Goal: Task Accomplishment & Management: Manage account settings

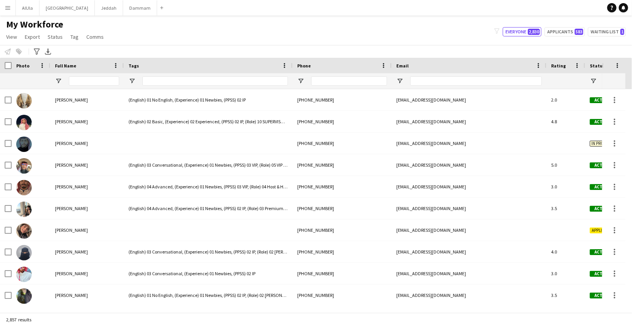
click at [138, 80] on div at bounding box center [208, 80] width 169 height 15
drag, startPoint x: 137, startPoint y: 80, endPoint x: 134, endPoint y: 77, distance: 4.1
click at [137, 80] on div at bounding box center [208, 80] width 169 height 15
click at [136, 77] on div at bounding box center [208, 80] width 169 height 15
click at [132, 79] on span "Open Filter Menu" at bounding box center [132, 80] width 7 height 7
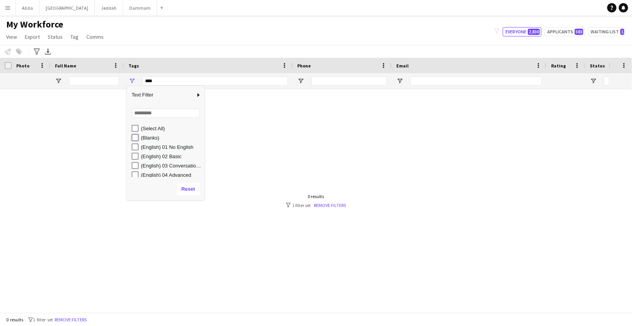
type input "**********"
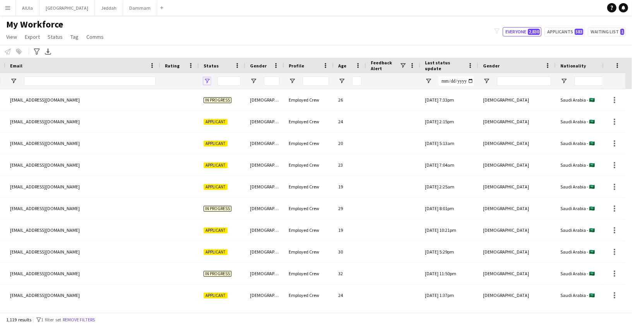
click at [206, 79] on span "Open Filter Menu" at bounding box center [207, 80] width 7 height 7
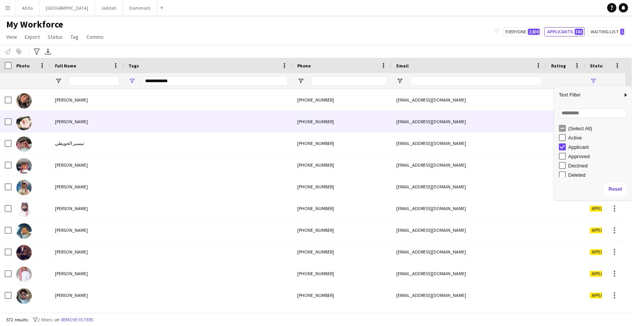
click at [79, 124] on div "[PERSON_NAME]" at bounding box center [87, 121] width 74 height 21
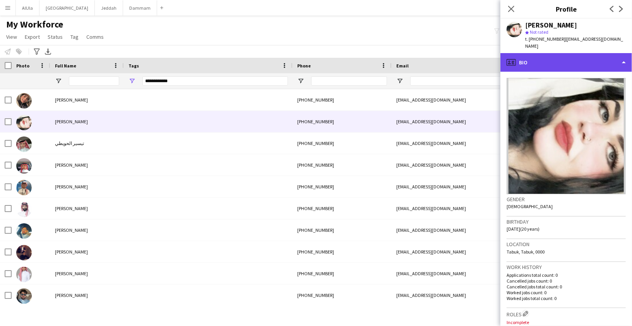
click at [524, 53] on div "profile Bio" at bounding box center [567, 62] width 132 height 19
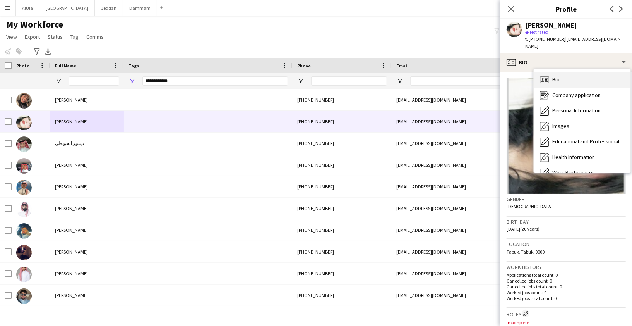
click at [553, 77] on div "Bio Bio" at bounding box center [582, 79] width 97 height 15
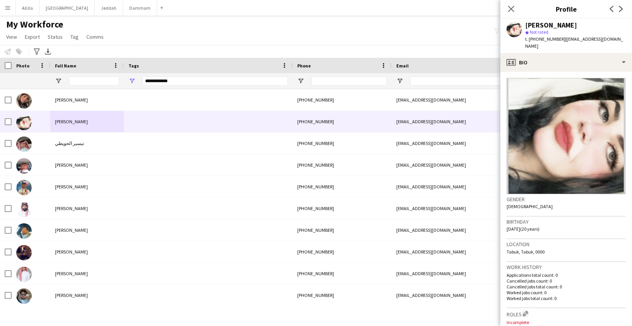
click at [542, 38] on span "t. [PHONE_NUMBER]" at bounding box center [546, 39] width 40 height 6
copy app-crew-profile "t. [PHONE_NUMBER] | [EMAIL_ADDRESS][DOMAIN_NAME] profile"
click at [542, 38] on span "t. [PHONE_NUMBER]" at bounding box center [546, 39] width 40 height 6
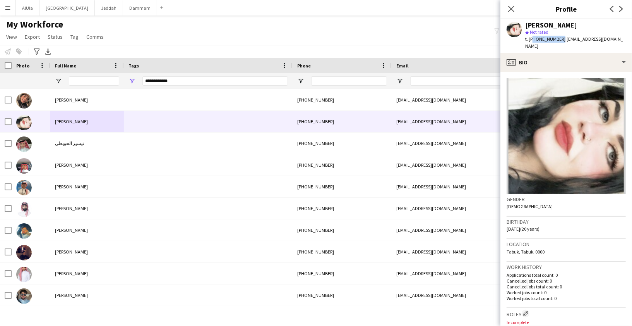
click at [542, 38] on span "t. [PHONE_NUMBER]" at bounding box center [546, 39] width 40 height 6
click at [133, 79] on span "Open Filter Menu" at bounding box center [132, 80] width 7 height 7
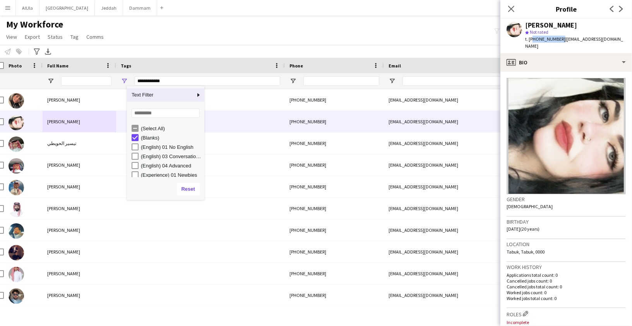
scroll to position [0, 188]
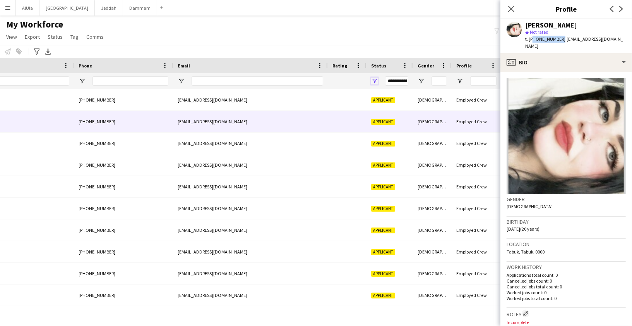
click at [373, 79] on span "Open Filter Menu" at bounding box center [374, 80] width 7 height 7
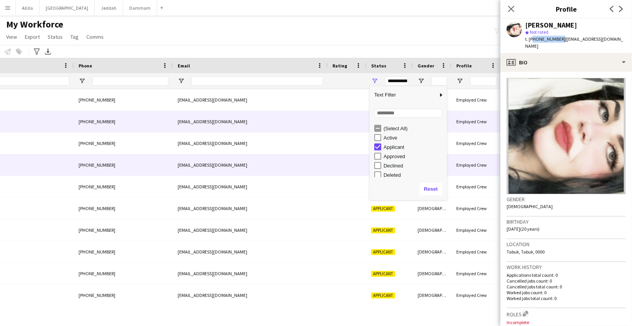
scroll to position [0, 0]
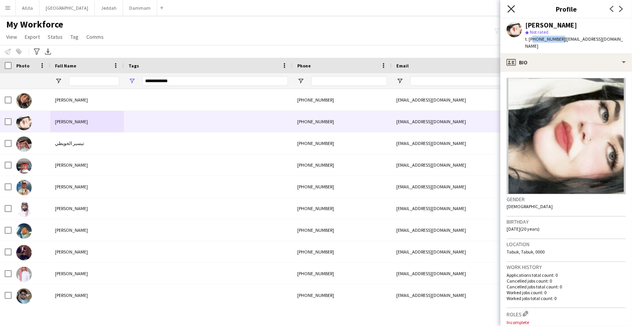
click at [512, 8] on icon "Close pop-in" at bounding box center [511, 8] width 7 height 7
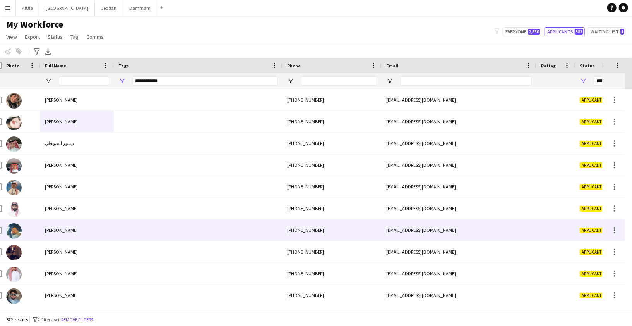
scroll to position [0, 63]
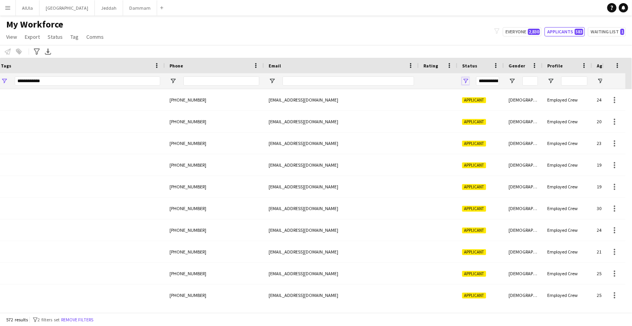
click at [466, 80] on span "Open Filter Menu" at bounding box center [465, 80] width 7 height 7
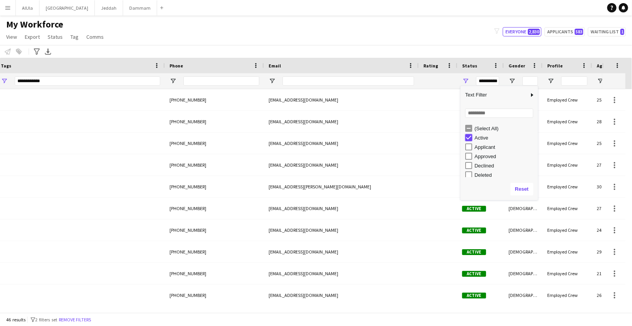
type input "***"
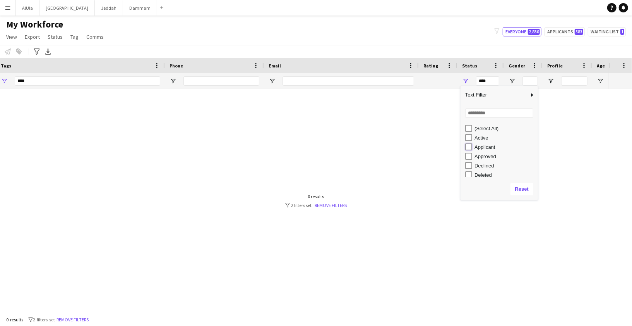
type input "**********"
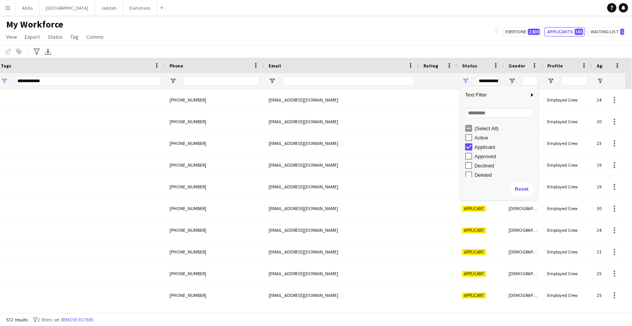
type input "***"
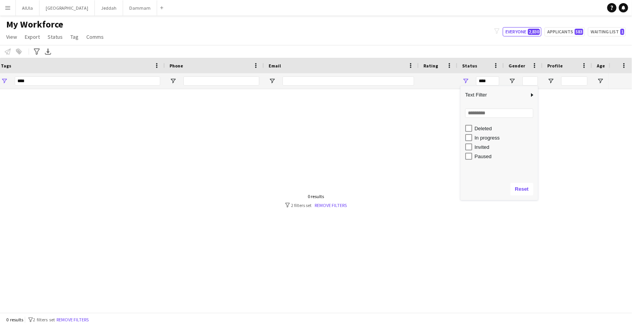
scroll to position [49, 0]
type input "**********"
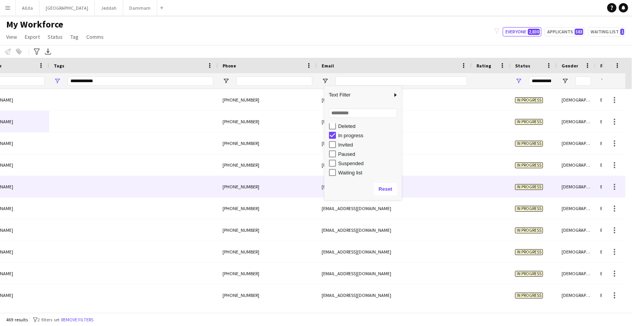
scroll to position [0, 19]
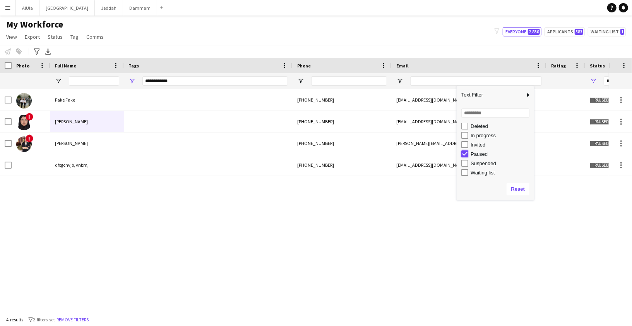
type input "***"
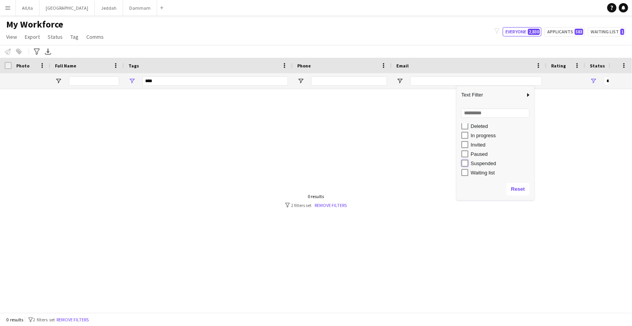
type input "**********"
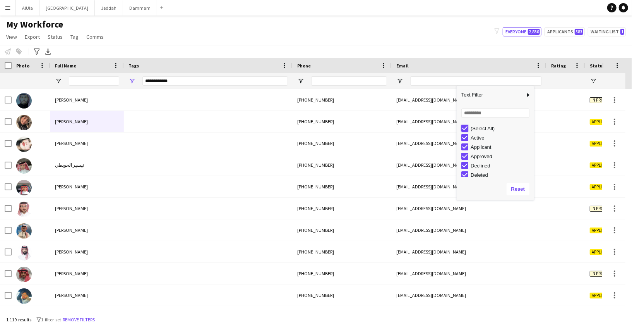
type input "***"
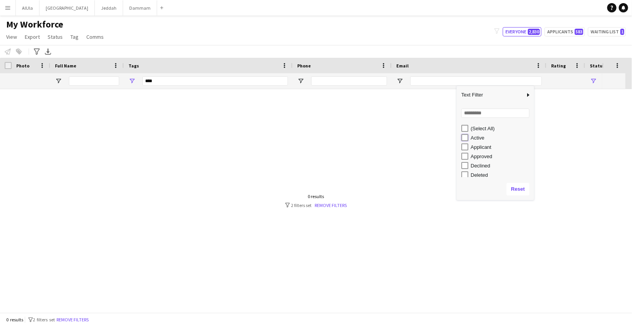
type input "**********"
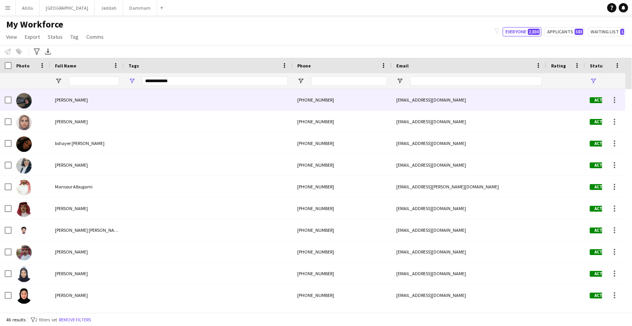
click at [121, 100] on div "[PERSON_NAME]" at bounding box center [87, 99] width 74 height 21
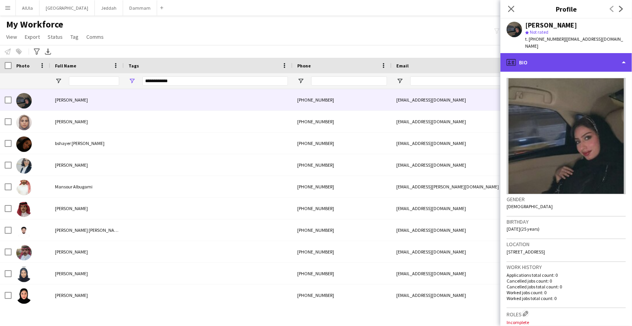
click at [596, 53] on div "profile Bio" at bounding box center [567, 62] width 132 height 19
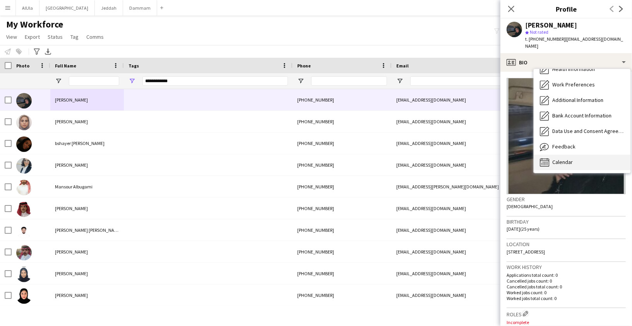
click at [578, 155] on div "Calendar Calendar" at bounding box center [582, 162] width 97 height 15
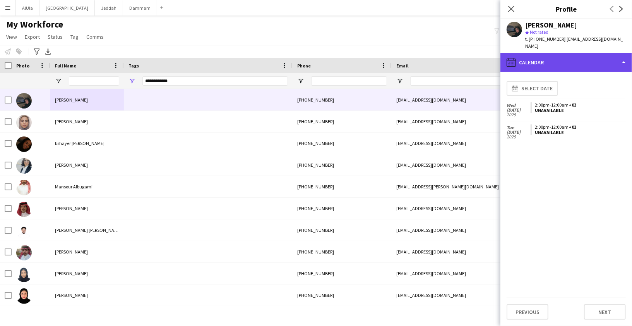
click at [559, 55] on div "calendar-full Calendar" at bounding box center [567, 62] width 132 height 19
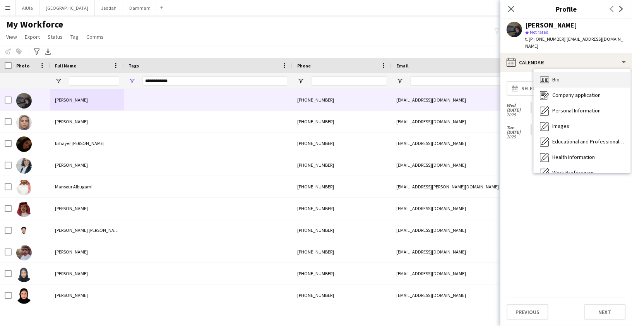
click at [560, 74] on div "Bio Bio" at bounding box center [582, 79] width 97 height 15
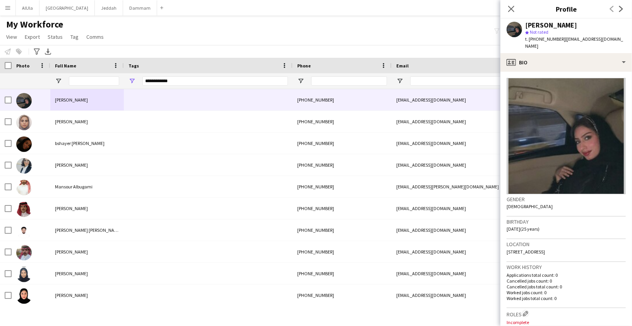
click at [539, 29] on span "Not rated" at bounding box center [539, 32] width 19 height 6
click at [539, 24] on div "[PERSON_NAME]" at bounding box center [552, 25] width 52 height 7
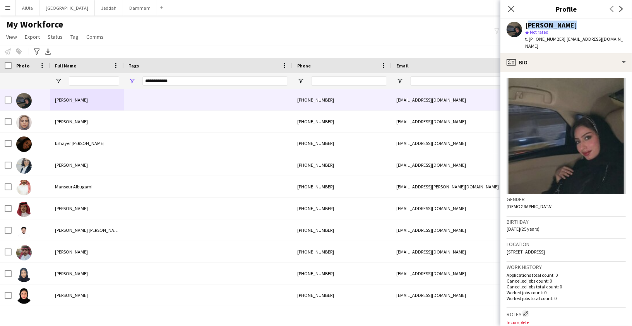
click at [539, 24] on div "[PERSON_NAME]" at bounding box center [552, 25] width 52 height 7
click at [541, 40] on span "t. [PHONE_NUMBER]" at bounding box center [546, 39] width 40 height 6
copy span "9660532562243"
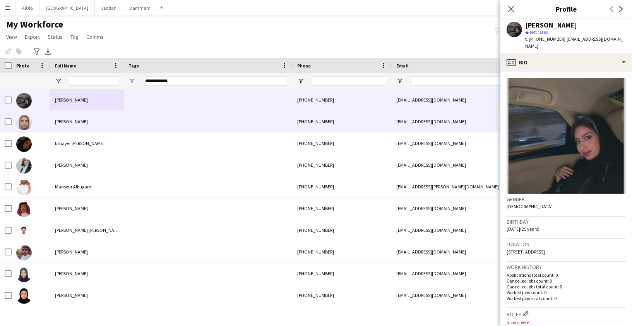
click at [84, 122] on div "[PERSON_NAME]" at bounding box center [87, 121] width 74 height 21
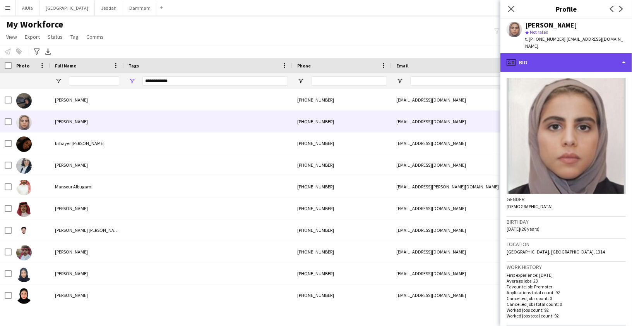
click at [551, 54] on div "profile Bio" at bounding box center [567, 62] width 132 height 19
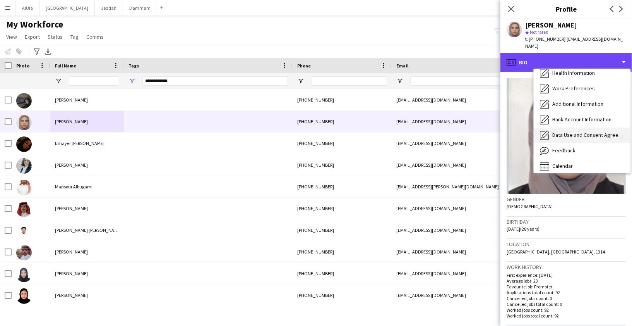
scroll to position [88, 0]
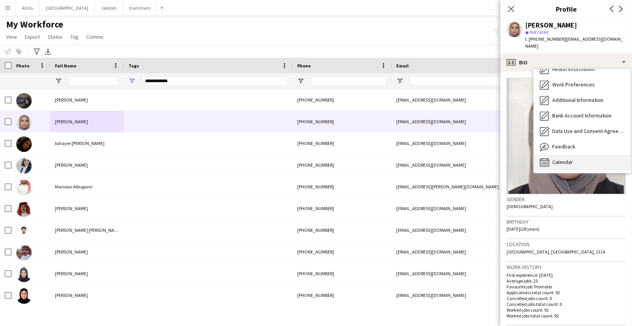
click at [553, 158] on span "Calendar" at bounding box center [563, 161] width 21 height 7
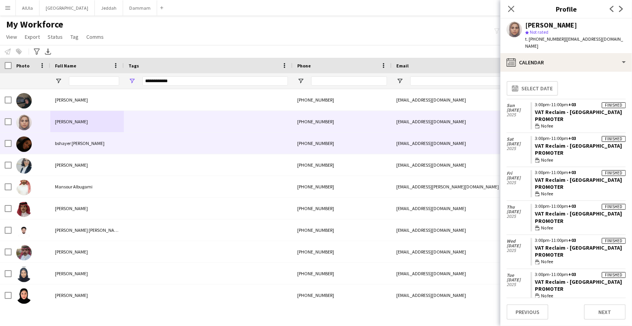
click at [81, 144] on span "bshayer [PERSON_NAME]" at bounding box center [80, 143] width 50 height 6
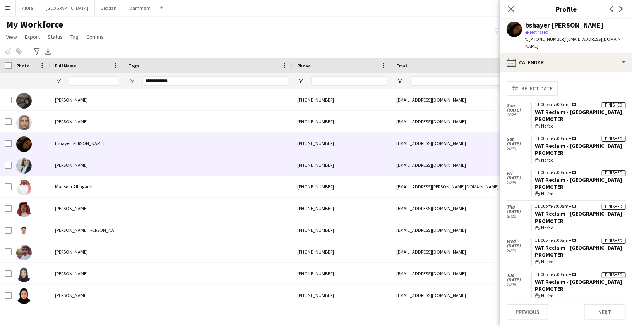
click at [79, 165] on span "[PERSON_NAME]" at bounding box center [71, 165] width 33 height 6
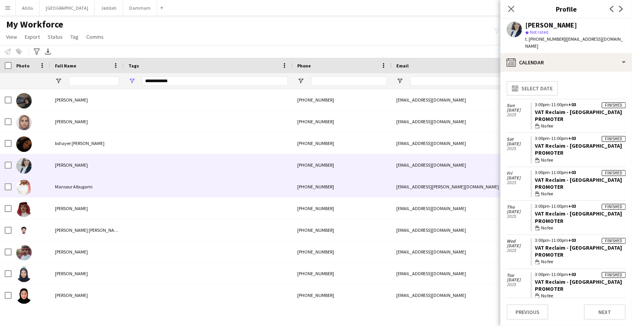
click at [94, 187] on div "Mansour Albugami" at bounding box center [87, 186] width 74 height 21
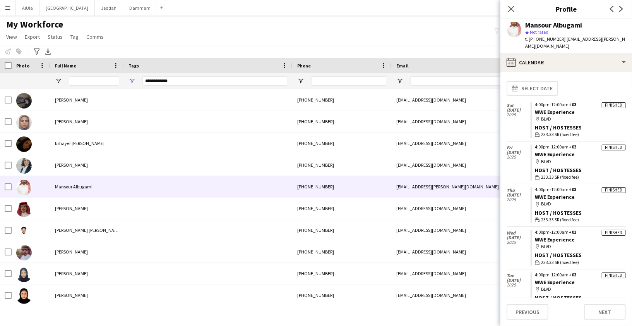
click at [534, 27] on div "Mansour Albugami" at bounding box center [554, 25] width 57 height 7
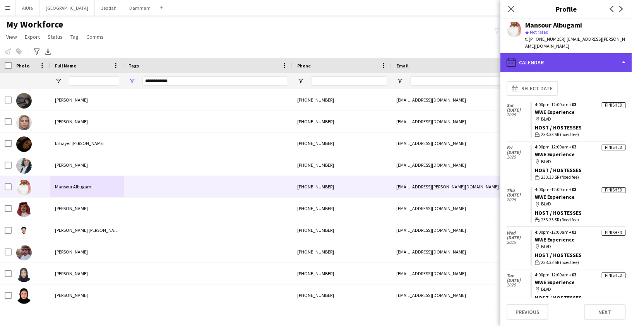
click at [542, 56] on div "calendar-full Calendar" at bounding box center [567, 62] width 132 height 19
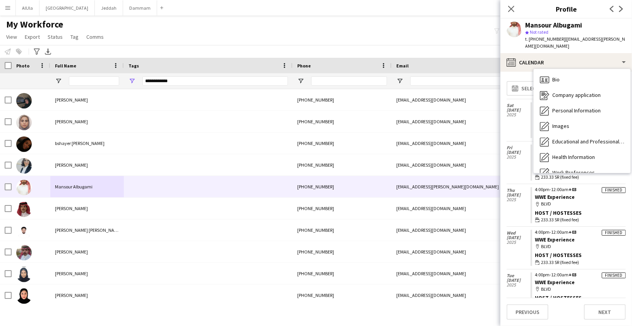
click at [544, 28] on div "Mansour Albugami" at bounding box center [554, 25] width 57 height 7
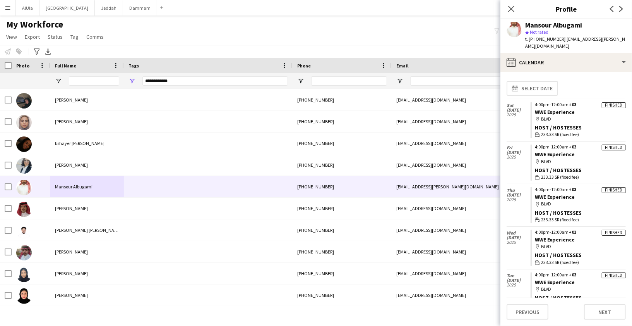
click at [543, 22] on div "Mansour Albugami" at bounding box center [554, 25] width 57 height 7
click at [541, 38] on span "t. [PHONE_NUMBER]" at bounding box center [546, 39] width 40 height 6
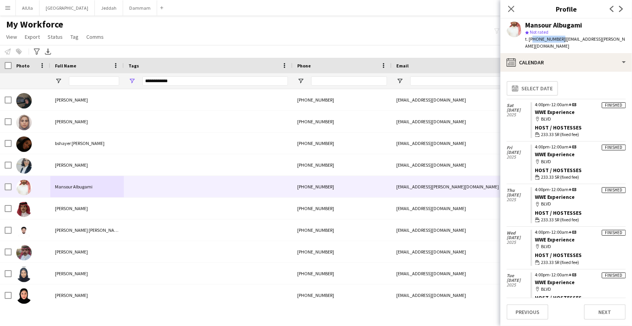
copy span "966545061911"
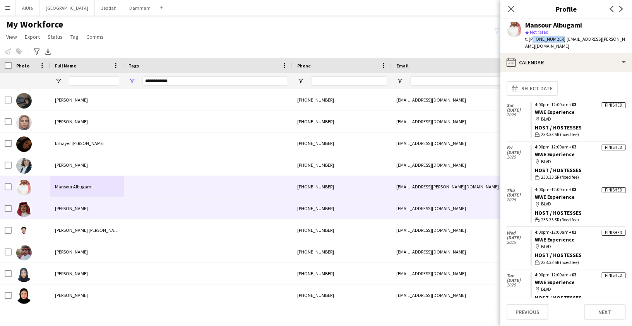
click at [88, 210] on div "[PERSON_NAME]" at bounding box center [87, 207] width 74 height 21
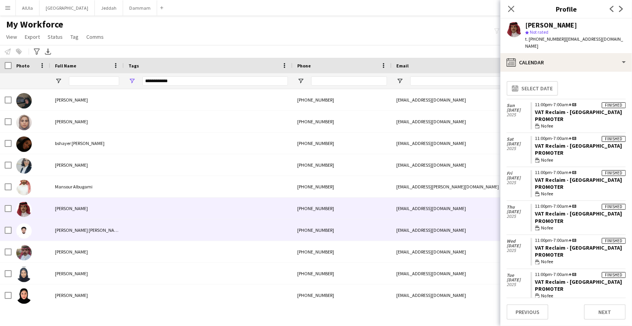
click at [112, 230] on div "[PERSON_NAME] [PERSON_NAME]" at bounding box center [87, 229] width 74 height 21
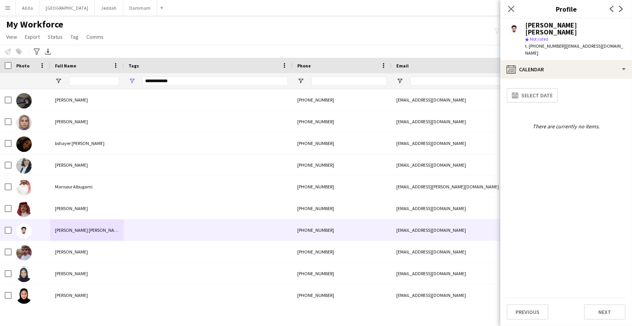
click at [555, 27] on div "Mohannad Marwan" at bounding box center [576, 29] width 101 height 14
click at [550, 43] on span "t. +966501434400" at bounding box center [546, 46] width 40 height 6
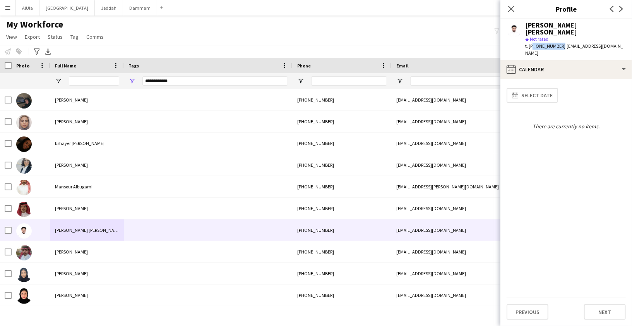
copy span "966501434400"
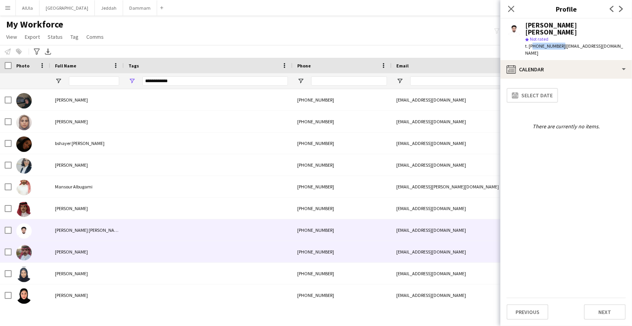
click at [95, 250] on div "[PERSON_NAME]" at bounding box center [87, 251] width 74 height 21
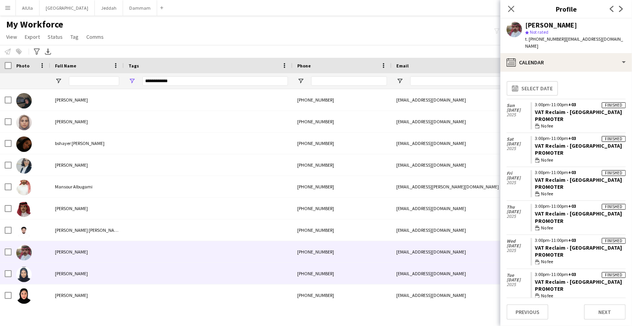
click at [102, 275] on div "Nuha Nasir" at bounding box center [87, 273] width 74 height 21
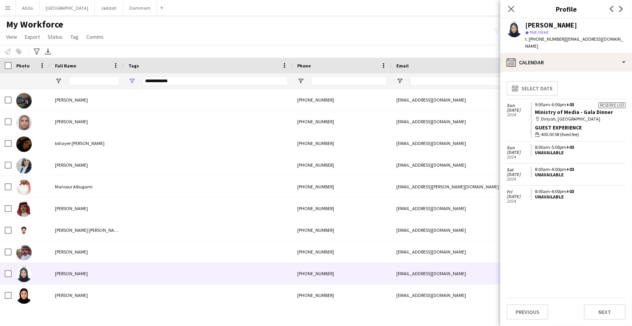
click at [534, 27] on div "Nuha Nasir" at bounding box center [552, 25] width 52 height 7
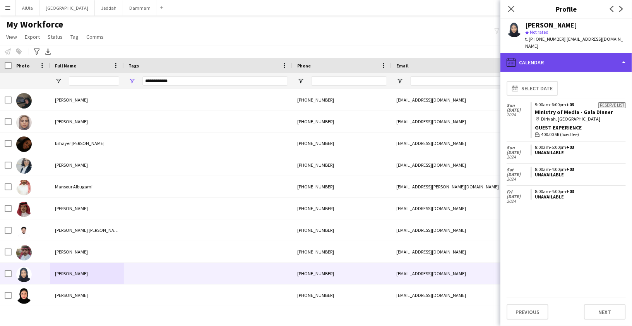
click at [551, 64] on div "calendar-full Calendar" at bounding box center [567, 62] width 132 height 19
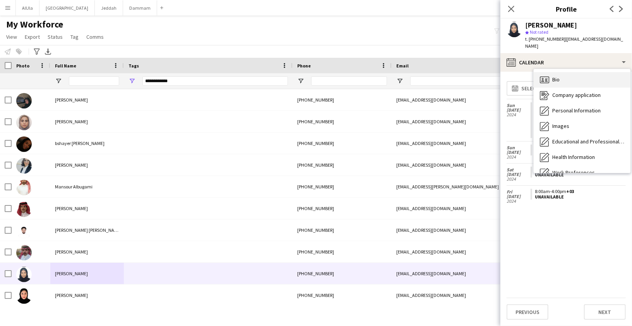
click at [556, 78] on div "Bio Bio" at bounding box center [582, 79] width 97 height 15
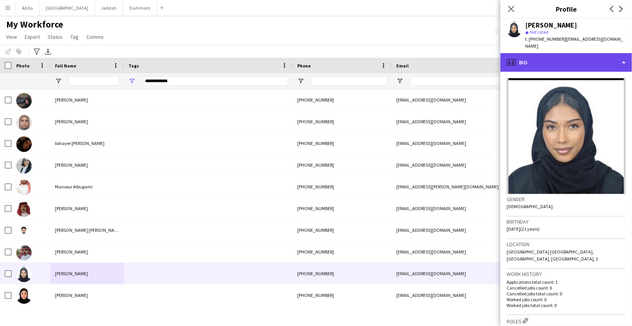
click at [535, 59] on div "profile Bio" at bounding box center [567, 62] width 132 height 19
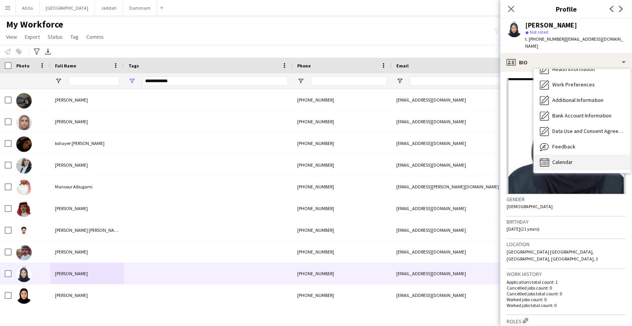
click at [568, 158] on span "Calendar" at bounding box center [563, 161] width 21 height 7
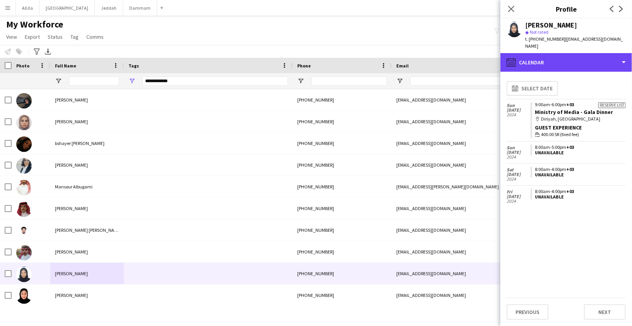
drag, startPoint x: 567, startPoint y: 55, endPoint x: 567, endPoint y: 62, distance: 7.4
click at [567, 55] on div "calendar-full Calendar" at bounding box center [567, 62] width 132 height 19
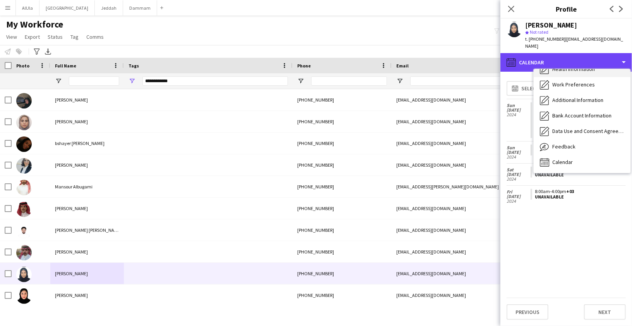
scroll to position [0, 0]
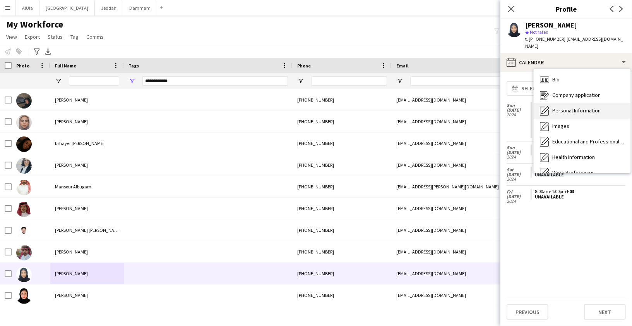
click at [571, 107] on span "Personal Information" at bounding box center [577, 110] width 48 height 7
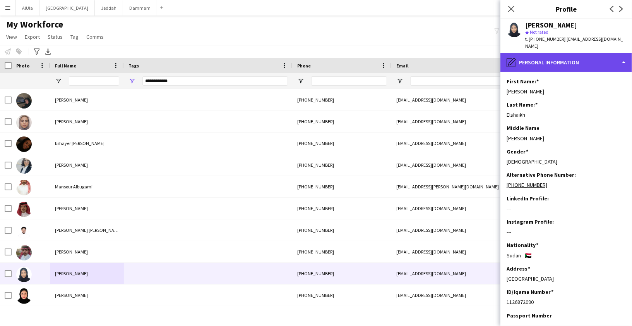
click at [544, 53] on div "pencil4 Personal Information" at bounding box center [567, 62] width 132 height 19
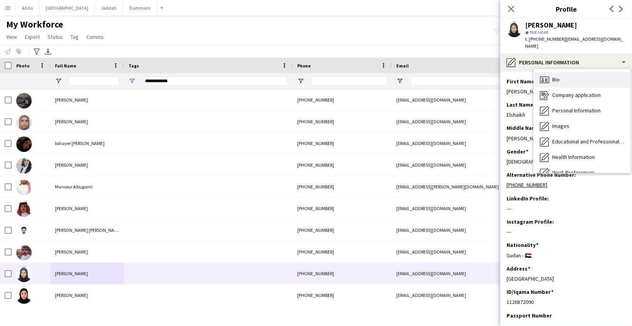
click at [558, 76] on span "Bio" at bounding box center [556, 79] width 7 height 7
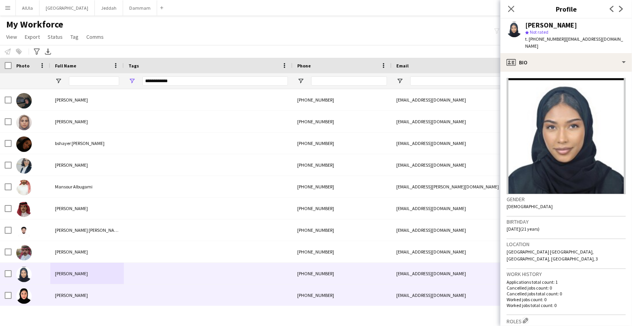
scroll to position [19, 0]
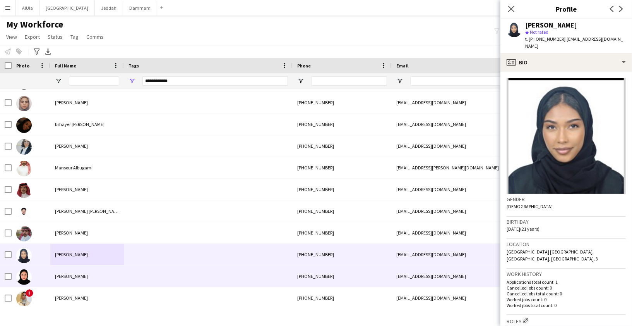
click at [86, 281] on div "[PERSON_NAME]" at bounding box center [87, 275] width 74 height 21
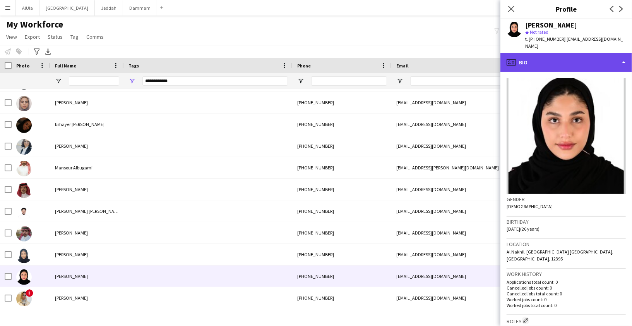
click at [558, 58] on div "profile Bio" at bounding box center [567, 62] width 132 height 19
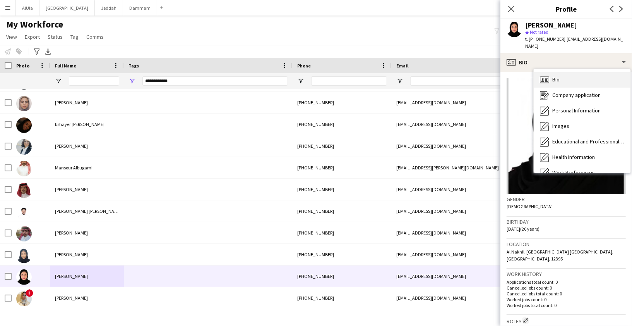
click at [564, 76] on div "Bio Bio" at bounding box center [582, 79] width 97 height 15
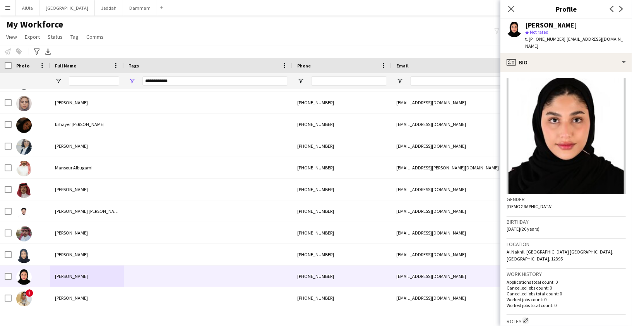
click at [543, 38] on span "t. +966530612546" at bounding box center [546, 39] width 40 height 6
copy span "966530612546"
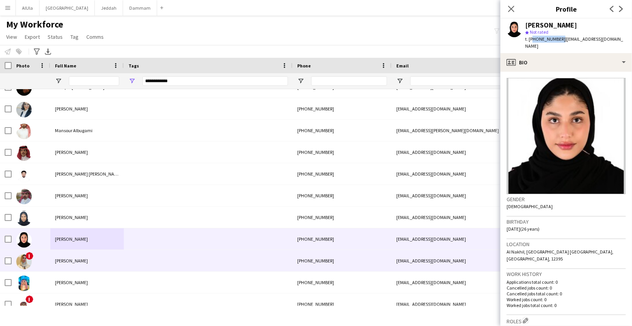
scroll to position [70, 0]
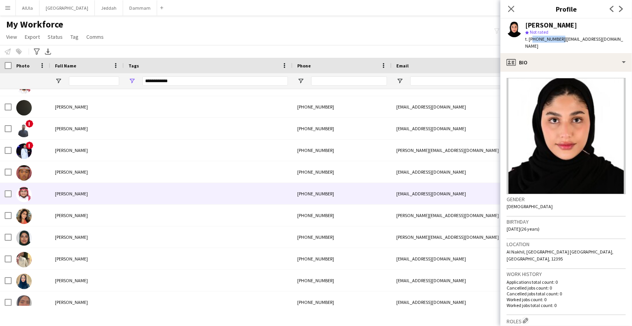
click at [81, 199] on div "Omar Khalil" at bounding box center [87, 193] width 74 height 21
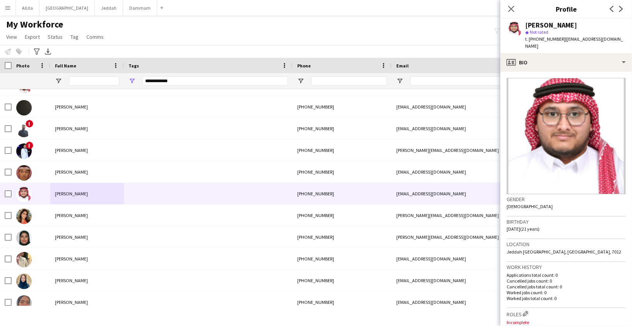
click at [544, 37] on span "t. +966570082279" at bounding box center [546, 39] width 40 height 6
copy span "966570082279"
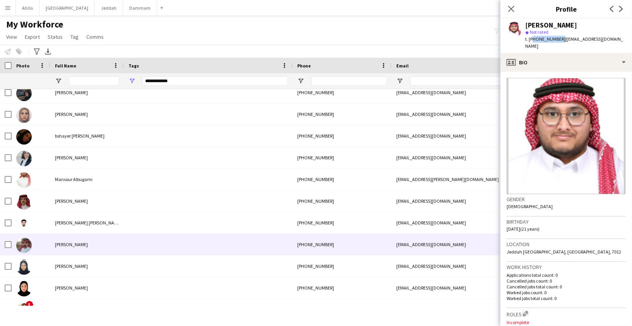
scroll to position [19, 0]
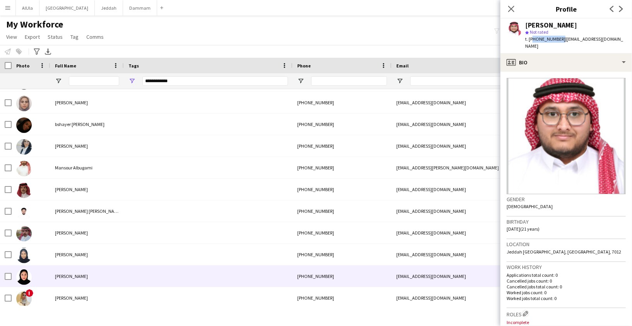
click at [85, 277] on div "[PERSON_NAME]" at bounding box center [87, 275] width 74 height 21
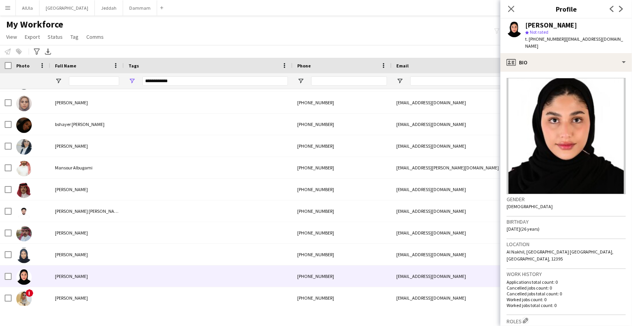
click at [536, 41] on span "t. +966530612546" at bounding box center [546, 39] width 40 height 6
click at [537, 41] on span "t. +966530612546" at bounding box center [546, 39] width 40 height 6
copy span "966530612546"
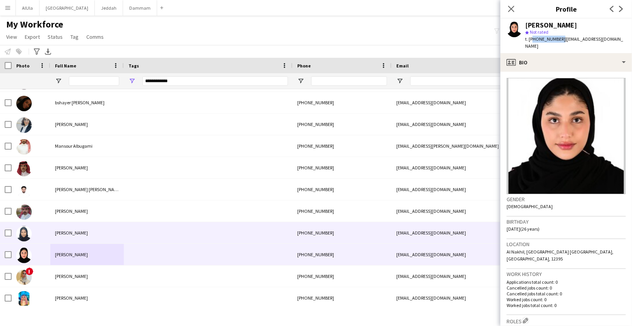
scroll to position [53, 0]
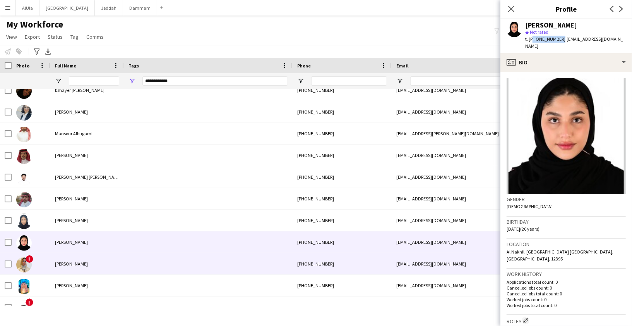
click at [61, 261] on span "Sara Binsaeed" at bounding box center [71, 264] width 33 height 6
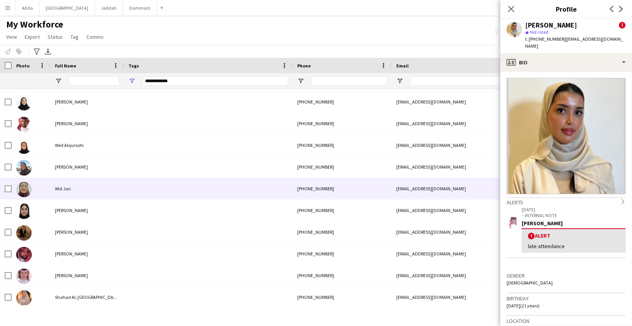
scroll to position [756, 0]
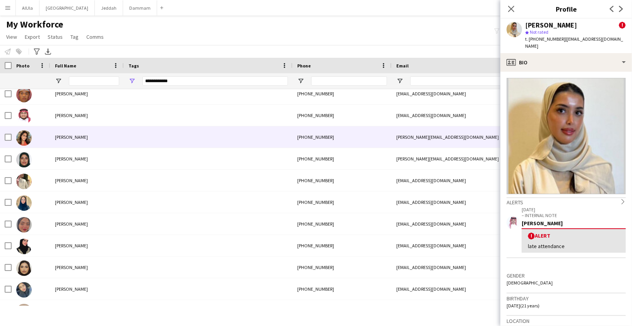
click at [75, 142] on div "Sara Fauzi" at bounding box center [87, 136] width 74 height 21
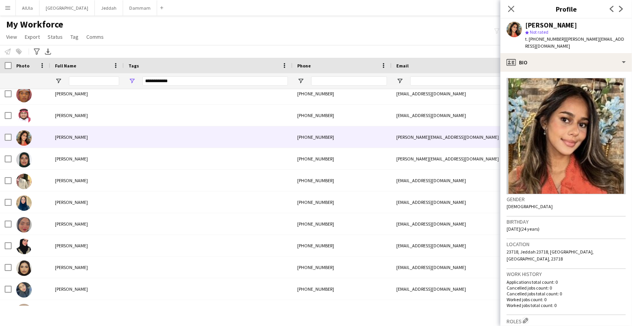
click at [549, 38] on span "t. +966542141656" at bounding box center [546, 39] width 40 height 6
copy span "966542141656"
drag, startPoint x: 561, startPoint y: 39, endPoint x: 613, endPoint y: 39, distance: 51.5
click at [613, 39] on div "Sara Fauzi star Not rated t. +966542141656 | sara.fauzi@hotmail.com" at bounding box center [567, 36] width 132 height 34
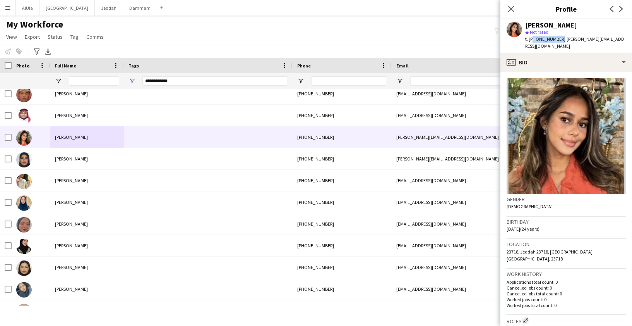
copy span "sara.fauzi@hotmail.com"
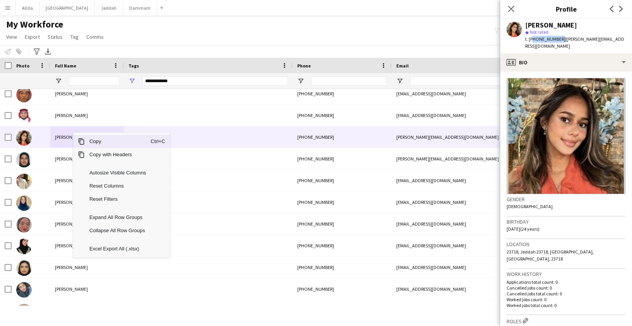
click at [106, 139] on span "Copy" at bounding box center [118, 141] width 66 height 13
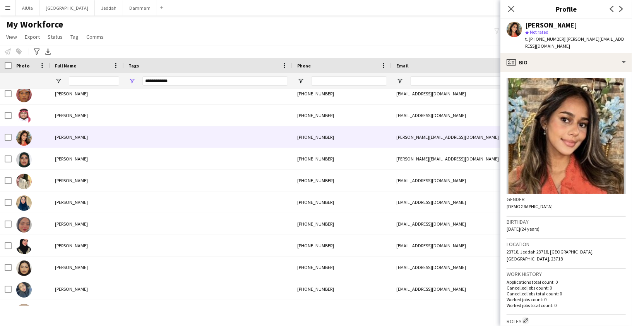
click at [570, 38] on span "| sara.fauzi@hotmail.com" at bounding box center [575, 42] width 99 height 13
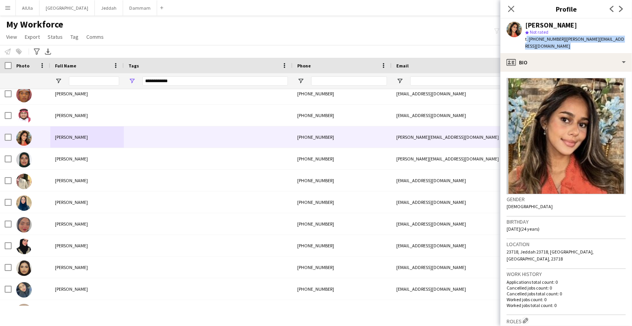
click at [570, 38] on span "| sara.fauzi@hotmail.com" at bounding box center [575, 42] width 99 height 13
click at [565, 39] on span "| sara.fauzi@hotmail.com" at bounding box center [575, 42] width 99 height 13
drag, startPoint x: 563, startPoint y: 39, endPoint x: 627, endPoint y: 37, distance: 64.7
click at [627, 37] on app-profile-header "Sara Fauzi star Not rated t. +966542141656 | sara.fauzi@hotmail.com" at bounding box center [567, 36] width 132 height 34
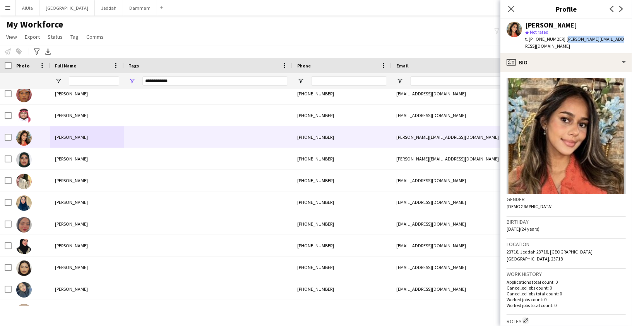
copy span "sara.fauzi@hotmail.com"
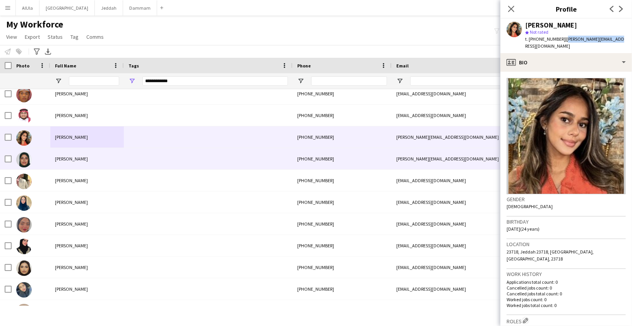
click at [75, 160] on span "Sarah Almalhan" at bounding box center [71, 159] width 33 height 6
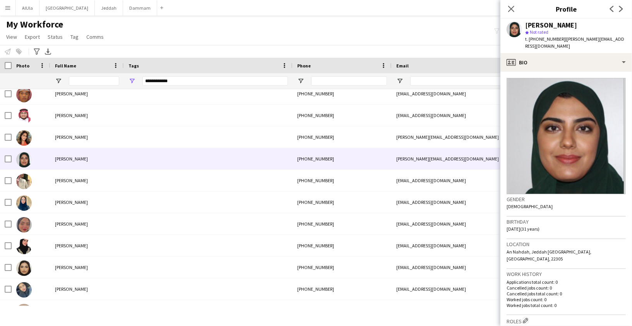
click at [548, 26] on div "Sarah Almalhan" at bounding box center [552, 25] width 52 height 7
click at [541, 41] on span "t. +966557478766" at bounding box center [546, 39] width 40 height 6
click at [515, 8] on icon "Close pop-in" at bounding box center [511, 8] width 7 height 7
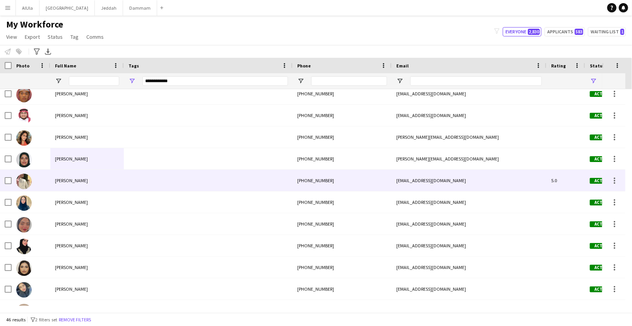
click at [81, 180] on div "Sari Saleh" at bounding box center [87, 180] width 74 height 21
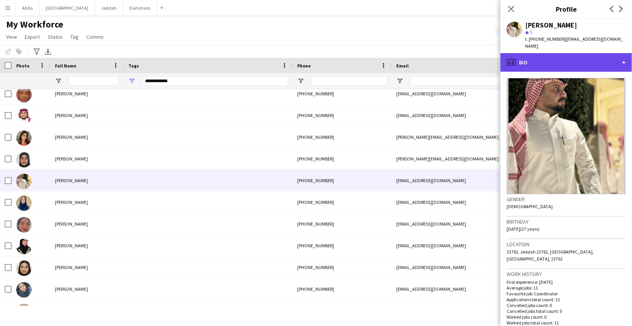
drag, startPoint x: 526, startPoint y: 51, endPoint x: 529, endPoint y: 57, distance: 6.2
click at [526, 53] on div "profile Bio" at bounding box center [567, 62] width 132 height 19
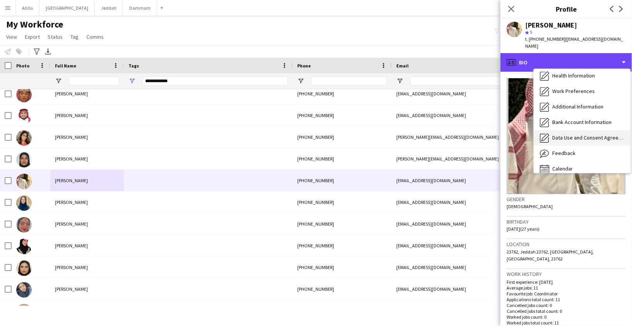
scroll to position [88, 0]
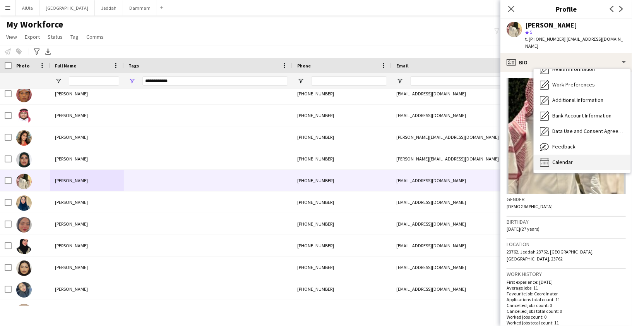
click at [560, 158] on span "Calendar" at bounding box center [563, 161] width 21 height 7
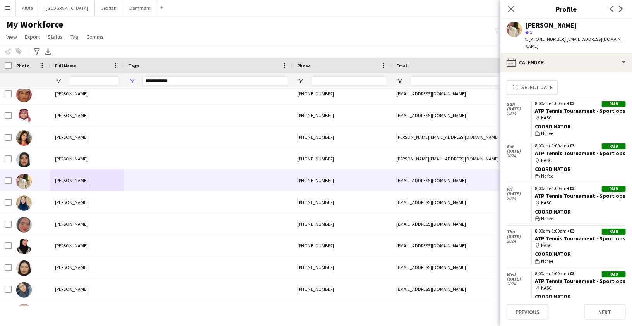
scroll to position [0, 0]
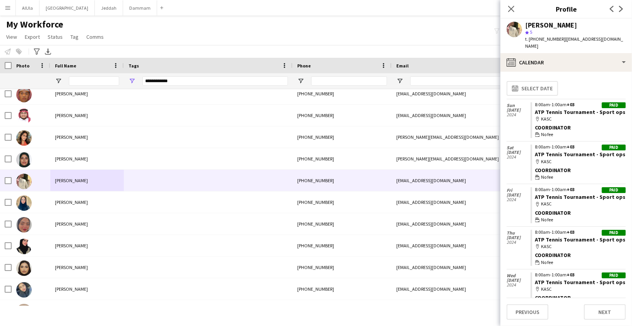
click at [541, 25] on div "Sari Saleh" at bounding box center [552, 25] width 52 height 7
click at [539, 36] on span "t. +966556776692" at bounding box center [546, 39] width 40 height 6
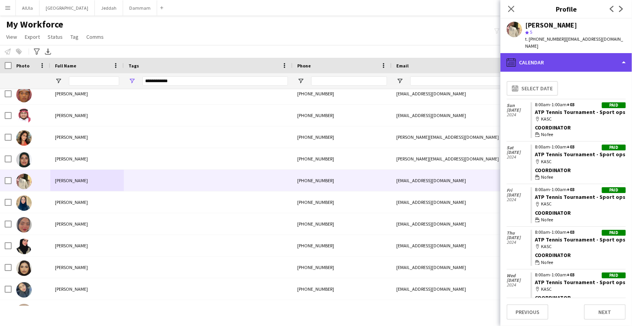
click at [547, 58] on div "calendar-full Calendar" at bounding box center [567, 62] width 132 height 19
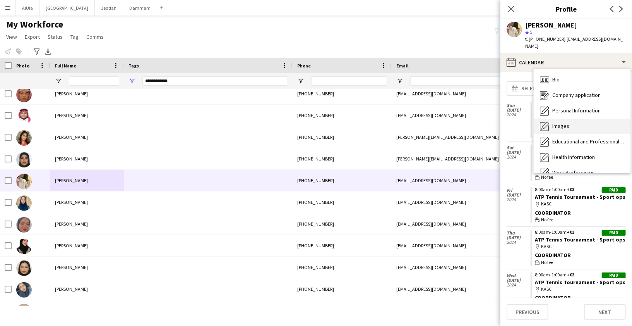
click at [558, 118] on div "Images Images" at bounding box center [582, 125] width 97 height 15
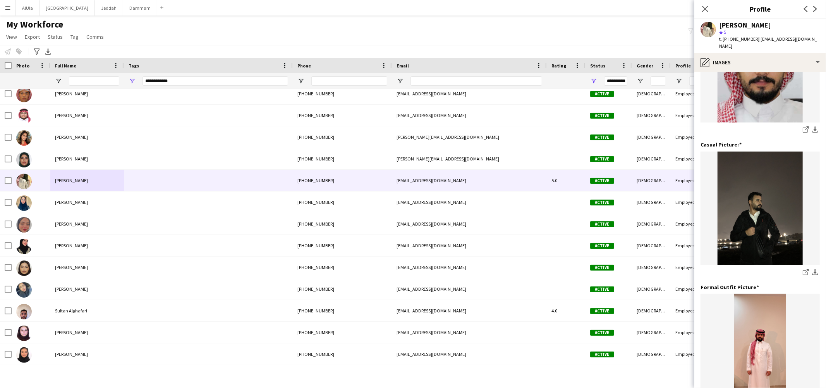
scroll to position [122, 0]
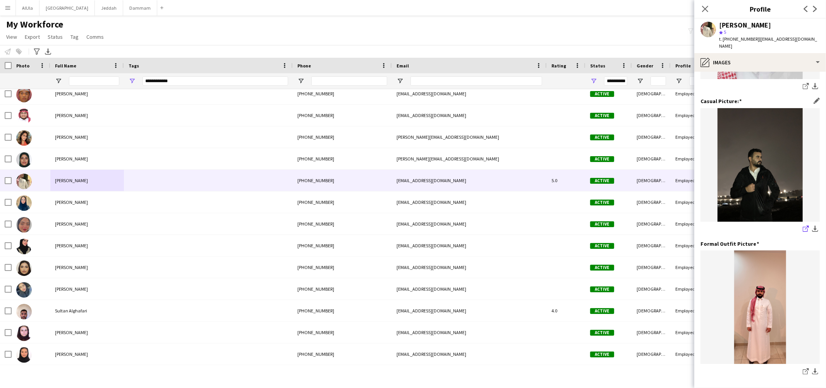
click at [632, 225] on icon "share-external-link-1" at bounding box center [806, 228] width 6 height 6
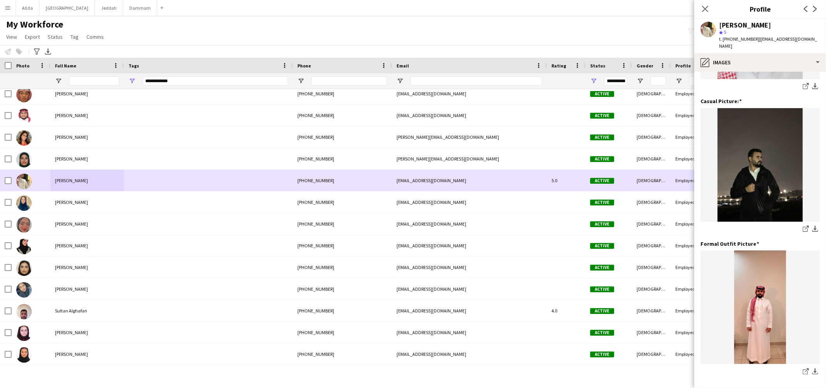
click at [63, 182] on span "Sari Saleh" at bounding box center [71, 180] width 33 height 6
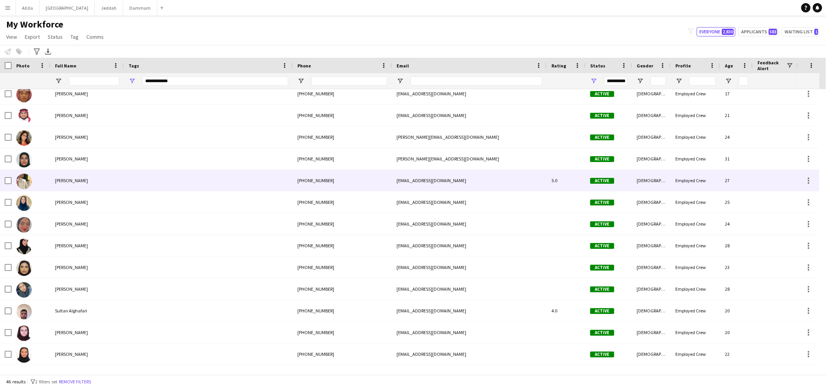
click at [63, 182] on span "Sari Saleh" at bounding box center [71, 180] width 33 height 6
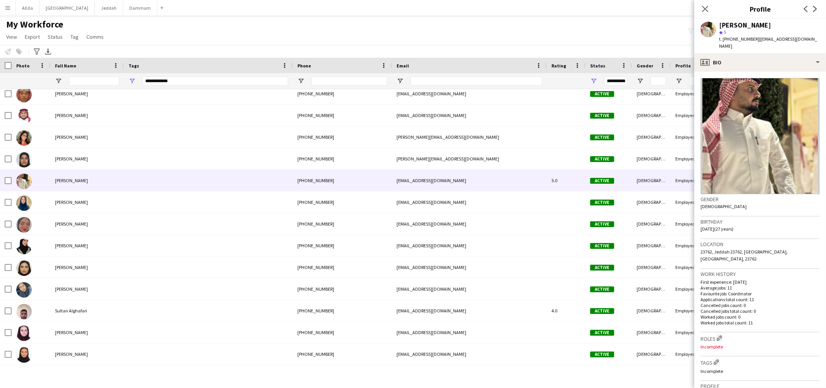
click at [632, 40] on span "t. +966556776692" at bounding box center [739, 39] width 40 height 6
drag, startPoint x: 757, startPoint y: 40, endPoint x: 826, endPoint y: 41, distance: 69.3
click at [632, 41] on app-profile-header "Sari Saleh star 5 t. +966556776692 | sary.1431@hotmail.com" at bounding box center [760, 36] width 132 height 34
click at [632, 22] on div "Sari Saleh" at bounding box center [745, 25] width 52 height 7
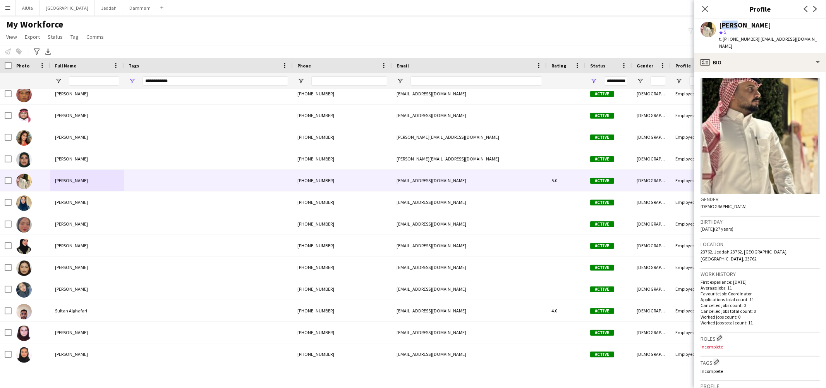
click at [632, 22] on div "Sari Saleh" at bounding box center [745, 25] width 52 height 7
click at [632, 41] on span "t. +966556776692" at bounding box center [739, 39] width 40 height 6
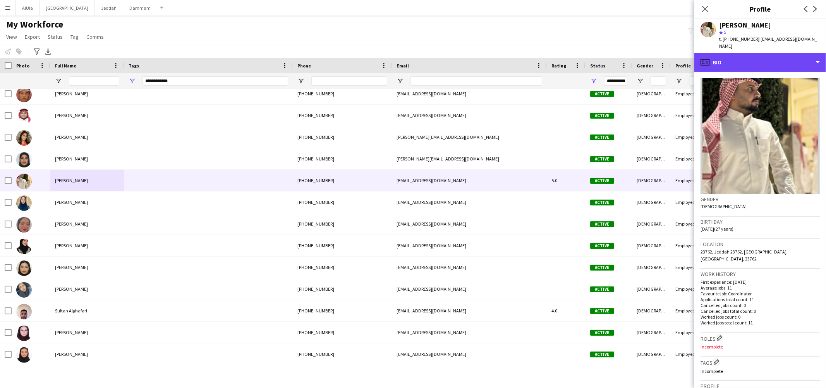
drag, startPoint x: 725, startPoint y: 56, endPoint x: 734, endPoint y: 71, distance: 17.6
click at [632, 56] on div "profile Bio" at bounding box center [760, 62] width 132 height 19
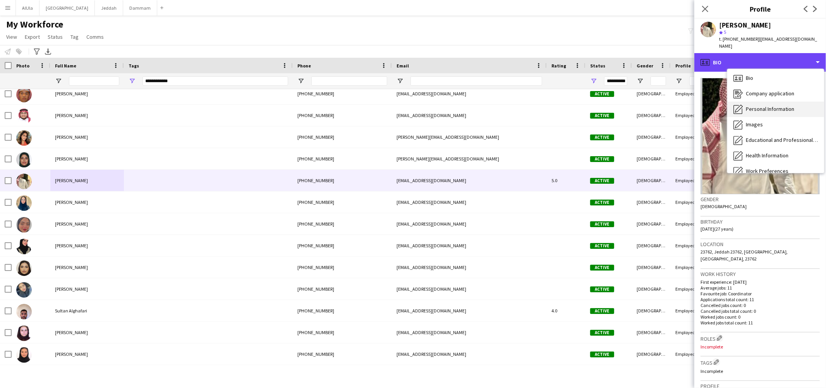
scroll to position [28, 0]
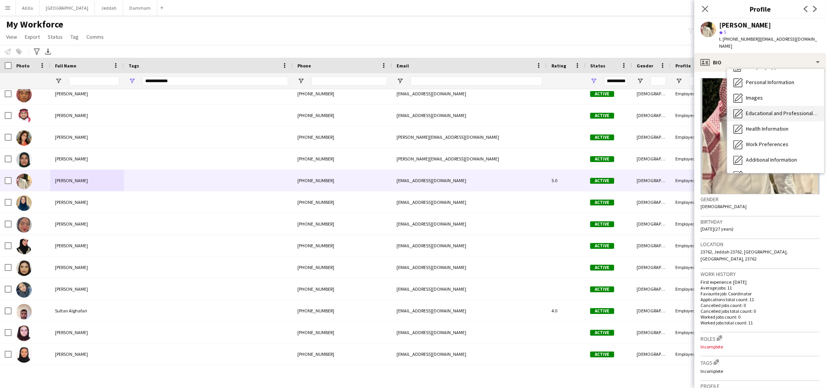
click at [632, 110] on span "Educational and Professional Background" at bounding box center [782, 113] width 72 height 7
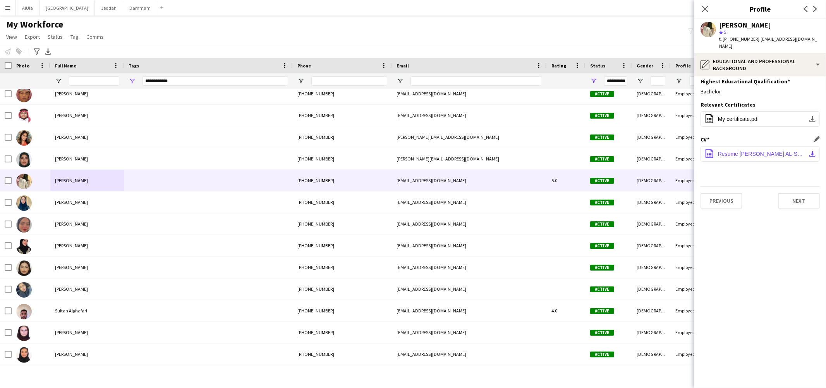
click at [632, 151] on span "Resume SARY SALEH AL-SHNIN 1.pdf" at bounding box center [762, 154] width 88 height 6
click at [632, 10] on icon "Close pop-in" at bounding box center [704, 8] width 7 height 7
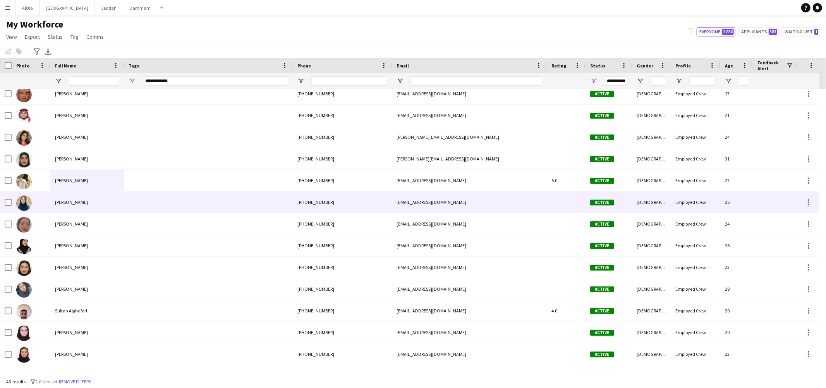
click at [72, 206] on div "Seham Alamoudi" at bounding box center [87, 201] width 74 height 21
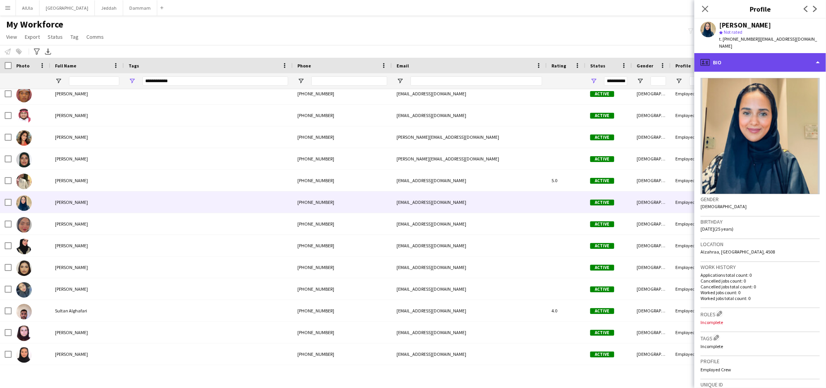
click at [632, 57] on div "profile Bio" at bounding box center [760, 62] width 132 height 19
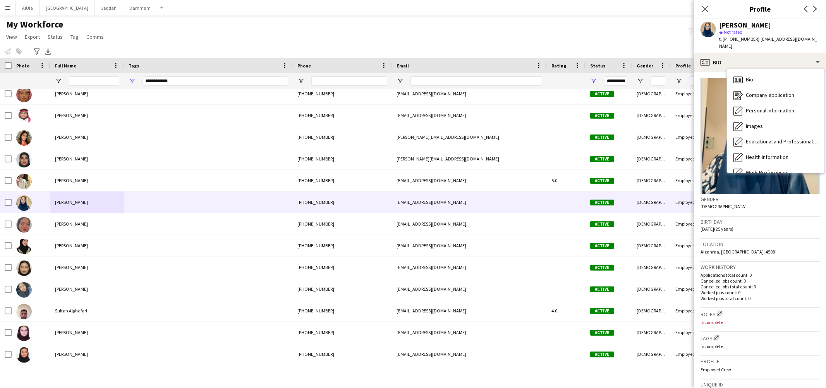
click at [632, 25] on div "Seham Alamoudi" at bounding box center [745, 25] width 52 height 7
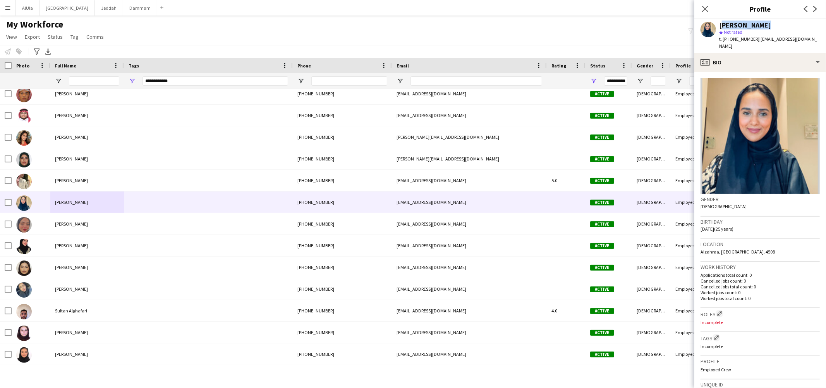
click at [632, 25] on div "Seham Alamoudi" at bounding box center [745, 25] width 52 height 7
click at [632, 37] on span "t. +966553669881" at bounding box center [739, 39] width 40 height 6
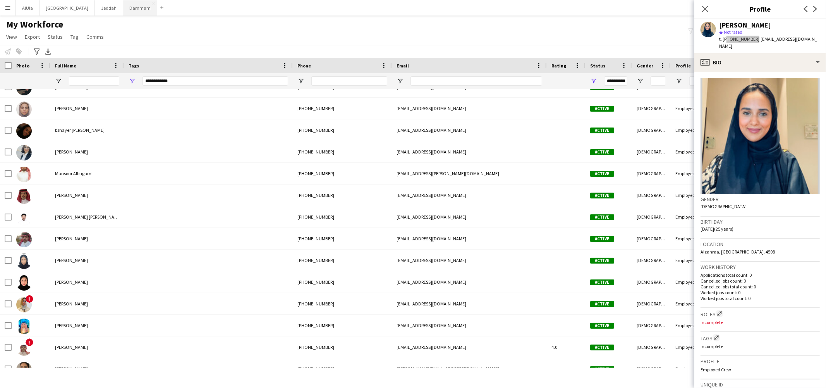
scroll to position [45, 0]
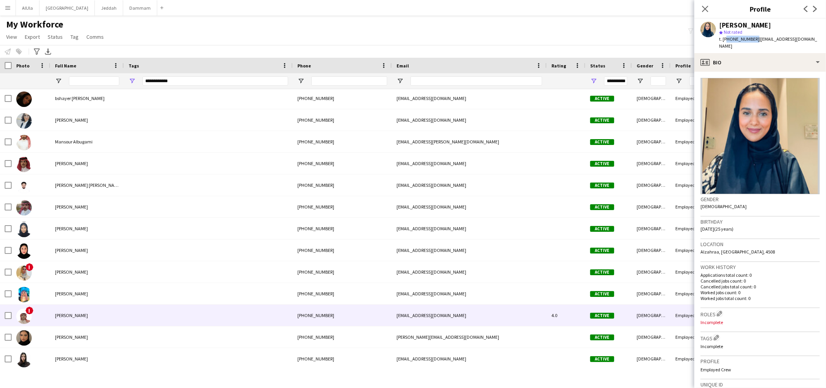
click at [79, 317] on span "Saud Mohammed" at bounding box center [71, 315] width 33 height 6
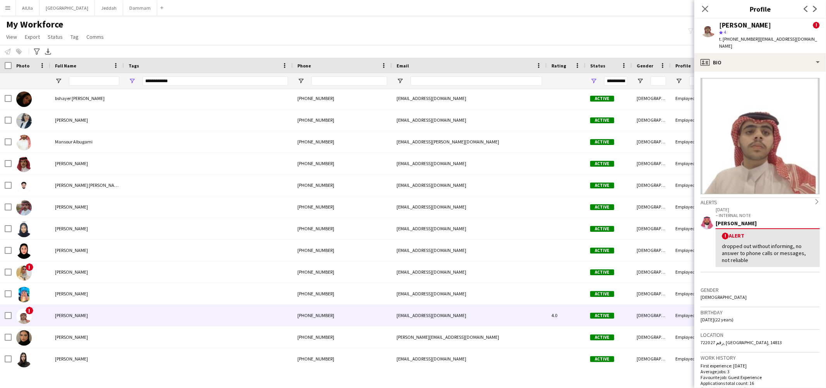
click at [632, 41] on span "t. +9660590708791" at bounding box center [739, 39] width 40 height 6
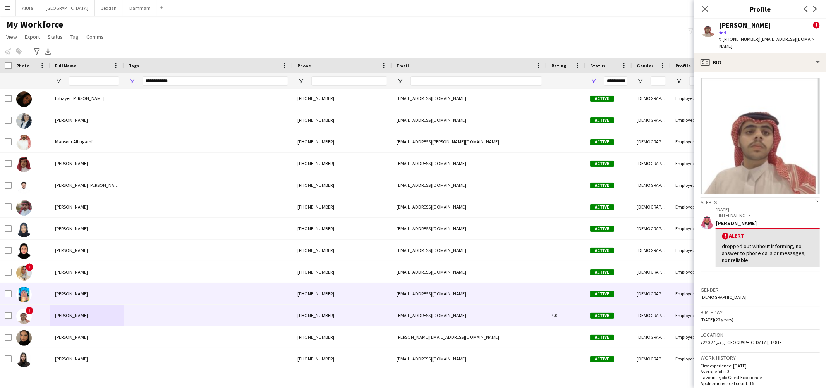
drag, startPoint x: 72, startPoint y: 289, endPoint x: 79, endPoint y: 288, distance: 7.0
click at [72, 289] on div "Saud Aldoman" at bounding box center [87, 293] width 74 height 21
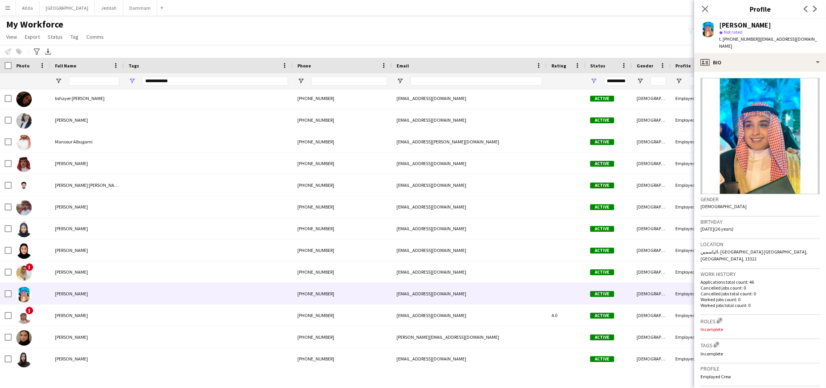
click at [632, 39] on span "t. +966555450875" at bounding box center [739, 39] width 40 height 6
click at [632, 39] on span "| saudaldoman1111@gmail.com" at bounding box center [768, 42] width 98 height 13
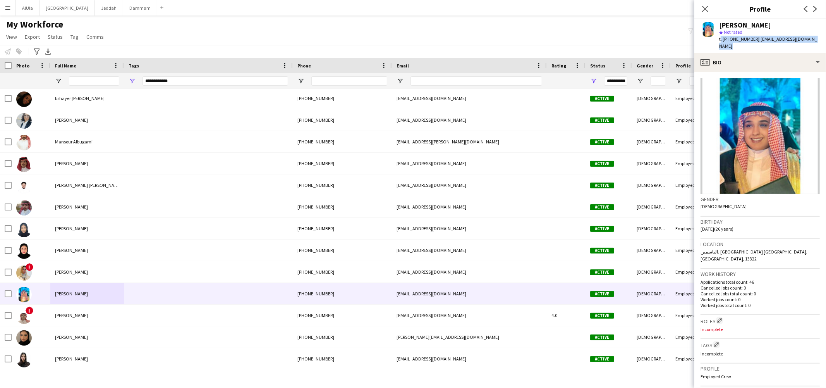
click at [632, 38] on span "| saudaldoman1111@gmail.com" at bounding box center [768, 42] width 98 height 13
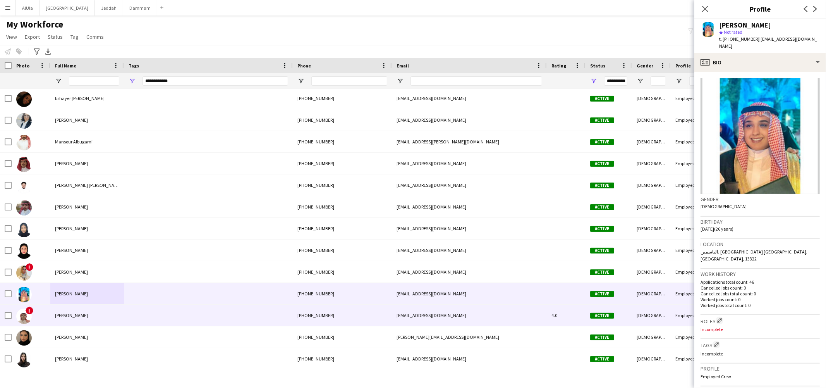
click at [67, 316] on span "Saud Mohammed" at bounding box center [71, 315] width 33 height 6
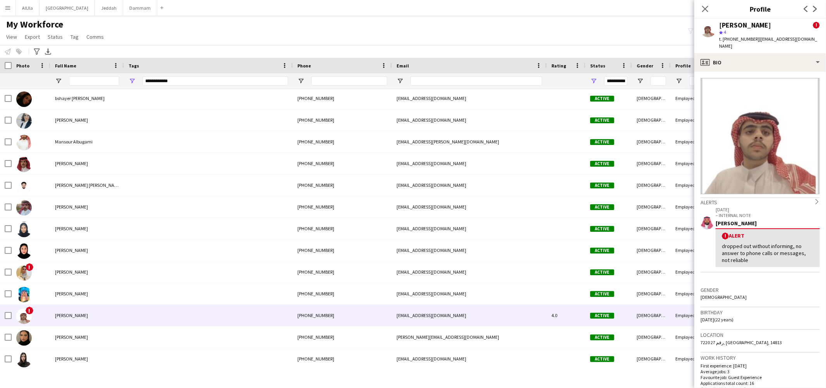
click at [632, 38] on span "t. +9660590708791" at bounding box center [739, 39] width 40 height 6
drag, startPoint x: 759, startPoint y: 39, endPoint x: 801, endPoint y: 42, distance: 42.3
click at [632, 37] on span "| saodmohmd44@gmail.com" at bounding box center [768, 42] width 98 height 13
click at [632, 42] on span "| saodmohmd44@gmail.com" at bounding box center [768, 42] width 98 height 13
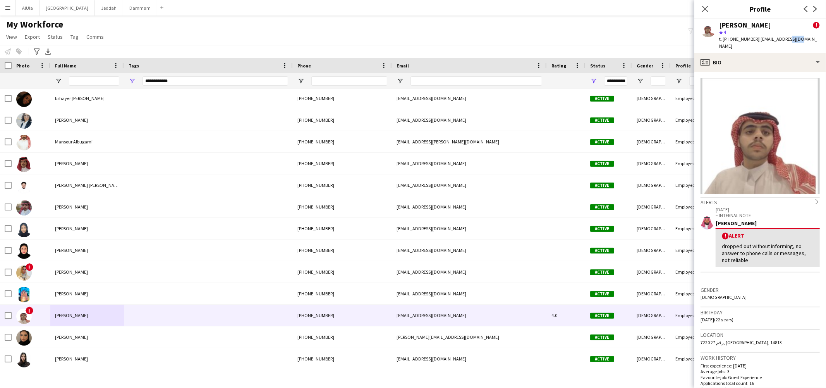
click at [632, 42] on span "| saodmohmd44@gmail.com" at bounding box center [768, 42] width 98 height 13
click at [632, 41] on span "| saodmohmd44@gmail.com" at bounding box center [768, 42] width 98 height 13
click at [632, 41] on div "Saud Mohammed ! star 4 t. +9660590708791 | saodmohmd44@gmail.com" at bounding box center [760, 36] width 132 height 34
drag, startPoint x: 813, startPoint y: 38, endPoint x: 758, endPoint y: 38, distance: 55.0
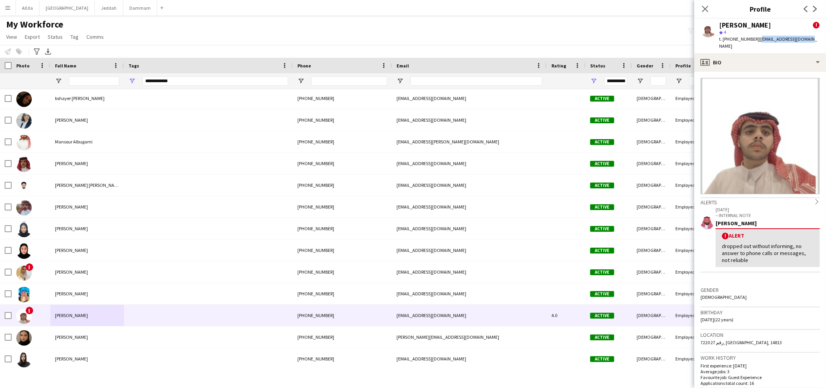
click at [632, 38] on div "Saud Mohammed ! star 4 t. +9660590708791 | saodmohmd44@gmail.com" at bounding box center [760, 36] width 132 height 34
click at [632, 22] on div "Saud Mohammed" at bounding box center [745, 25] width 52 height 7
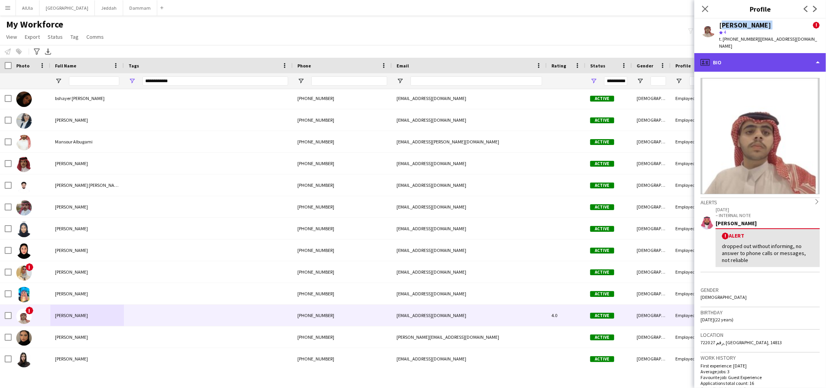
click at [632, 53] on div "profile Bio" at bounding box center [760, 62] width 132 height 19
drag, startPoint x: 756, startPoint y: 57, endPoint x: 757, endPoint y: 63, distance: 6.6
click at [632, 56] on div "profile Bio" at bounding box center [760, 62] width 132 height 19
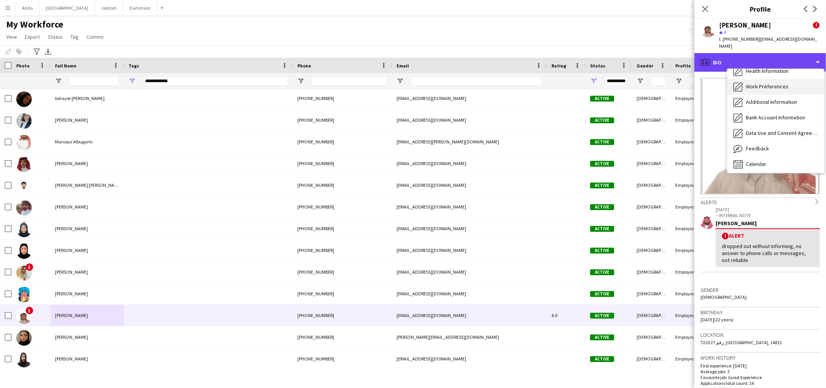
scroll to position [60, 0]
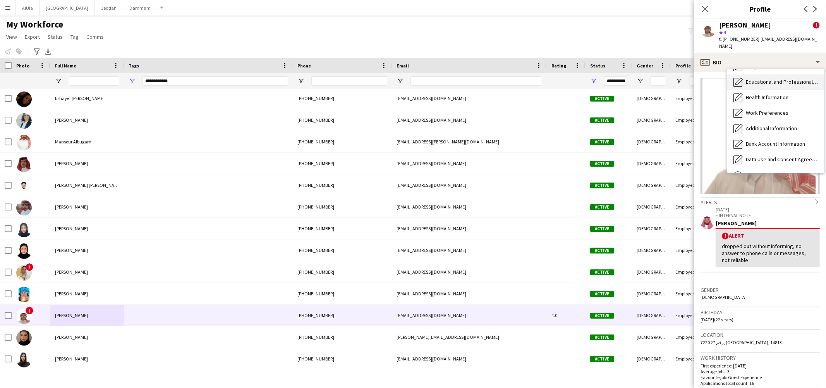
click at [632, 78] on span "Educational and Professional Background" at bounding box center [782, 81] width 72 height 7
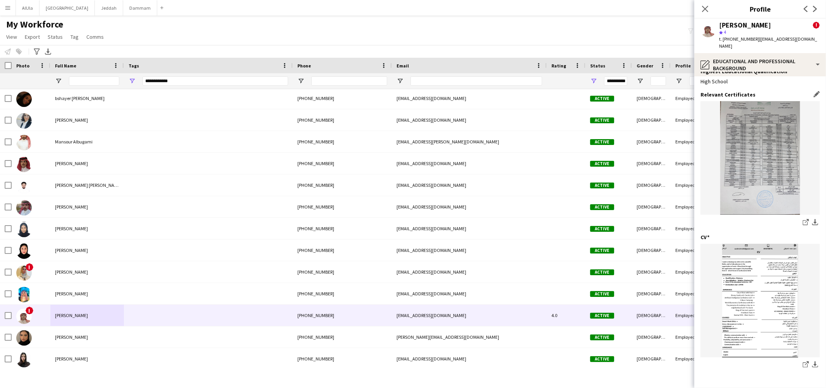
scroll to position [26, 0]
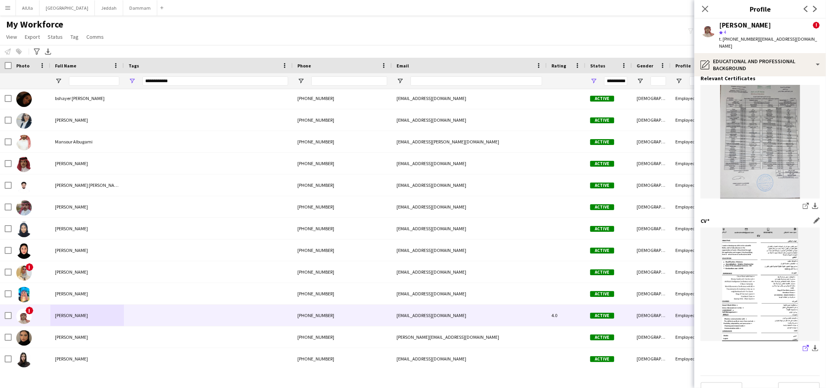
click at [632, 325] on icon "share-external-link-1" at bounding box center [806, 348] width 6 height 6
click at [632, 10] on icon "Close pop-in" at bounding box center [704, 8] width 7 height 7
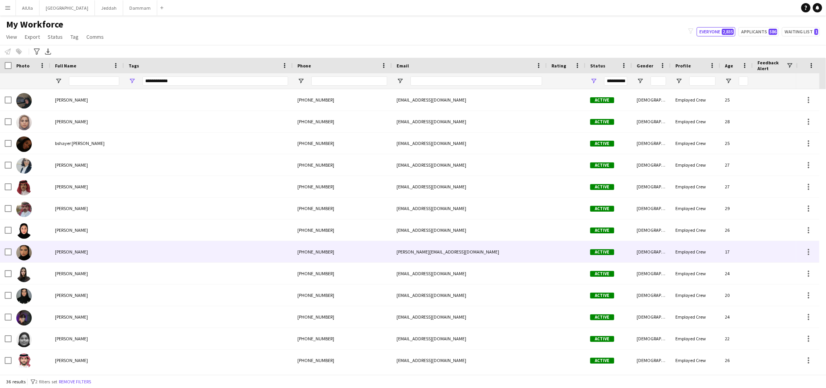
click at [72, 251] on span "[PERSON_NAME]" at bounding box center [71, 252] width 33 height 6
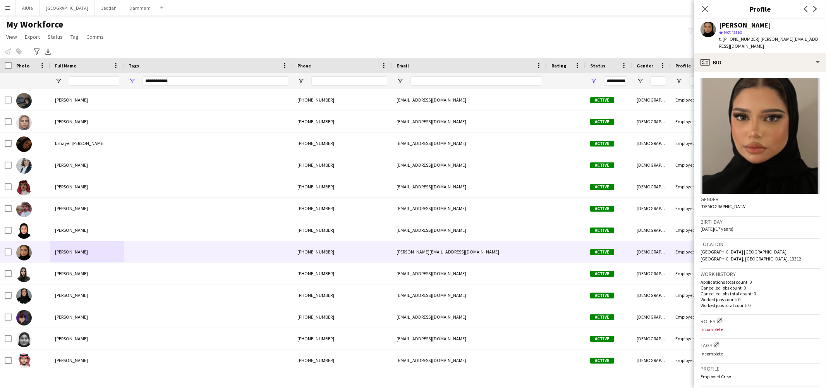
click at [738, 26] on div "[PERSON_NAME]" at bounding box center [745, 25] width 52 height 7
click at [732, 41] on span "t. +966541592169" at bounding box center [739, 39] width 40 height 6
copy span "966541592169"
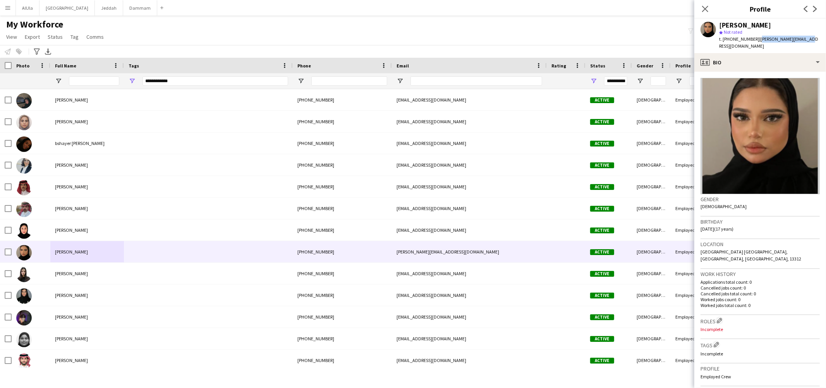
drag, startPoint x: 756, startPoint y: 41, endPoint x: 805, endPoint y: 40, distance: 48.8
click at [805, 40] on div "Seba Almotier star Not rated t. +966541592169 | bader.seba@icloud.com" at bounding box center [760, 36] width 132 height 34
copy span "[PERSON_NAME][EMAIL_ADDRESS][DOMAIN_NAME]"
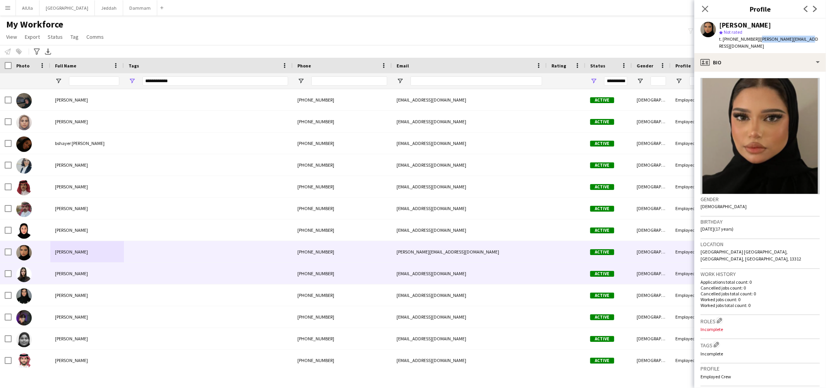
click at [76, 274] on span "[PERSON_NAME]" at bounding box center [71, 273] width 33 height 6
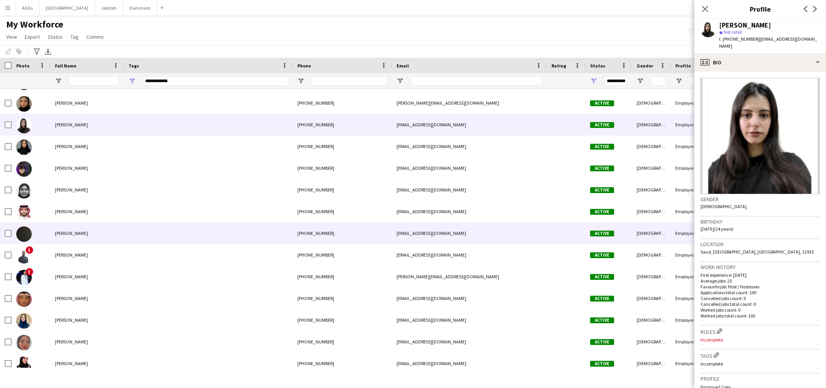
scroll to position [158, 0]
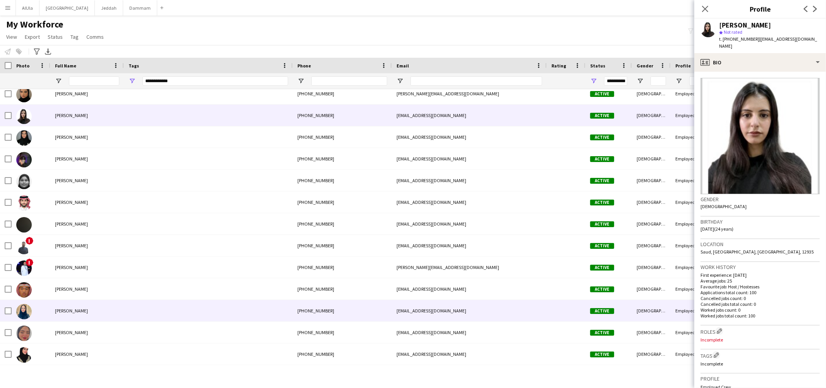
click at [74, 313] on div "[PERSON_NAME]" at bounding box center [87, 310] width 74 height 21
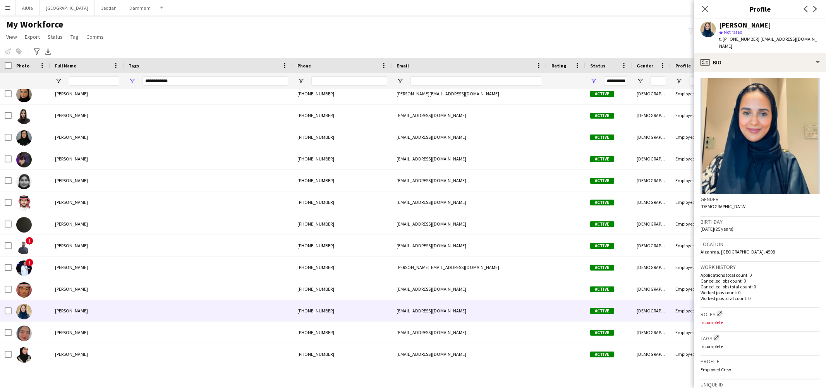
click at [737, 27] on div "[PERSON_NAME]" at bounding box center [745, 25] width 52 height 7
click at [741, 40] on span "t. [PHONE_NUMBER]" at bounding box center [739, 39] width 40 height 6
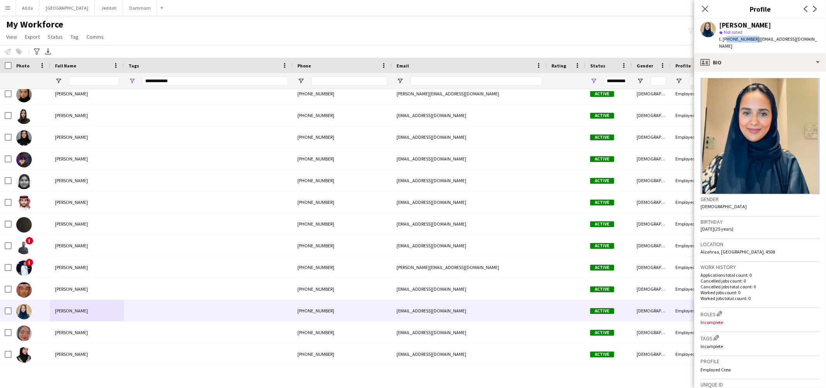
copy span "966553669881"
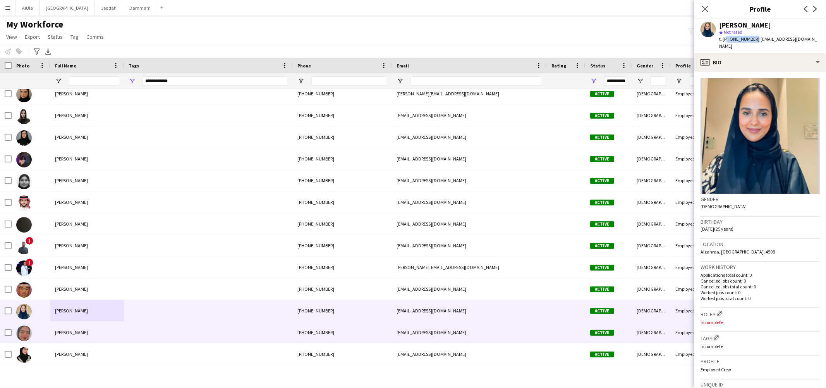
click at [69, 335] on div "[PERSON_NAME]" at bounding box center [87, 331] width 74 height 21
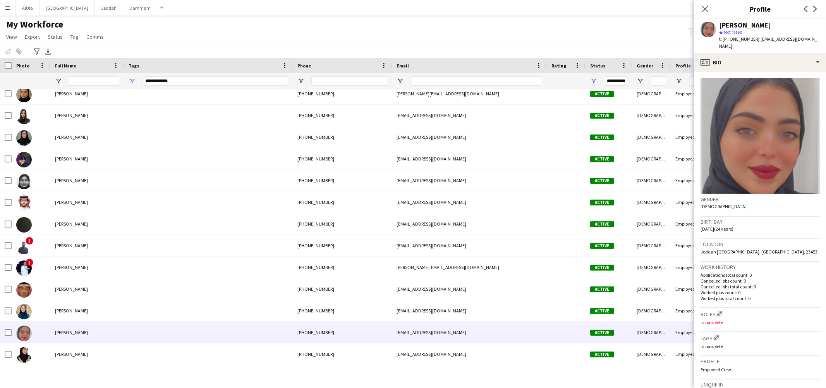
click at [726, 34] on span "Not rated" at bounding box center [733, 32] width 19 height 6
click at [729, 41] on span "t. +966568383356" at bounding box center [739, 39] width 40 height 6
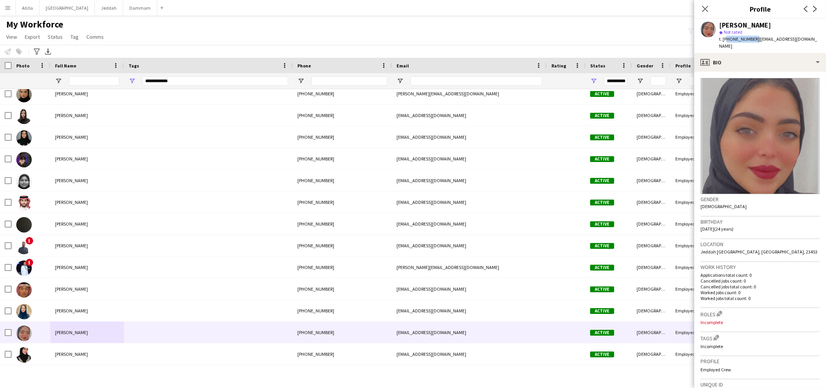
copy span "966568383356"
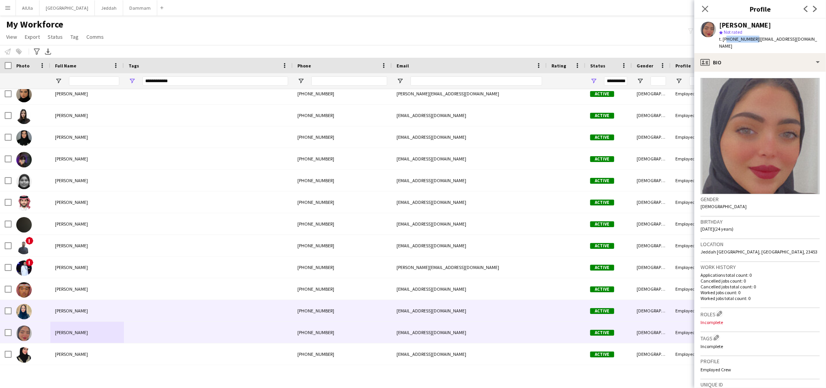
click at [68, 311] on span "[PERSON_NAME]" at bounding box center [71, 310] width 33 height 6
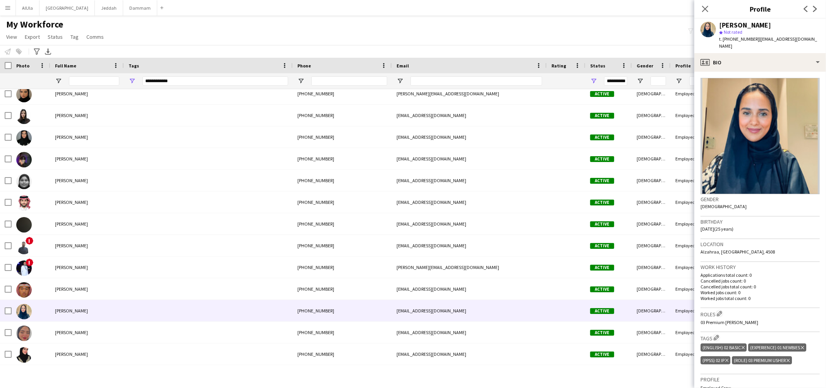
click at [740, 40] on span "t. [PHONE_NUMBER]" at bounding box center [739, 39] width 40 height 6
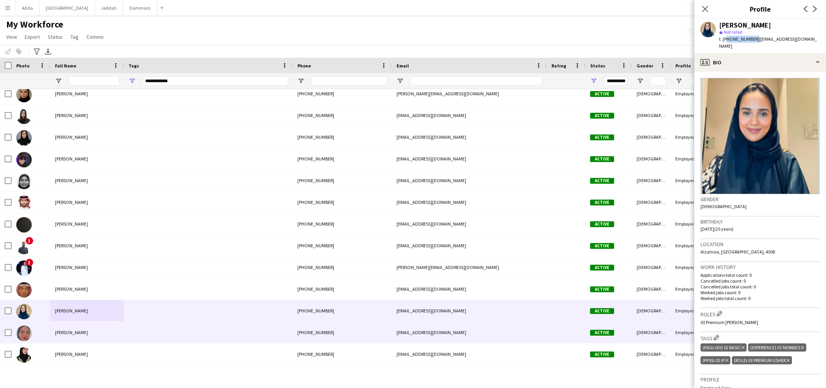
click at [81, 334] on div "[PERSON_NAME]" at bounding box center [87, 331] width 74 height 21
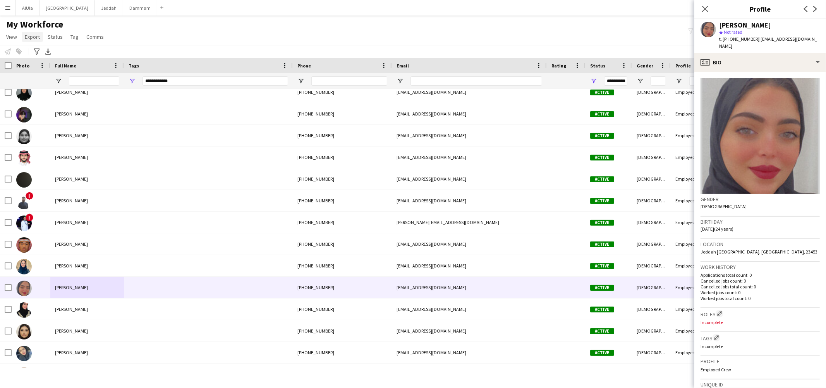
scroll to position [0, 0]
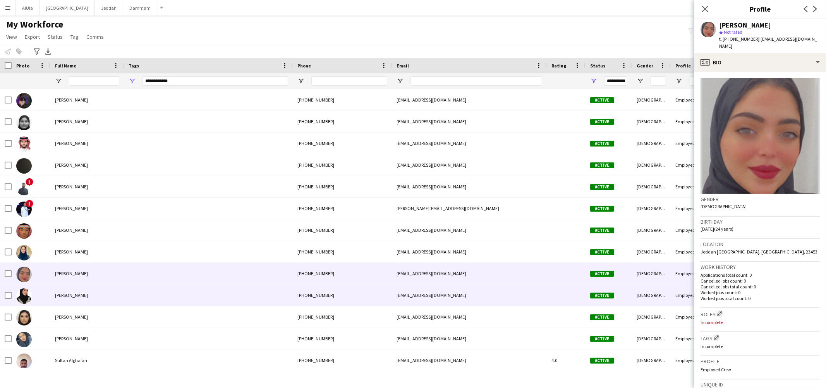
click at [58, 294] on span "[PERSON_NAME]" at bounding box center [71, 295] width 33 height 6
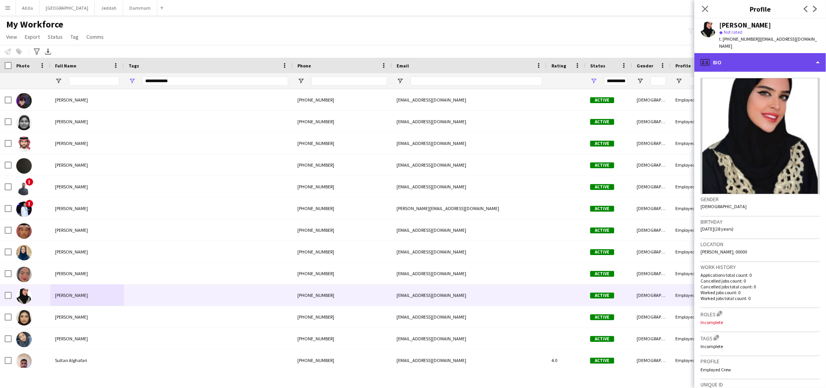
click at [718, 57] on div "profile Bio" at bounding box center [760, 62] width 132 height 19
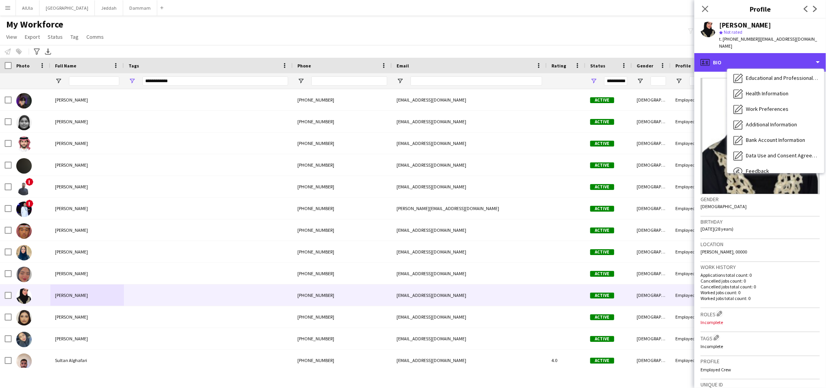
scroll to position [88, 0]
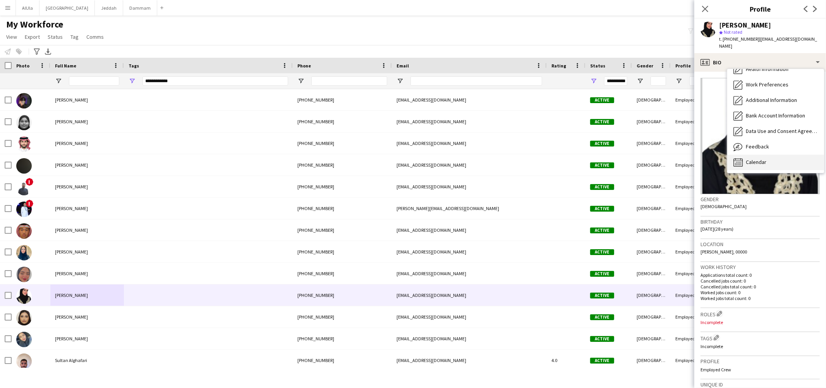
click at [761, 155] on div "Calendar Calendar" at bounding box center [775, 162] width 97 height 15
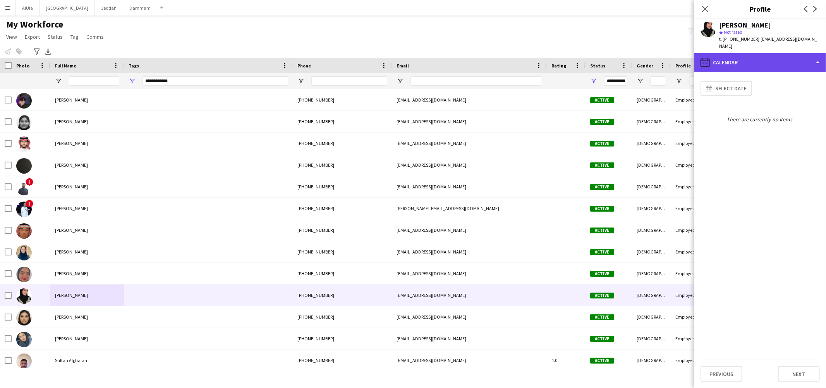
click at [747, 53] on div "calendar-full Calendar" at bounding box center [760, 62] width 132 height 19
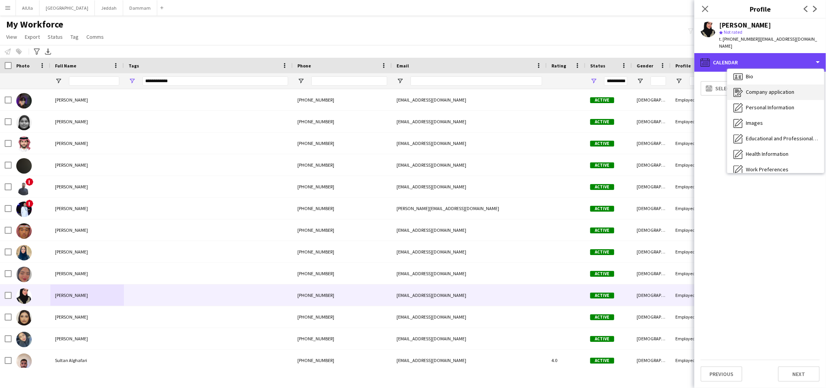
scroll to position [0, 0]
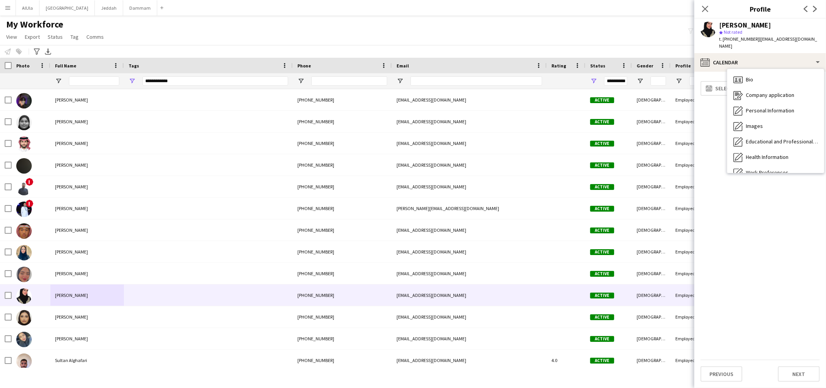
drag, startPoint x: 746, startPoint y: 76, endPoint x: 644, endPoint y: 31, distance: 112.0
click at [746, 76] on div "Bio Bio" at bounding box center [775, 79] width 97 height 15
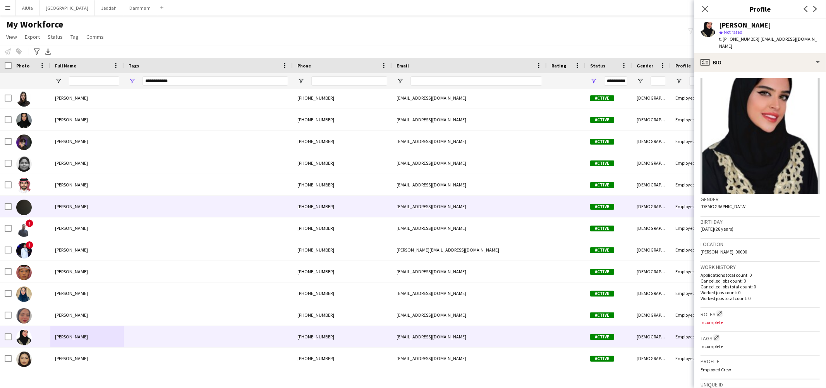
scroll to position [148, 0]
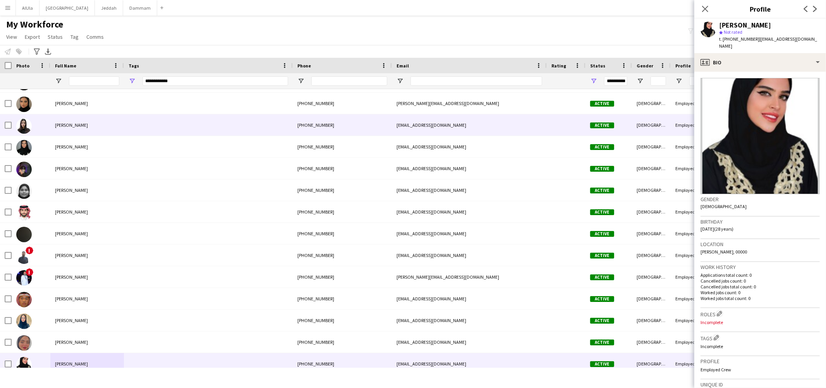
click at [91, 118] on div "[PERSON_NAME]" at bounding box center [87, 124] width 74 height 21
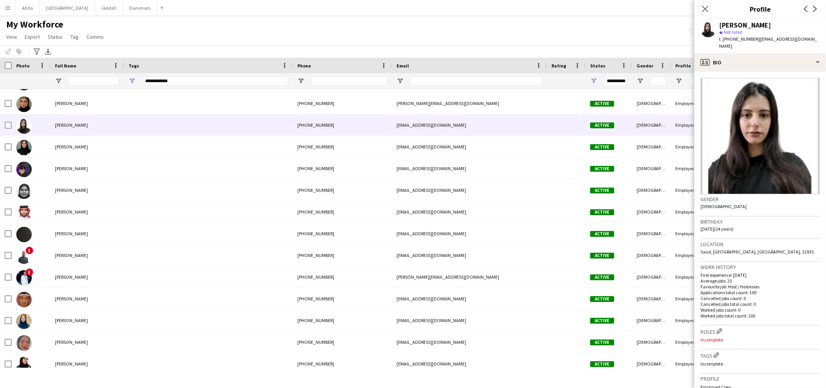
click at [761, 72] on app-crew-profile-bio "Gender Female Birthday 08-08-2001 (24 years) Location Saud, Riyadh, Riyadh, 129…" at bounding box center [760, 230] width 132 height 316
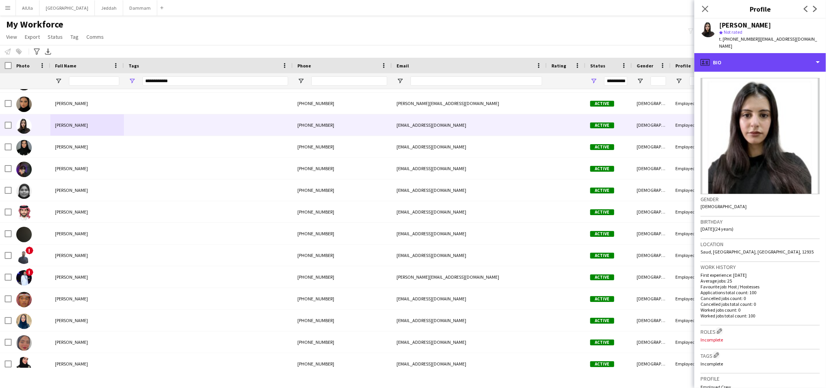
click at [747, 63] on div "profile Bio" at bounding box center [760, 62] width 132 height 19
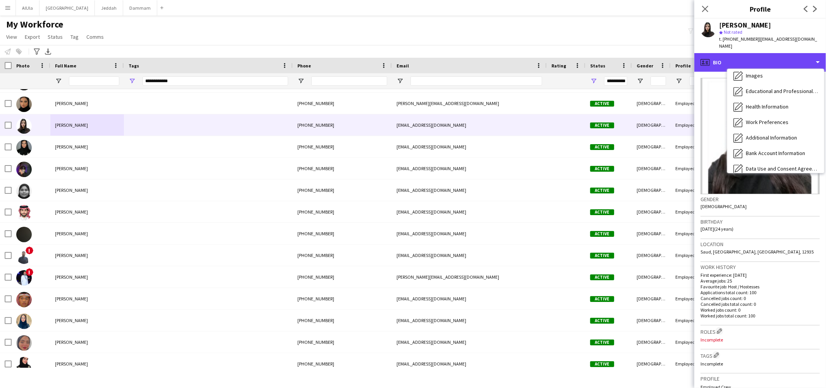
scroll to position [88, 0]
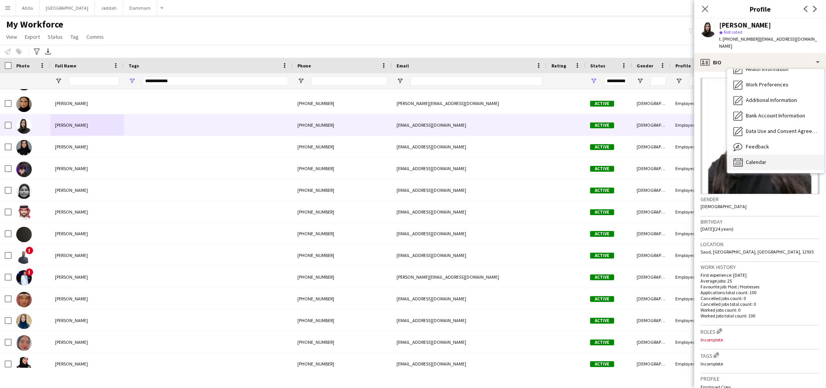
click at [757, 158] on span "Calendar" at bounding box center [756, 161] width 21 height 7
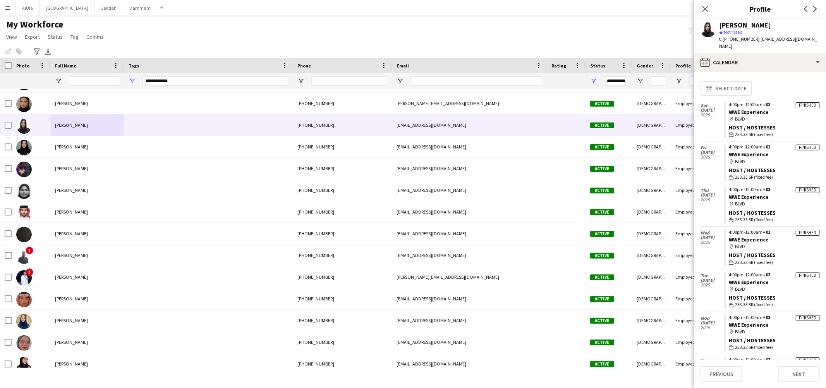
click at [738, 26] on div "[PERSON_NAME]" at bounding box center [745, 25] width 52 height 7
copy div "[PERSON_NAME]"
click at [772, 53] on div "calendar-full Calendar" at bounding box center [760, 62] width 132 height 19
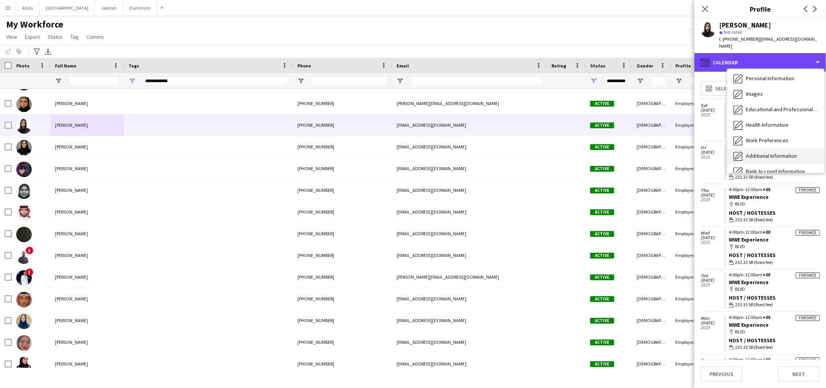
scroll to position [0, 0]
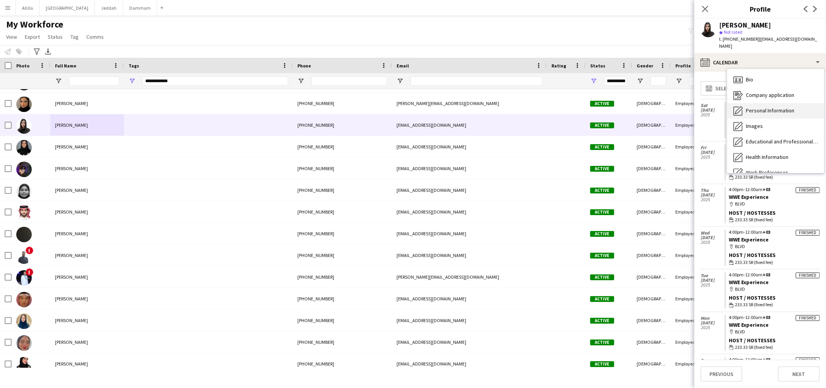
click at [759, 107] on span "Personal Information" at bounding box center [770, 110] width 48 height 7
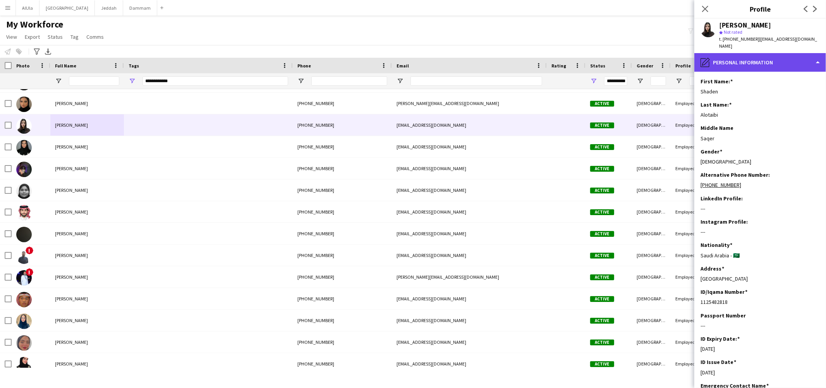
click at [750, 57] on div "pencil4 Personal Information" at bounding box center [760, 62] width 132 height 19
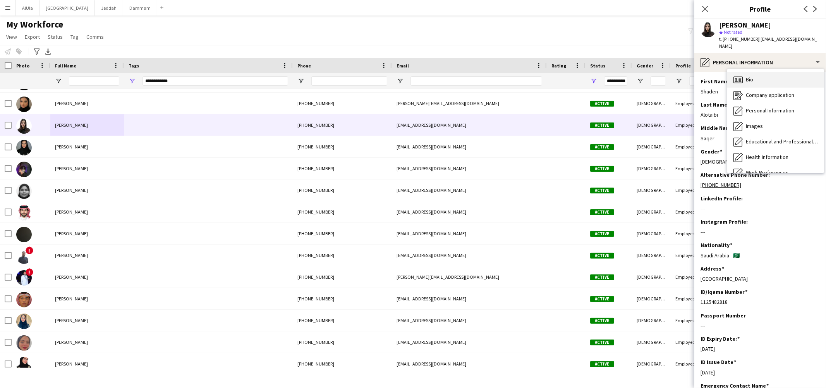
click at [752, 76] on span "Bio" at bounding box center [749, 79] width 7 height 7
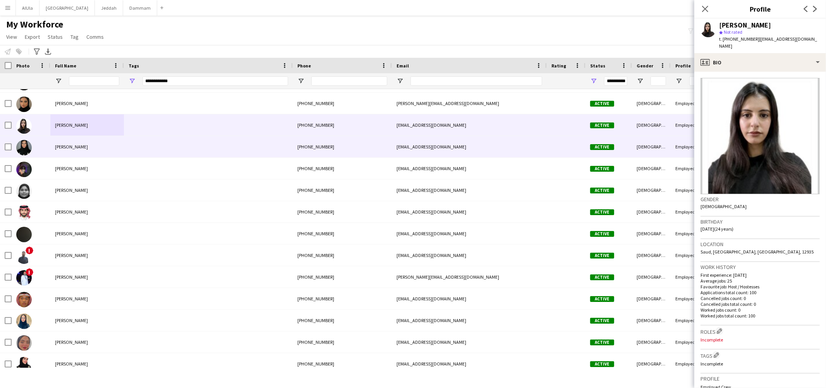
click at [66, 144] on span "Shaden Althunayan" at bounding box center [71, 147] width 33 height 6
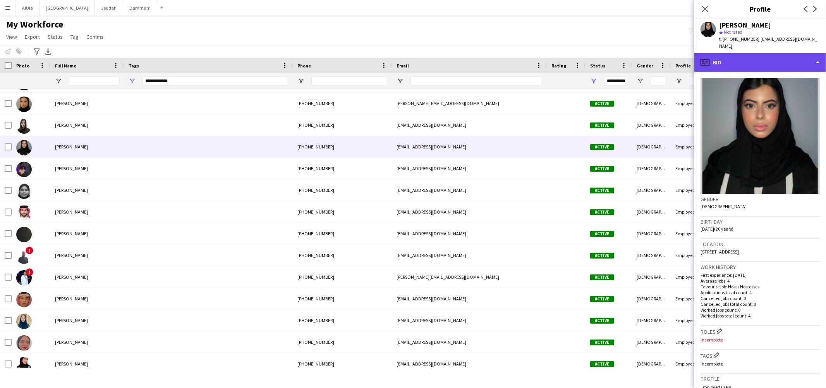
click at [732, 62] on div "profile Bio" at bounding box center [760, 62] width 132 height 19
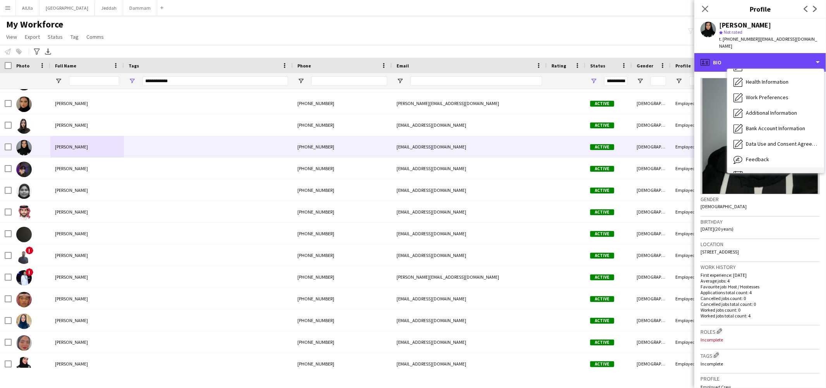
scroll to position [88, 0]
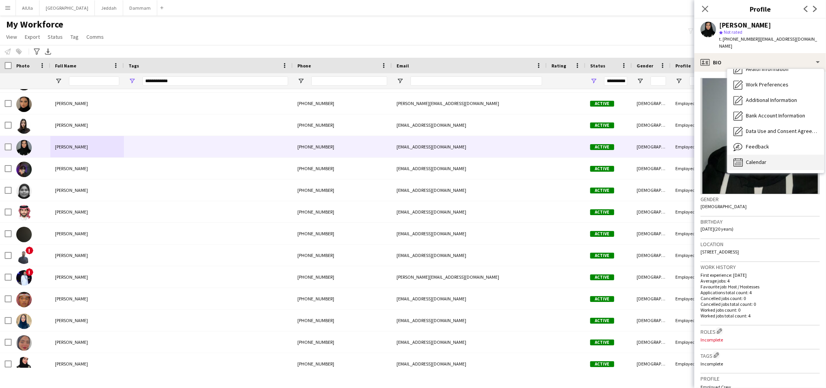
click at [764, 155] on div "Calendar Calendar" at bounding box center [775, 162] width 97 height 15
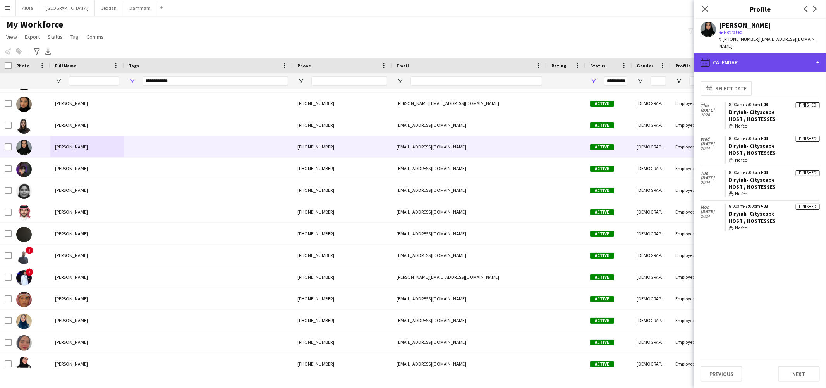
click at [748, 54] on div "calendar-full Calendar" at bounding box center [760, 62] width 132 height 19
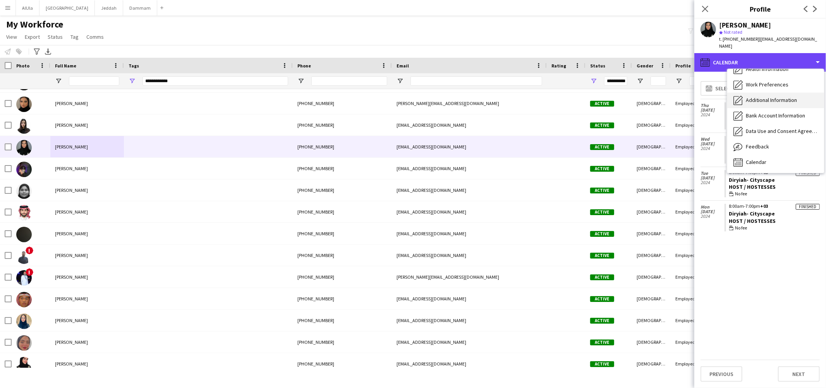
scroll to position [0, 0]
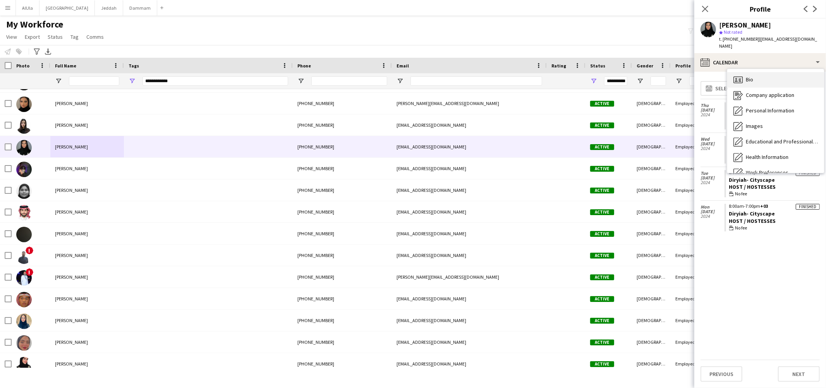
click at [759, 75] on div "Bio Bio" at bounding box center [775, 79] width 97 height 15
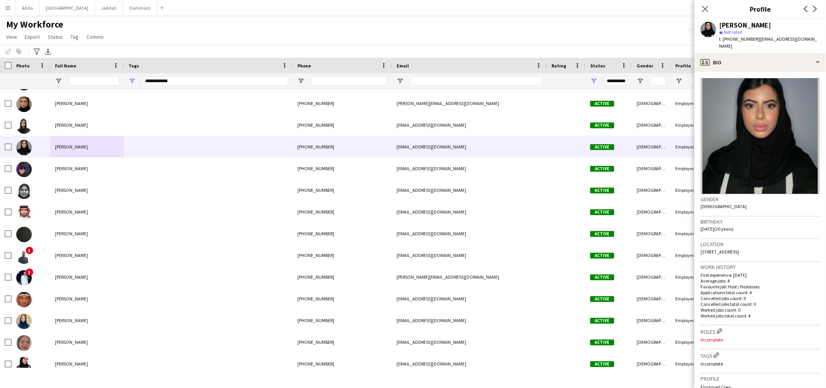
click at [738, 29] on span "Not rated" at bounding box center [733, 32] width 19 height 6
click at [737, 26] on div "Shaden Althunayan" at bounding box center [745, 25] width 52 height 7
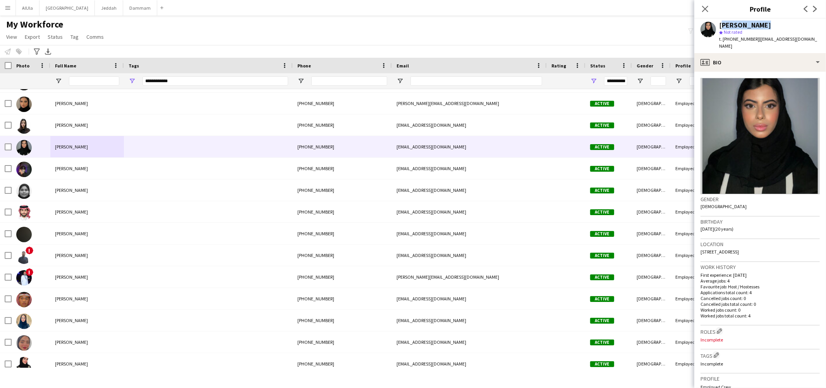
click at [737, 26] on div "Shaden Althunayan" at bounding box center [745, 25] width 52 height 7
copy div "Shaden Althunayan"
click at [69, 171] on span "Shaima Omar" at bounding box center [71, 168] width 33 height 6
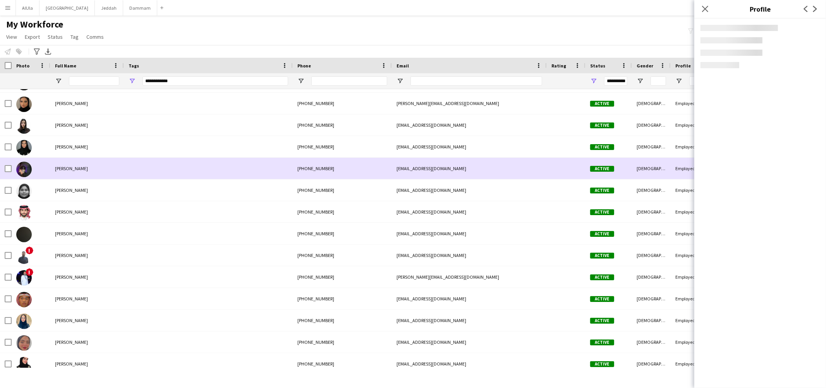
click at [69, 171] on span "Shaima Omar" at bounding box center [71, 168] width 33 height 6
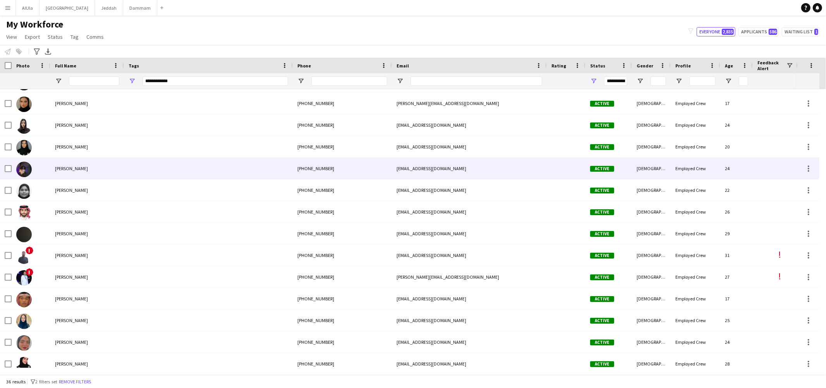
click at [69, 171] on span "Shaima Omar" at bounding box center [71, 168] width 33 height 6
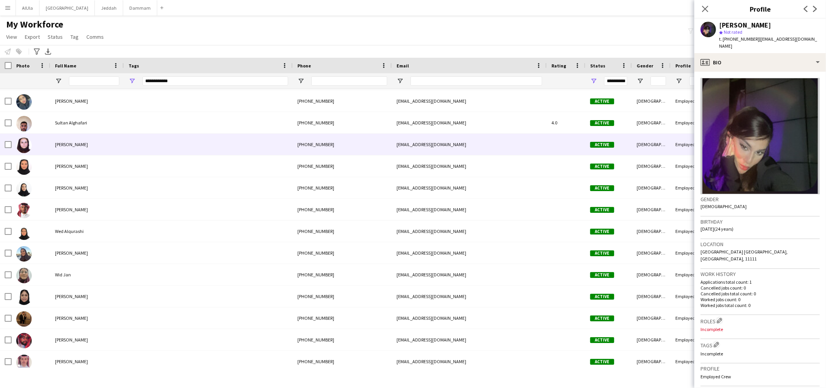
scroll to position [357, 0]
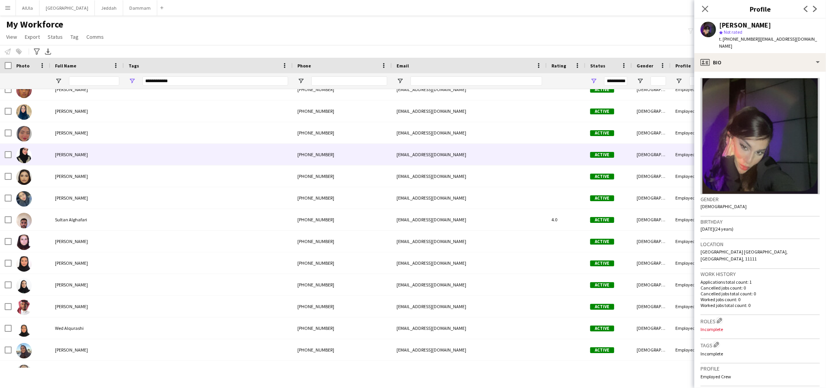
click at [74, 159] on div "Shahad Habadi" at bounding box center [87, 154] width 74 height 21
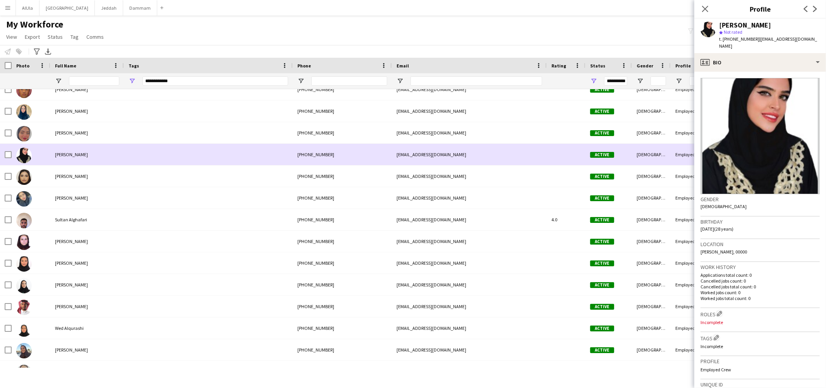
scroll to position [353, 0]
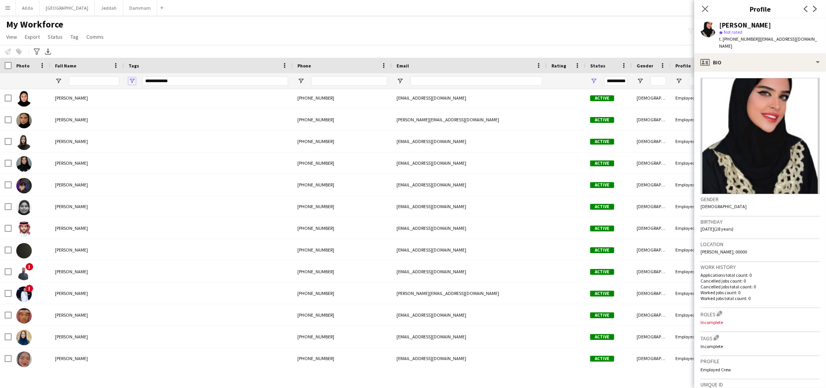
click at [132, 79] on span "Open Filter Menu" at bounding box center [132, 80] width 7 height 7
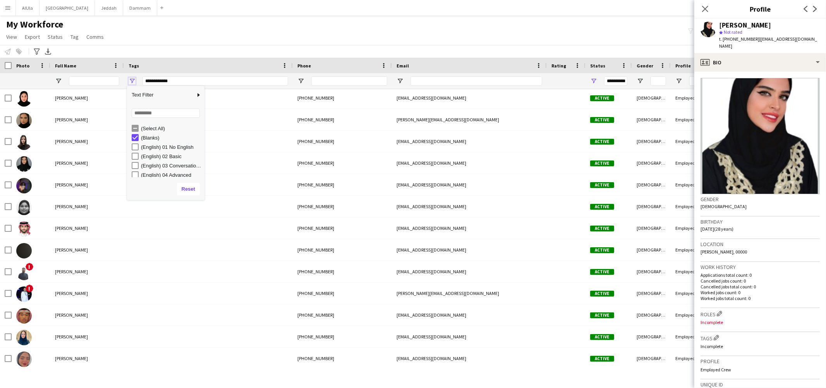
click at [131, 78] on span "Open Filter Menu" at bounding box center [132, 80] width 7 height 7
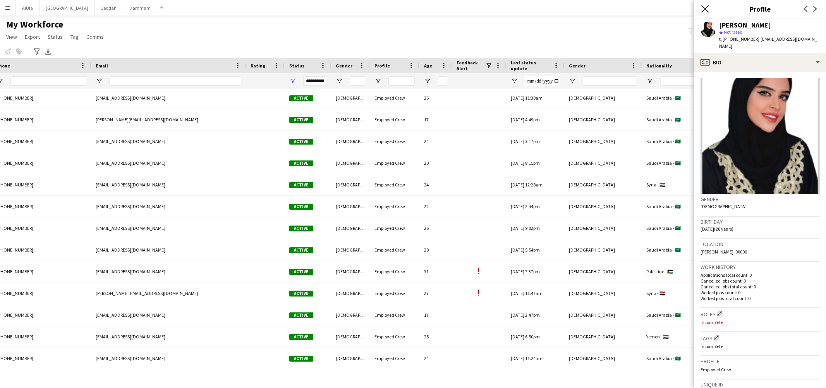
click at [705, 6] on icon "Close pop-in" at bounding box center [704, 8] width 7 height 7
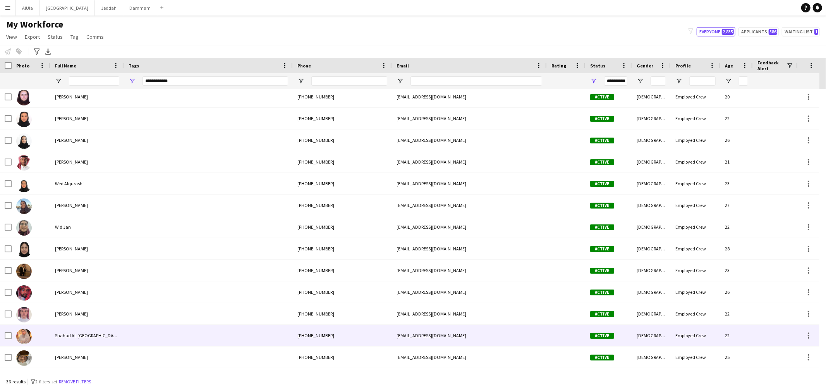
click at [74, 335] on span "Shahad AL Salem" at bounding box center [87, 335] width 65 height 6
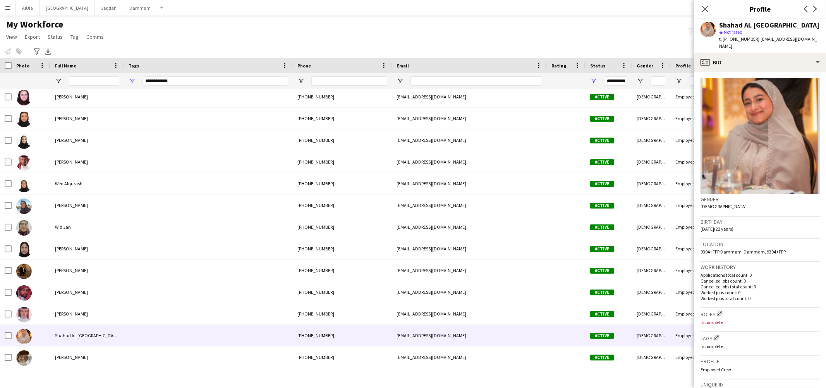
click at [728, 26] on div "Shahad AL Salem" at bounding box center [769, 25] width 100 height 7
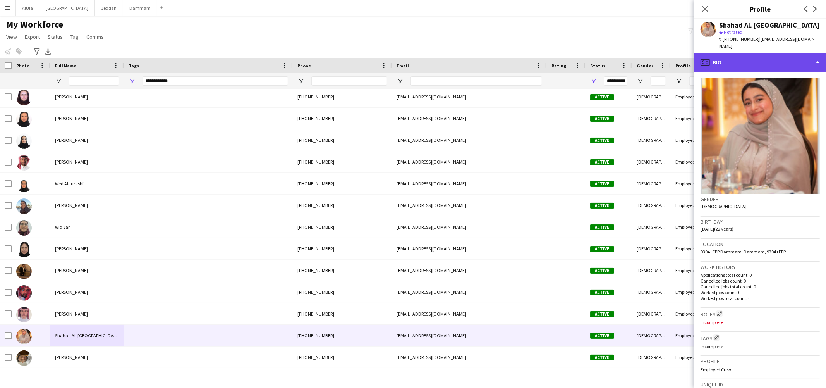
click at [731, 62] on div "profile Bio" at bounding box center [760, 62] width 132 height 19
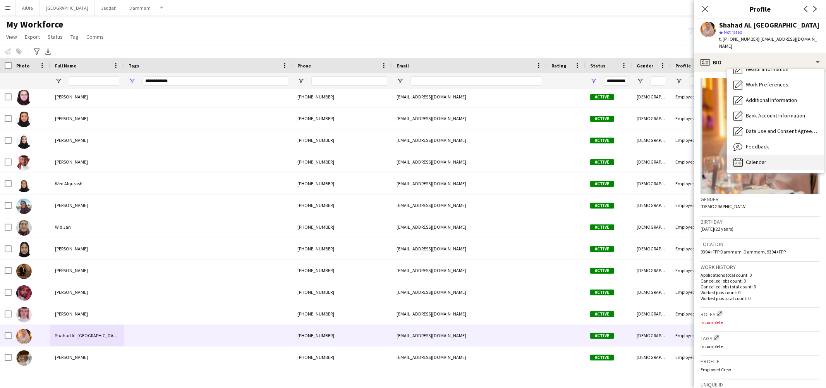
click at [764, 155] on div "Calendar Calendar" at bounding box center [775, 162] width 97 height 15
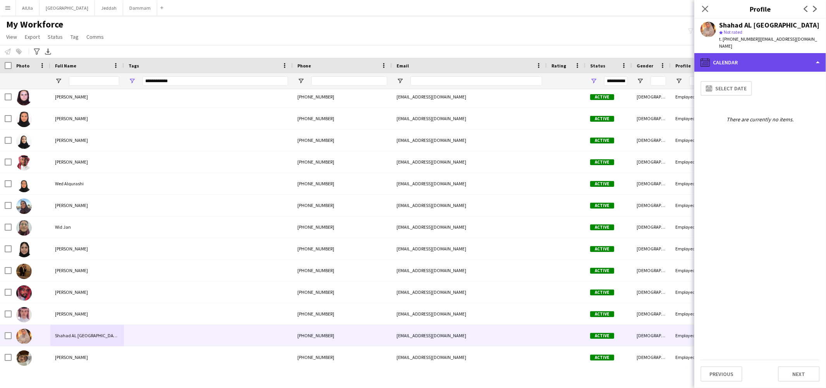
click at [741, 59] on div "calendar-full Calendar" at bounding box center [760, 62] width 132 height 19
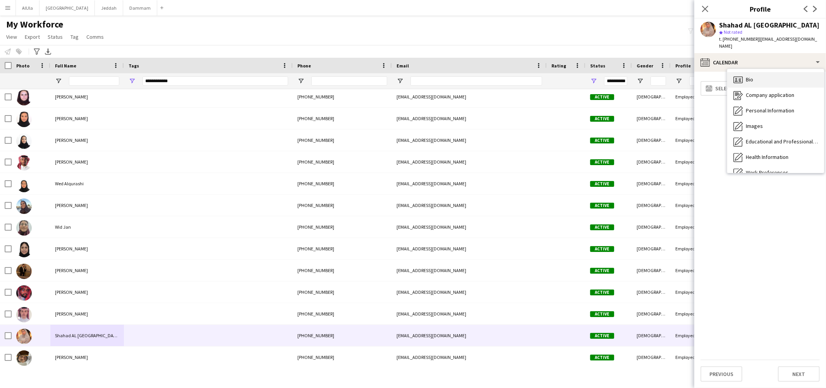
click at [751, 76] on span "Bio" at bounding box center [749, 79] width 7 height 7
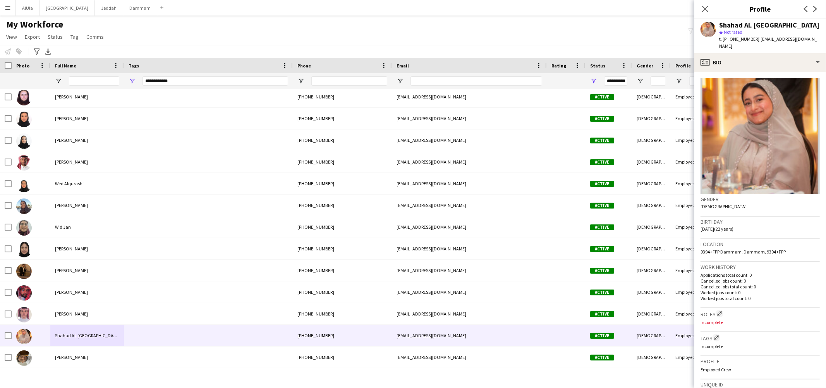
click at [738, 38] on span "t. +966547756646" at bounding box center [739, 39] width 40 height 6
copy span "966547756646"
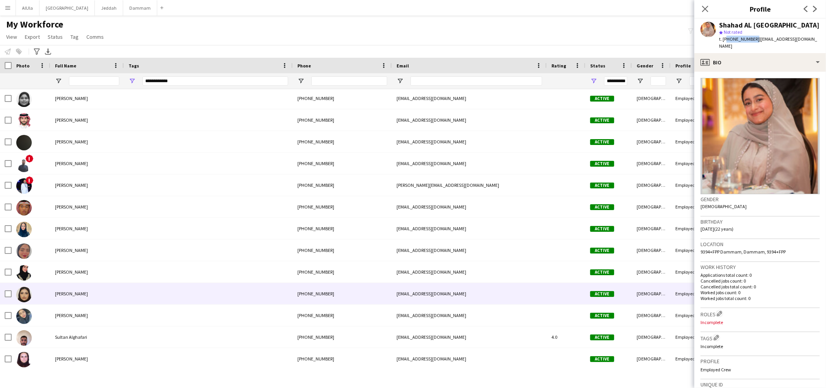
scroll to position [247, 0]
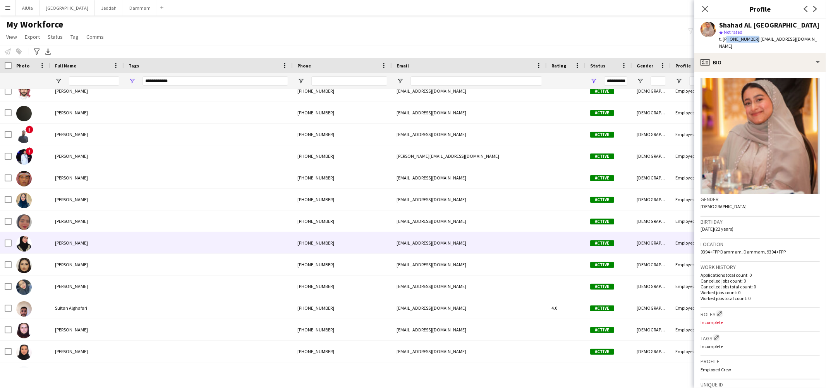
click at [76, 241] on span "Shahad Habadi" at bounding box center [71, 243] width 33 height 6
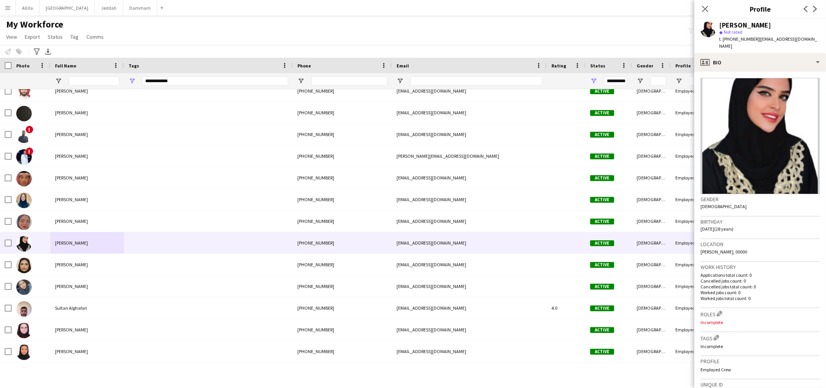
click at [735, 23] on div "Shahad Habadi" at bounding box center [745, 25] width 52 height 7
copy div "Shahad Habadi"
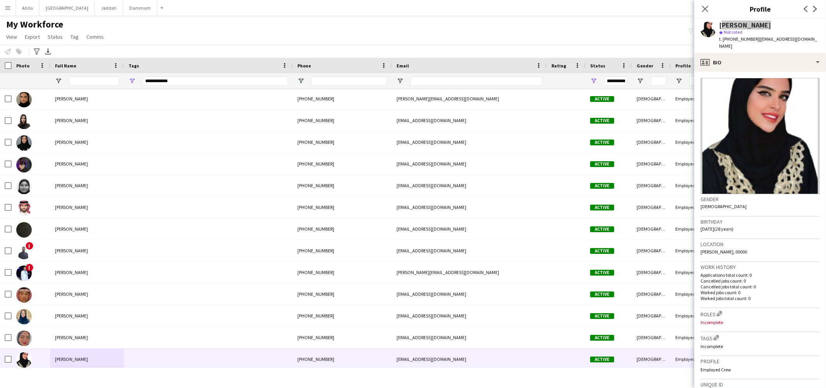
scroll to position [144, 0]
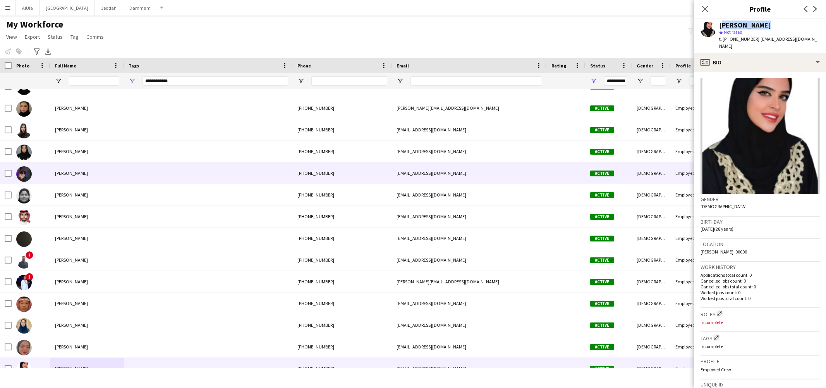
click at [70, 170] on span "Shaima Omar" at bounding box center [71, 173] width 33 height 6
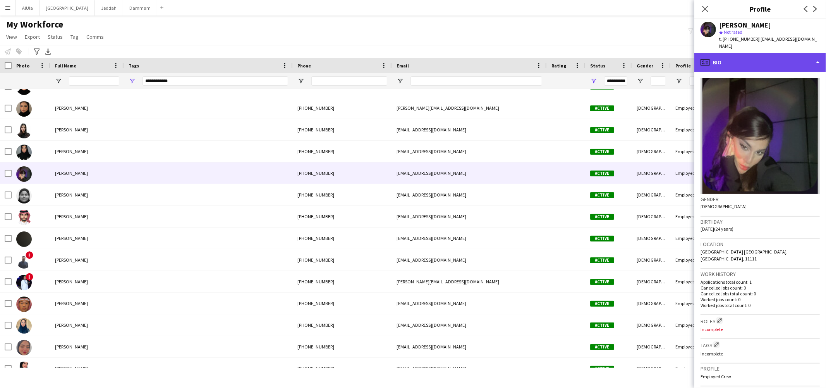
click at [738, 60] on div "profile Bio" at bounding box center [760, 62] width 132 height 19
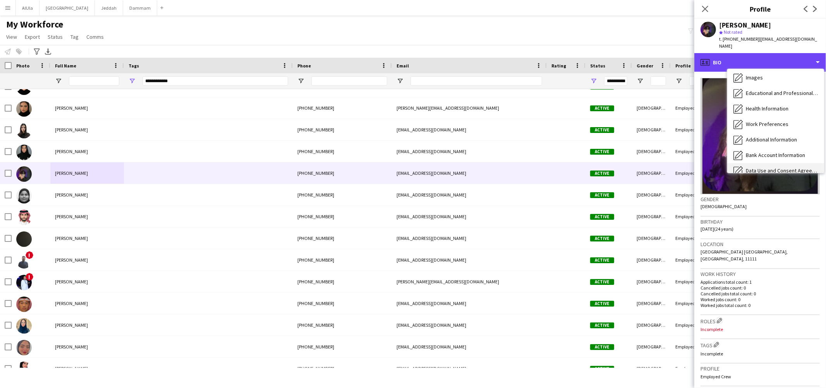
scroll to position [88, 0]
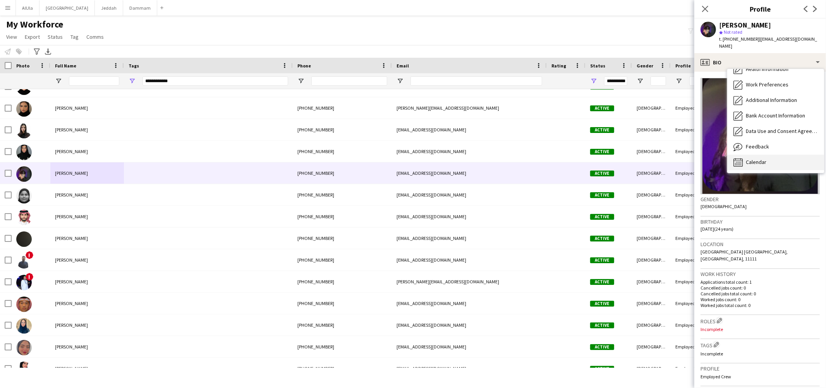
click at [751, 155] on div "Calendar Calendar" at bounding box center [775, 162] width 97 height 15
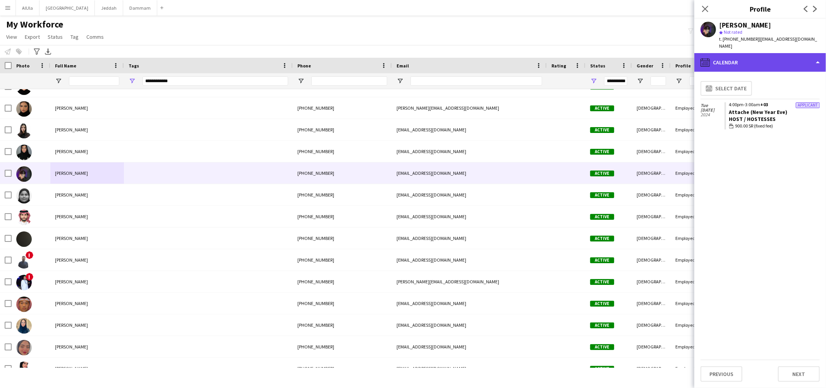
click at [773, 54] on div "calendar-full Calendar" at bounding box center [760, 62] width 132 height 19
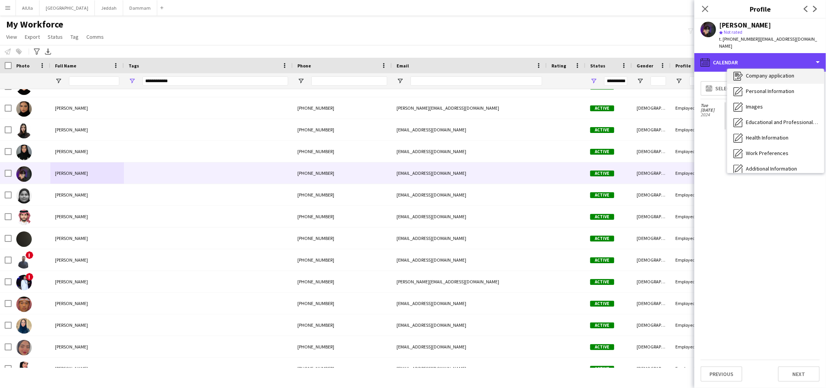
scroll to position [0, 0]
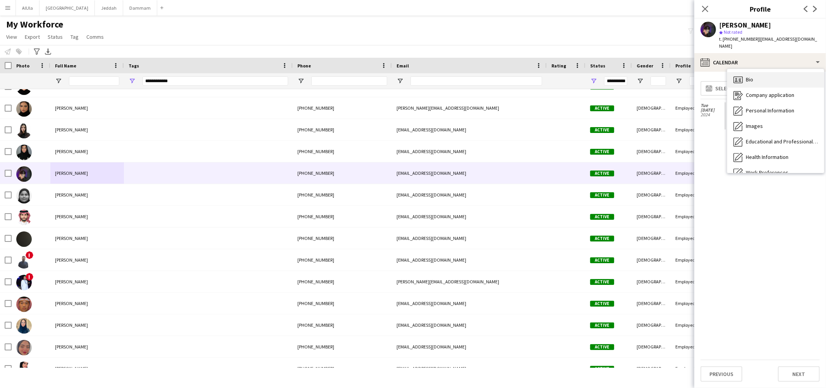
click at [763, 74] on div "Bio Bio" at bounding box center [775, 79] width 97 height 15
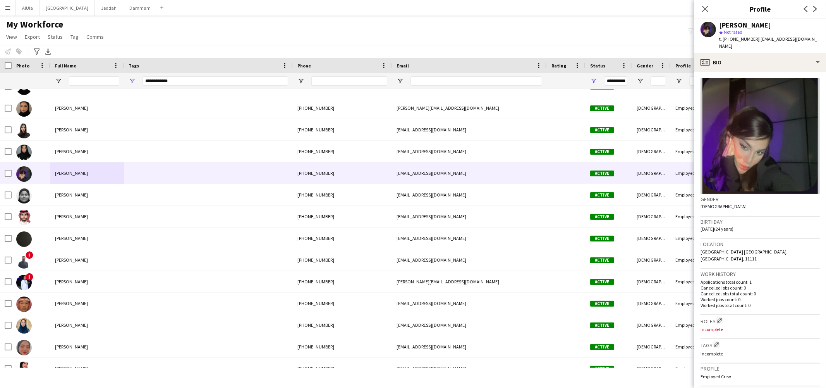
click at [738, 38] on span "t. +966551087017" at bounding box center [739, 39] width 40 height 6
copy span "966551087017"
click at [731, 24] on div "Shaima Omar" at bounding box center [745, 25] width 52 height 7
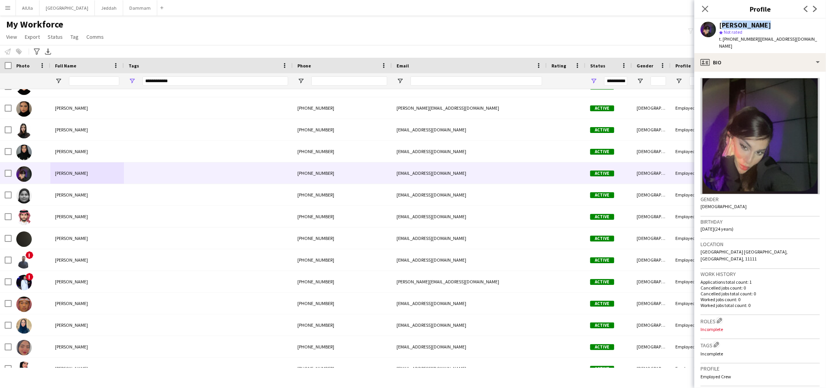
click at [731, 24] on div "Shaima Omar" at bounding box center [745, 25] width 52 height 7
copy div "Shaima Omar"
click at [766, 38] on span "| 99sheme@gmail.com" at bounding box center [768, 42] width 98 height 13
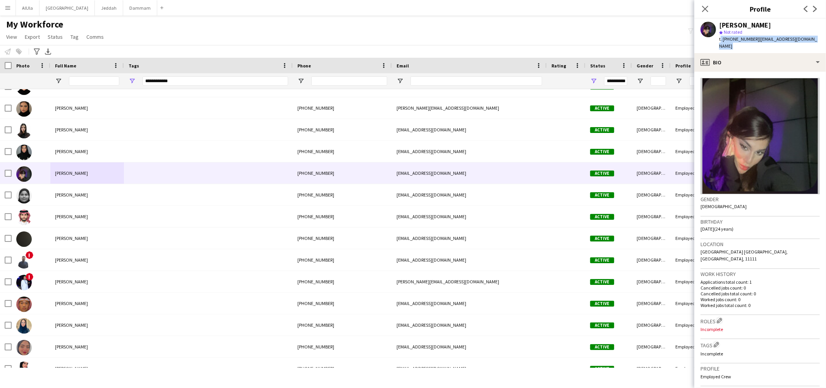
drag, startPoint x: 776, startPoint y: 38, endPoint x: 808, endPoint y: 39, distance: 31.4
click at [776, 38] on span "| 99sheme@gmail.com" at bounding box center [768, 42] width 98 height 13
drag, startPoint x: 809, startPoint y: 39, endPoint x: 756, endPoint y: 40, distance: 53.8
click at [756, 40] on app-profile-header "Shaima Omar star Not rated t. +966551087017 | 99sheme@gmail.com" at bounding box center [760, 36] width 132 height 34
click at [733, 38] on span "t. +966551087017" at bounding box center [739, 39] width 40 height 6
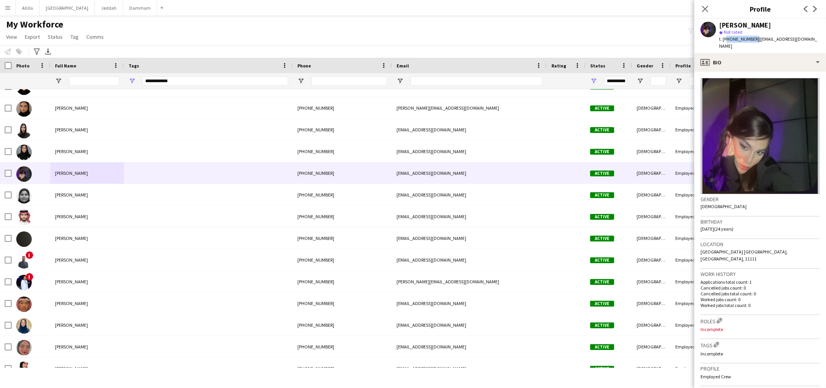
click at [733, 38] on span "t. +966551087017" at bounding box center [739, 39] width 40 height 6
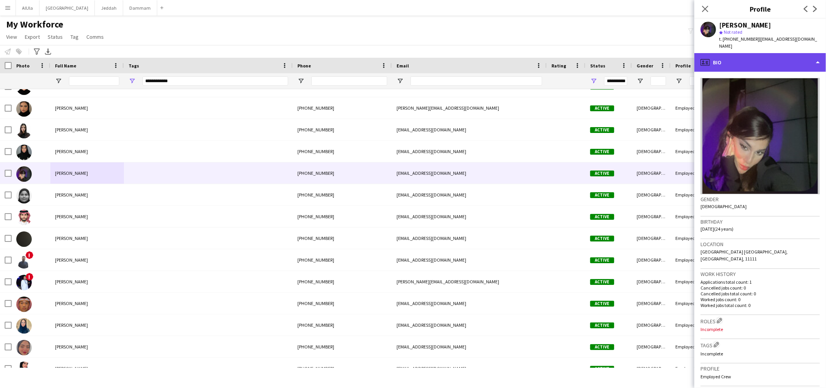
click at [706, 62] on icon at bounding box center [707, 62] width 2 height 0
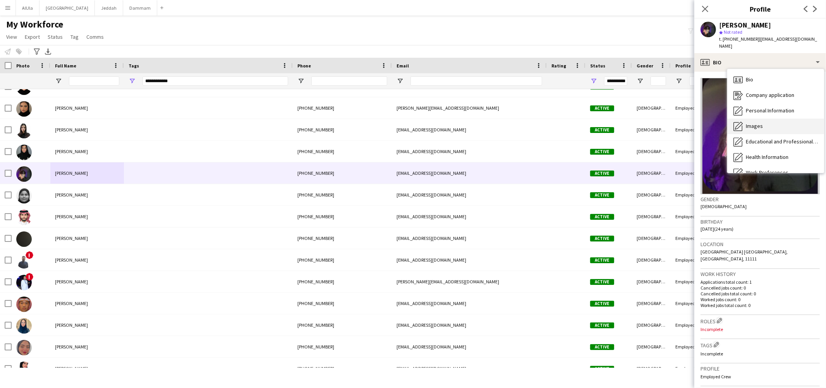
click at [779, 118] on div "Images Images" at bounding box center [775, 125] width 97 height 15
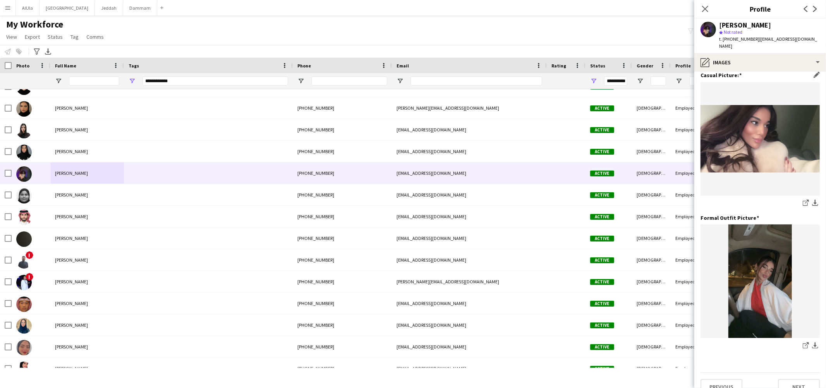
scroll to position [153, 0]
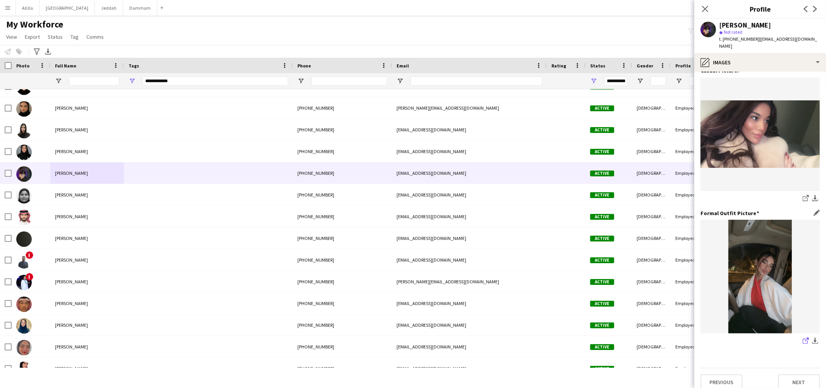
click at [803, 337] on app-icon "share-external-link-1" at bounding box center [806, 341] width 6 height 8
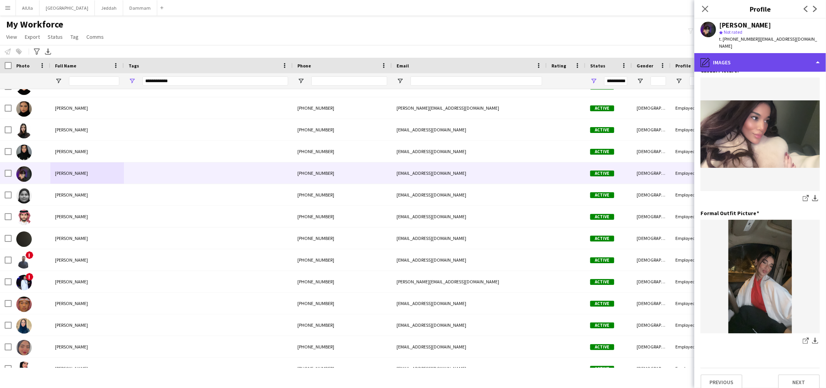
click at [741, 53] on div "pencil4 Images" at bounding box center [760, 62] width 132 height 19
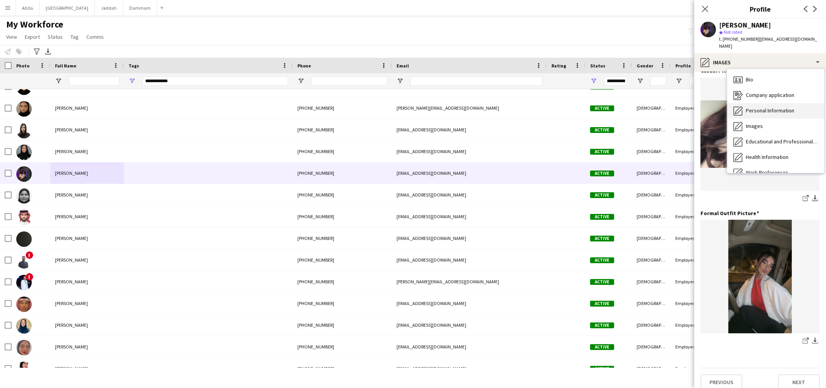
click at [750, 107] on span "Personal Information" at bounding box center [770, 110] width 48 height 7
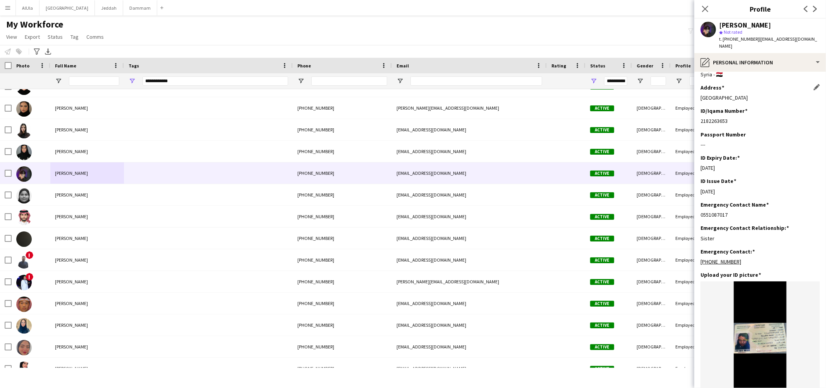
scroll to position [0, 0]
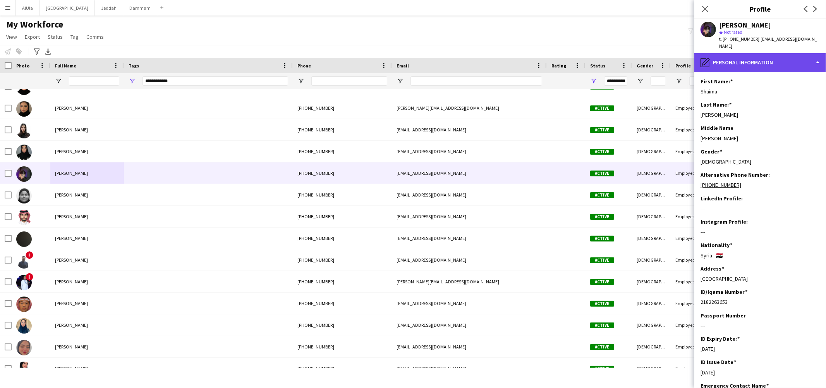
click at [717, 60] on div "pencil4 Personal Information" at bounding box center [760, 62] width 132 height 19
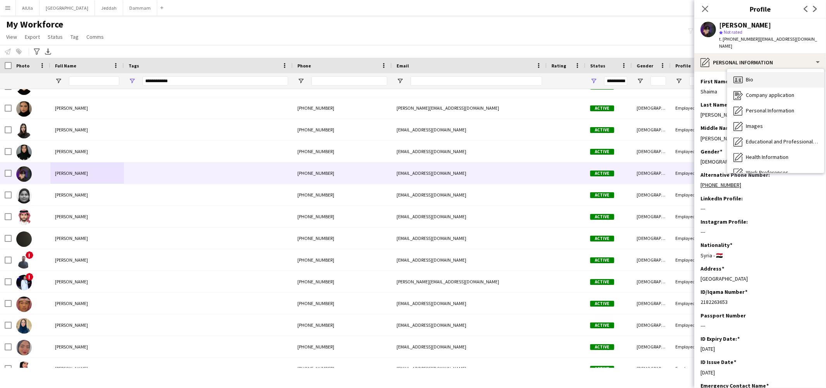
click at [749, 76] on span "Bio" at bounding box center [749, 79] width 7 height 7
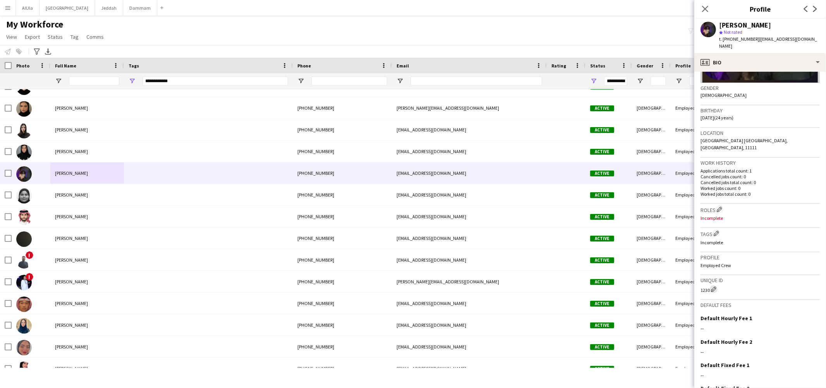
scroll to position [112, 0]
click at [719, 206] on app-icon "Edit crew company roles" at bounding box center [719, 208] width 5 height 5
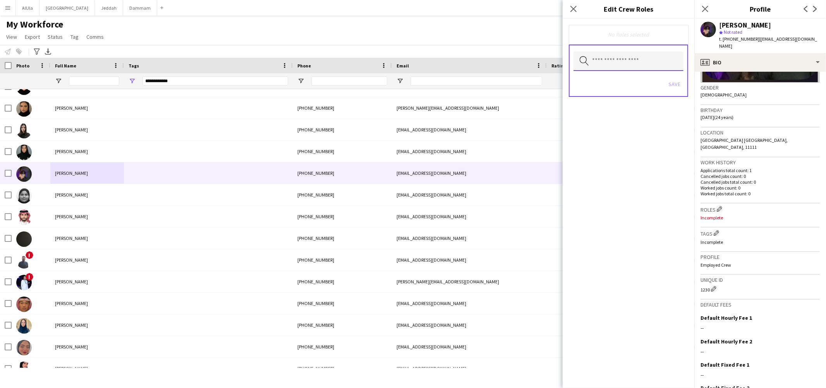
click at [600, 66] on input "text" at bounding box center [629, 61] width 110 height 19
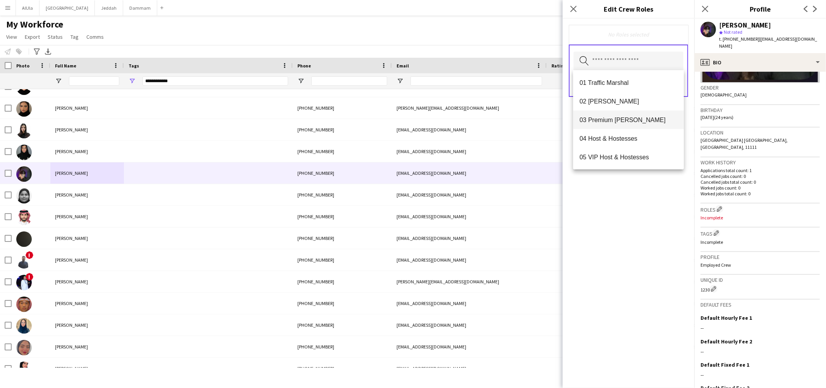
click at [604, 122] on span "03 Premium [PERSON_NAME]" at bounding box center [628, 119] width 98 height 7
click at [632, 125] on mat-option "04 Host & Hostesses" at bounding box center [628, 120] width 111 height 19
click at [642, 206] on div "03 Premium Usher Remove 04 Host & Hostesses Remove Search by role type Save" at bounding box center [629, 203] width 132 height 369
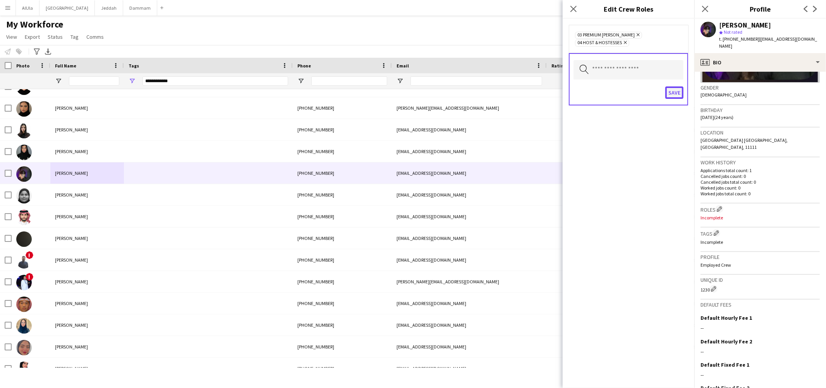
click at [671, 86] on button "Save" at bounding box center [674, 92] width 18 height 12
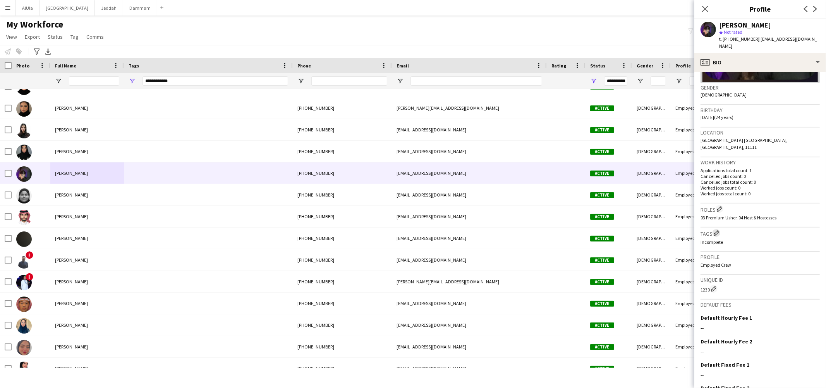
click at [719, 230] on app-icon "Edit crew company tags" at bounding box center [716, 232] width 5 height 5
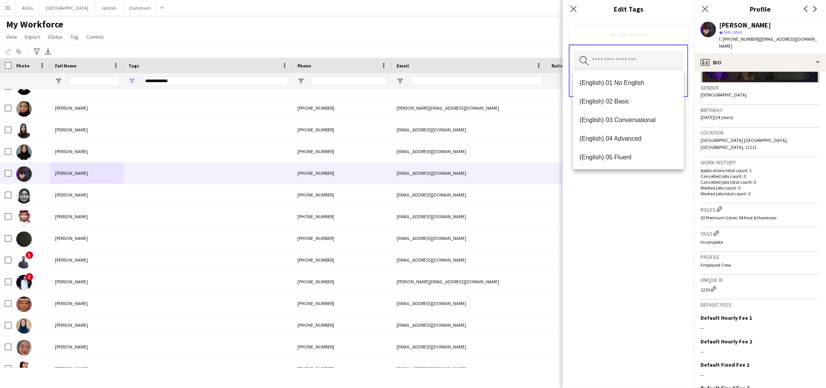
click at [617, 62] on input "text" at bounding box center [629, 61] width 110 height 19
click at [618, 116] on span "(English) 03 Conversational" at bounding box center [628, 119] width 98 height 7
click at [627, 134] on span "(Experience) 01 Newbies" at bounding box center [628, 137] width 98 height 7
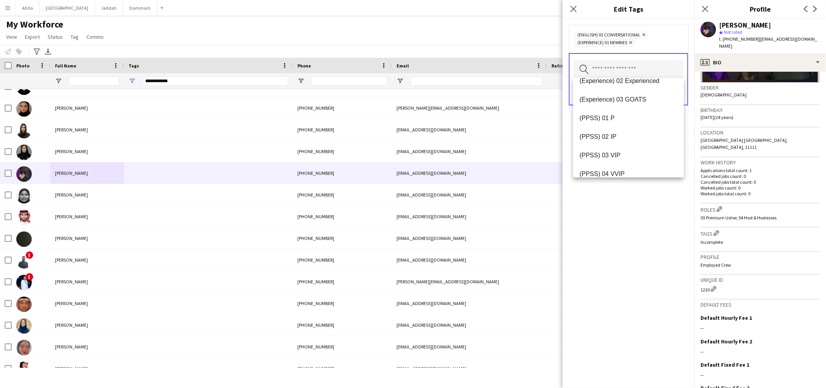
scroll to position [96, 0]
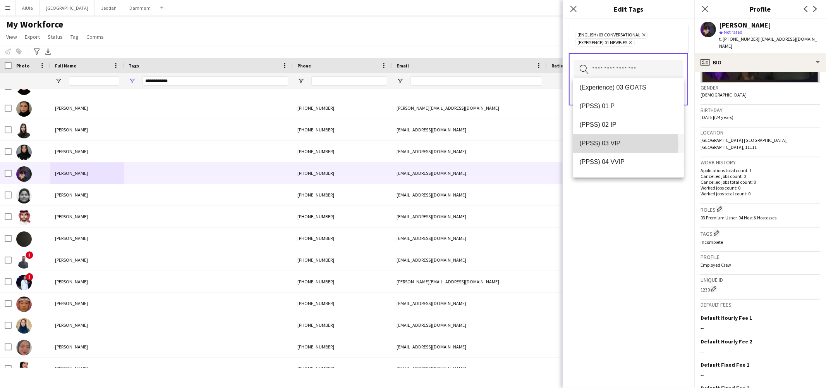
click at [620, 144] on span "(PPSS) 03 VIP" at bounding box center [628, 142] width 98 height 7
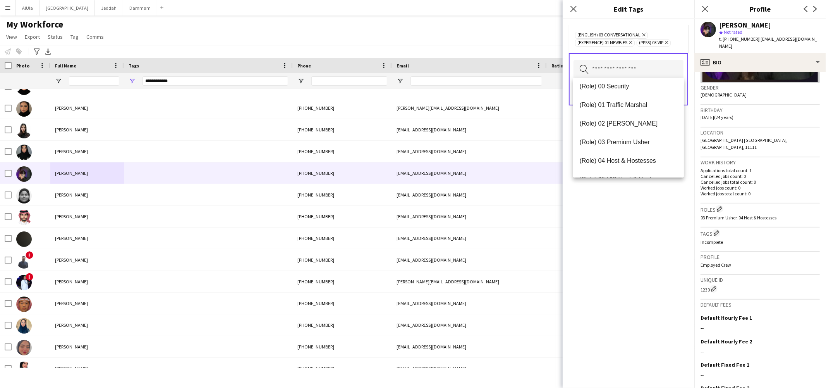
scroll to position [209, 0]
click at [613, 119] on span "(Role) 03 Premium Usher" at bounding box center [628, 122] width 98 height 7
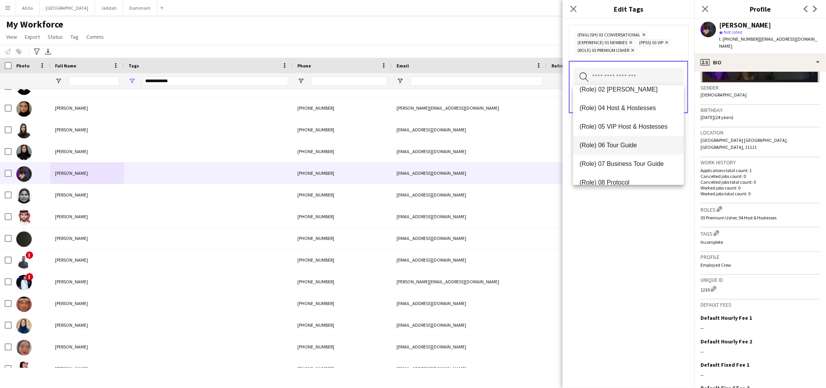
scroll to position [230, 0]
click at [639, 213] on div "(English) 03 Conversational Remove (Experience) 01 Newbies Remove (PPSS) 03 VIP…" at bounding box center [629, 203] width 132 height 369
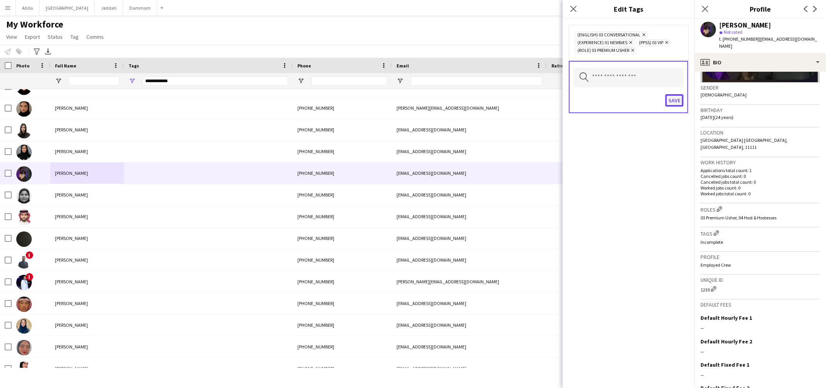
click at [671, 100] on button "Save" at bounding box center [674, 100] width 18 height 12
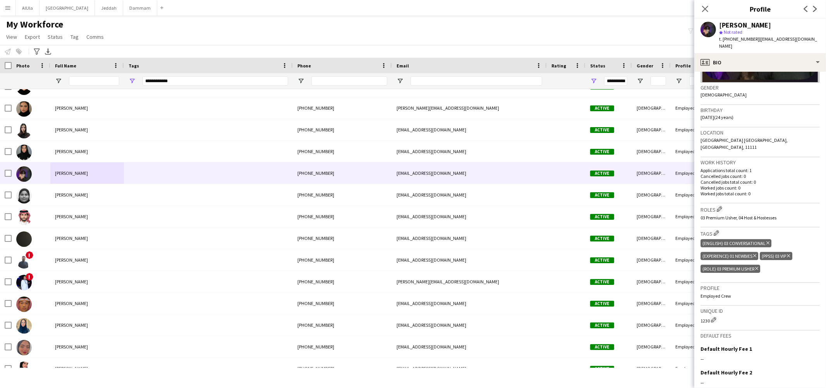
click at [720, 203] on div "Roles Edit crew company roles 03 Premium Usher, 04 Host & Hostesses" at bounding box center [760, 215] width 119 height 24
click at [720, 205] on button "Edit crew company roles" at bounding box center [720, 209] width 8 height 8
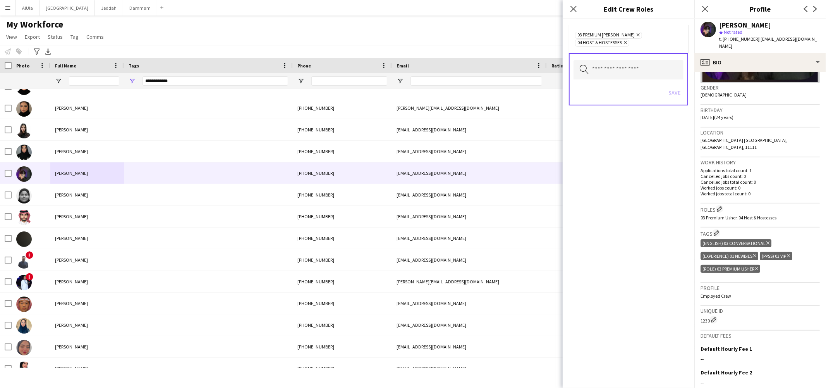
click at [674, 191] on div "03 Premium Usher Remove 04 Host & Hostesses Remove Search by role type Save" at bounding box center [629, 203] width 132 height 369
click at [719, 230] on app-icon "Edit crew company tags" at bounding box center [716, 232] width 5 height 5
click at [643, 73] on input "text" at bounding box center [629, 77] width 110 height 19
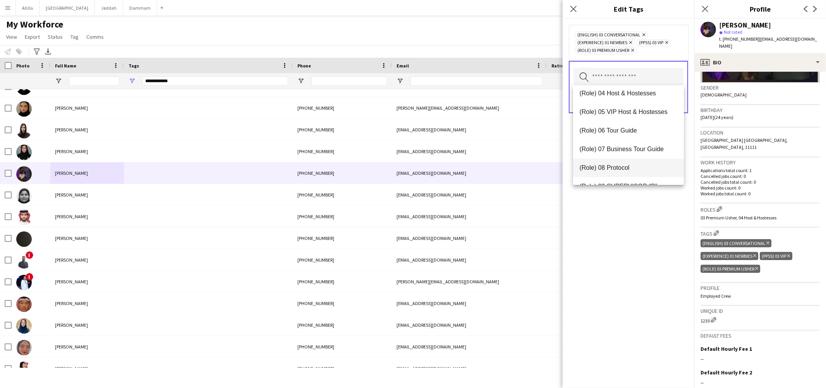
scroll to position [231, 0]
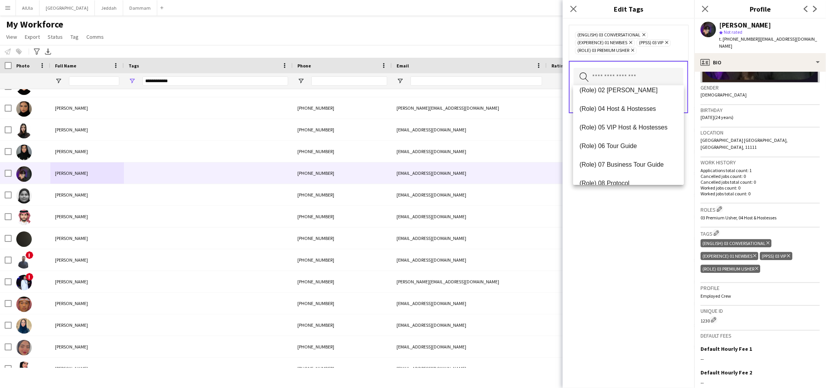
click at [618, 107] on span "(Role) 04 Host & Hostesses" at bounding box center [628, 108] width 98 height 7
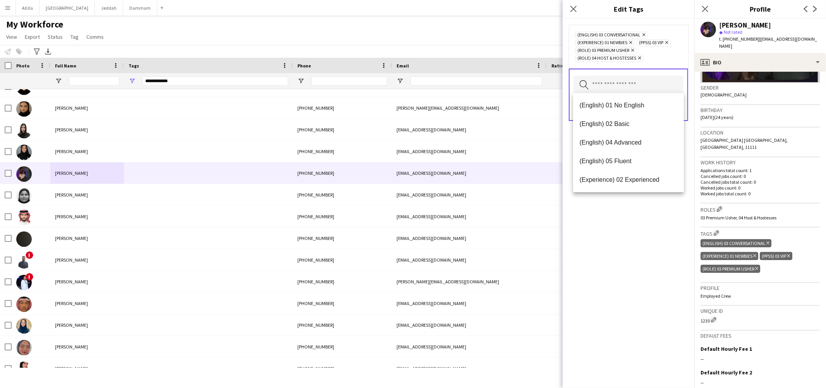
click at [639, 247] on div "(English) 03 Conversational Remove (Experience) 01 Newbies Remove (PPSS) 03 VIP…" at bounding box center [629, 203] width 132 height 369
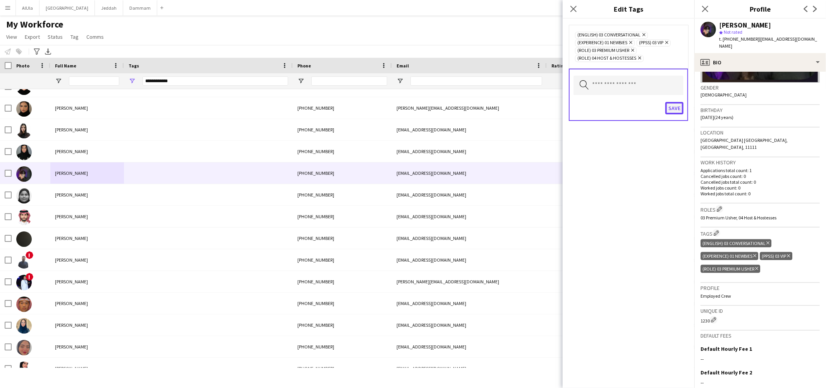
click at [671, 106] on button "Save" at bounding box center [674, 108] width 18 height 12
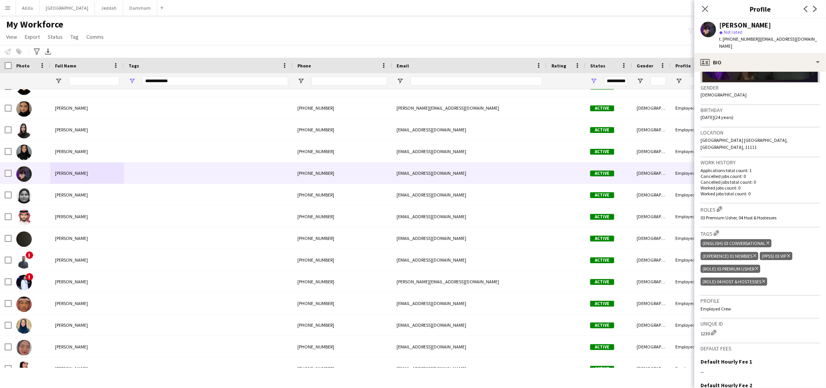
click at [710, 9] on div "Close pop-in" at bounding box center [705, 9] width 22 height 18
click at [707, 9] on icon "Close pop-in" at bounding box center [704, 8] width 7 height 7
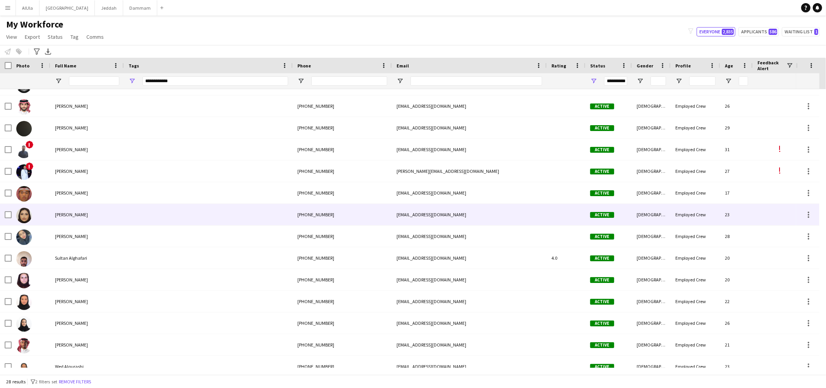
scroll to position [190, 0]
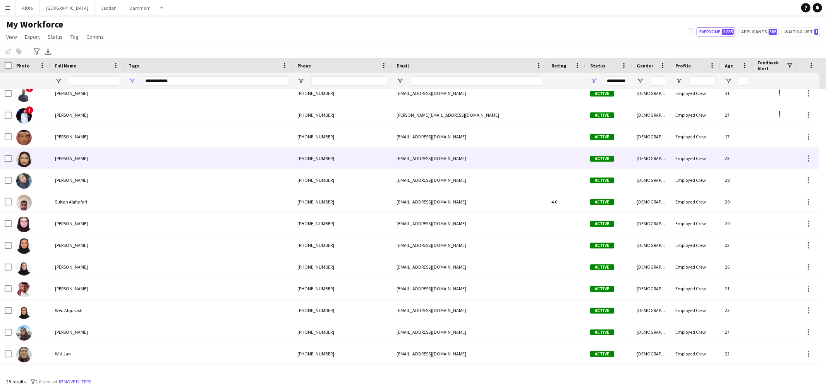
click at [73, 162] on div "[PERSON_NAME]" at bounding box center [87, 158] width 74 height 21
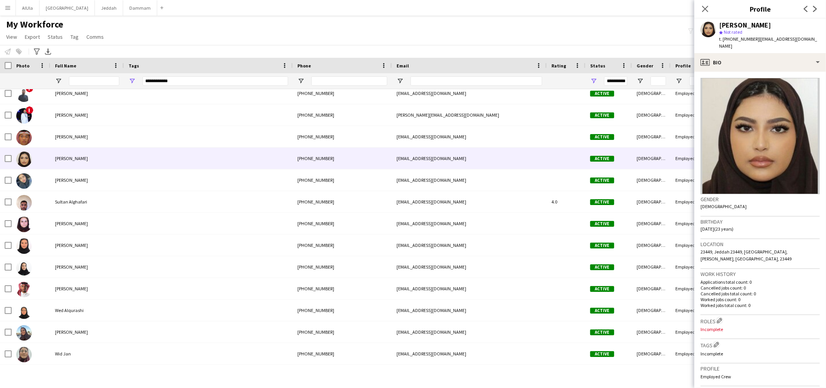
click at [750, 18] on div "Close pop-in Profile Previous Next" at bounding box center [760, 9] width 132 height 19
click at [745, 36] on span "t. +966566991248" at bounding box center [739, 39] width 40 height 6
copy span "966566991248"
drag, startPoint x: 756, startPoint y: 40, endPoint x: 826, endPoint y: 37, distance: 70.2
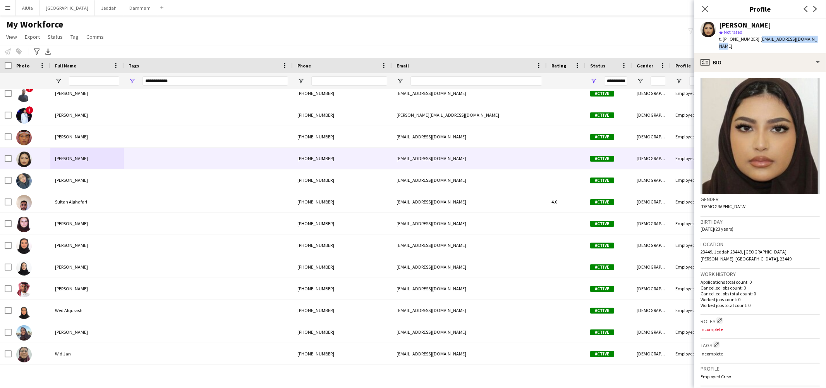
click at [826, 37] on app-profile-header "Sheemah Alghamdi star Not rated t. +966566991248 | sheemahalghamdi@gmail.com" at bounding box center [760, 36] width 132 height 34
copy span "[EMAIL_ADDRESS][DOMAIN_NAME]"
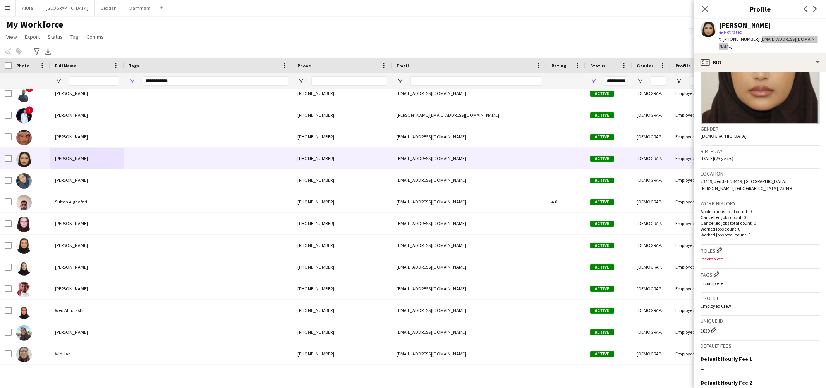
scroll to position [86, 0]
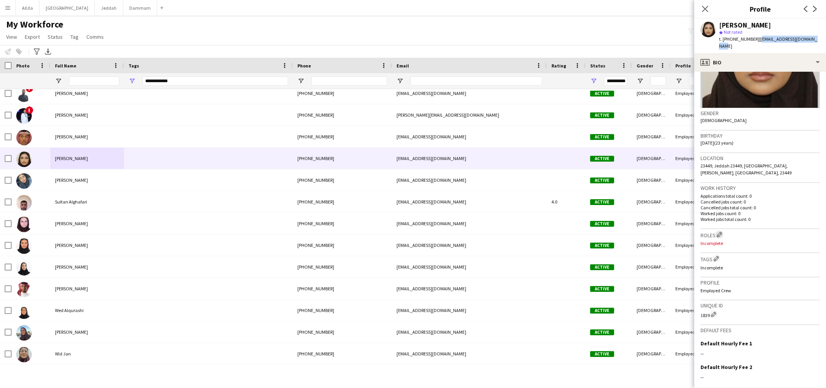
click at [722, 232] on app-icon "Edit crew company roles" at bounding box center [719, 234] width 5 height 5
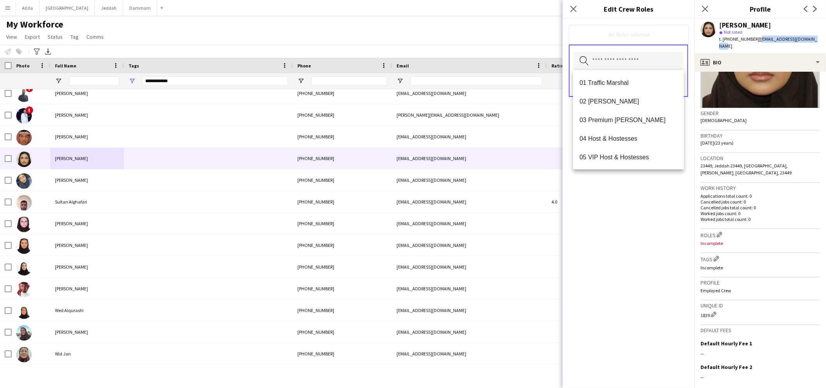
click at [608, 65] on input "text" at bounding box center [629, 61] width 110 height 19
click at [612, 116] on span "03 Premium Usher" at bounding box center [628, 119] width 98 height 7
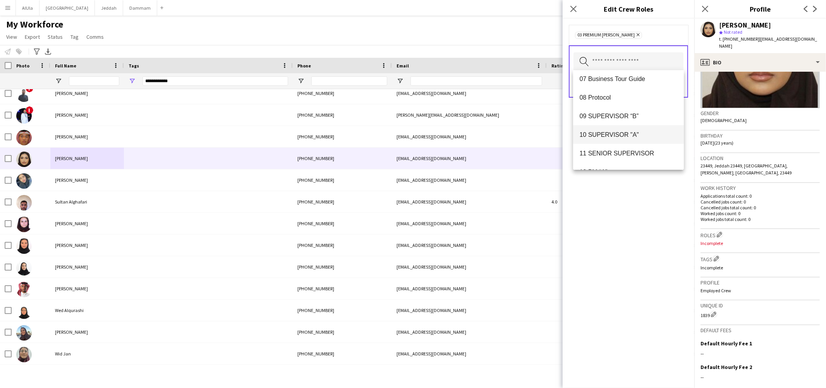
scroll to position [0, 0]
click at [627, 261] on div "03 Premium Usher Remove Search by role type Save" at bounding box center [629, 203] width 132 height 369
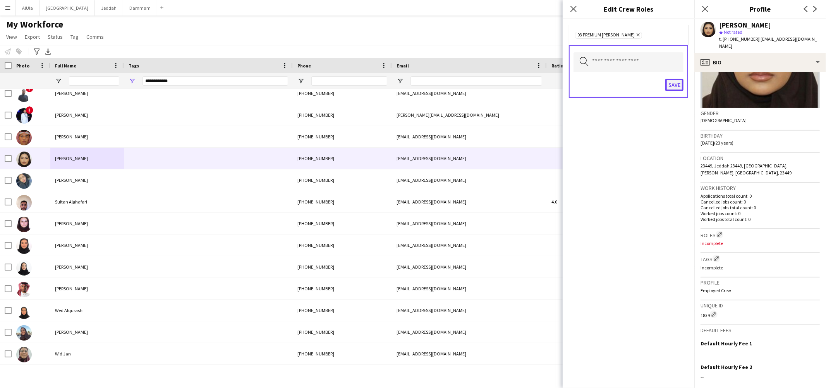
click at [674, 83] on button "Save" at bounding box center [674, 85] width 18 height 12
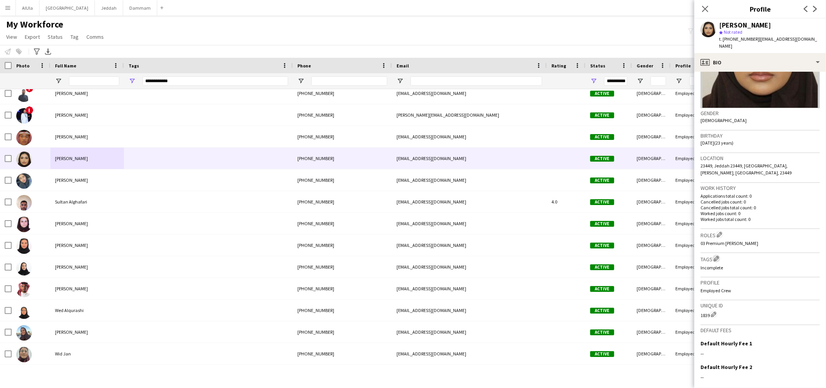
click at [716, 256] on app-icon "Edit crew company tags" at bounding box center [716, 258] width 5 height 5
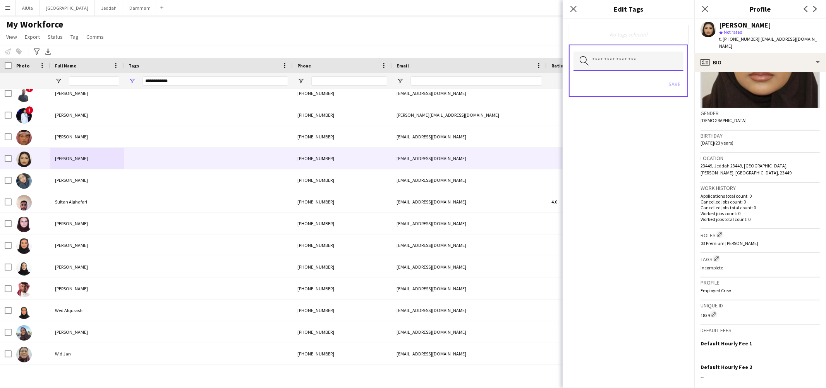
click at [621, 57] on input "text" at bounding box center [629, 61] width 110 height 19
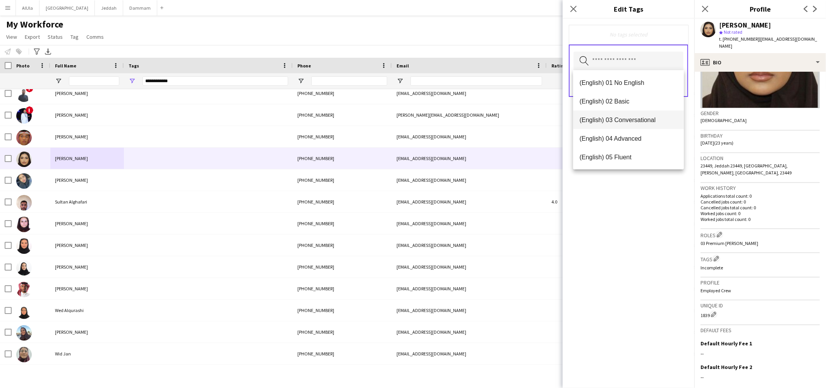
click at [625, 123] on span "(English) 03 Conversational" at bounding box center [628, 119] width 98 height 7
click at [627, 151] on mat-option "(Experience) 01 Newbies" at bounding box center [628, 157] width 111 height 19
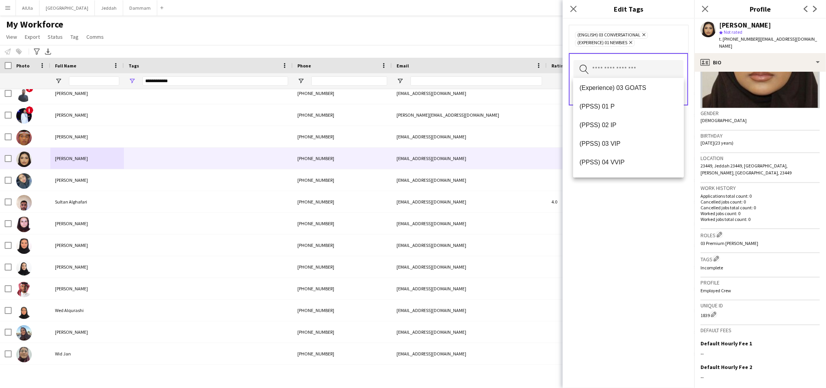
scroll to position [98, 0]
click at [617, 117] on mat-option "(PPSS) 02 IP" at bounding box center [628, 123] width 111 height 19
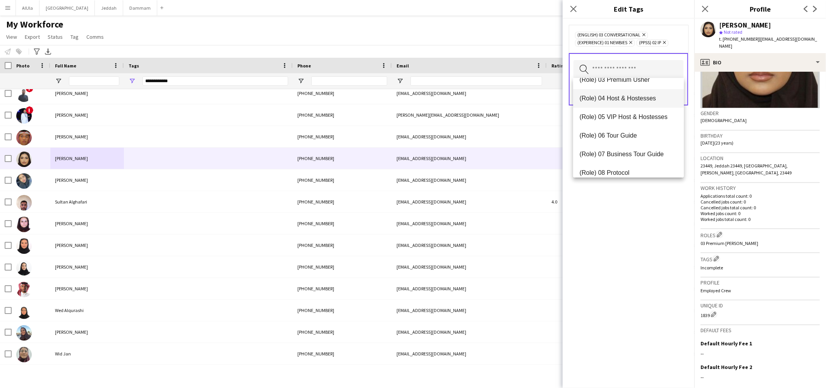
scroll to position [252, 0]
click at [616, 85] on mat-option "(Role) 03 Premium Usher" at bounding box center [628, 80] width 111 height 19
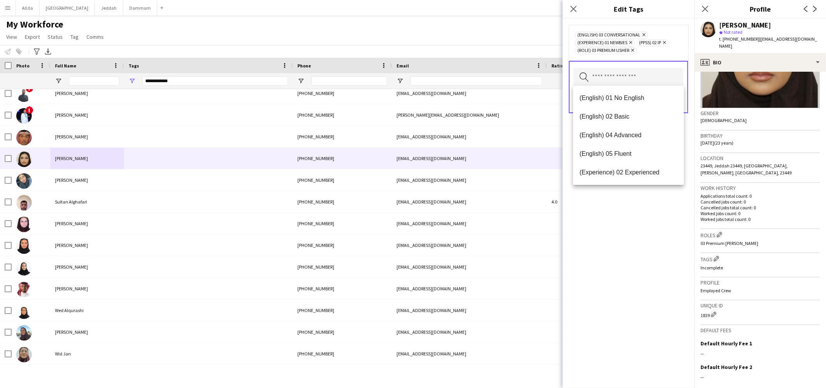
drag, startPoint x: 621, startPoint y: 257, endPoint x: 634, endPoint y: 232, distance: 28.1
click at [621, 256] on div "(English) 03 Conversational Remove (Experience) 01 Newbies Remove (PPSS) 02 IP …" at bounding box center [629, 203] width 132 height 369
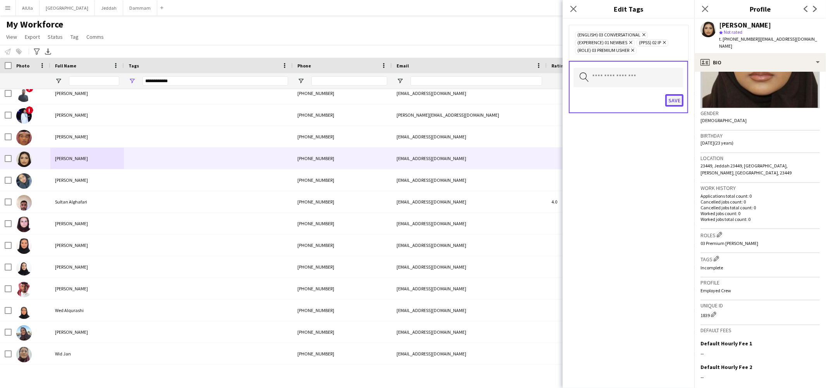
click at [672, 99] on button "Save" at bounding box center [674, 100] width 18 height 12
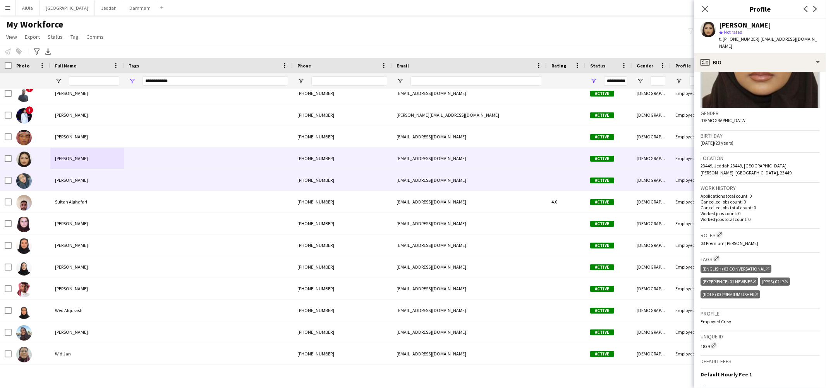
click at [68, 182] on span "[PERSON_NAME]" at bounding box center [71, 180] width 33 height 6
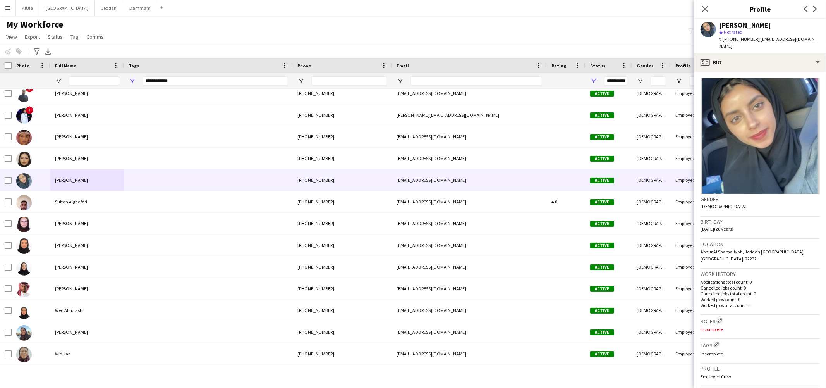
click at [730, 22] on div "[PERSON_NAME]" at bounding box center [745, 25] width 52 height 7
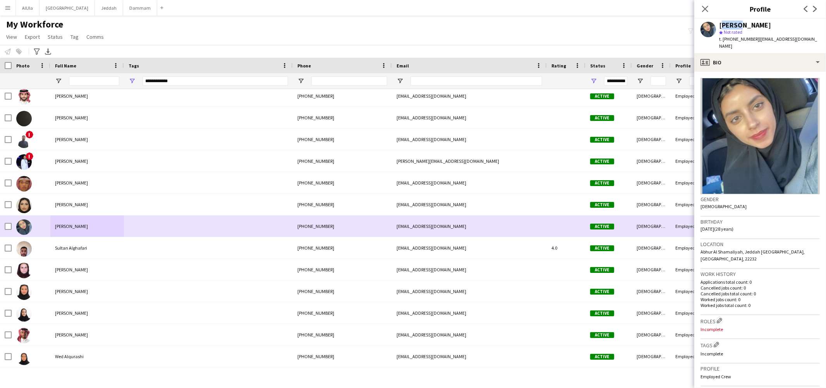
scroll to position [187, 0]
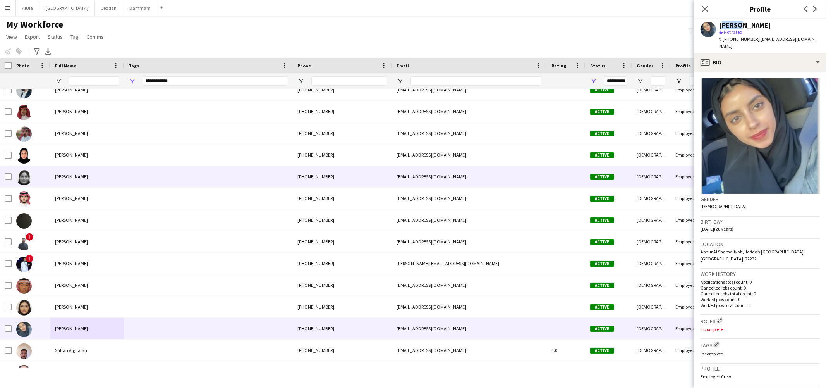
click at [65, 173] on div "[PERSON_NAME]" at bounding box center [87, 176] width 74 height 21
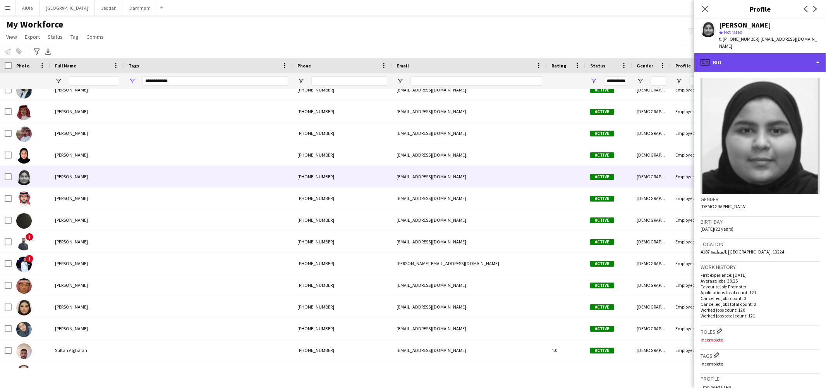
click at [754, 60] on div "profile Bio" at bounding box center [760, 62] width 132 height 19
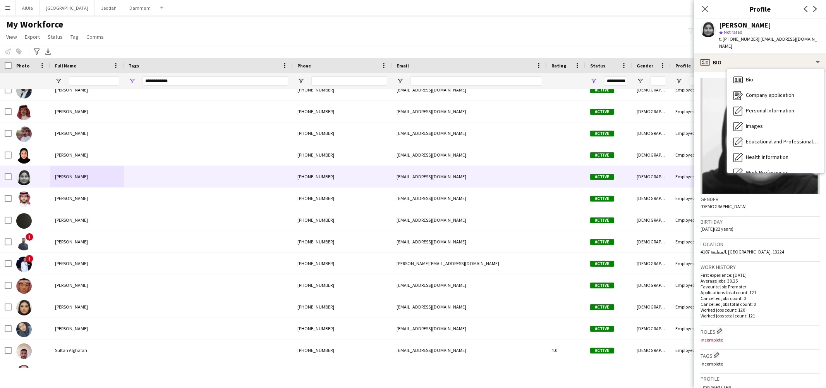
click at [737, 18] on div "Close pop-in Profile Previous Next" at bounding box center [760, 9] width 132 height 19
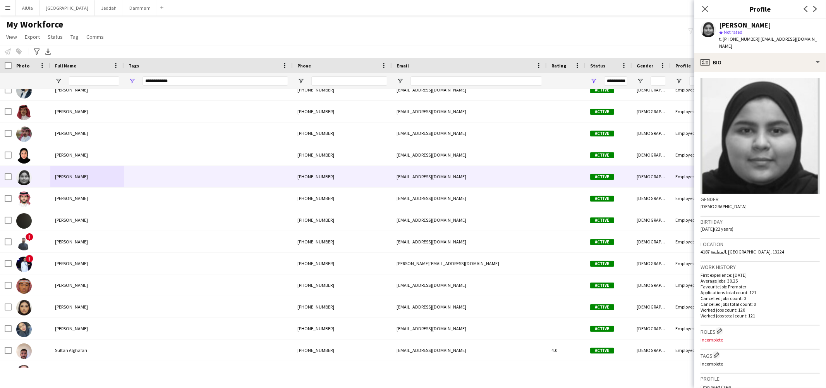
click at [736, 24] on div "[PERSON_NAME]" at bounding box center [745, 25] width 52 height 7
copy div "[PERSON_NAME]"
click at [80, 304] on span "[PERSON_NAME]" at bounding box center [71, 307] width 33 height 6
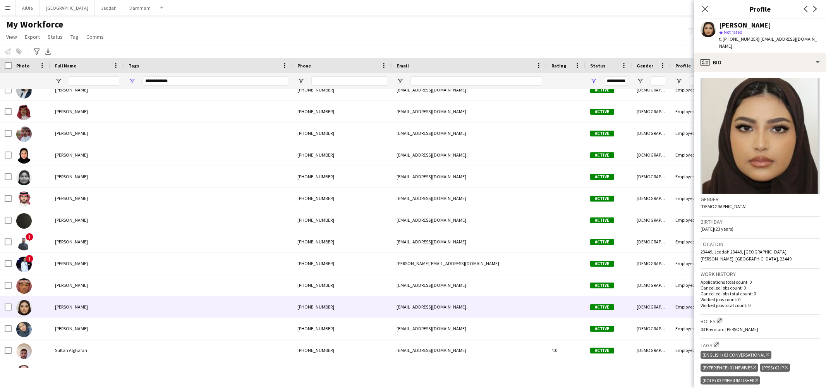
click at [65, 329] on span "[PERSON_NAME]" at bounding box center [71, 328] width 33 height 6
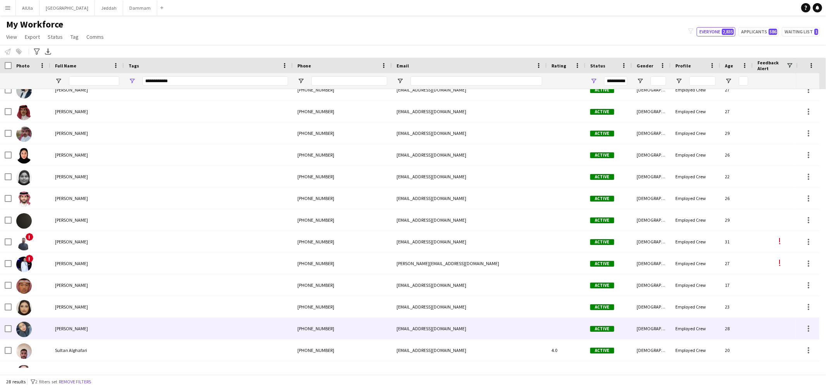
click at [103, 328] on div "[PERSON_NAME]" at bounding box center [87, 328] width 74 height 21
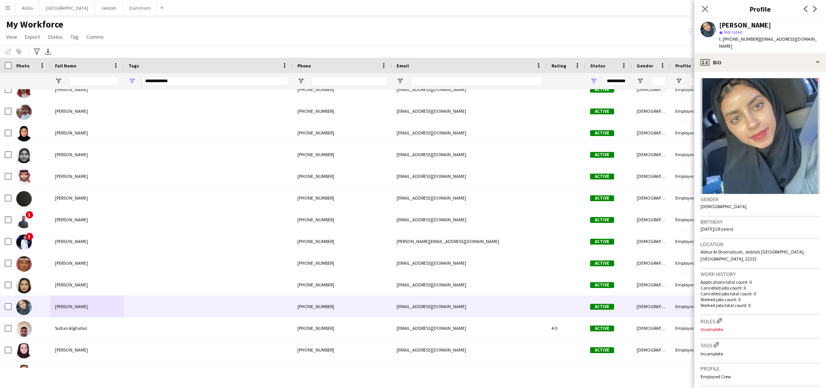
scroll to position [98, 0]
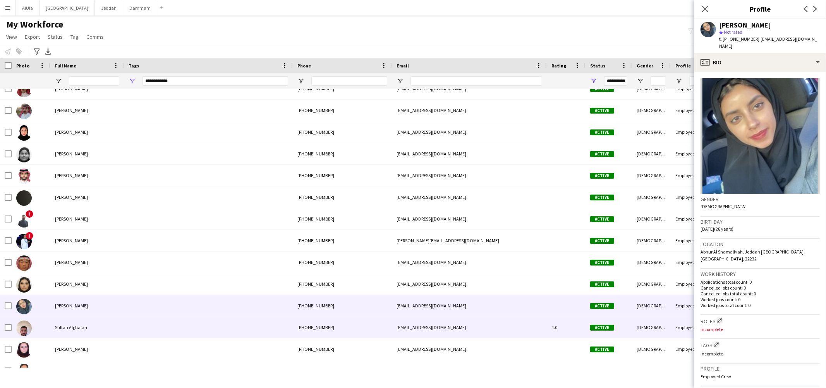
click at [74, 328] on span "Sultan Alghafari" at bounding box center [71, 327] width 32 height 6
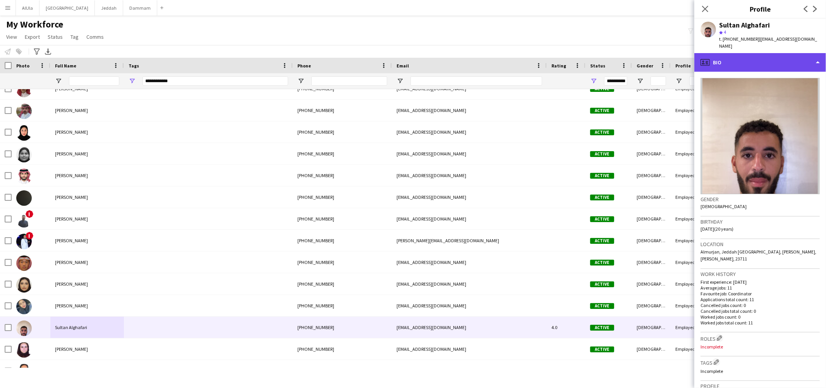
click at [729, 54] on div "profile Bio" at bounding box center [760, 62] width 132 height 19
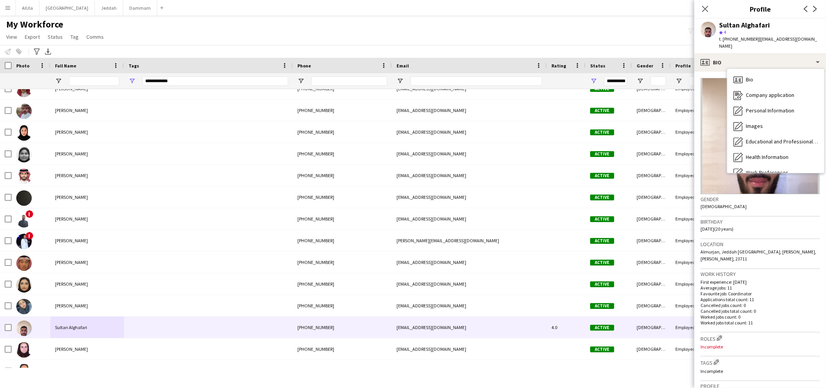
click at [736, 36] on span "t. +966555662527" at bounding box center [739, 39] width 40 height 6
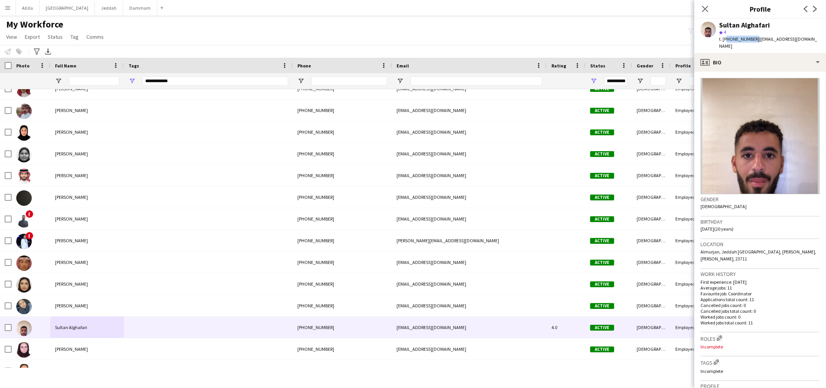
click at [736, 36] on span "t. +966555662527" at bounding box center [739, 39] width 40 height 6
copy span "966555662527"
drag, startPoint x: 756, startPoint y: 38, endPoint x: 815, endPoint y: 38, distance: 58.9
click at [815, 38] on div "Sultan Alghafari star 4 t. +966555662527 | sultan.alghafari1@gmail.com" at bounding box center [760, 36] width 132 height 34
copy span "[EMAIL_ADDRESS][DOMAIN_NAME]"
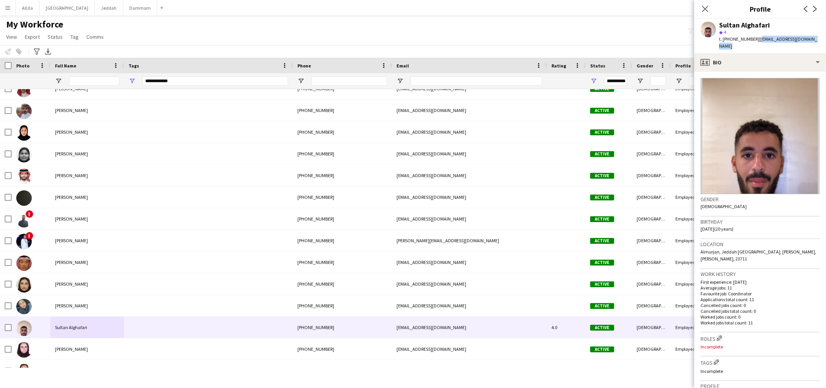
click at [733, 38] on span "t. +966555662527" at bounding box center [739, 39] width 40 height 6
copy span "966555662527"
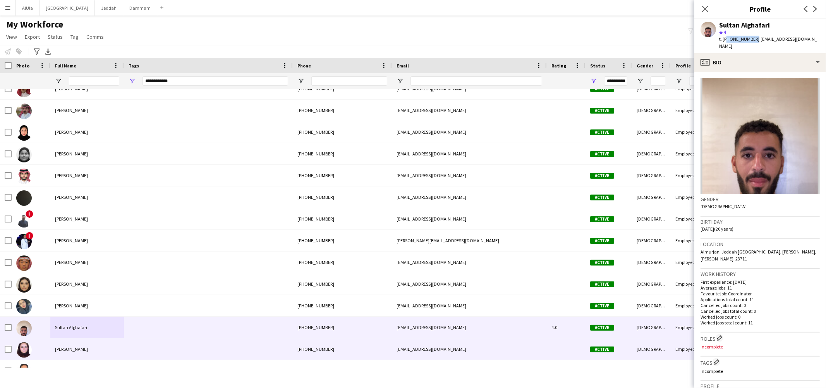
click at [66, 349] on span "[PERSON_NAME]" at bounding box center [71, 349] width 33 height 6
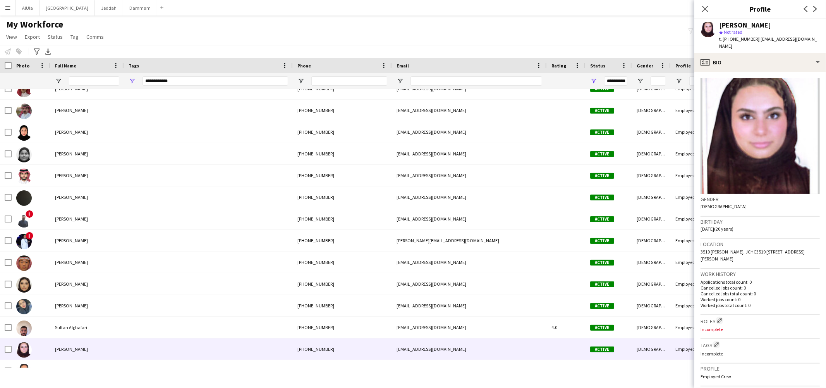
click at [739, 26] on div "[PERSON_NAME]" at bounding box center [745, 25] width 52 height 7
copy div "[PERSON_NAME]"
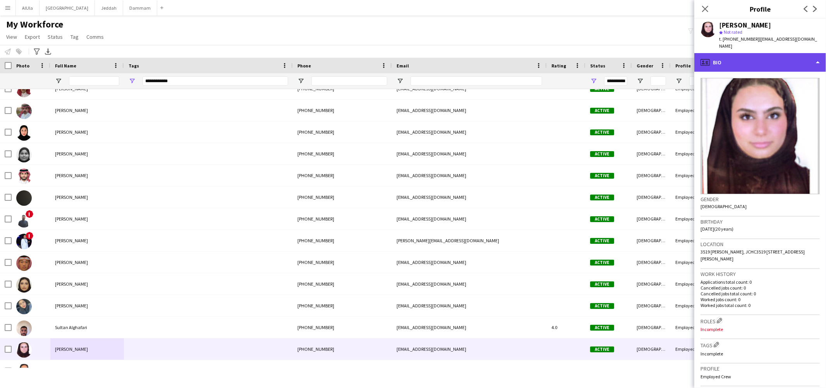
click at [764, 63] on div "profile Bio" at bounding box center [760, 62] width 132 height 19
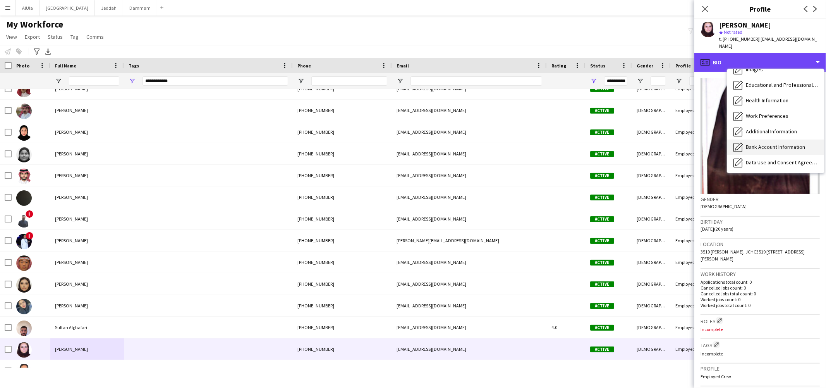
scroll to position [88, 0]
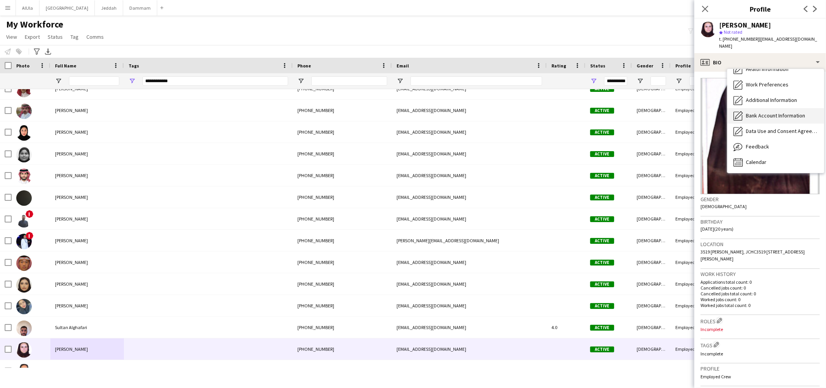
click at [759, 117] on span "Bank Account Information" at bounding box center [775, 115] width 59 height 7
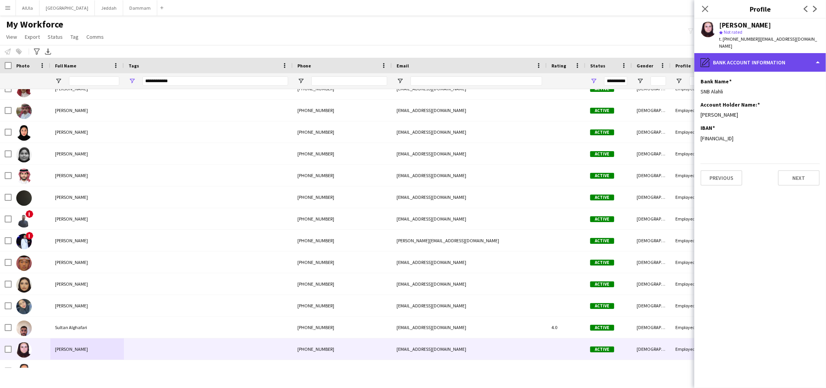
click at [754, 57] on div "pencil4 Bank Account Information" at bounding box center [760, 62] width 132 height 19
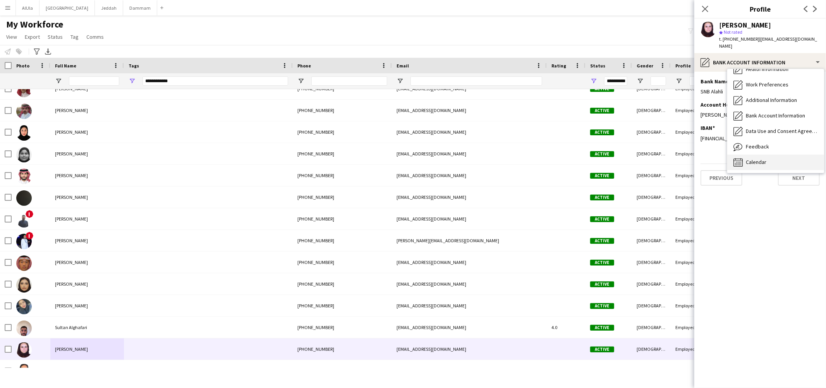
click at [761, 157] on div "Calendar Calendar" at bounding box center [775, 162] width 97 height 15
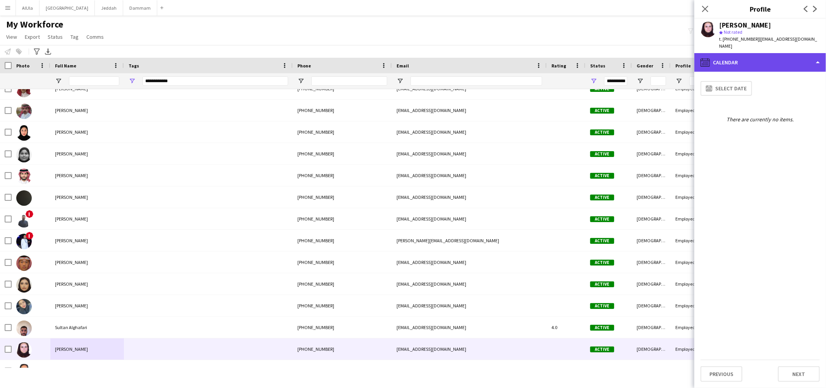
click at [751, 65] on div "calendar-full Calendar" at bounding box center [760, 62] width 132 height 19
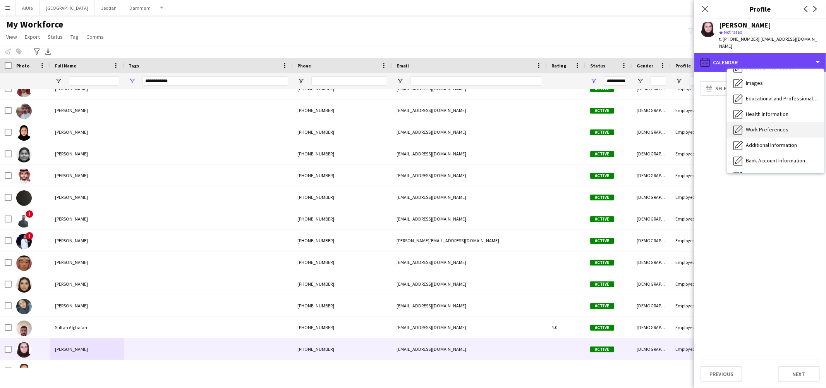
scroll to position [0, 0]
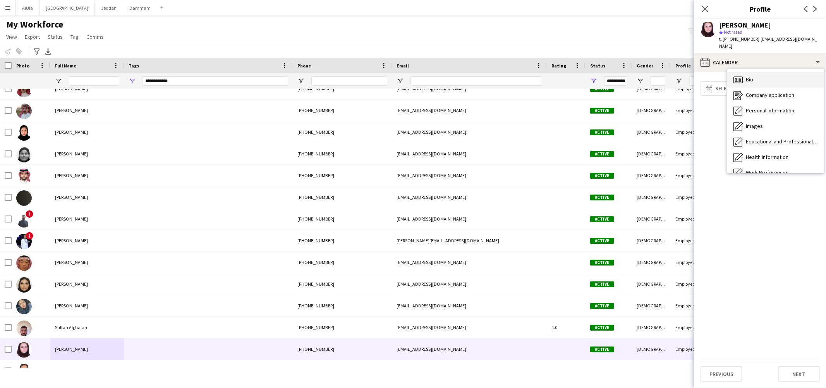
click at [751, 76] on span "Bio" at bounding box center [749, 79] width 7 height 7
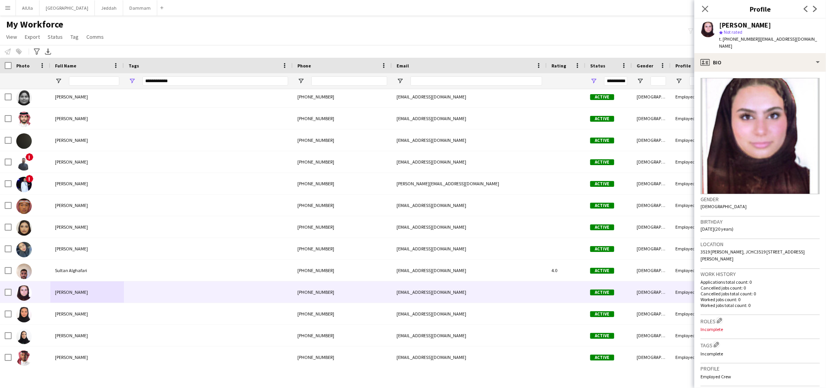
scroll to position [258, 0]
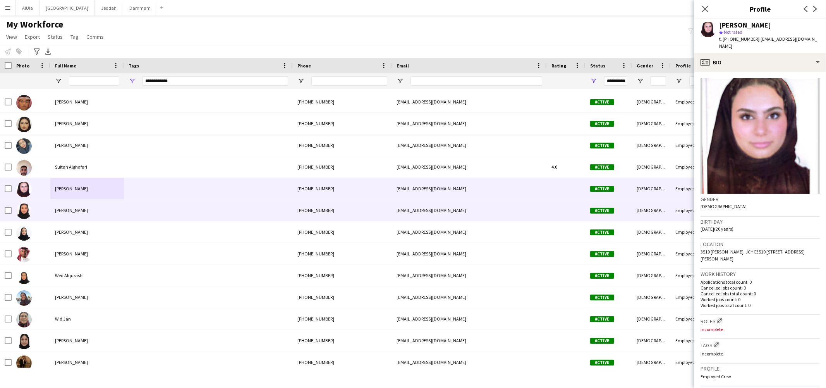
click at [72, 206] on div "[PERSON_NAME]" at bounding box center [87, 209] width 74 height 21
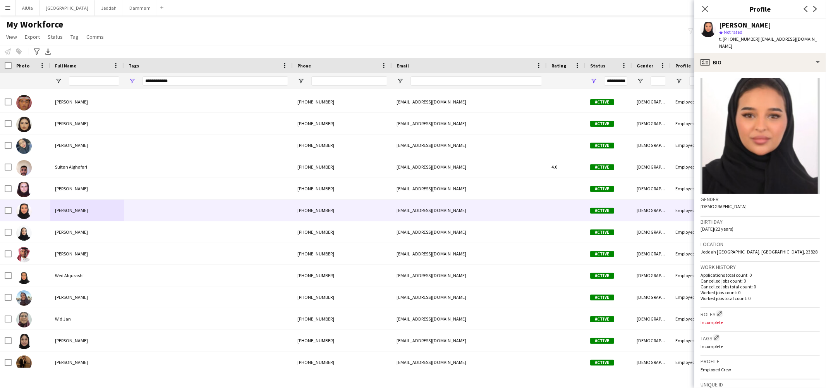
click at [735, 26] on div "[PERSON_NAME]" at bounding box center [745, 25] width 52 height 7
copy div "[PERSON_NAME]"
click at [760, 58] on div "profile Bio" at bounding box center [760, 62] width 132 height 19
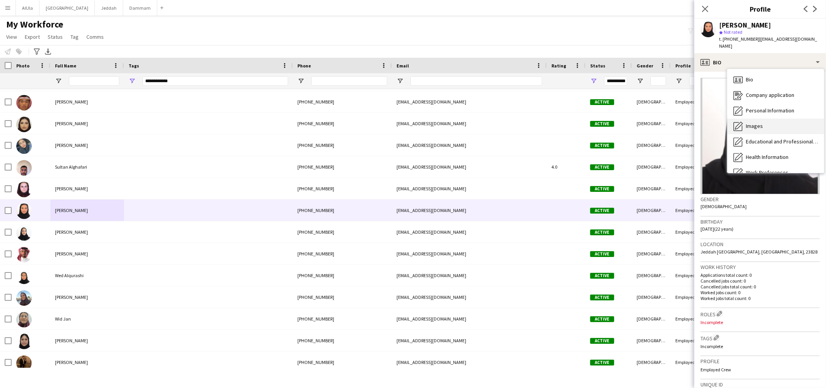
click at [760, 118] on div "Images Images" at bounding box center [775, 125] width 97 height 15
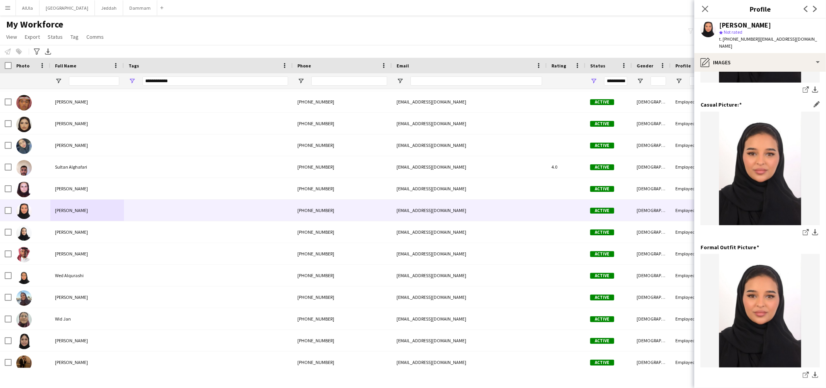
scroll to position [153, 0]
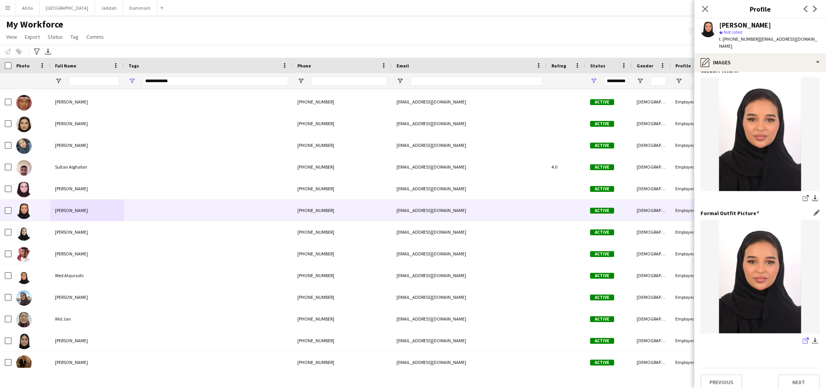
click at [803, 337] on icon "share-external-link-1" at bounding box center [806, 340] width 6 height 6
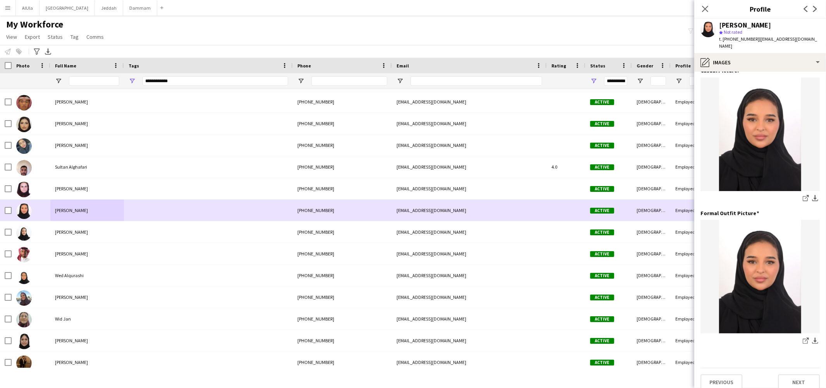
click at [66, 211] on span "[PERSON_NAME]" at bounding box center [71, 210] width 33 height 6
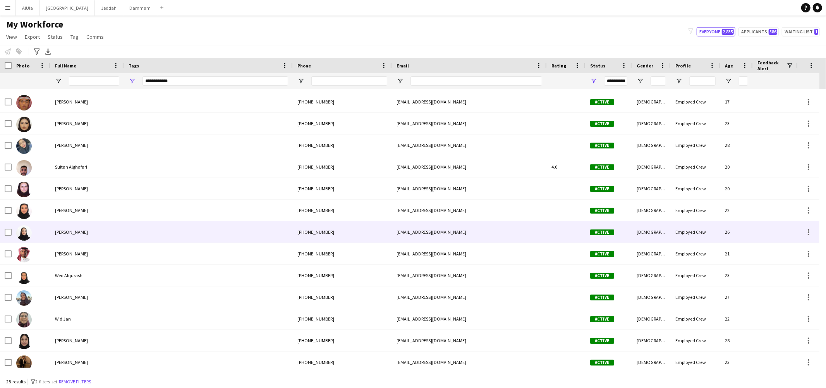
click at [69, 233] on span "Tala Bawazeer" at bounding box center [71, 232] width 33 height 6
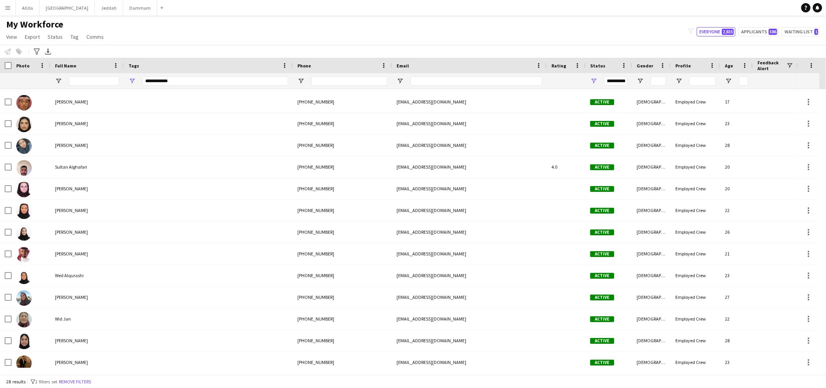
click at [69, 254] on span "Talal Alsharef" at bounding box center [71, 254] width 33 height 6
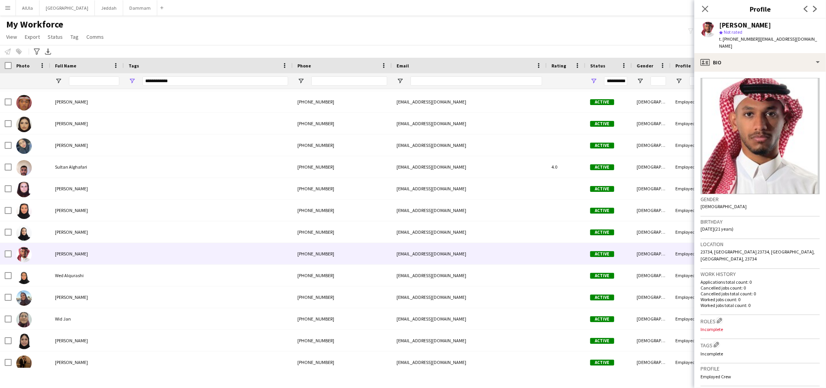
click at [740, 23] on div "Talal Alsharef" at bounding box center [745, 25] width 52 height 7
copy div "Talal Alsharef"
click at [71, 279] on div "Wed Alqurashi" at bounding box center [87, 274] width 74 height 21
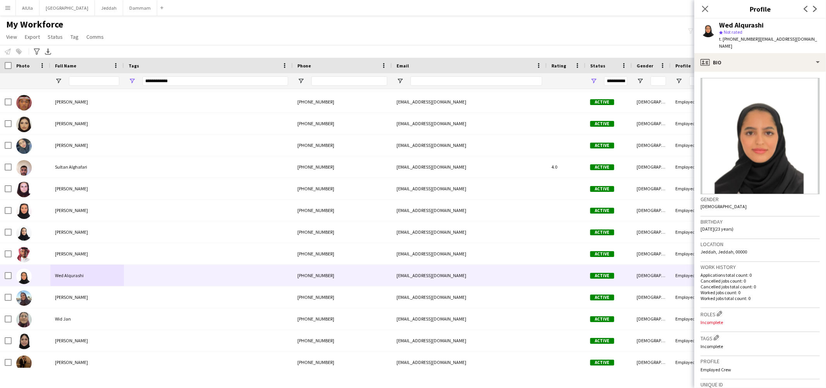
click at [747, 26] on div "Wed Alqurashi" at bounding box center [741, 25] width 45 height 7
copy div "Wed Alqurashi"
click at [747, 39] on span "t. +966504348009" at bounding box center [739, 39] width 40 height 6
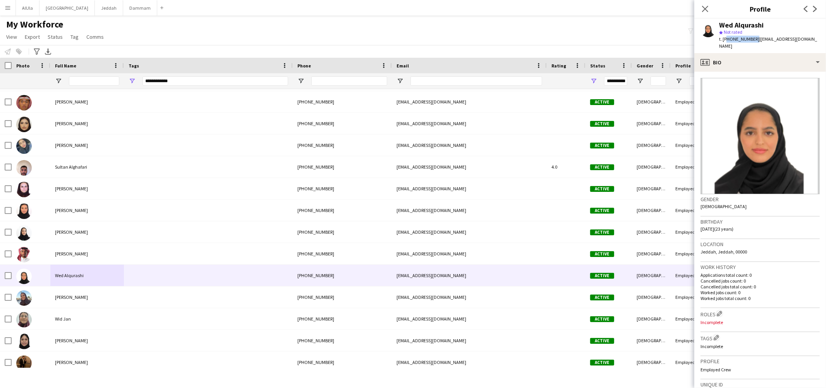
click at [747, 39] on span "t. +966504348009" at bounding box center [739, 39] width 40 height 6
drag, startPoint x: 756, startPoint y: 40, endPoint x: 805, endPoint y: 36, distance: 49.8
click at [805, 36] on div "t. +966504348009 | alwwed.2002@gmail.com" at bounding box center [769, 43] width 101 height 14
drag, startPoint x: 806, startPoint y: 38, endPoint x: 756, endPoint y: 41, distance: 49.6
click at [756, 41] on div "Wed Alqurashi star Not rated t. +966504348009 | alwwed.2002@gmail.com" at bounding box center [760, 36] width 132 height 34
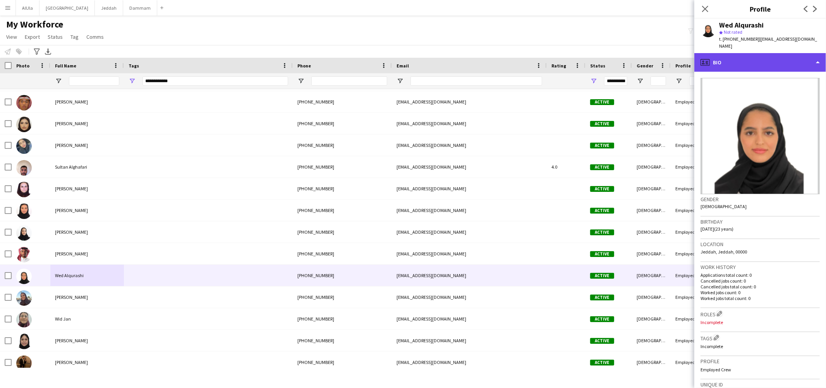
click at [754, 55] on div "profile Bio" at bounding box center [760, 62] width 132 height 19
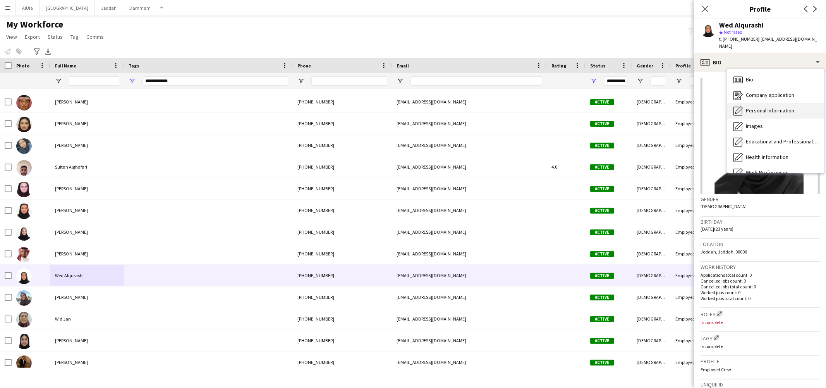
click at [757, 107] on span "Personal Information" at bounding box center [770, 110] width 48 height 7
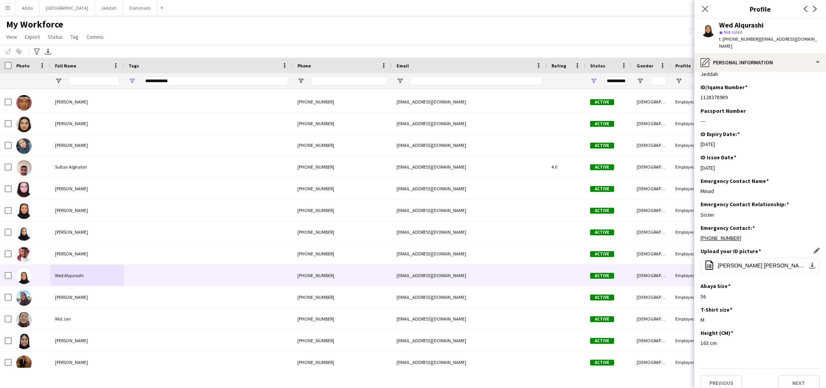
scroll to position [205, 0]
click at [764, 261] on span "ALQURASHI, ALWAD FAWZI I.pdf" at bounding box center [762, 264] width 88 height 6
click at [733, 261] on span "ALQURASHI, ALWAD FAWZI I.pdf" at bounding box center [762, 264] width 88 height 6
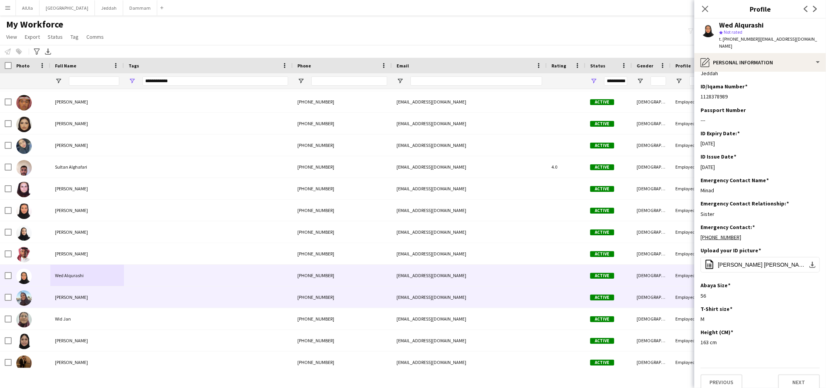
click at [39, 293] on div at bounding box center [31, 296] width 39 height 21
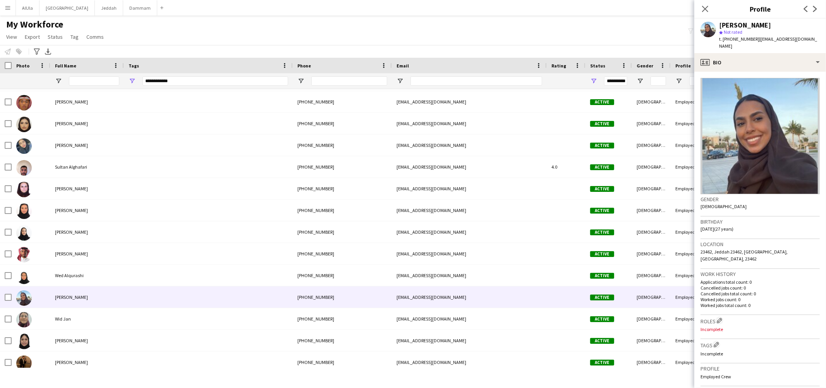
click at [745, 23] on div "Wedyan Alasiri" at bounding box center [745, 25] width 52 height 7
click at [735, 39] on span "t. +966566727722" at bounding box center [739, 39] width 40 height 6
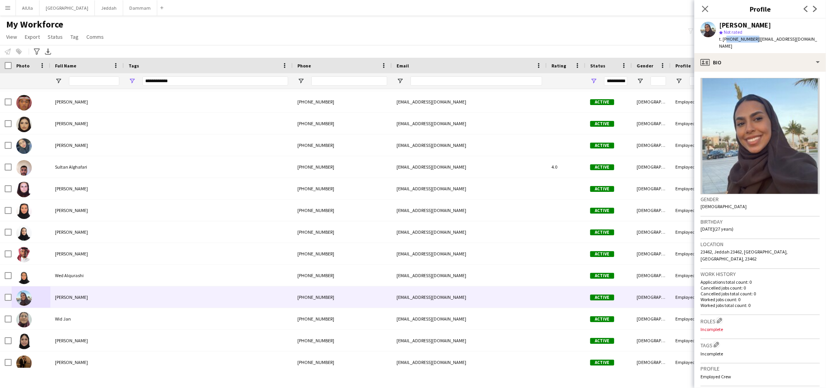
drag, startPoint x: 755, startPoint y: 38, endPoint x: 806, endPoint y: 39, distance: 50.7
click at [806, 39] on span "| wedyanalasiri@gmail.com" at bounding box center [768, 42] width 98 height 13
click at [730, 39] on span "t. +966566727722" at bounding box center [739, 39] width 40 height 6
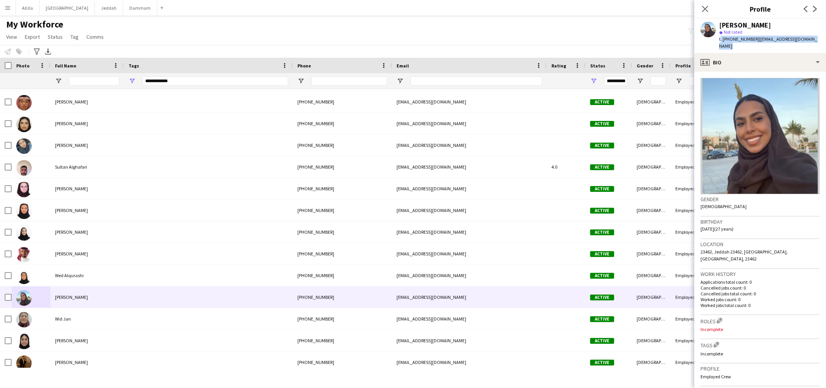
click at [732, 39] on span "t. +966566727722" at bounding box center [739, 39] width 40 height 6
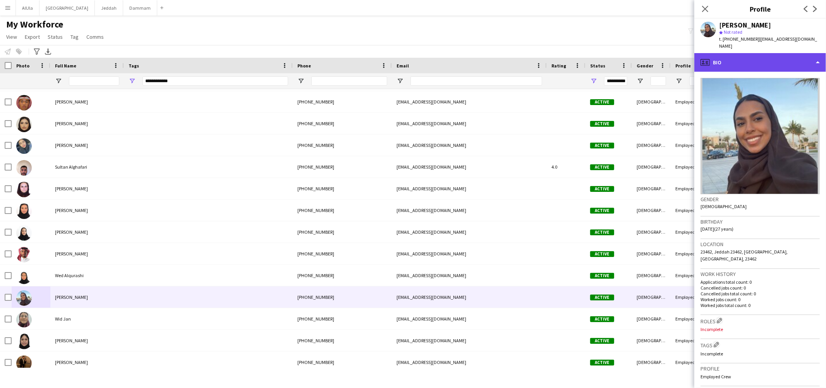
click at [763, 57] on div "profile Bio" at bounding box center [760, 62] width 132 height 19
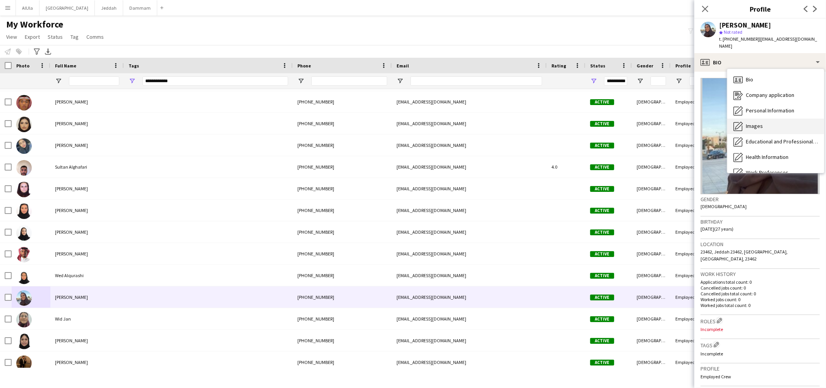
click at [757, 122] on span "Images" at bounding box center [754, 125] width 17 height 7
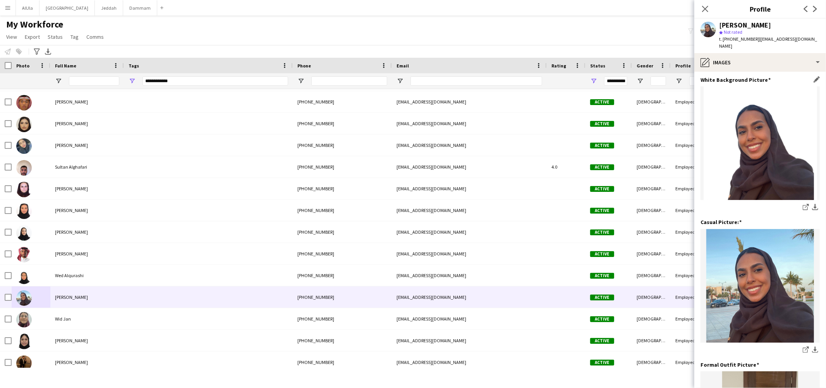
scroll to position [153, 0]
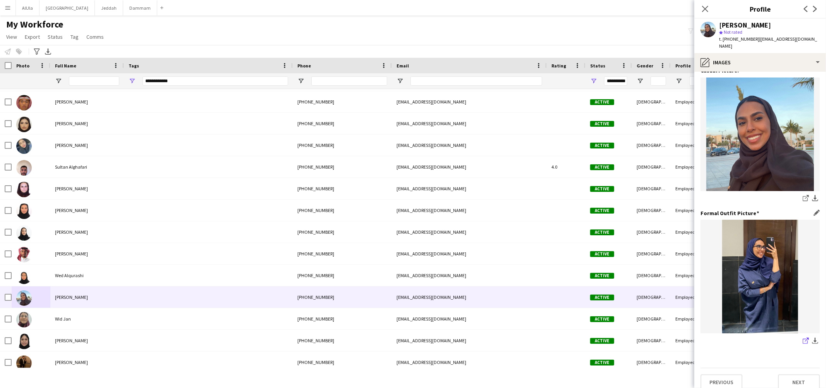
click at [803, 338] on icon at bounding box center [805, 340] width 5 height 5
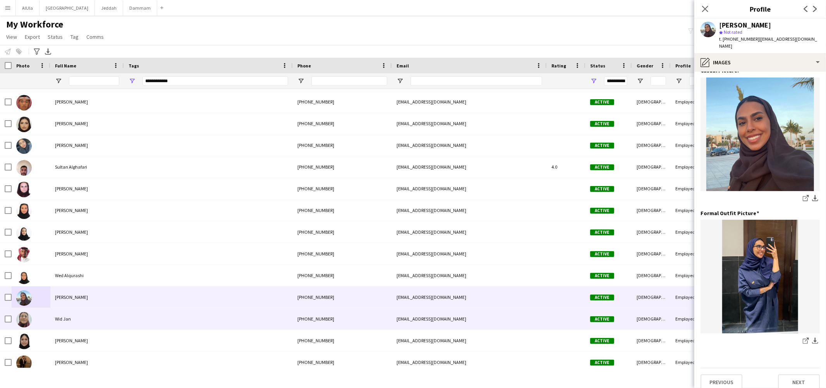
click at [66, 318] on span "Wid Jan" at bounding box center [63, 319] width 16 height 6
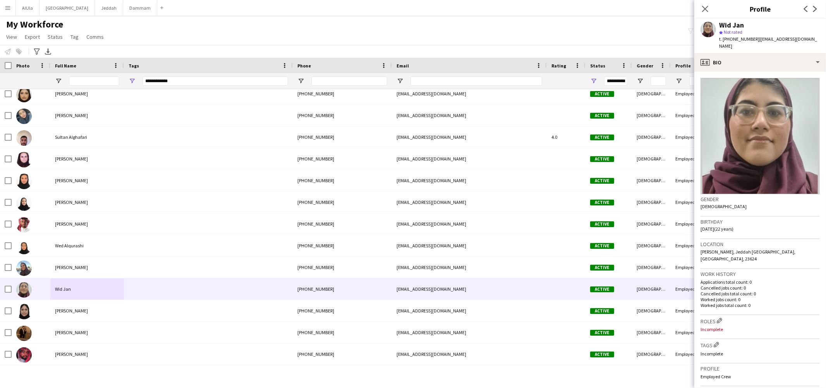
scroll to position [314, 0]
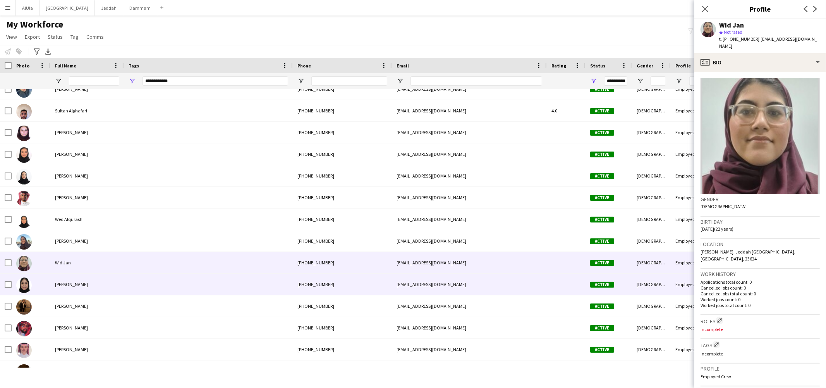
click at [62, 287] on div "Yasmeen Abuzeid" at bounding box center [87, 283] width 74 height 21
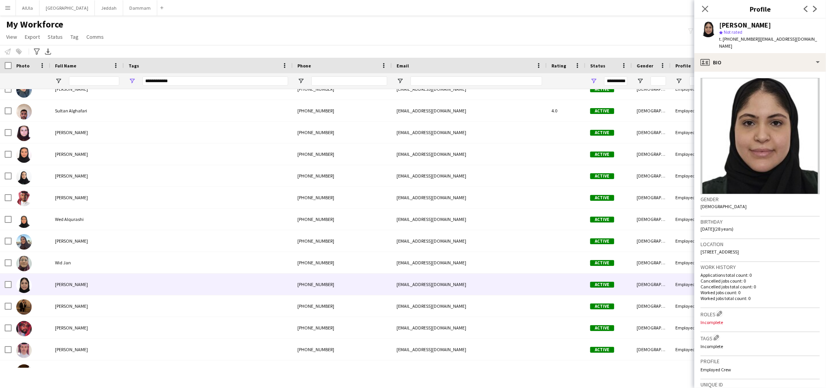
click at [733, 25] on div "Yasmeen Abuzeid" at bounding box center [745, 25] width 52 height 7
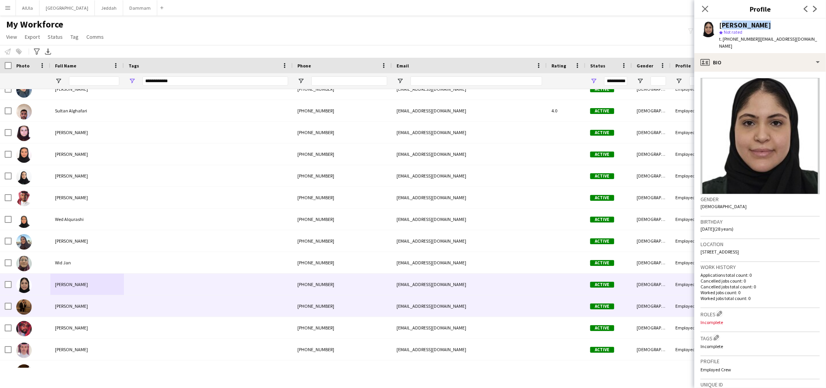
click at [49, 306] on div at bounding box center [31, 305] width 39 height 21
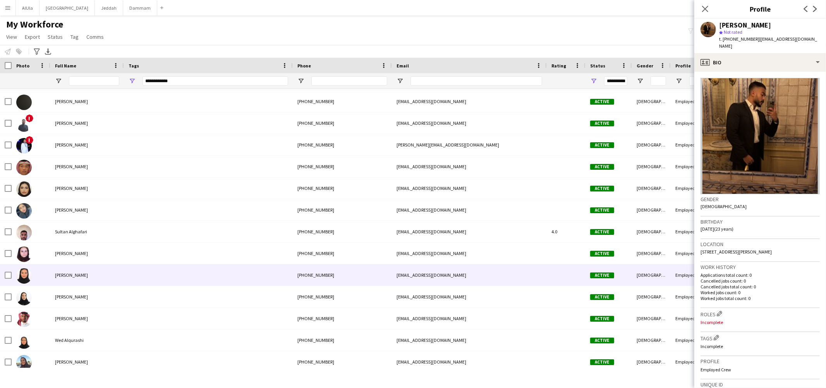
scroll to position [160, 0]
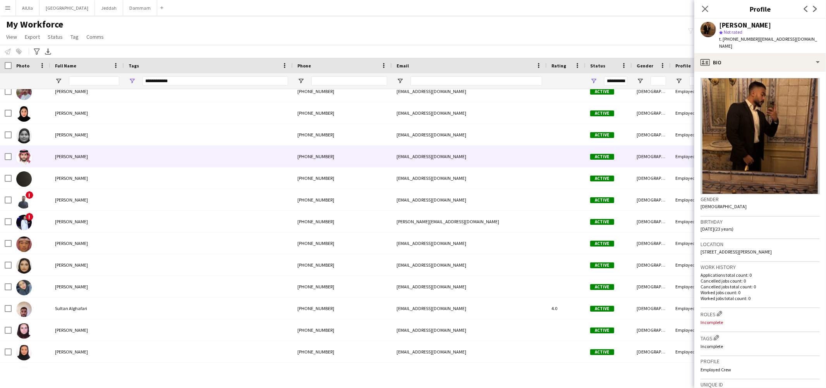
click at [77, 155] on span "Yasser Alkhamis" at bounding box center [71, 156] width 33 height 6
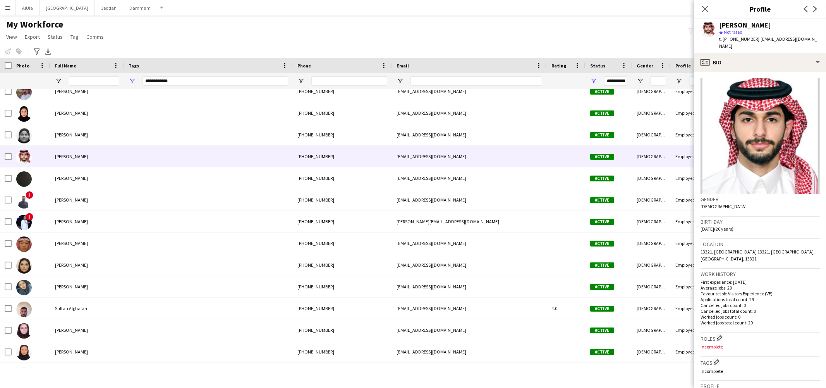
click at [749, 25] on div "Yasser Alkhamis" at bounding box center [745, 25] width 52 height 7
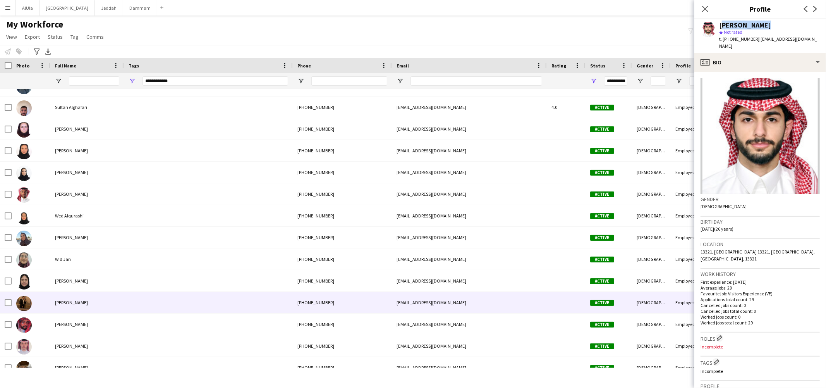
scroll to position [328, 0]
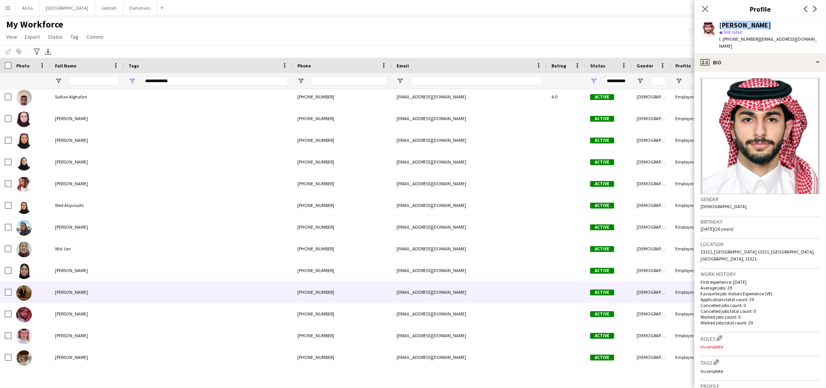
click at [87, 283] on div "Zaini Garoot" at bounding box center [87, 291] width 74 height 21
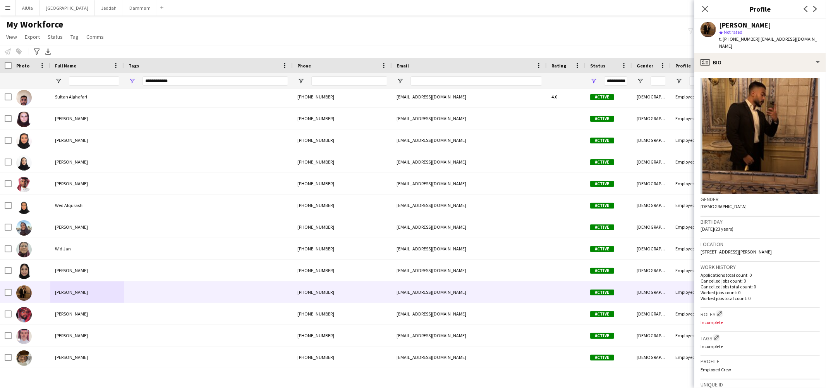
click at [737, 25] on div "Zaini Garoot" at bounding box center [745, 25] width 52 height 7
click at [740, 39] on span "t. +966509343035" at bounding box center [739, 39] width 40 height 6
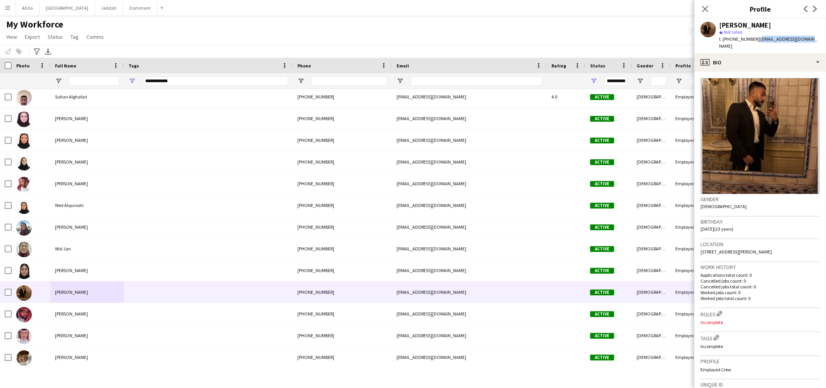
drag, startPoint x: 801, startPoint y: 38, endPoint x: 756, endPoint y: 40, distance: 45.0
click at [756, 40] on span "| zainigaroot@gmail.com" at bounding box center [768, 42] width 98 height 13
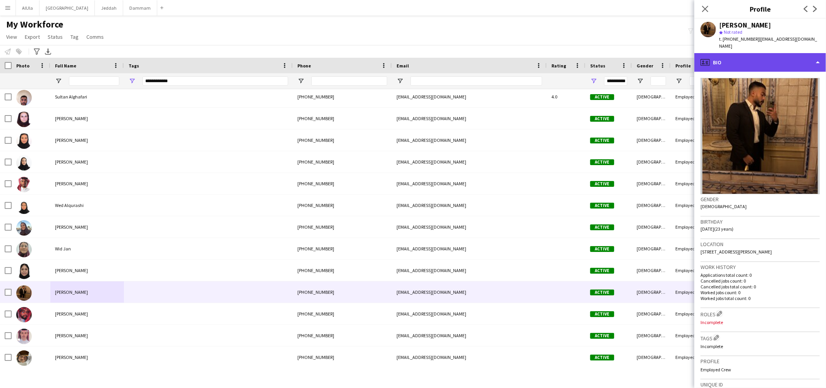
click at [756, 53] on div "profile Bio" at bounding box center [760, 62] width 132 height 19
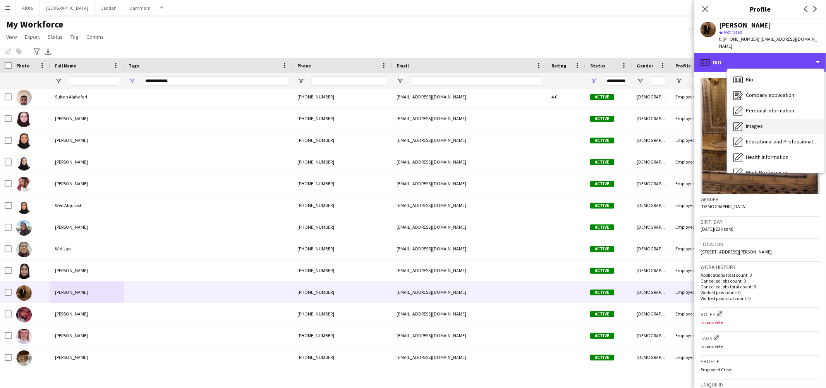
scroll to position [88, 0]
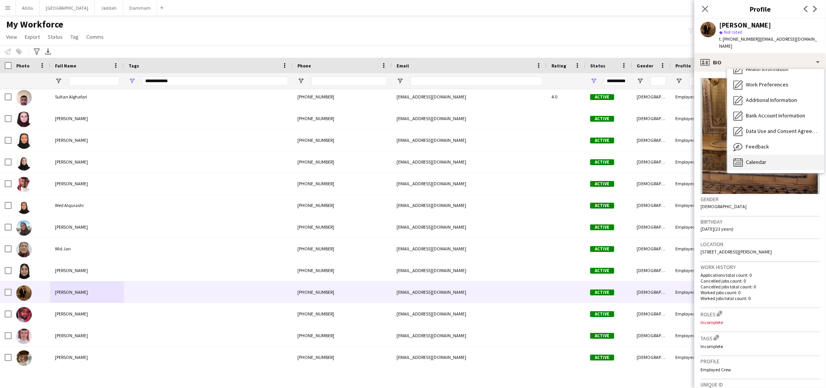
click at [761, 158] on span "Calendar" at bounding box center [756, 161] width 21 height 7
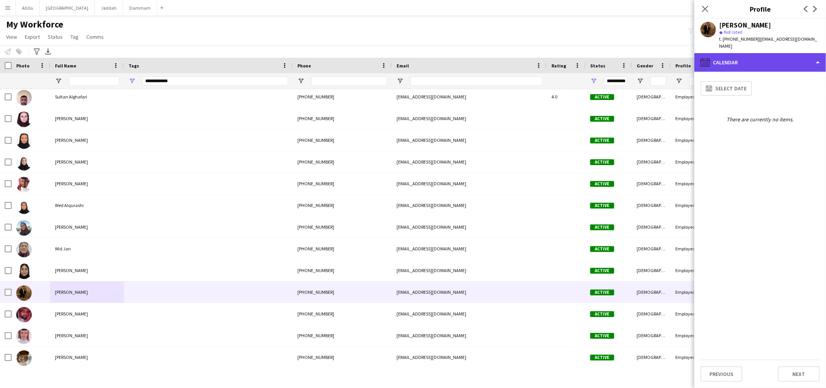
click at [749, 54] on div "calendar-full Calendar" at bounding box center [760, 62] width 132 height 19
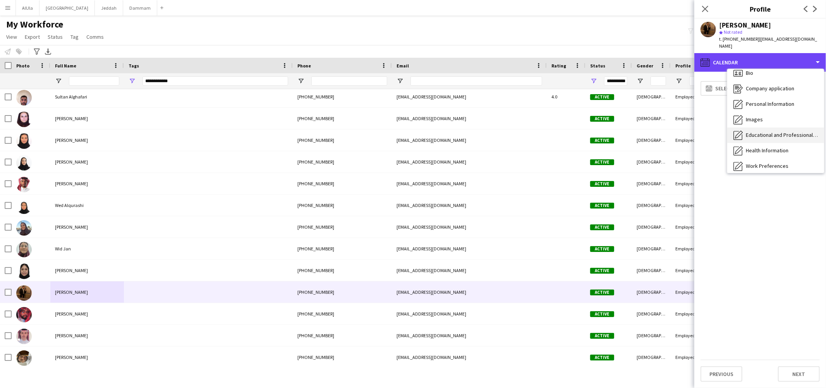
scroll to position [17, 0]
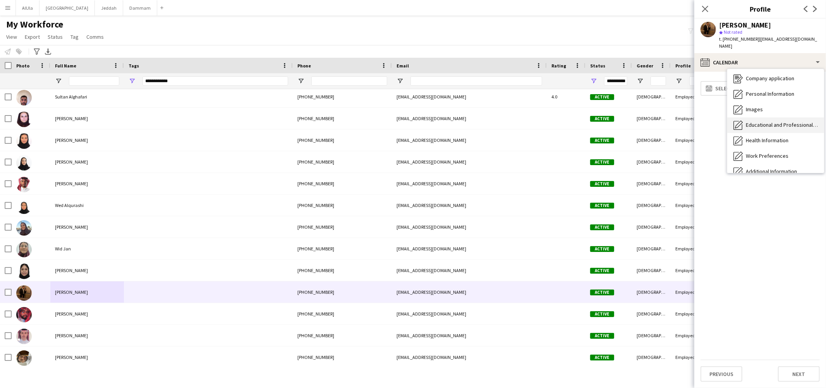
click at [756, 121] on span "Educational and Professional Background" at bounding box center [782, 124] width 72 height 7
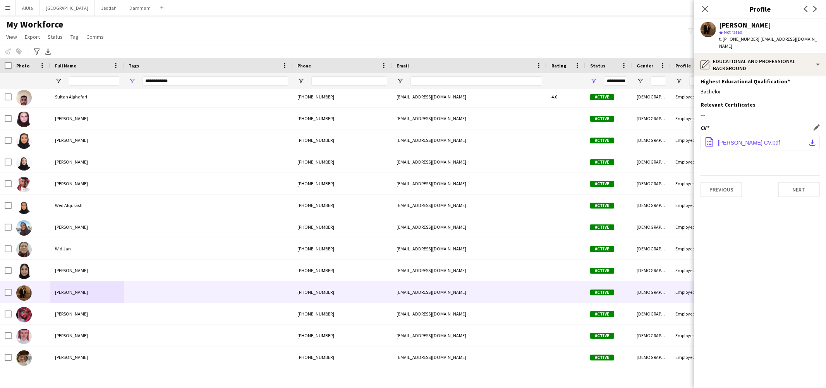
click at [756, 138] on button "office-file-sheet Zaini Garoot CV.pdf download-bottom" at bounding box center [760, 142] width 119 height 15
click at [701, 8] on app-icon "Close pop-in" at bounding box center [705, 8] width 11 height 11
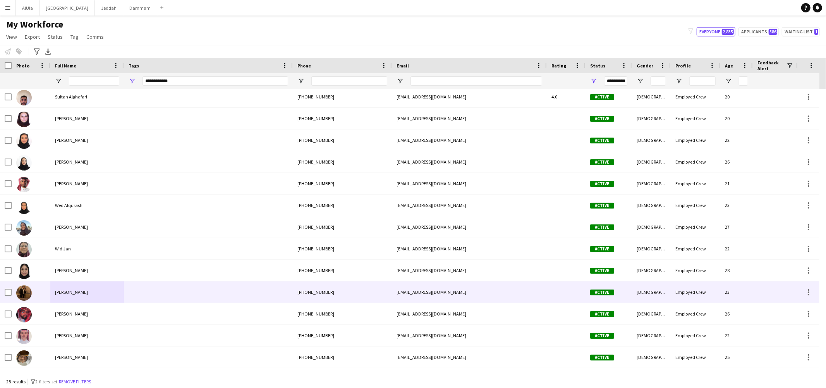
click at [77, 287] on div "Zaini Garoot" at bounding box center [87, 291] width 74 height 21
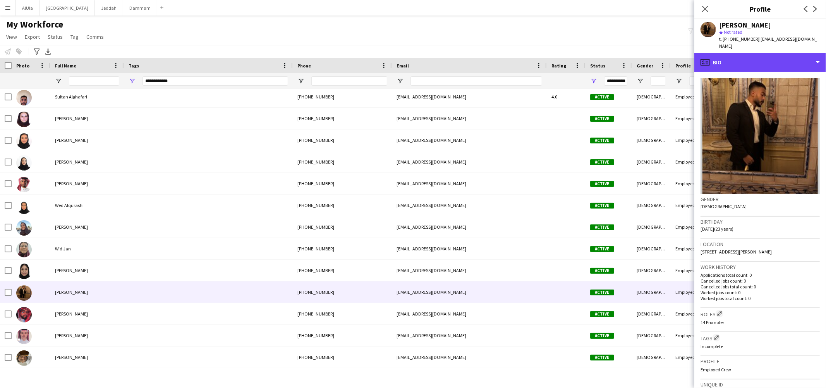
click at [719, 63] on div "profile Bio" at bounding box center [760, 62] width 132 height 19
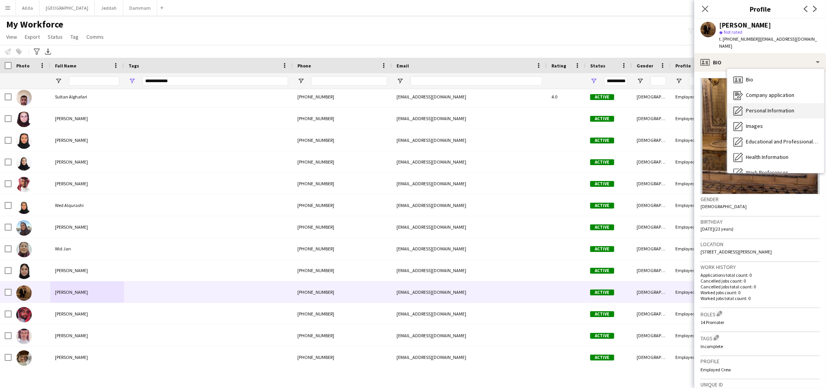
click at [753, 103] on div "Personal Information Personal Information" at bounding box center [775, 110] width 97 height 15
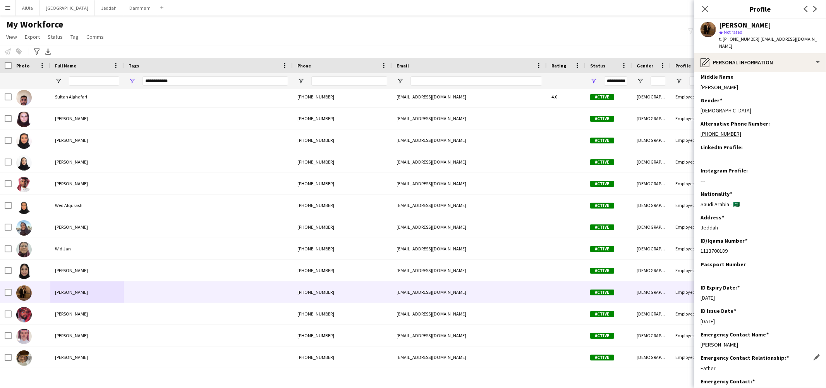
scroll to position [0, 0]
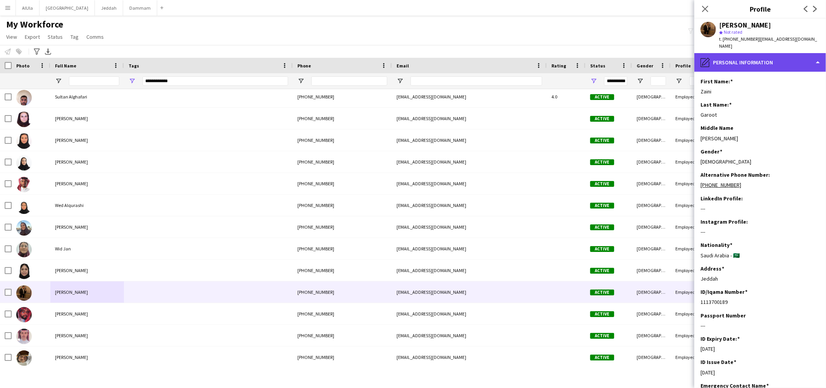
click at [731, 63] on div "pencil4 Personal Information" at bounding box center [760, 62] width 132 height 19
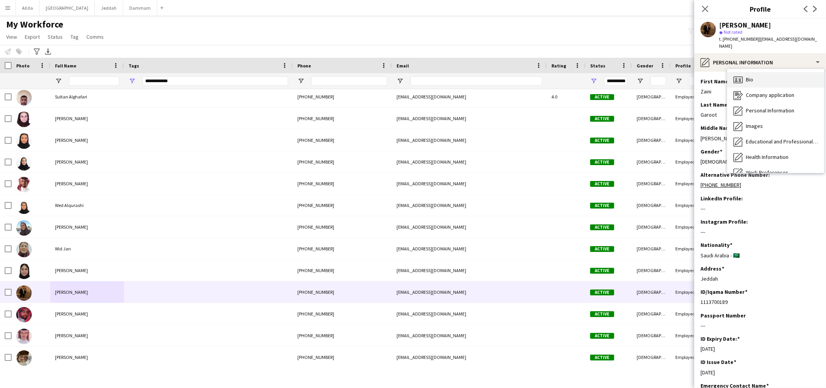
click at [748, 72] on div "Bio Bio" at bounding box center [775, 79] width 97 height 15
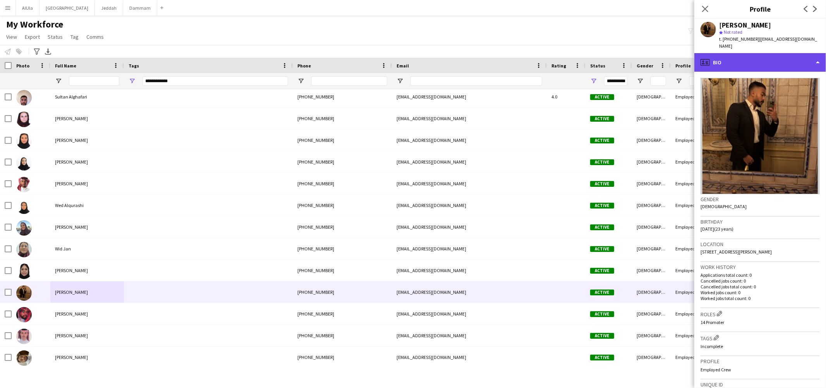
click at [768, 58] on div "profile Bio" at bounding box center [760, 62] width 132 height 19
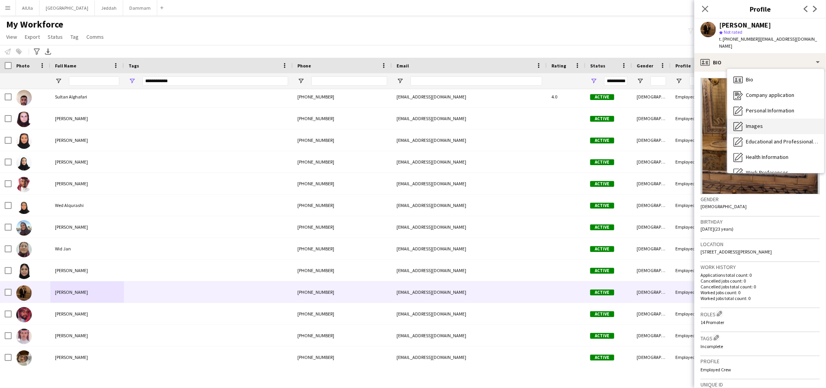
click at [763, 118] on div "Images Images" at bounding box center [775, 125] width 97 height 15
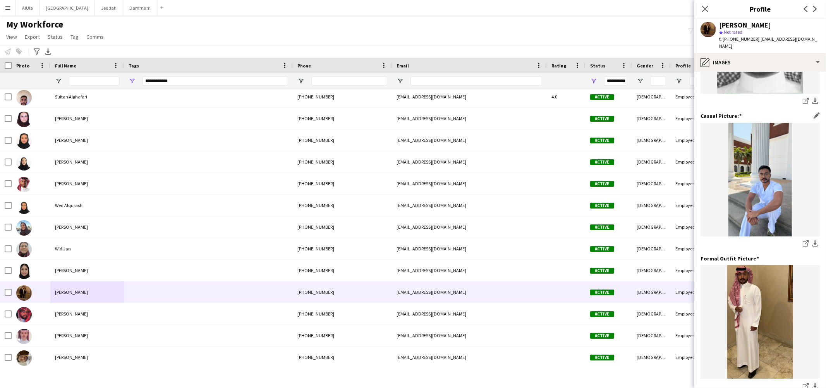
scroll to position [153, 0]
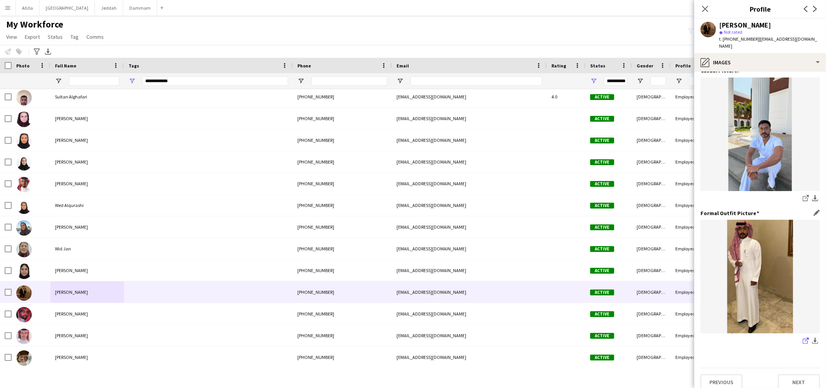
click at [803, 338] on icon at bounding box center [805, 340] width 5 height 5
click at [803, 195] on icon "share-external-link-1" at bounding box center [806, 198] width 6 height 6
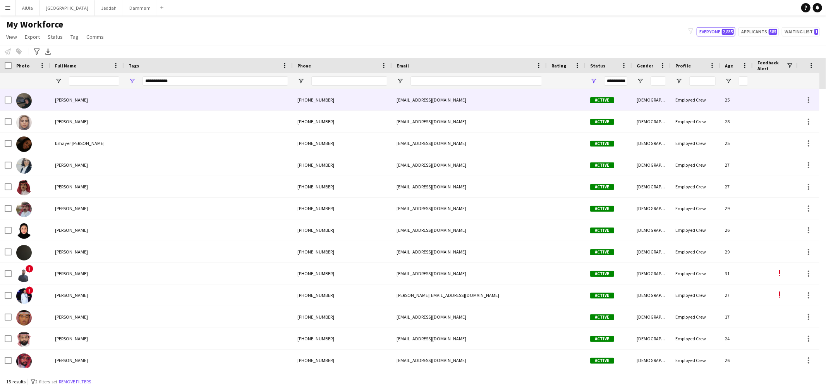
click at [76, 101] on span "[PERSON_NAME]" at bounding box center [71, 100] width 33 height 6
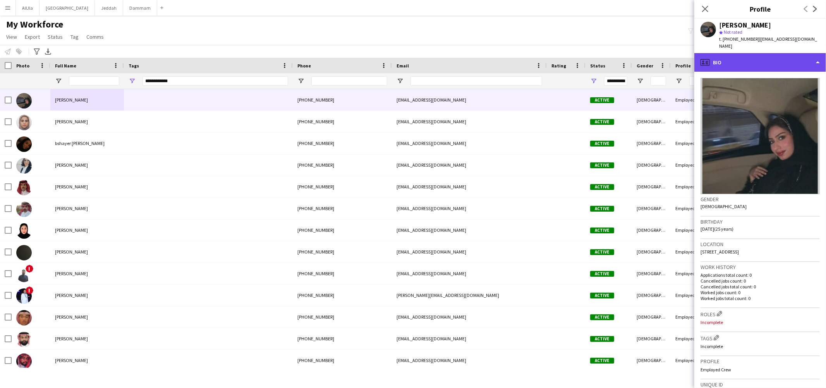
click at [766, 57] on div "profile Bio" at bounding box center [760, 62] width 132 height 19
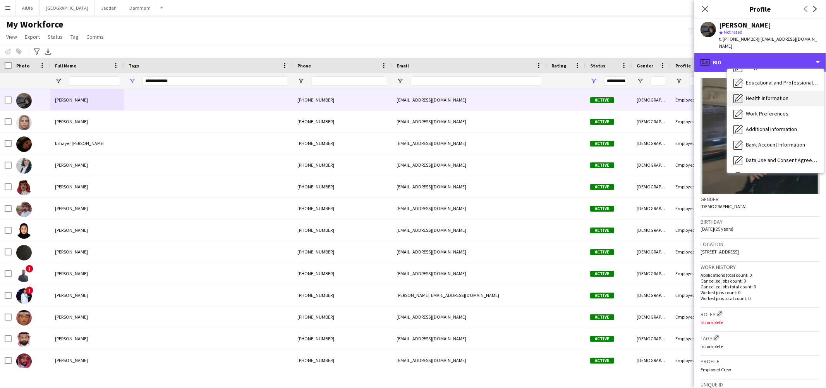
scroll to position [88, 0]
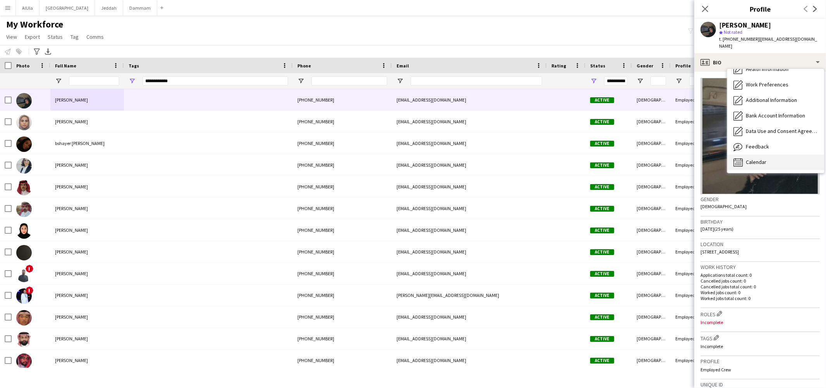
click at [773, 155] on div "Calendar Calendar" at bounding box center [775, 162] width 97 height 15
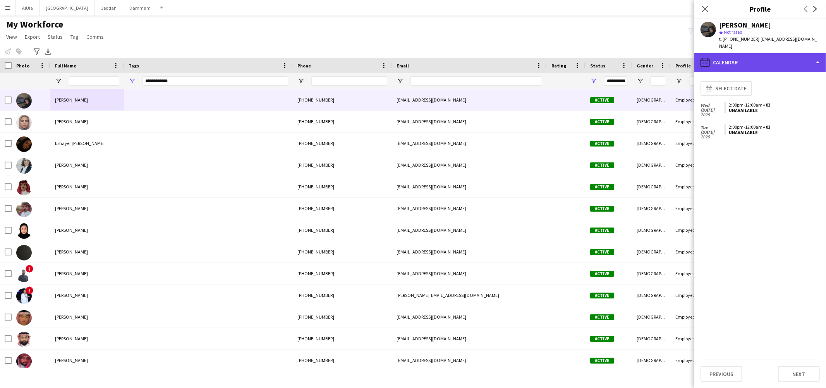
click at [745, 55] on div "calendar-full Calendar" at bounding box center [760, 62] width 132 height 19
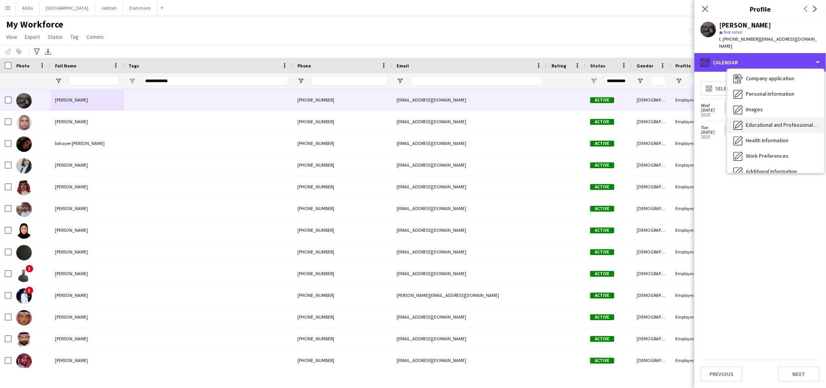
scroll to position [0, 0]
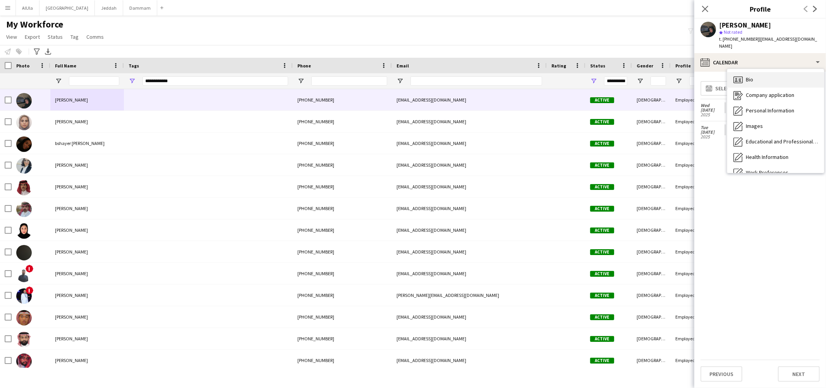
click at [759, 74] on div "Bio Bio" at bounding box center [775, 79] width 97 height 15
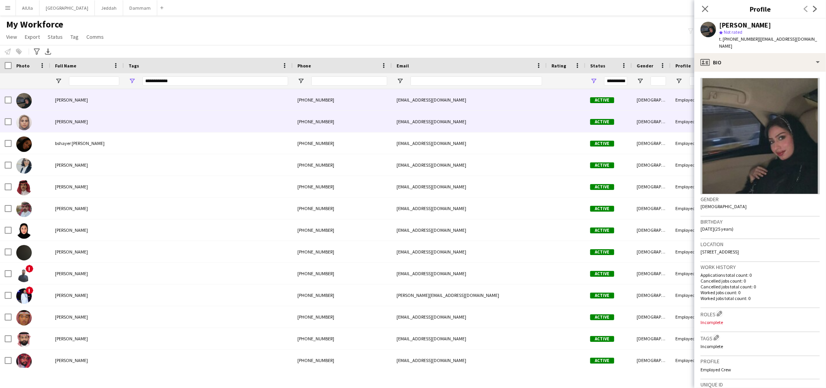
click at [67, 122] on span "[PERSON_NAME]" at bounding box center [71, 121] width 33 height 6
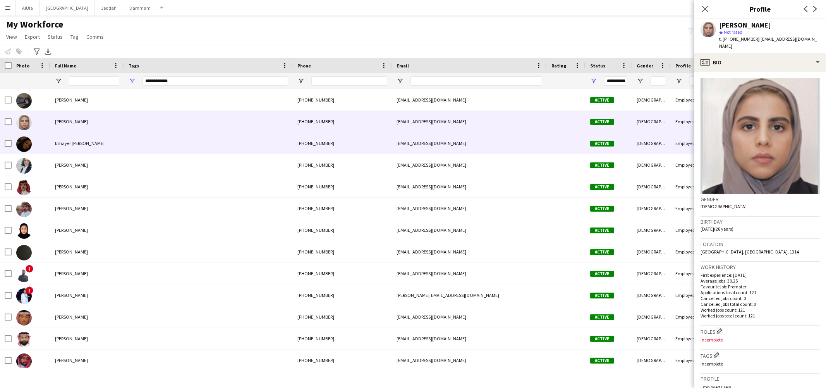
click at [75, 147] on div "bshayer [PERSON_NAME]" at bounding box center [87, 142] width 74 height 21
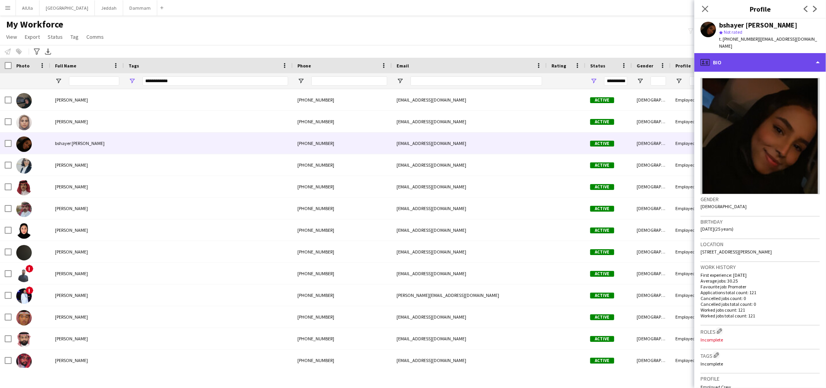
click at [747, 53] on div "profile Bio" at bounding box center [760, 62] width 132 height 19
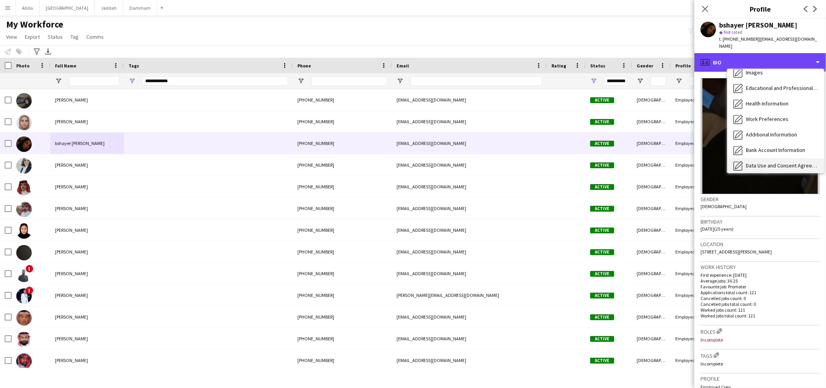
scroll to position [88, 0]
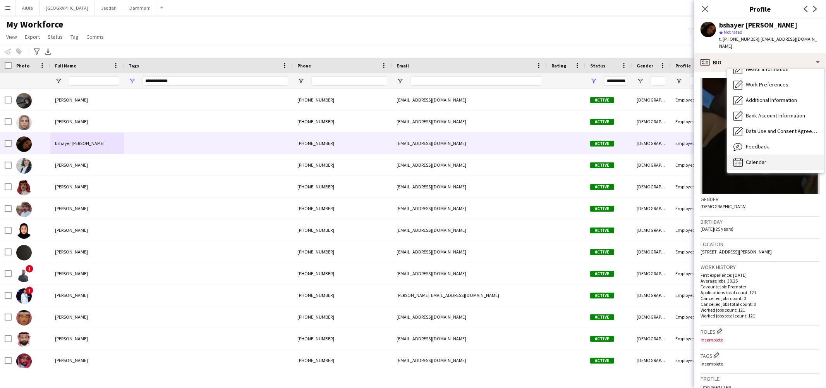
click at [754, 158] on span "Calendar" at bounding box center [756, 161] width 21 height 7
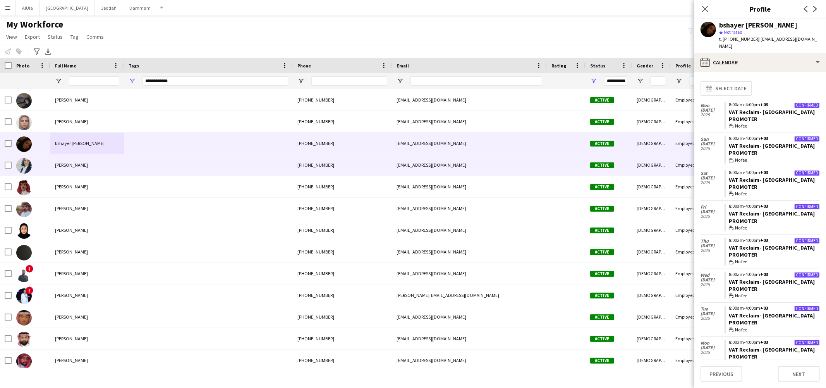
click at [82, 165] on span "[PERSON_NAME]" at bounding box center [71, 165] width 33 height 6
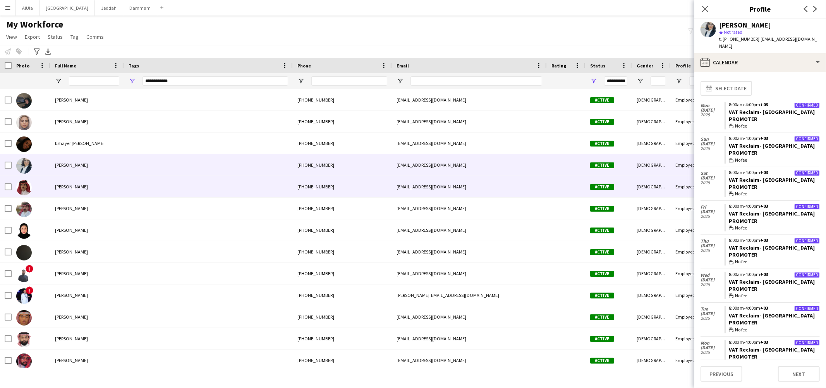
click at [82, 189] on span "[PERSON_NAME]" at bounding box center [71, 187] width 33 height 6
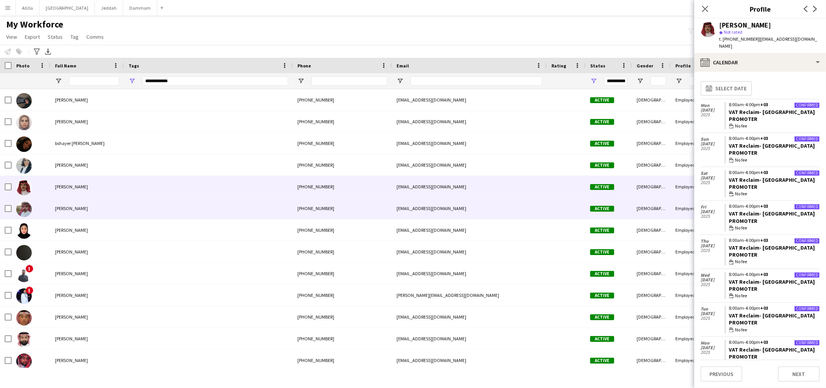
click at [67, 213] on div "[PERSON_NAME]" at bounding box center [87, 207] width 74 height 21
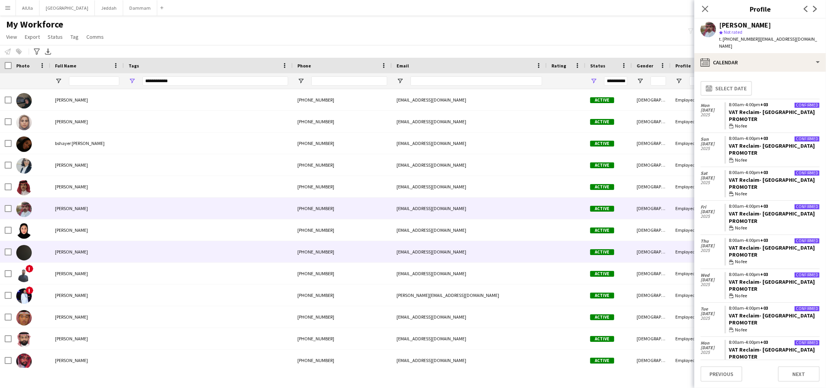
click at [83, 235] on div "[PERSON_NAME]" at bounding box center [87, 229] width 74 height 21
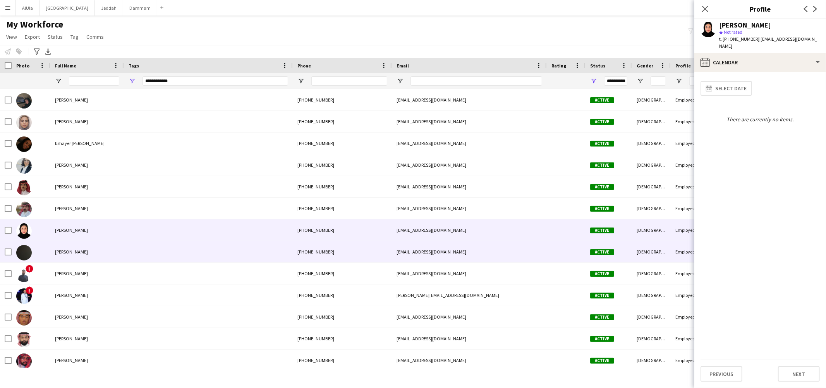
click at [94, 253] on div "[PERSON_NAME]" at bounding box center [87, 251] width 74 height 21
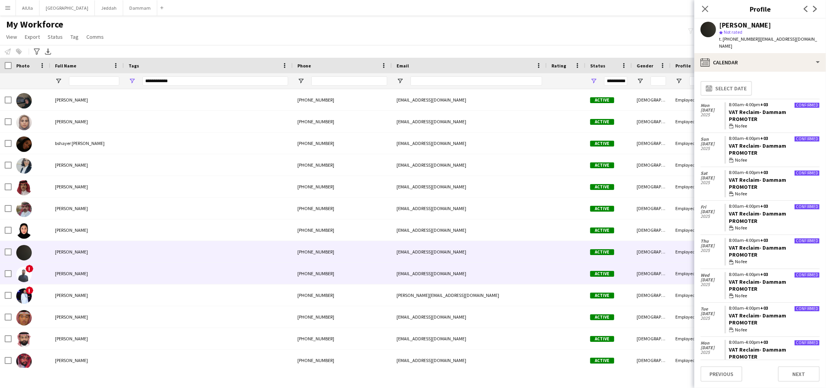
click at [61, 273] on span "[PERSON_NAME]" at bounding box center [71, 273] width 33 height 6
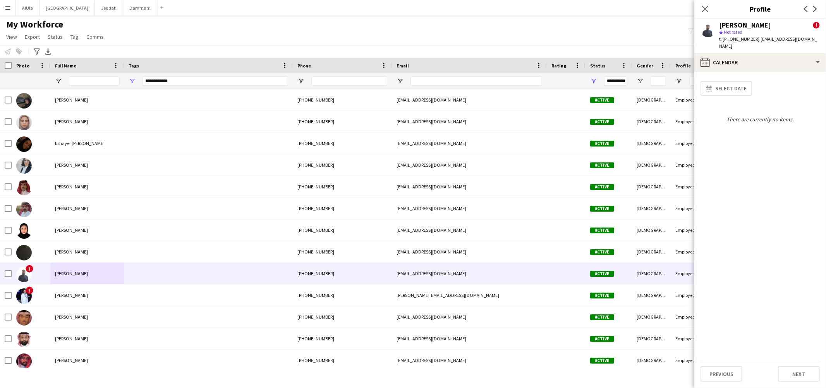
click at [754, 26] on div "[PERSON_NAME]" at bounding box center [745, 25] width 52 height 7
copy div "[PERSON_NAME]"
click at [740, 38] on span "t. +966540348241" at bounding box center [739, 39] width 40 height 6
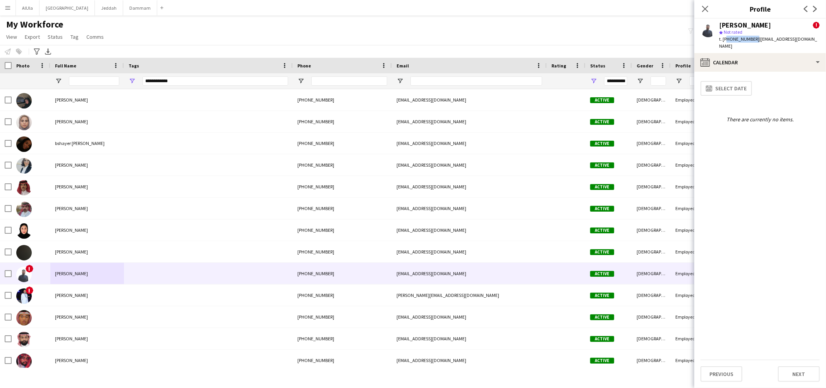
click at [740, 38] on span "t. +966540348241" at bounding box center [739, 39] width 40 height 6
copy span "966540348241"
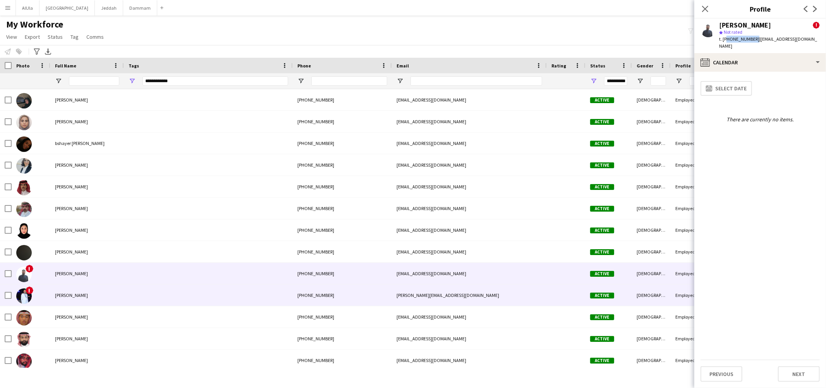
click at [73, 294] on span "[PERSON_NAME]" at bounding box center [71, 295] width 33 height 6
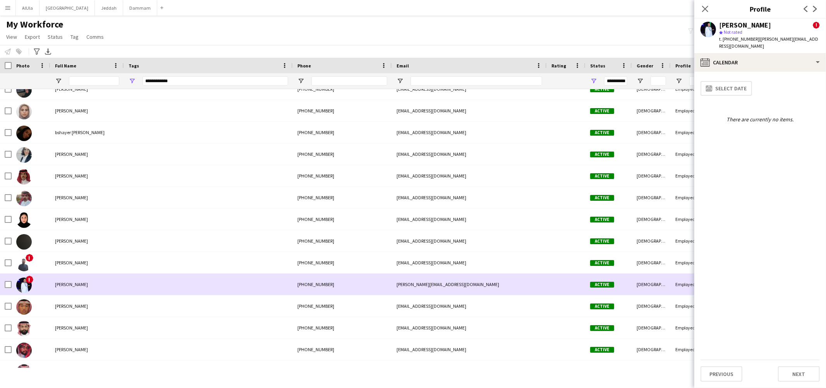
scroll to position [12, 0]
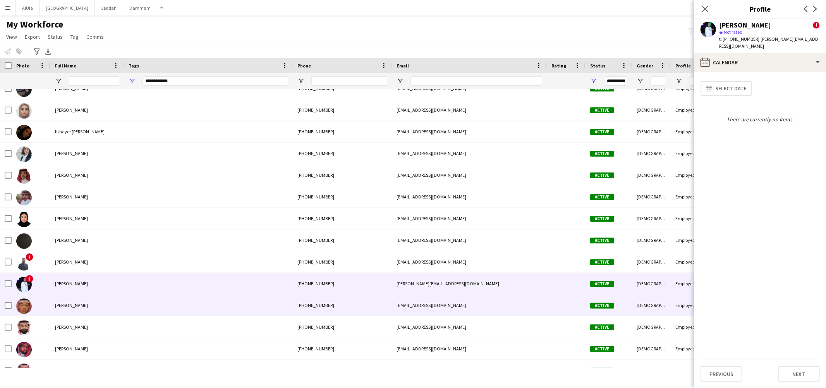
click at [61, 309] on div "[PERSON_NAME]" at bounding box center [87, 304] width 74 height 21
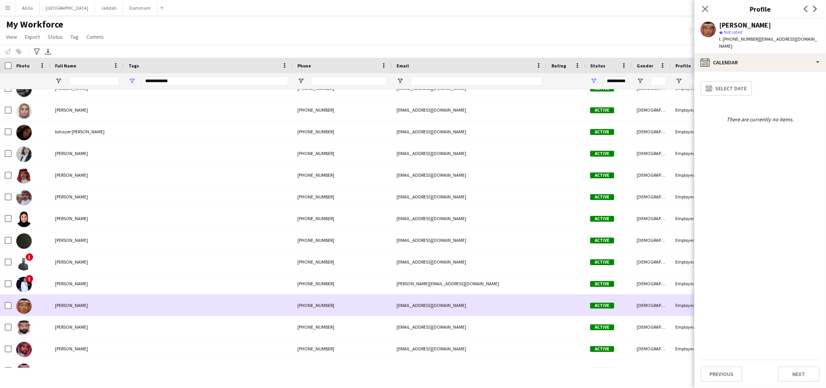
click at [64, 288] on div "[PERSON_NAME]" at bounding box center [87, 283] width 74 height 21
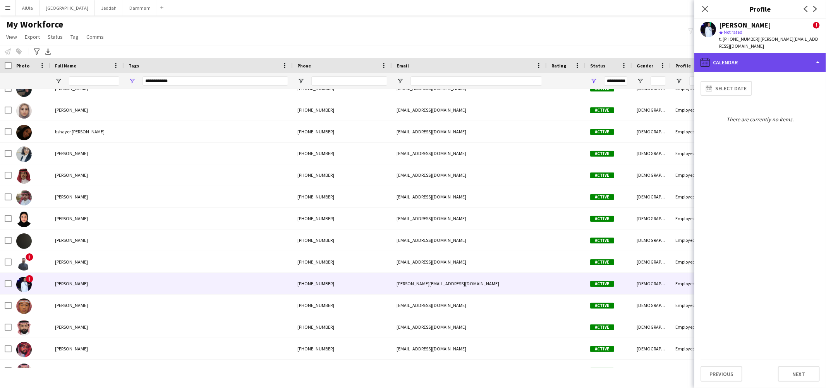
click at [743, 58] on div "calendar-full Calendar" at bounding box center [760, 62] width 132 height 19
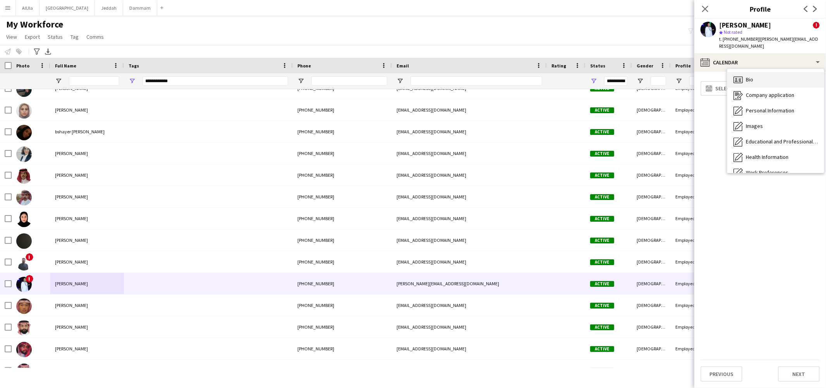
click at [758, 77] on div "Bio Bio" at bounding box center [775, 79] width 97 height 15
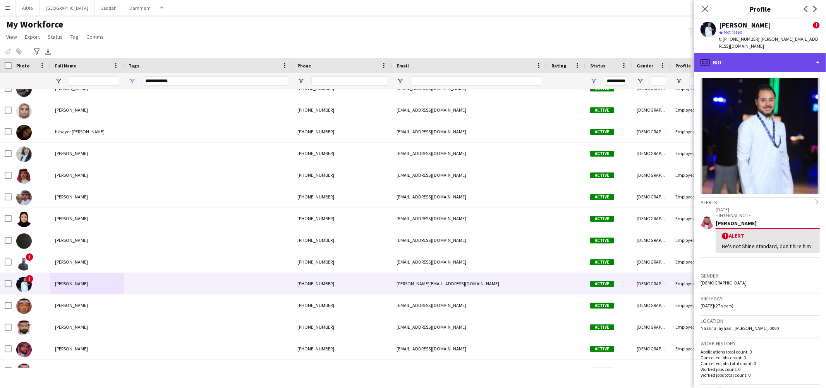
click at [765, 55] on div "profile Bio" at bounding box center [760, 62] width 132 height 19
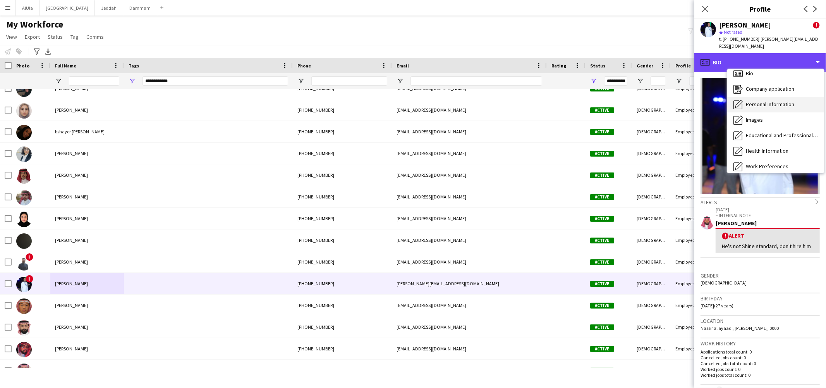
scroll to position [7, 0]
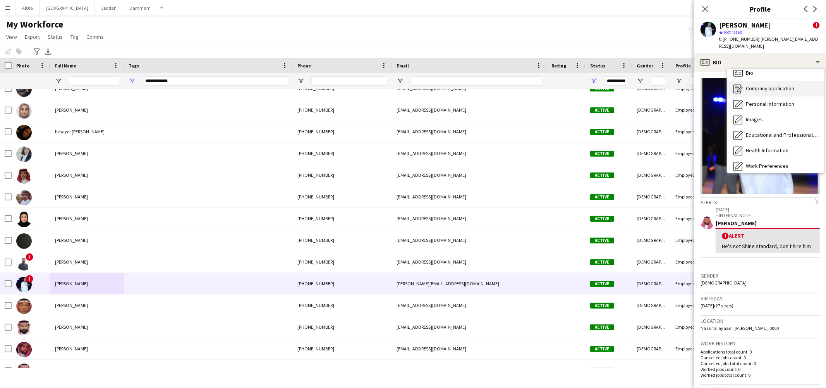
click at [749, 85] on span "Company application" at bounding box center [770, 88] width 48 height 7
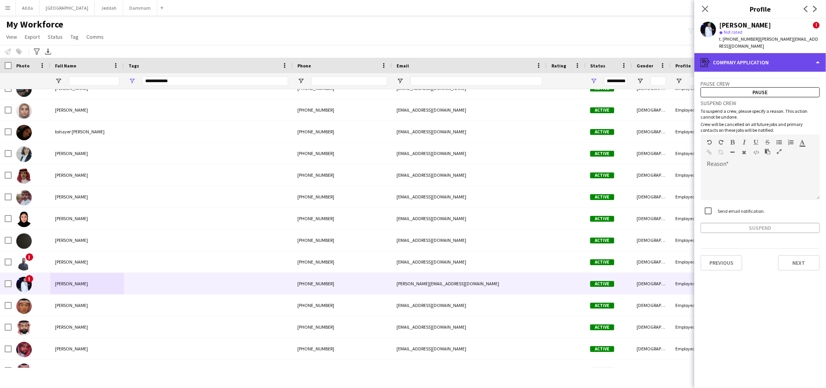
click at [744, 54] on div "register Company application" at bounding box center [760, 62] width 132 height 19
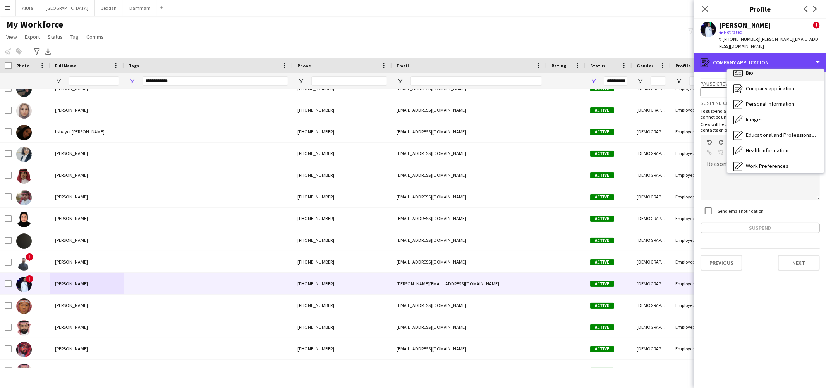
scroll to position [5, 0]
click at [736, 54] on div "register Company application" at bounding box center [760, 62] width 132 height 19
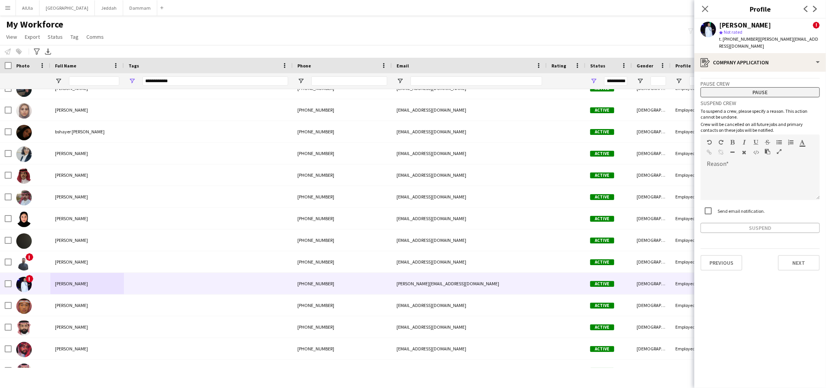
click at [749, 87] on button "Pause" at bounding box center [760, 92] width 119 height 10
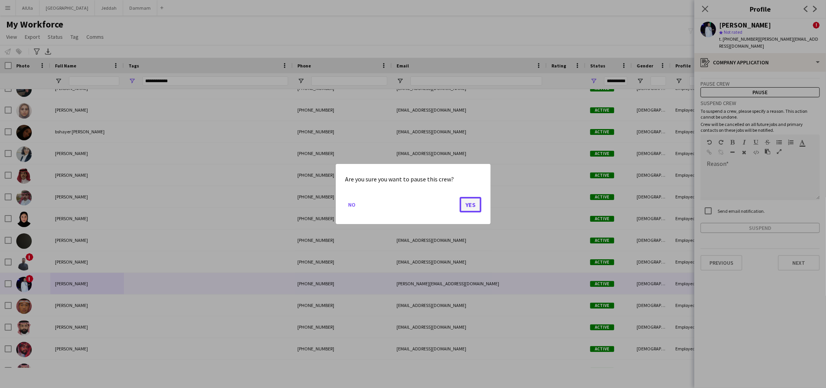
click at [478, 206] on button "Yes" at bounding box center [471, 204] width 22 height 15
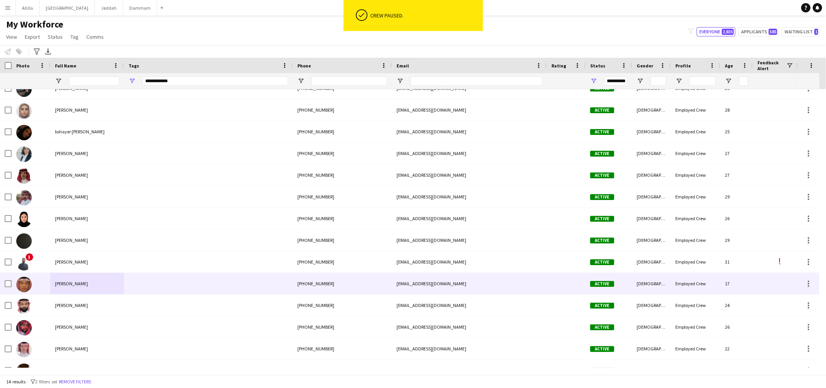
click at [105, 289] on div "[PERSON_NAME]" at bounding box center [87, 283] width 74 height 21
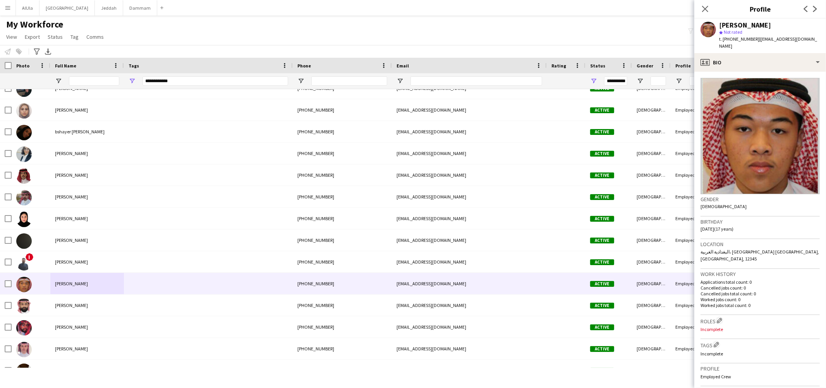
click at [729, 26] on div "[PERSON_NAME]" at bounding box center [745, 25] width 52 height 7
copy div "[PERSON_NAME]"
click at [744, 38] on span "t. +966543214670" at bounding box center [739, 39] width 40 height 6
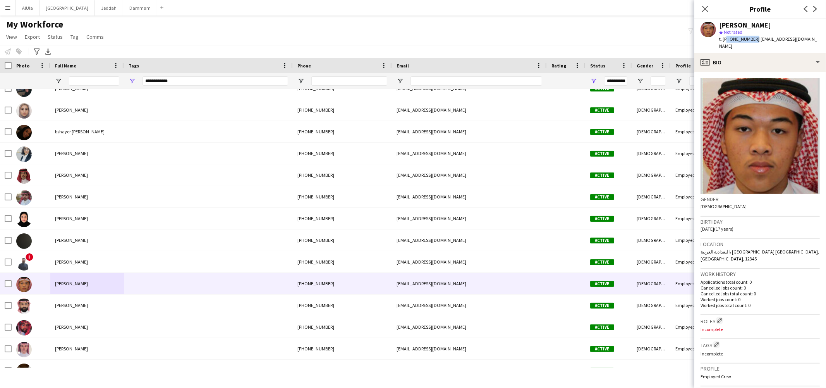
click at [744, 38] on span "t. +966543214670" at bounding box center [739, 39] width 40 height 6
copy span "966543214670"
click at [773, 42] on div "t. +966543214670 | aqasm5610@gmail.com" at bounding box center [769, 43] width 101 height 14
click at [773, 41] on span "| aqasm5610@gmail.com" at bounding box center [768, 42] width 98 height 13
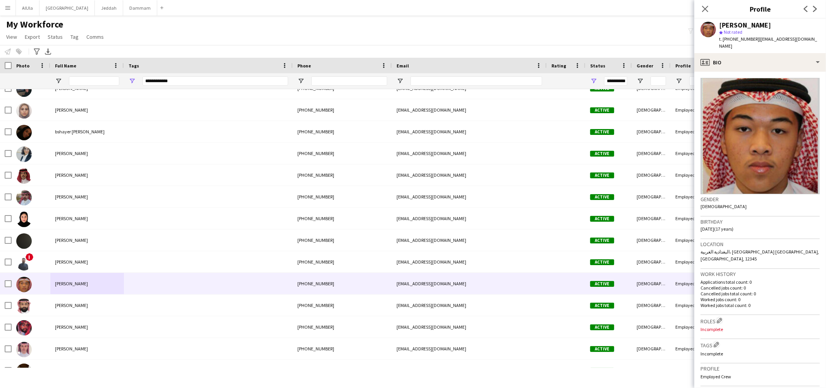
click at [805, 36] on div "Amer Qasem star Not rated t. +966543214670 | aqasm5610@gmail.com" at bounding box center [760, 36] width 132 height 34
drag, startPoint x: 807, startPoint y: 39, endPoint x: 757, endPoint y: 42, distance: 50.8
click at [757, 42] on div "Amer Qasem star Not rated t. +966543214670 | aqasm5610@gmail.com" at bounding box center [760, 36] width 132 height 34
copy span "[EMAIL_ADDRESS][DOMAIN_NAME]"
click at [769, 58] on div "profile Bio" at bounding box center [760, 62] width 132 height 19
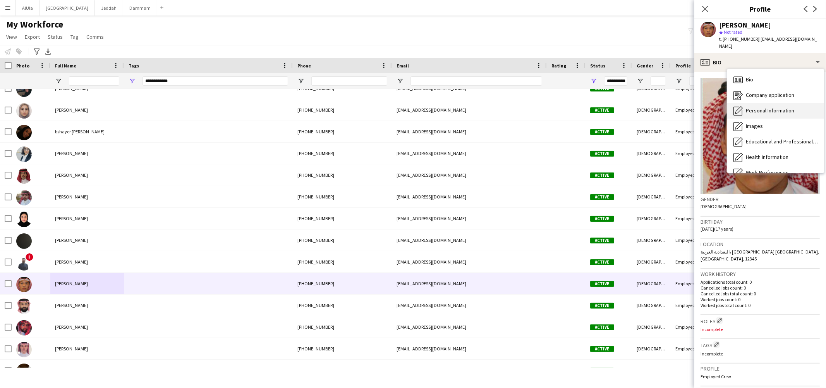
click at [757, 107] on span "Personal Information" at bounding box center [770, 110] width 48 height 7
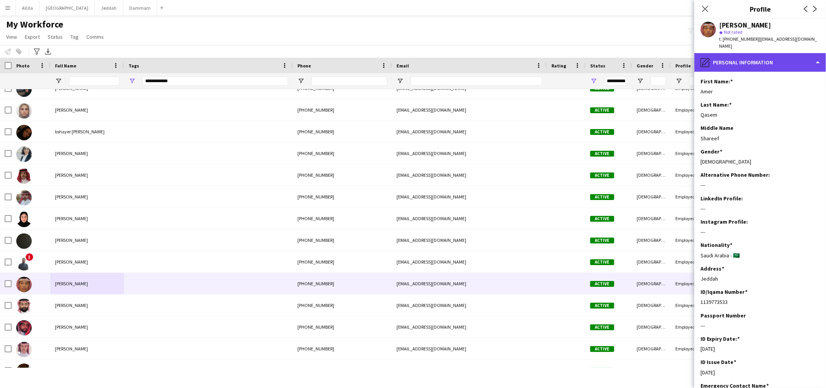
click at [735, 60] on div "pencil4 Personal Information" at bounding box center [760, 62] width 132 height 19
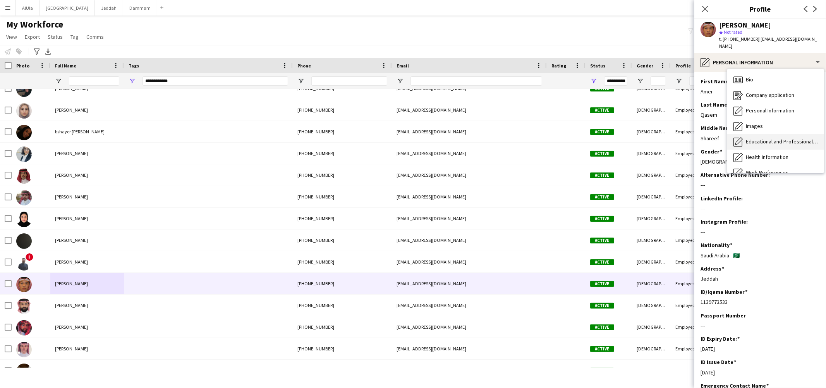
click at [752, 138] on span "Educational and Professional Background" at bounding box center [782, 141] width 72 height 7
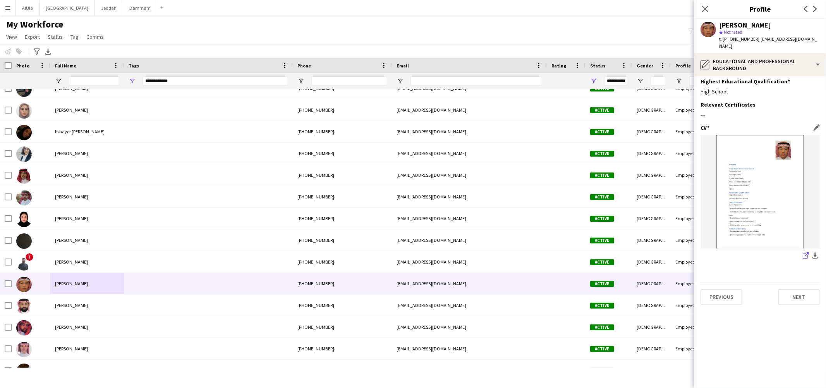
click at [804, 252] on icon "share-external-link-1" at bounding box center [806, 255] width 6 height 6
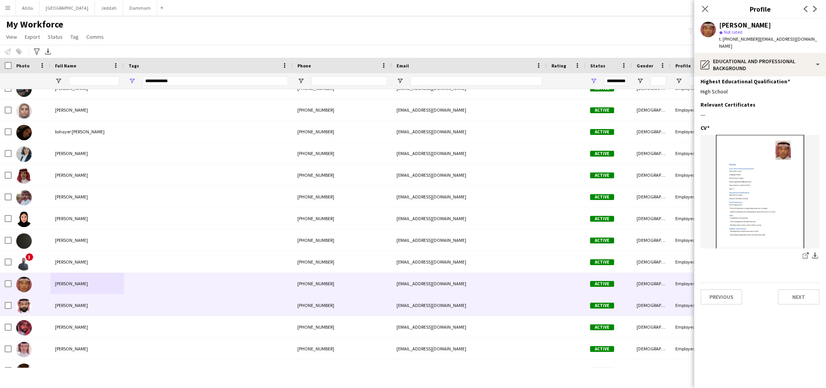
click at [57, 308] on div "Ammar Khayat" at bounding box center [87, 304] width 74 height 21
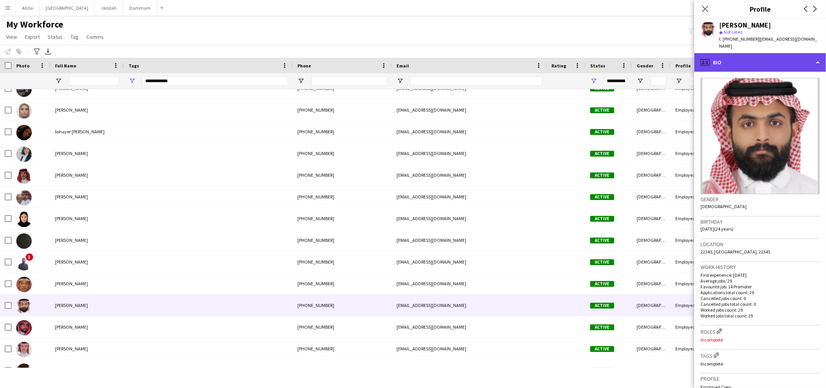
click at [755, 57] on div "profile Bio" at bounding box center [760, 62] width 132 height 19
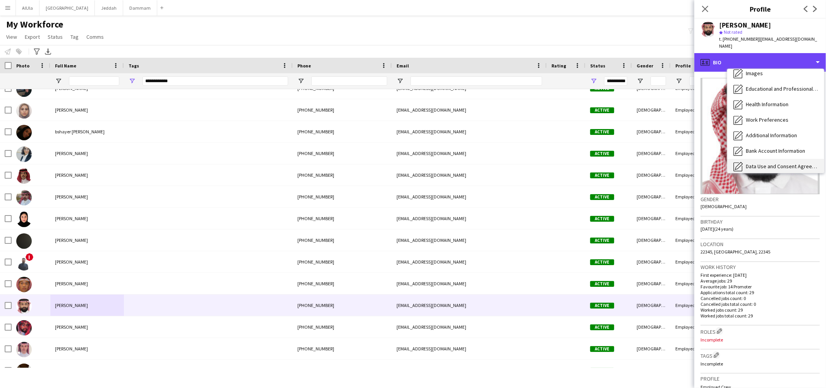
scroll to position [88, 0]
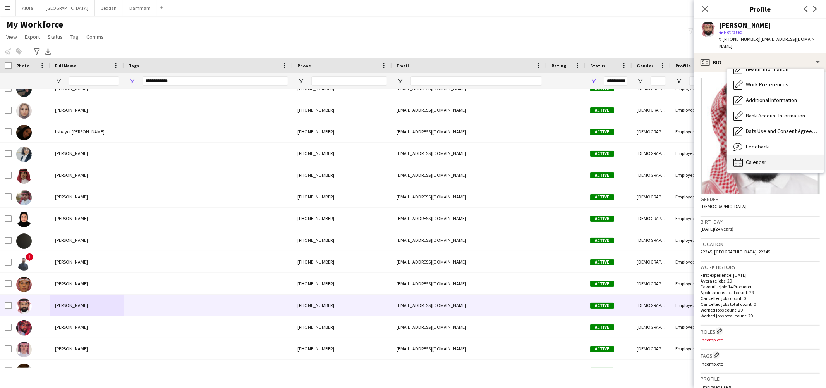
click at [747, 158] on span "Calendar" at bounding box center [756, 161] width 21 height 7
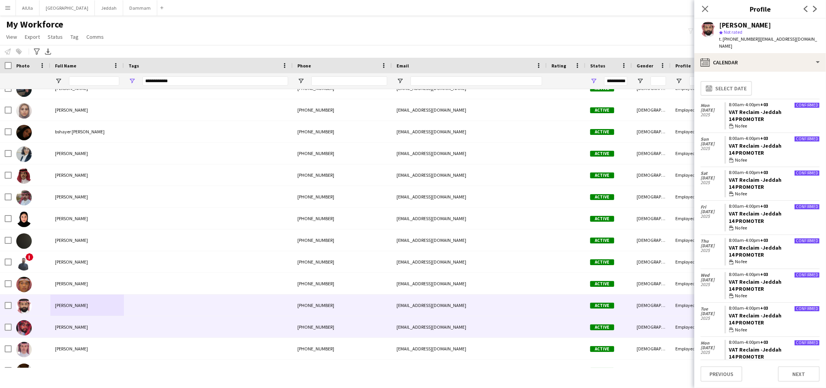
drag, startPoint x: 75, startPoint y: 328, endPoint x: 81, endPoint y: 325, distance: 7.1
click at [75, 328] on span "[PERSON_NAME]" at bounding box center [71, 327] width 33 height 6
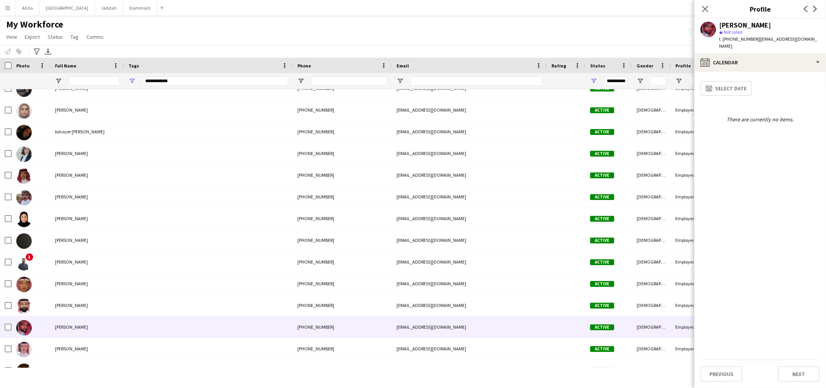
click at [724, 26] on div "[PERSON_NAME]" at bounding box center [745, 25] width 52 height 7
copy div "Abdullah"
click at [724, 26] on div "[PERSON_NAME]" at bounding box center [745, 25] width 52 height 7
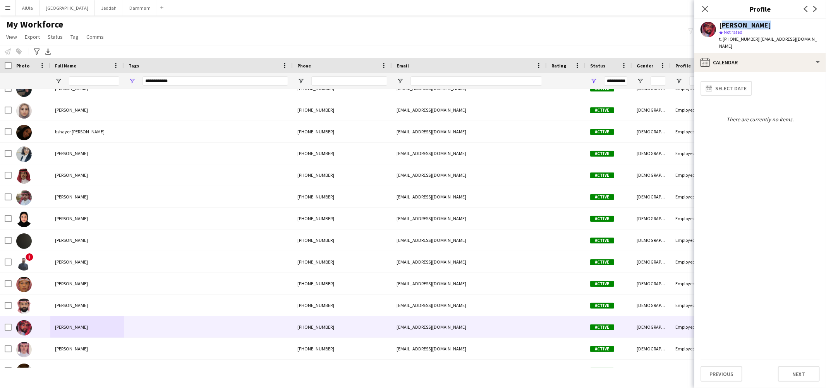
copy div "[PERSON_NAME]"
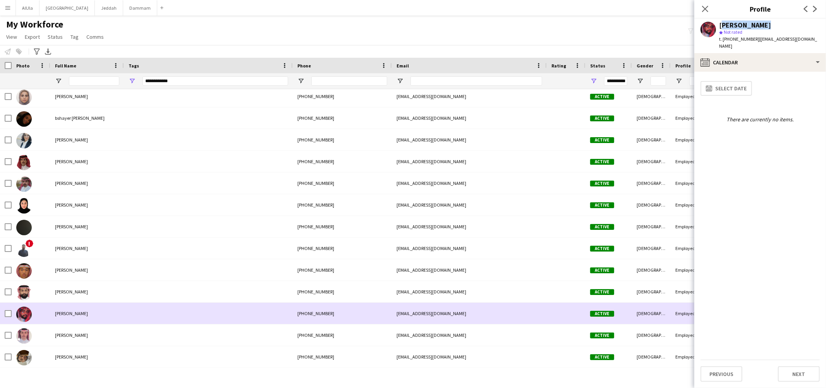
click at [79, 313] on span "[PERSON_NAME]" at bounding box center [71, 313] width 33 height 6
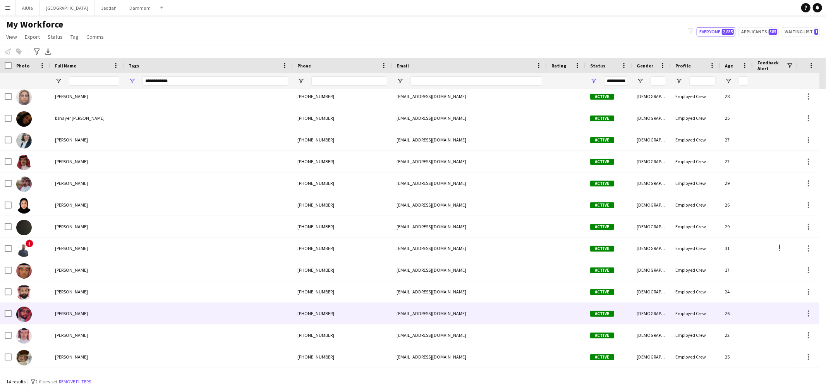
click at [79, 313] on span "[PERSON_NAME]" at bounding box center [71, 313] width 33 height 6
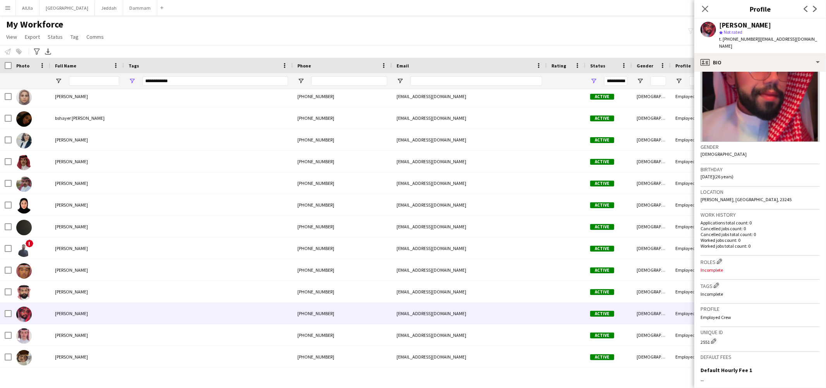
scroll to position [82, 0]
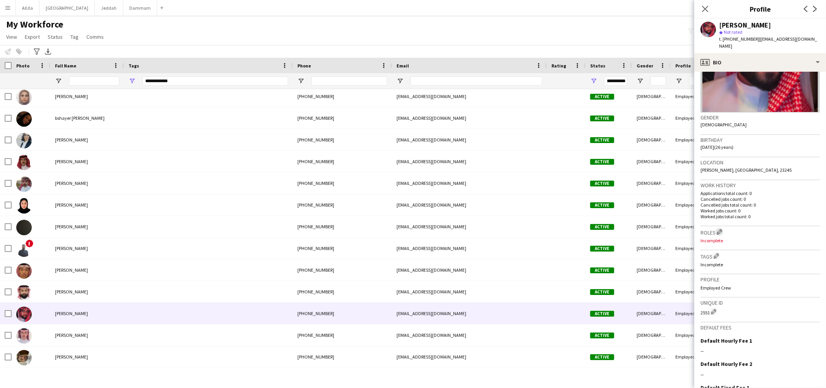
click at [720, 229] on app-icon "Edit crew company roles" at bounding box center [719, 231] width 5 height 5
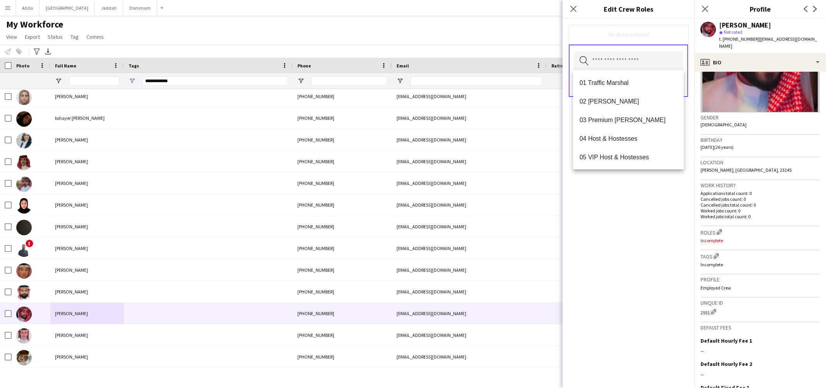
click at [638, 68] on input "text" at bounding box center [629, 61] width 110 height 19
click at [618, 104] on span "02 Usher" at bounding box center [628, 101] width 98 height 7
click at [654, 252] on div "02 Usher Remove Search by role type Save" at bounding box center [629, 203] width 132 height 369
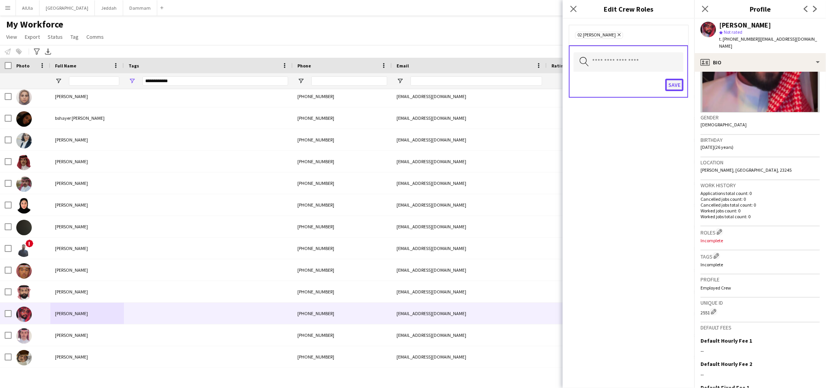
click at [681, 83] on button "Save" at bounding box center [674, 85] width 18 height 12
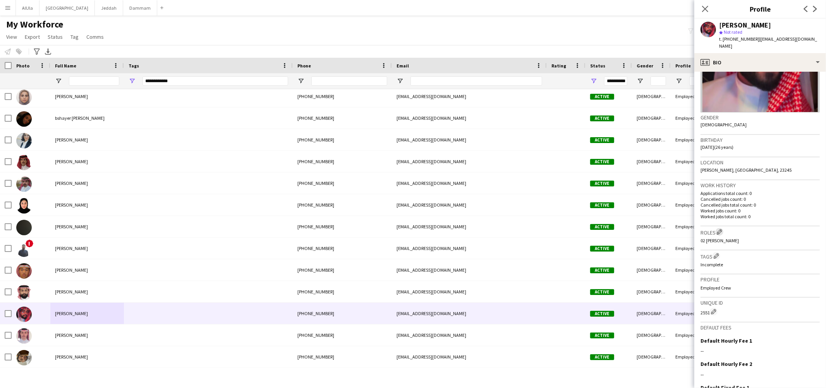
click at [717, 228] on button "Edit crew company roles" at bounding box center [720, 232] width 8 height 8
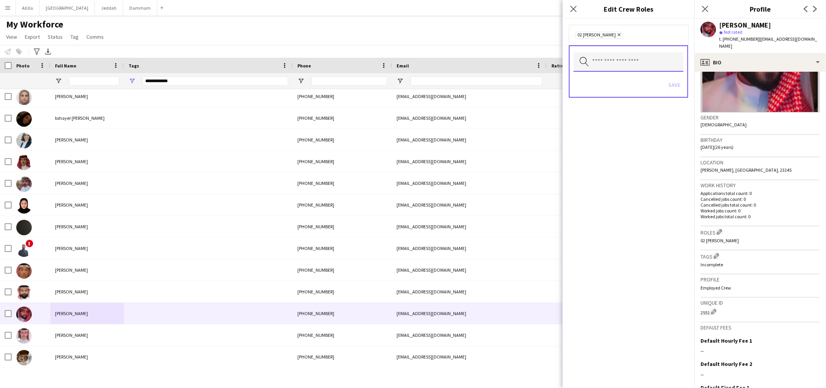
click at [620, 62] on input "text" at bounding box center [629, 61] width 110 height 19
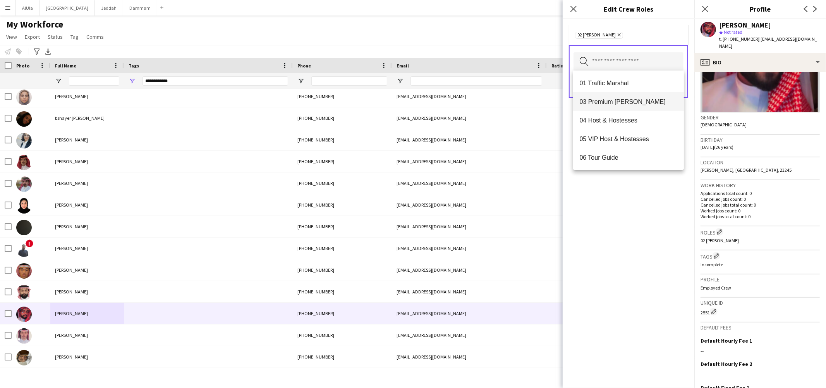
click at [617, 108] on mat-option "03 Premium Usher" at bounding box center [628, 101] width 111 height 19
click at [630, 231] on div "02 Usher Remove 03 Premium Usher Remove Search by role type Save" at bounding box center [629, 203] width 132 height 369
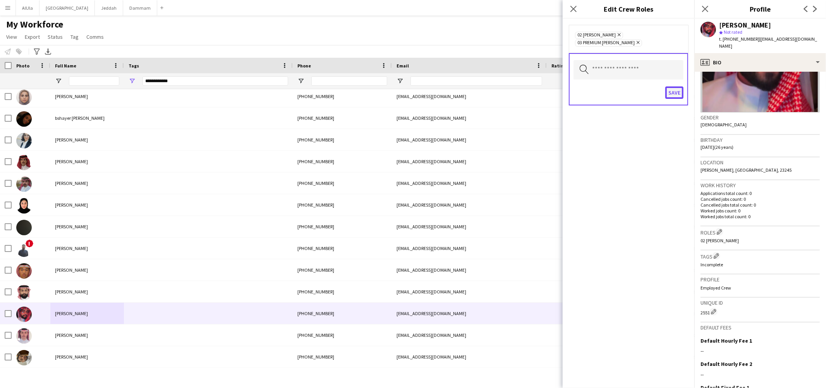
click at [675, 86] on button "Save" at bounding box center [674, 92] width 18 height 12
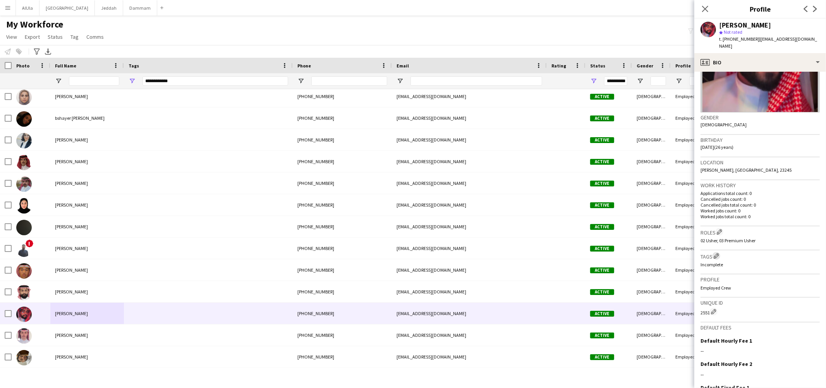
click at [718, 253] on app-icon "Edit crew company tags" at bounding box center [716, 255] width 5 height 5
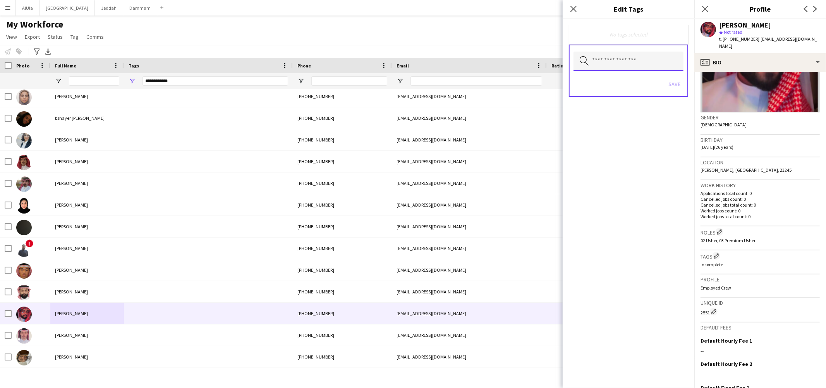
click at [620, 65] on input "text" at bounding box center [629, 61] width 110 height 19
click at [620, 57] on input "text" at bounding box center [629, 61] width 110 height 19
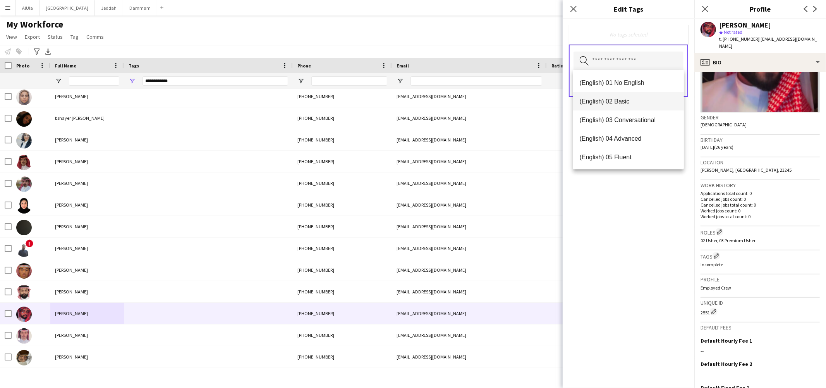
click at [617, 94] on mat-option "(English) 02 Basic" at bounding box center [628, 101] width 111 height 19
click at [615, 155] on span "(Experience) 01 Newbies" at bounding box center [628, 157] width 98 height 7
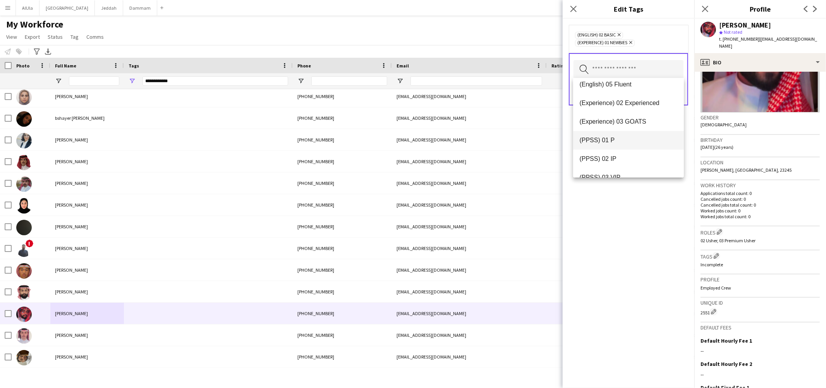
scroll to position [62, 0]
click at [610, 161] on span "(PPSS) 02 IP" at bounding box center [628, 158] width 98 height 7
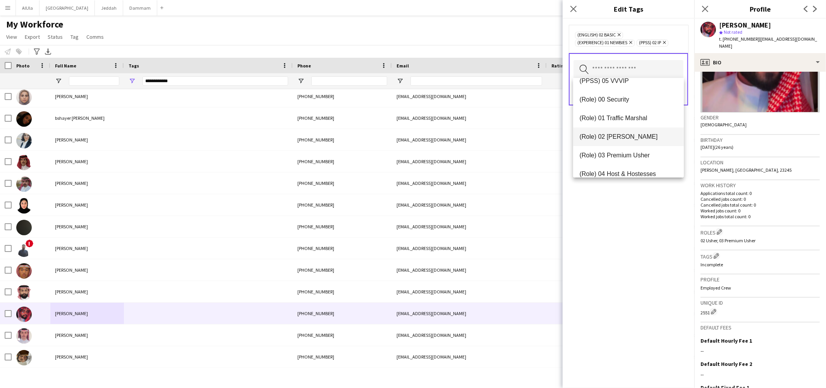
click at [609, 135] on span "(Role) 02 Usher" at bounding box center [628, 136] width 98 height 7
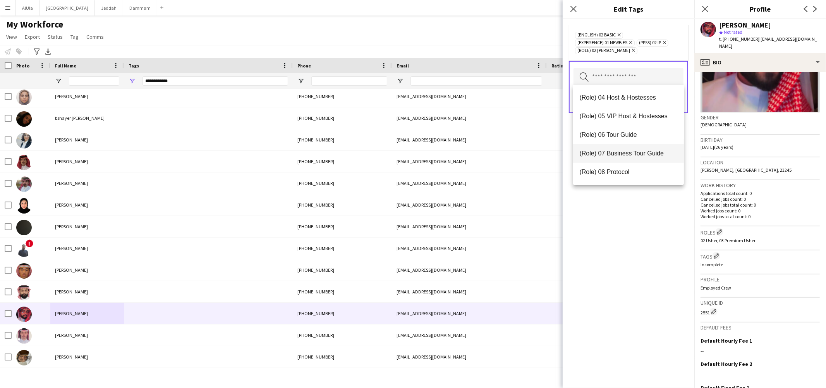
scroll to position [215, 0]
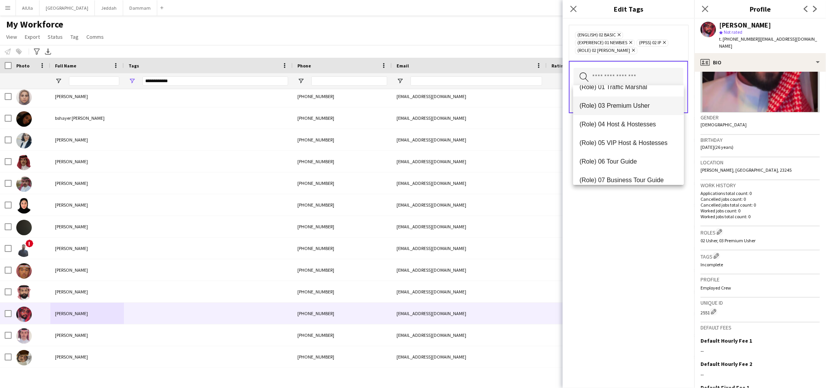
click at [616, 109] on span "(Role) 03 Premium Usher" at bounding box center [628, 105] width 98 height 7
click at [634, 263] on div "(English) 02 Basic Remove (Experience) 01 Newbies Remove (PPSS) 02 IP Remove (R…" at bounding box center [629, 203] width 132 height 369
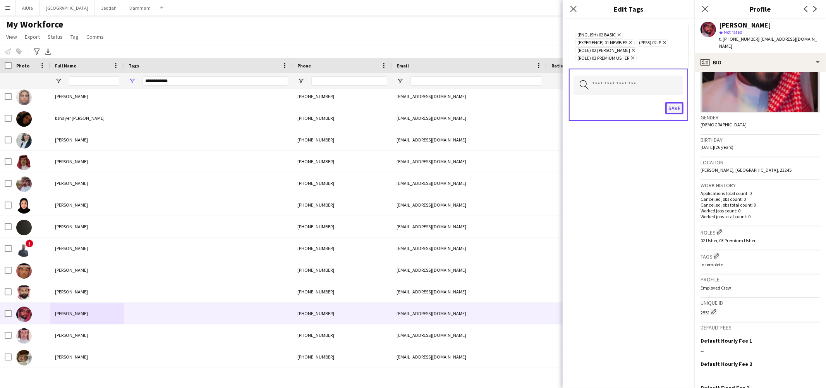
click at [672, 103] on button "Save" at bounding box center [674, 108] width 18 height 12
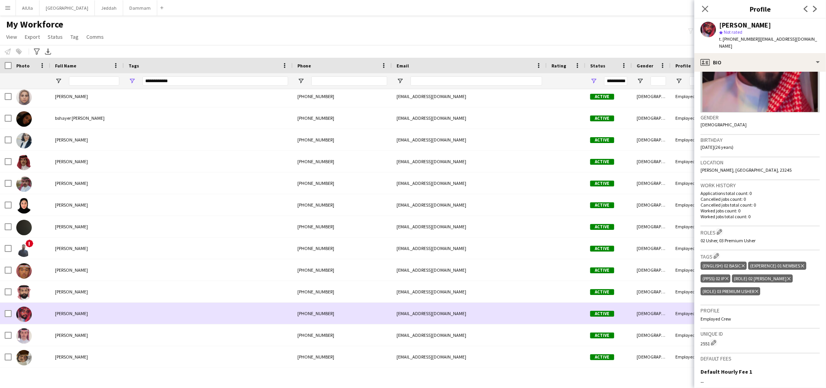
click at [75, 323] on div "[PERSON_NAME]" at bounding box center [87, 312] width 74 height 21
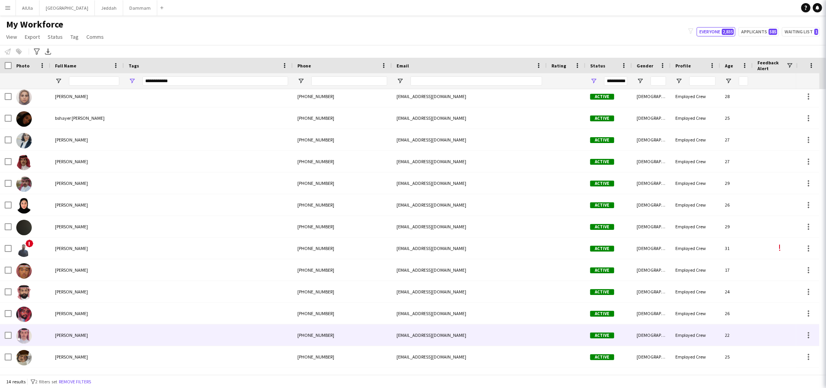
click at [67, 335] on span "[PERSON_NAME]" at bounding box center [71, 335] width 33 height 6
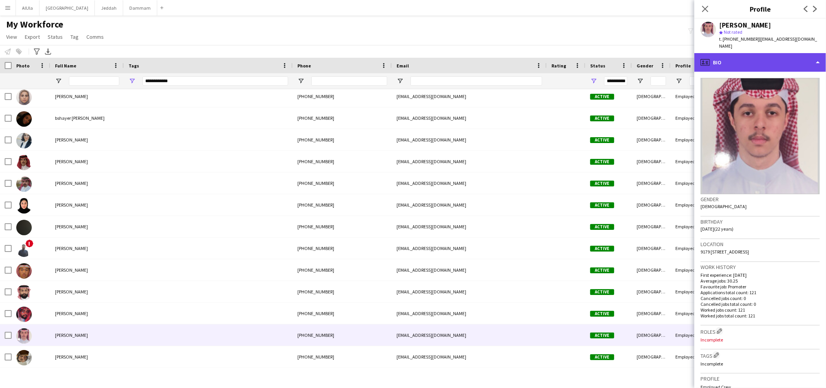
click at [745, 58] on div "profile Bio" at bounding box center [760, 62] width 132 height 19
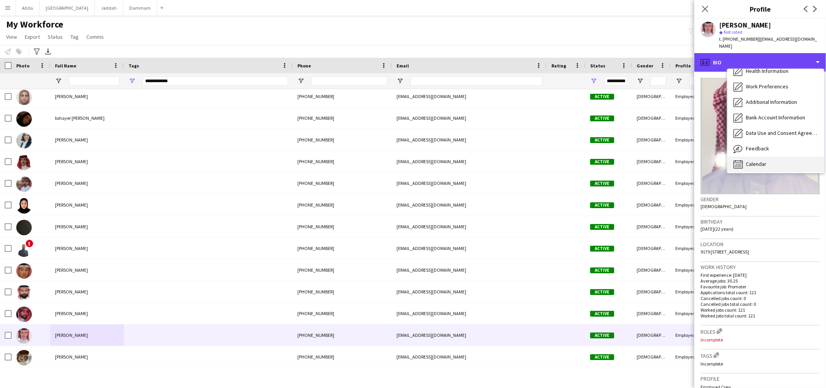
scroll to position [88, 0]
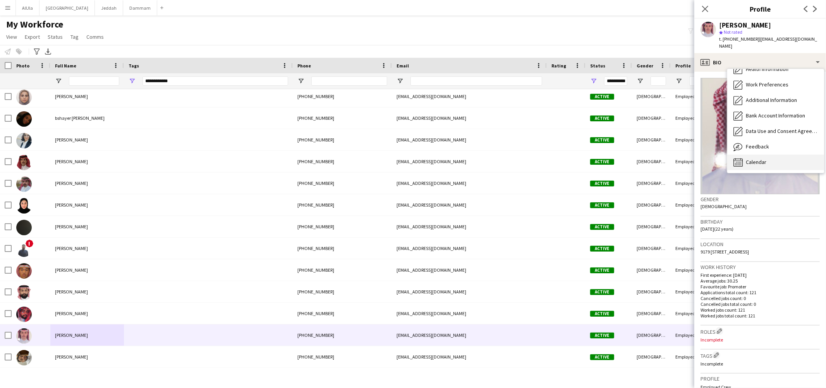
click at [749, 158] on span "Calendar" at bounding box center [756, 161] width 21 height 7
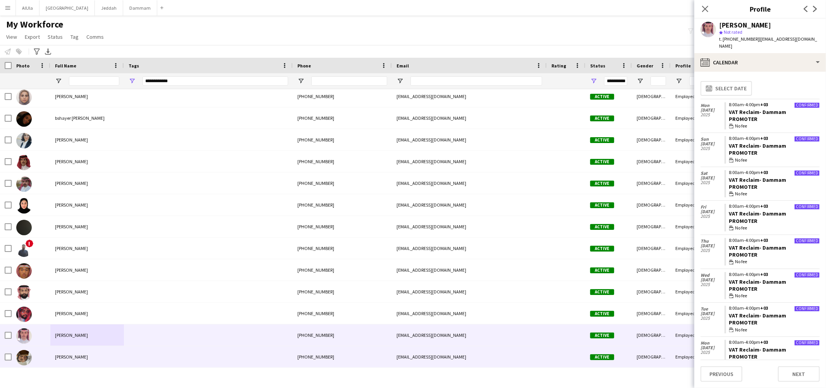
click at [77, 355] on span "[PERSON_NAME]" at bounding box center [71, 357] width 33 height 6
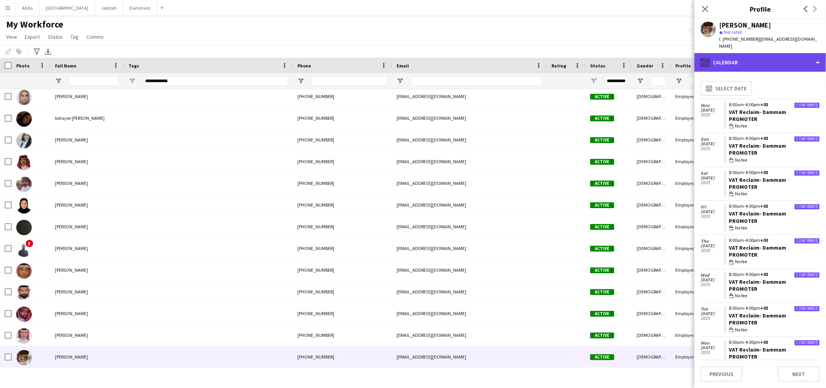
click at [739, 53] on div "calendar-full Calendar" at bounding box center [760, 62] width 132 height 19
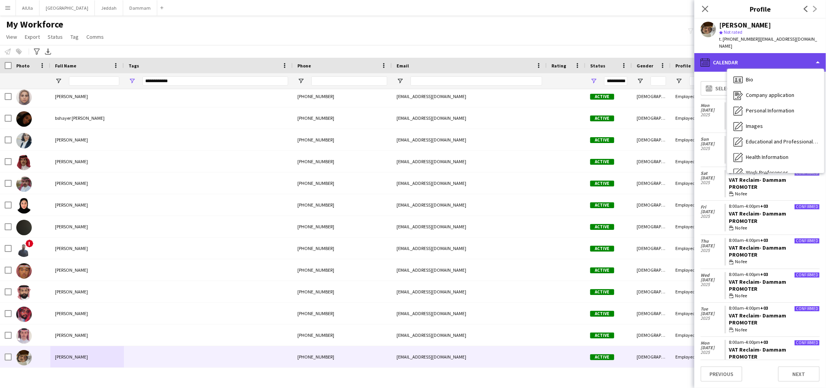
click at [740, 54] on div "calendar-full Calendar" at bounding box center [760, 62] width 132 height 19
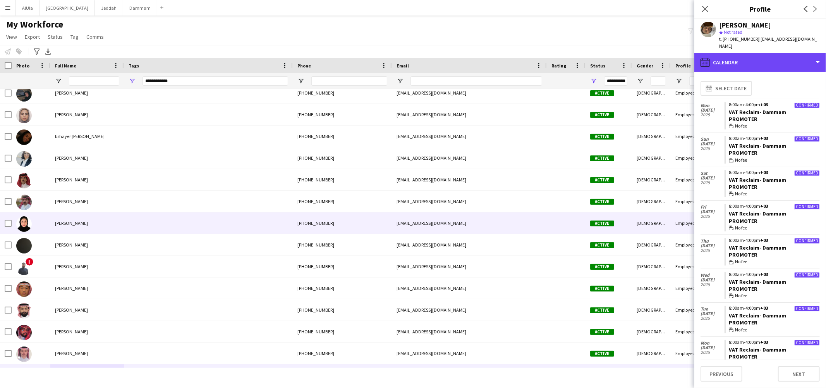
scroll to position [0, 0]
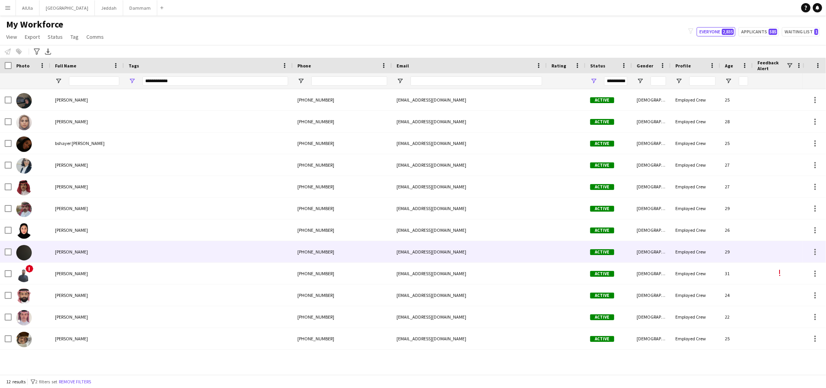
click at [74, 276] on div "[PERSON_NAME]" at bounding box center [87, 273] width 74 height 21
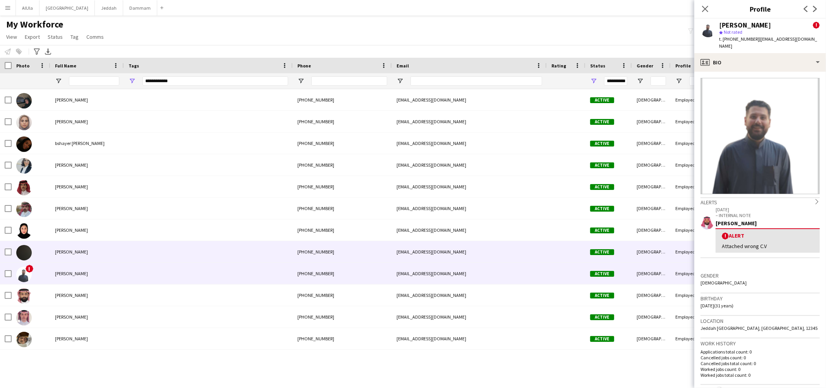
click at [81, 256] on div "[PERSON_NAME]" at bounding box center [87, 251] width 74 height 21
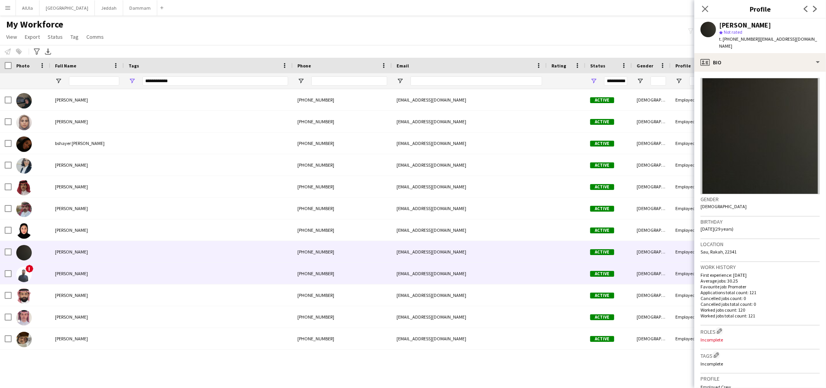
click at [75, 270] on span "[PERSON_NAME]" at bounding box center [71, 273] width 33 height 6
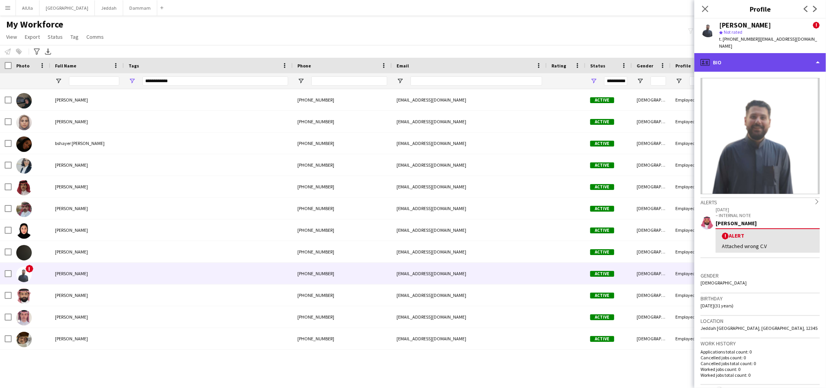
click at [744, 55] on div "profile Bio" at bounding box center [760, 62] width 132 height 19
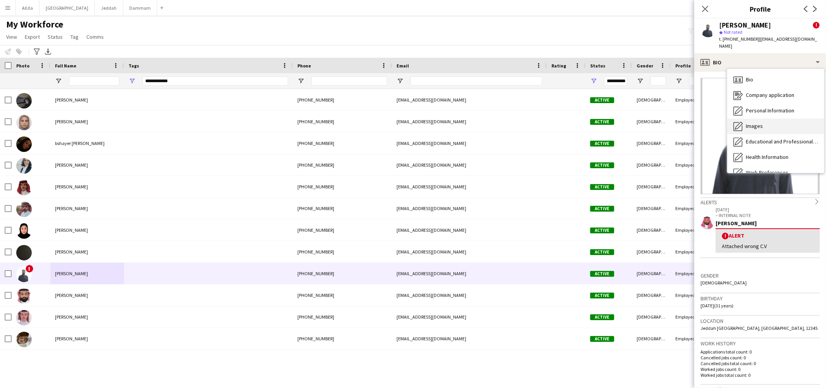
click at [756, 122] on span "Images" at bounding box center [754, 125] width 17 height 7
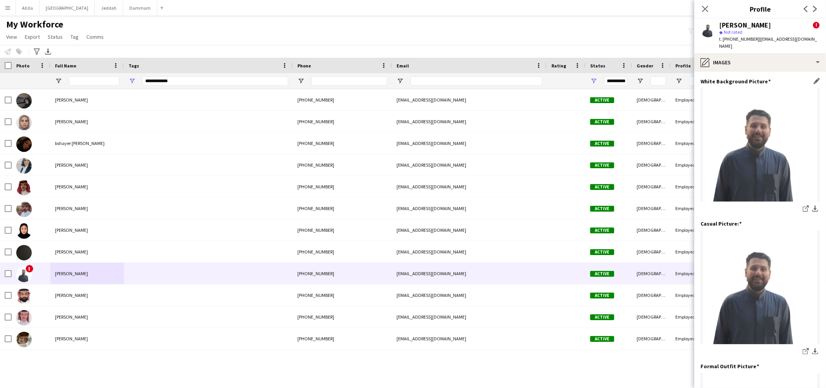
scroll to position [153, 0]
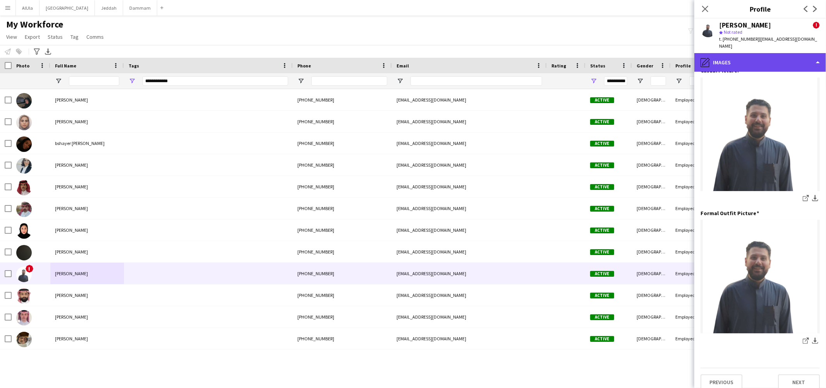
click at [749, 55] on div "pencil4 Images" at bounding box center [760, 62] width 132 height 19
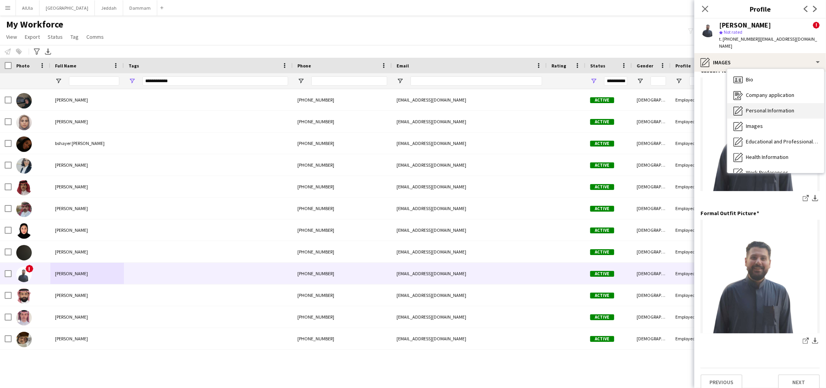
click at [759, 107] on div "Personal Information Personal Information" at bounding box center [775, 110] width 97 height 15
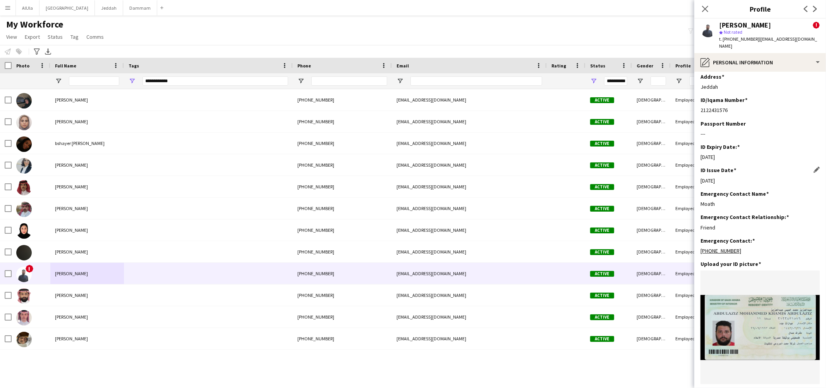
scroll to position [168, 0]
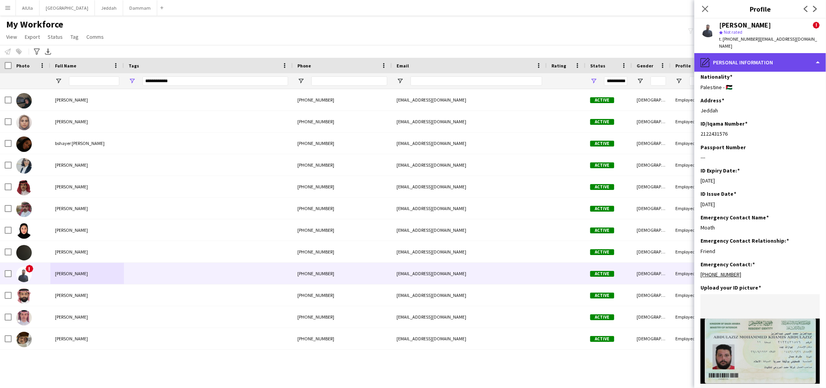
click at [742, 58] on div "pencil4 Personal Information" at bounding box center [760, 62] width 132 height 19
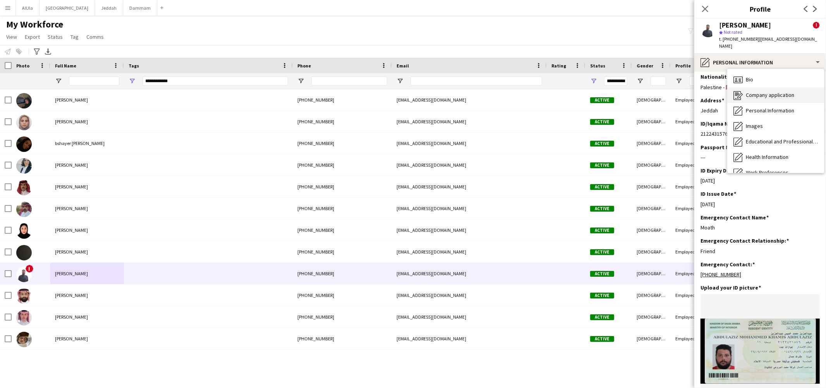
click at [761, 91] on span "Company application" at bounding box center [770, 94] width 48 height 7
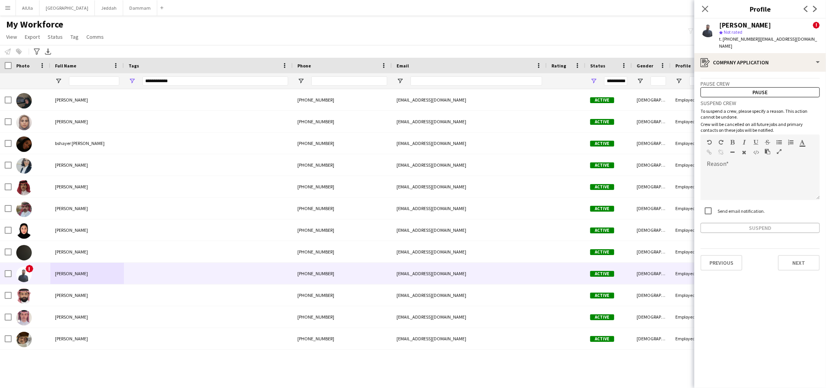
click at [721, 97] on div "Suspend crew To suspend a crew, please specify a reason. This action cannot be …" at bounding box center [760, 165] width 119 height 136
click at [731, 56] on div "register Company application" at bounding box center [760, 62] width 132 height 19
click at [756, 72] on div "Bio Bio" at bounding box center [775, 79] width 97 height 15
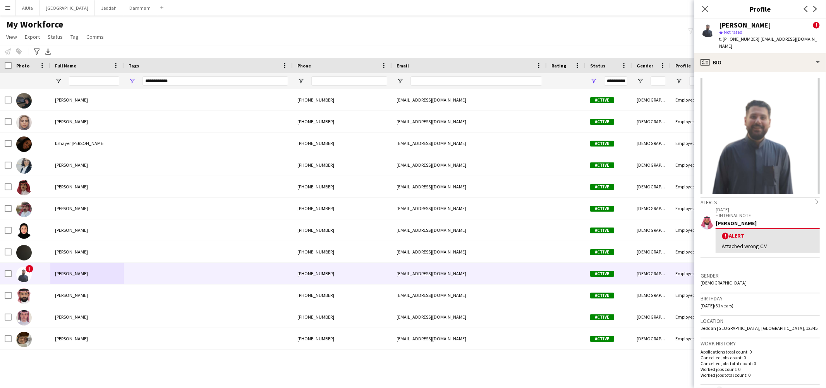
click at [739, 242] on div "Attached wrong C.V" at bounding box center [768, 245] width 92 height 7
copy div "Attached wrong C.V"
click at [739, 58] on div "profile Bio" at bounding box center [760, 62] width 132 height 19
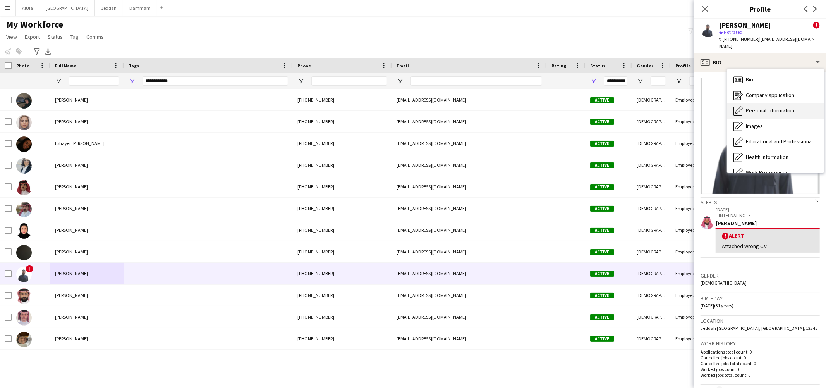
click at [752, 107] on span "Personal Information" at bounding box center [770, 110] width 48 height 7
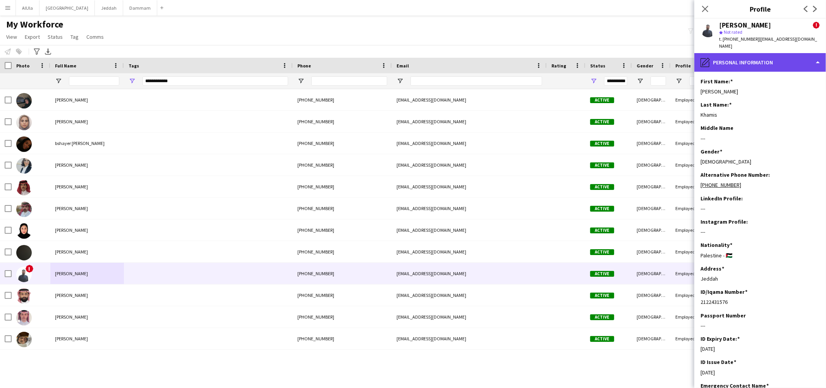
click at [738, 53] on div "pencil4 Personal Information" at bounding box center [760, 62] width 132 height 19
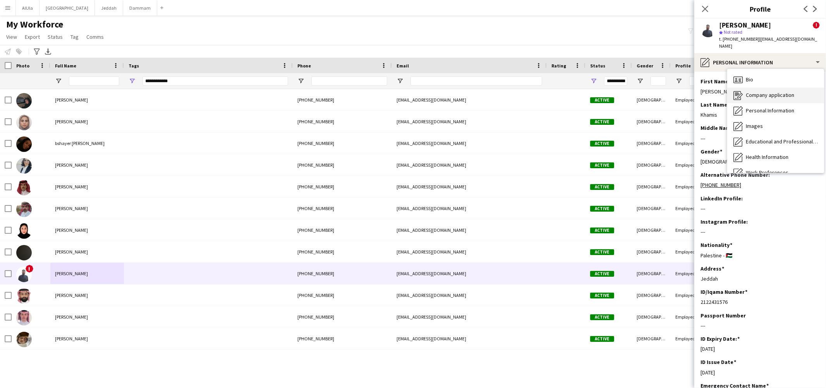
click at [754, 91] on span "Company application" at bounding box center [770, 94] width 48 height 7
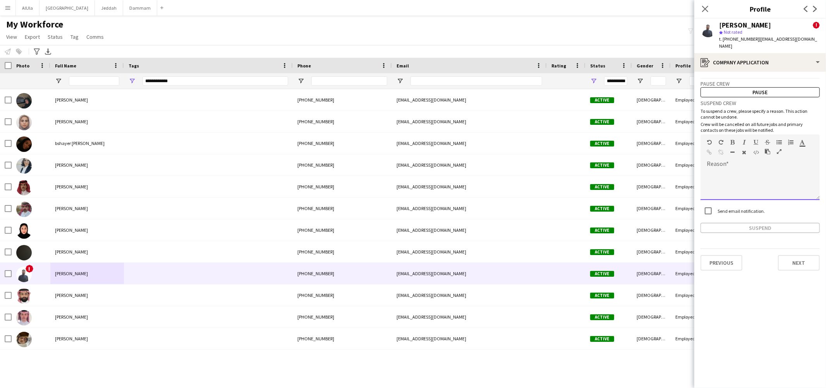
click at [717, 169] on div at bounding box center [760, 184] width 119 height 31
click at [743, 87] on button "Pause" at bounding box center [760, 92] width 119 height 10
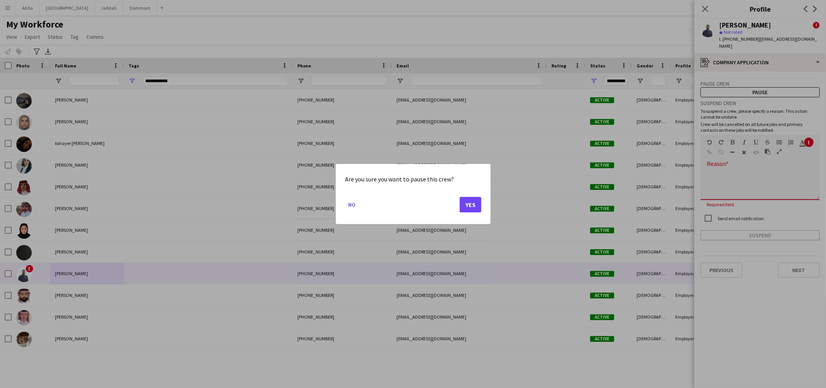
click at [736, 157] on div at bounding box center [413, 194] width 826 height 388
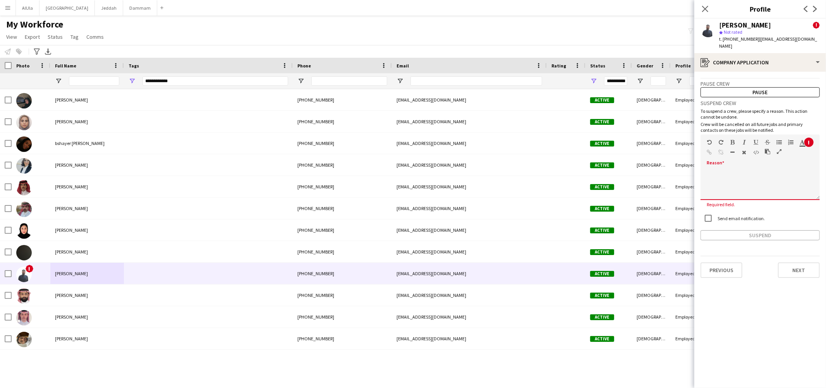
click at [717, 163] on div at bounding box center [760, 181] width 119 height 36
paste div
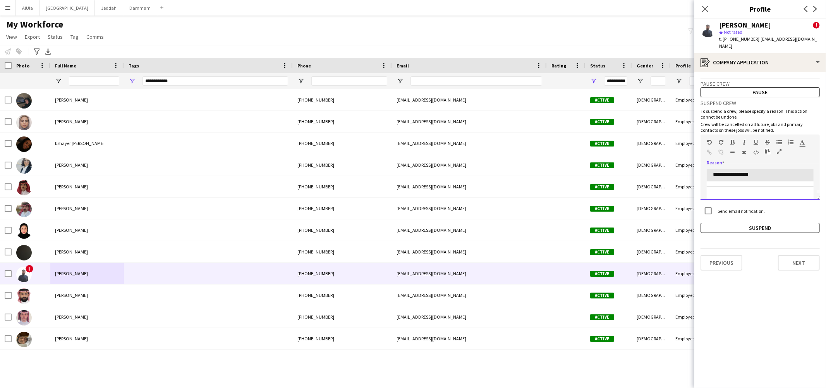
scroll to position [0, 0]
click at [723, 87] on button "Pause" at bounding box center [760, 92] width 119 height 10
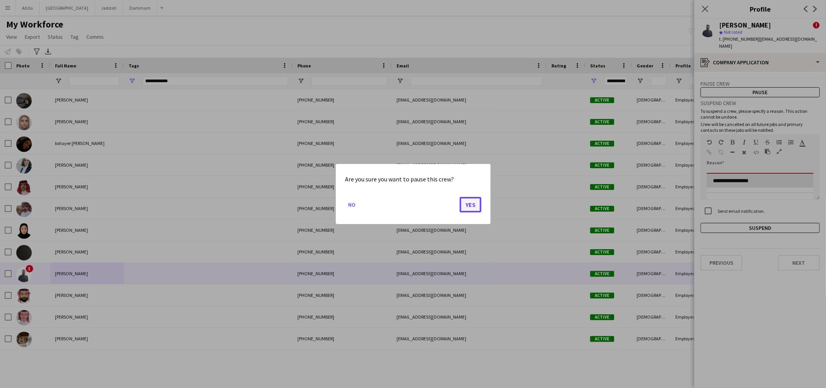
click at [469, 209] on button "Yes" at bounding box center [471, 204] width 22 height 15
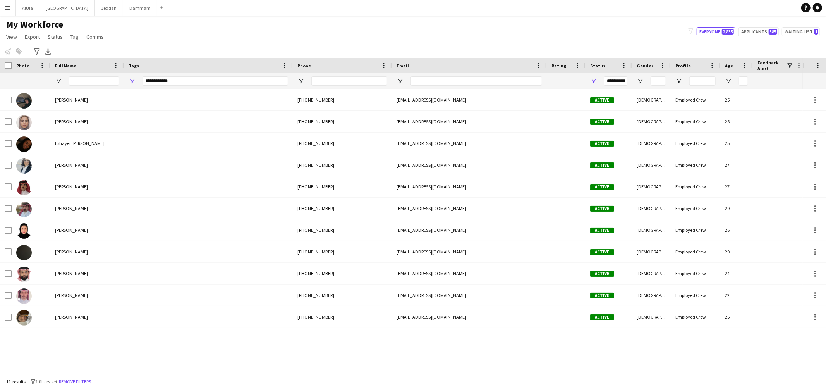
click at [58, 335] on div "[PERSON_NAME] [PHONE_NUMBER] [EMAIL_ADDRESS][DOMAIN_NAME] Active [DEMOGRAPHIC_D…" at bounding box center [401, 228] width 803 height 278
click at [135, 86] on div "**********" at bounding box center [208, 80] width 169 height 15
click at [132, 81] on span "Open Filter Menu" at bounding box center [132, 80] width 7 height 7
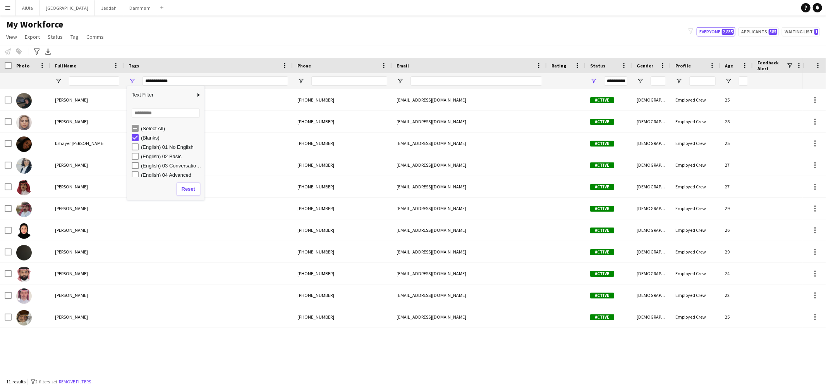
drag, startPoint x: 188, startPoint y: 191, endPoint x: 201, endPoint y: 178, distance: 17.8
click at [189, 191] on button "Reset" at bounding box center [188, 189] width 23 height 12
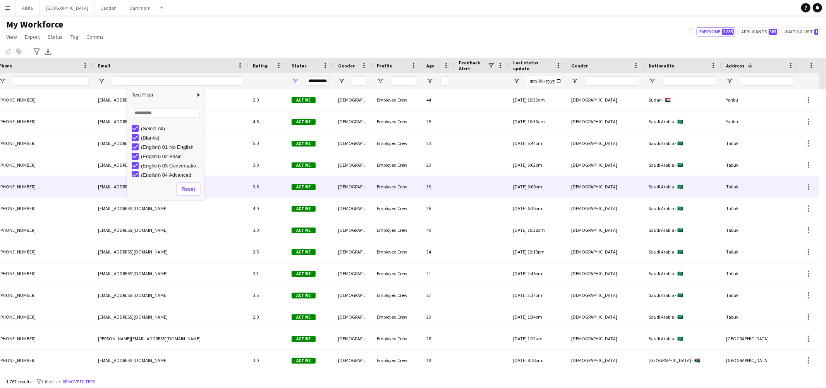
scroll to position [0, 301]
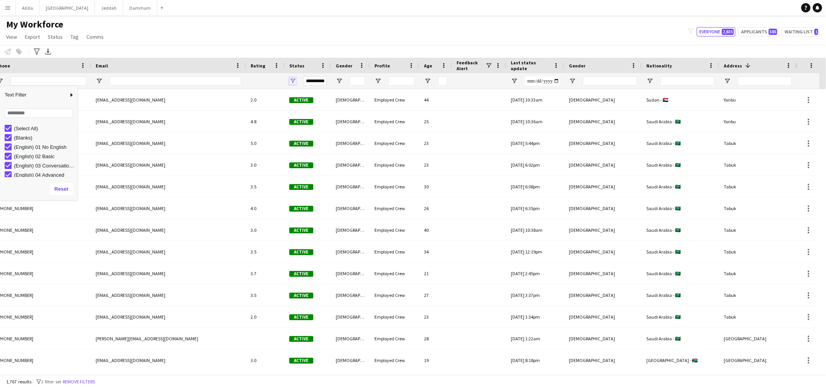
click at [291, 82] on span "Open Filter Menu" at bounding box center [292, 80] width 7 height 7
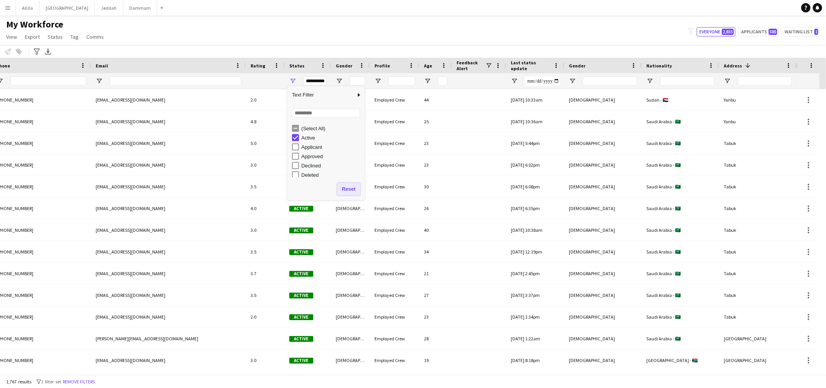
click at [340, 185] on button "Reset" at bounding box center [348, 189] width 23 height 12
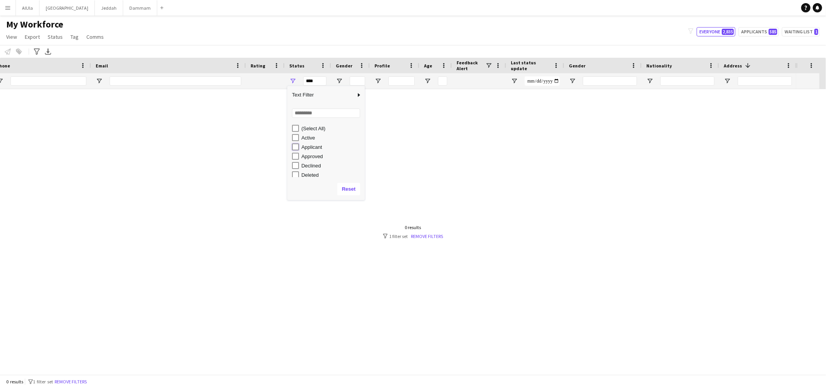
type input "**********"
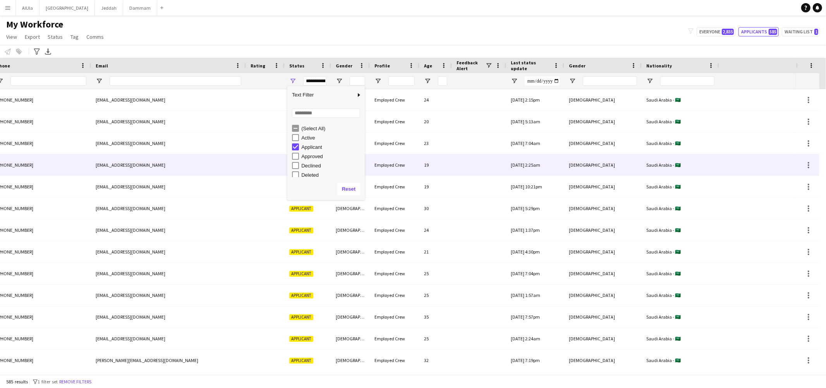
scroll to position [0, 0]
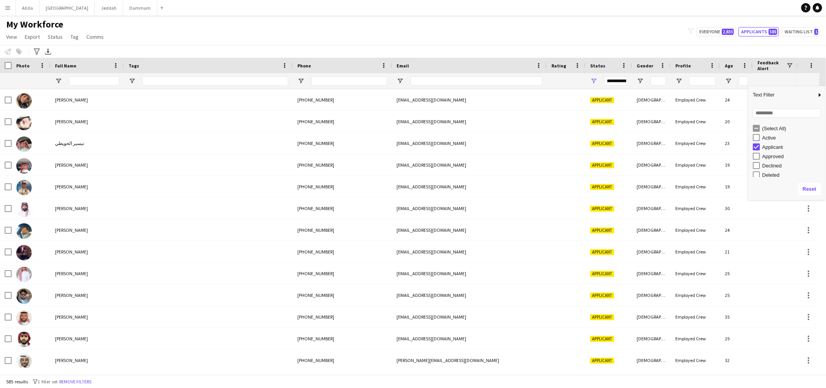
click at [323, 31] on div "My Workforce View Views Default view New view Update view Delete view Edit name…" at bounding box center [413, 32] width 826 height 26
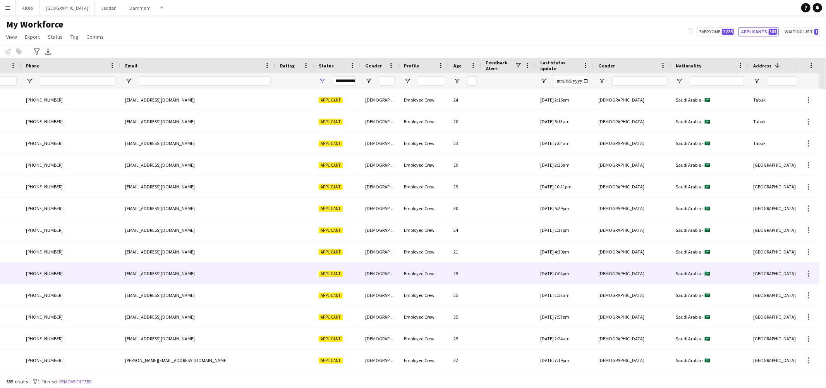
scroll to position [0, 301]
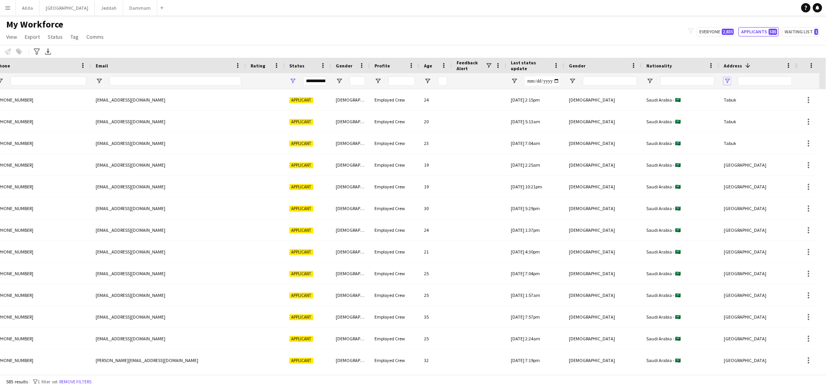
click at [729, 80] on span "Open Filter Menu" at bounding box center [727, 80] width 7 height 7
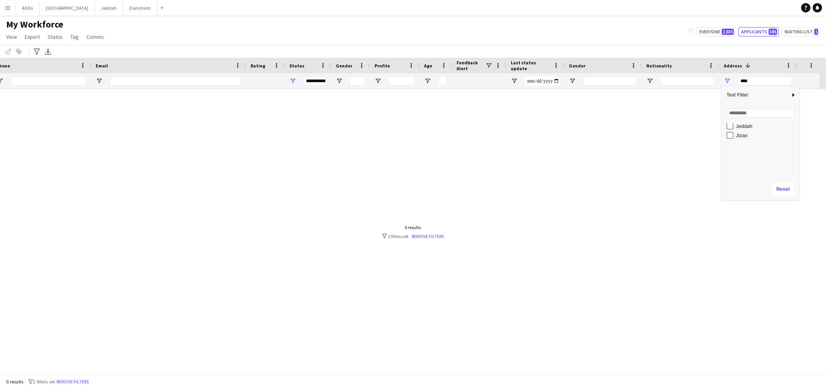
scroll to position [0, 0]
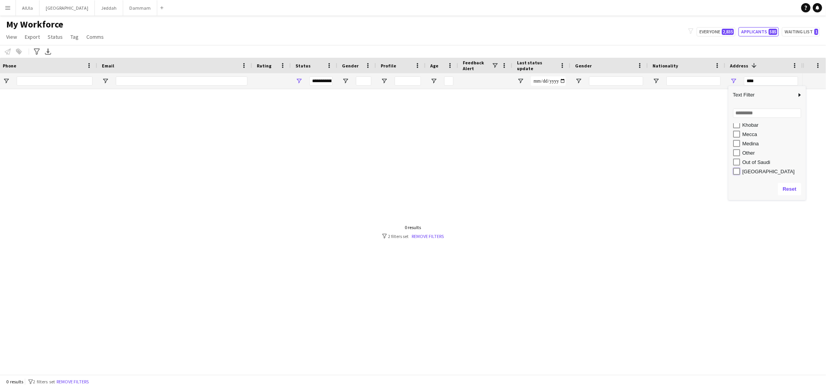
type input "**********"
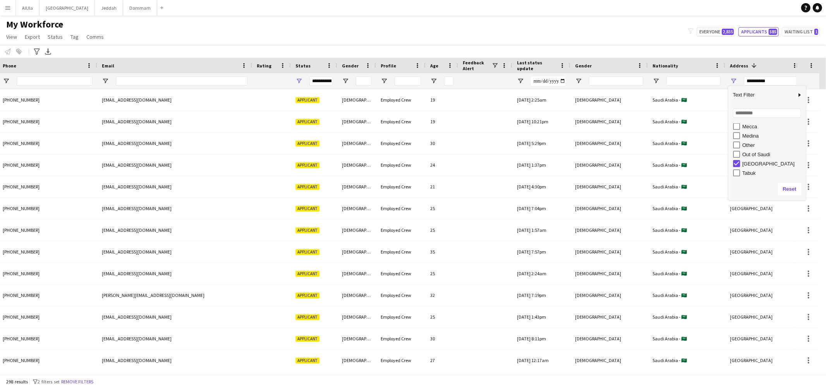
click at [182, 36] on div "My Workforce View Views Default view New view Update view Delete view Edit name…" at bounding box center [413, 32] width 826 height 26
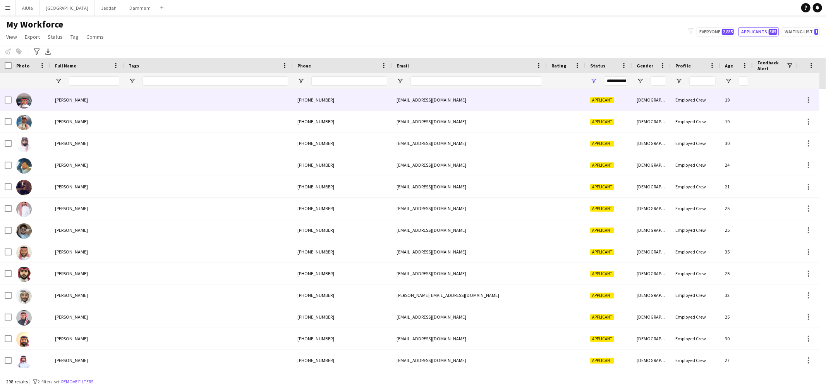
click at [83, 102] on span "[PERSON_NAME]" at bounding box center [71, 100] width 33 height 6
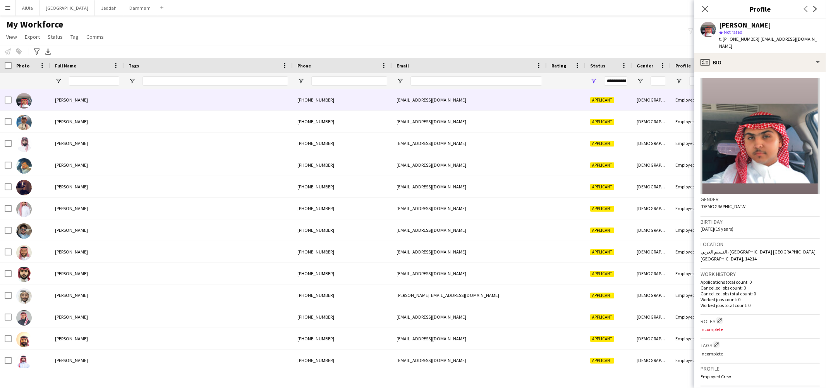
click at [728, 23] on div "[PERSON_NAME]" at bounding box center [745, 25] width 52 height 7
copy div "[PERSON_NAME]"
drag, startPoint x: 756, startPoint y: 41, endPoint x: 826, endPoint y: 44, distance: 69.8
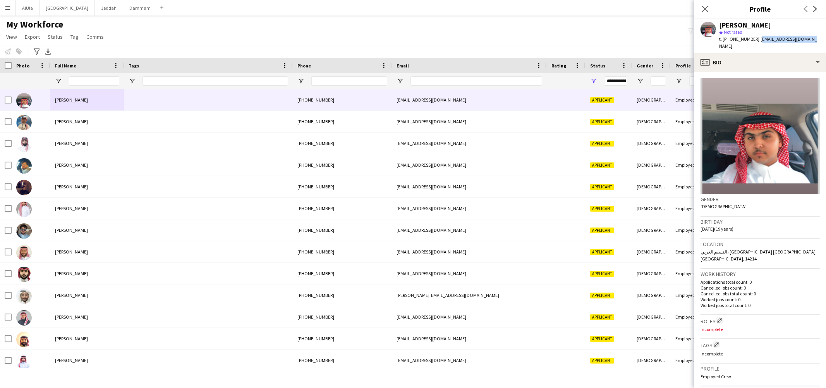
click at [826, 44] on app-profile-header "[PERSON_NAME] star Not rated t. [PHONE_NUMBER] | [EMAIL_ADDRESS][DOMAIN_NAME]" at bounding box center [760, 36] width 132 height 34
copy span "[EMAIL_ADDRESS][DOMAIN_NAME]"
click at [733, 40] on span "t. [PHONE_NUMBER]" at bounding box center [739, 39] width 40 height 6
copy span "966550523478"
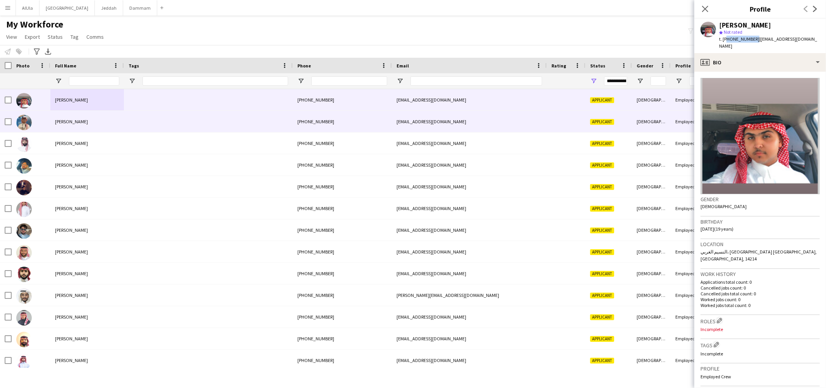
click at [66, 121] on span "[PERSON_NAME]" at bounding box center [71, 121] width 33 height 6
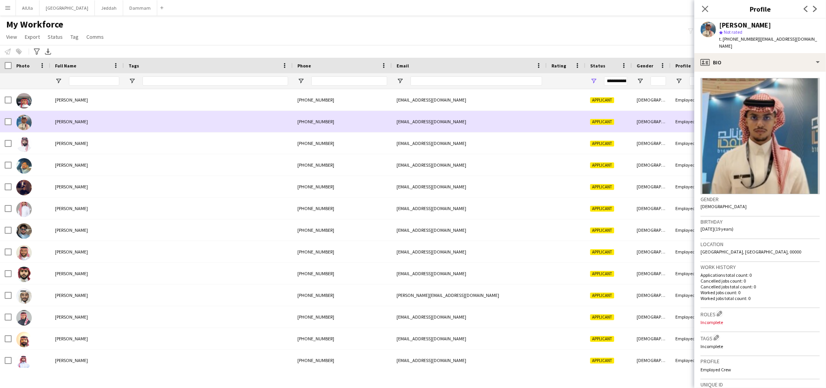
click at [323, 123] on div "[PHONE_NUMBER]" at bounding box center [342, 121] width 99 height 21
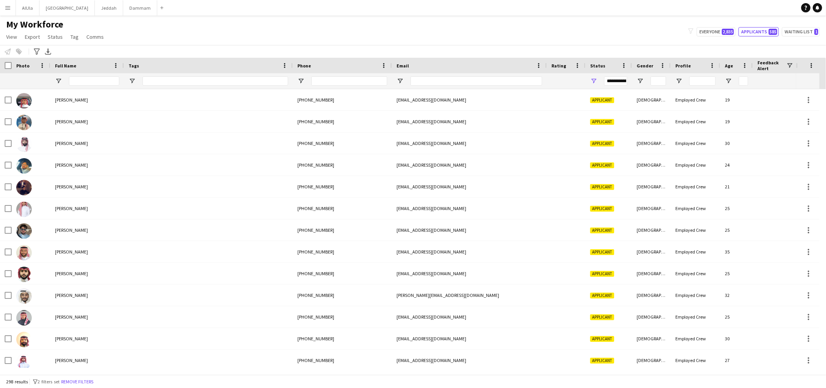
click at [407, 122] on div "[EMAIL_ADDRESS][DOMAIN_NAME]" at bounding box center [469, 121] width 155 height 21
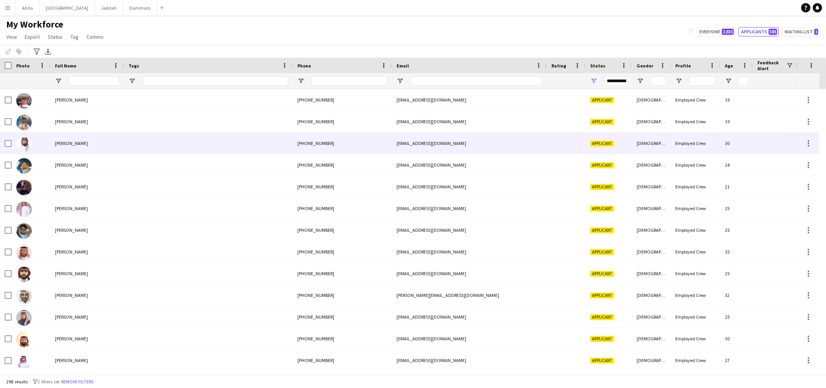
click at [78, 147] on div "[PERSON_NAME]" at bounding box center [87, 142] width 74 height 21
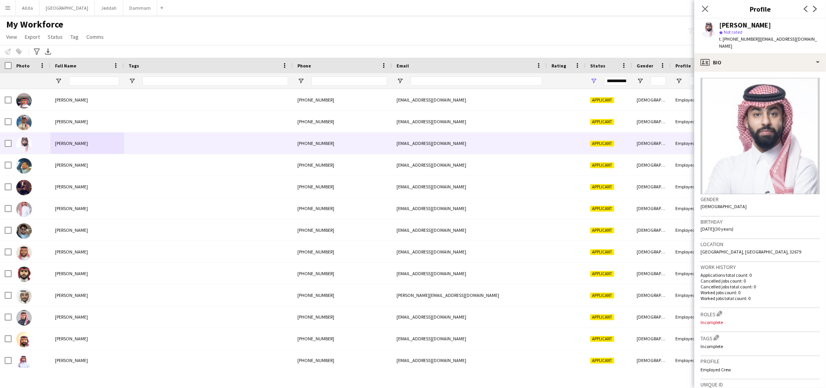
click at [732, 37] on span "t. [PHONE_NUMBER]" at bounding box center [739, 39] width 40 height 6
copy span "966500305005"
drag, startPoint x: 756, startPoint y: 39, endPoint x: 800, endPoint y: 39, distance: 43.4
click at [800, 39] on span "| [EMAIL_ADDRESS][DOMAIN_NAME]" at bounding box center [768, 42] width 98 height 13
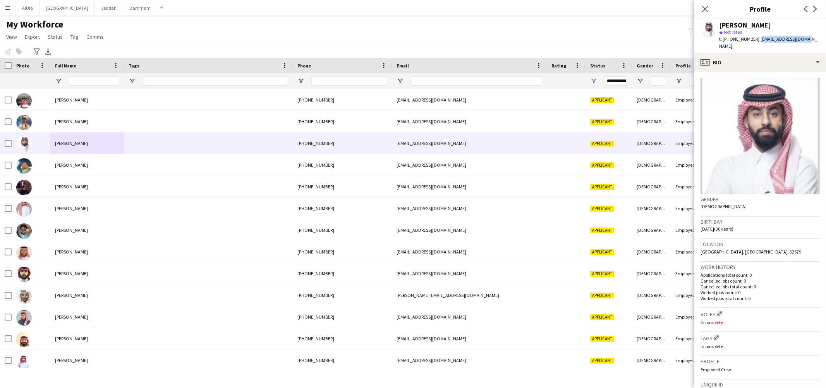
click at [800, 39] on span "| [EMAIL_ADDRESS][DOMAIN_NAME]" at bounding box center [768, 42] width 98 height 13
drag, startPoint x: 812, startPoint y: 37, endPoint x: 755, endPoint y: 41, distance: 57.0
click at [755, 41] on app-profile-header "[PERSON_NAME] star Not rated t. [PHONE_NUMBER] | [EMAIL_ADDRESS][DOMAIN_NAME]" at bounding box center [760, 36] width 132 height 34
copy span "[EMAIL_ADDRESS][DOMAIN_NAME]"
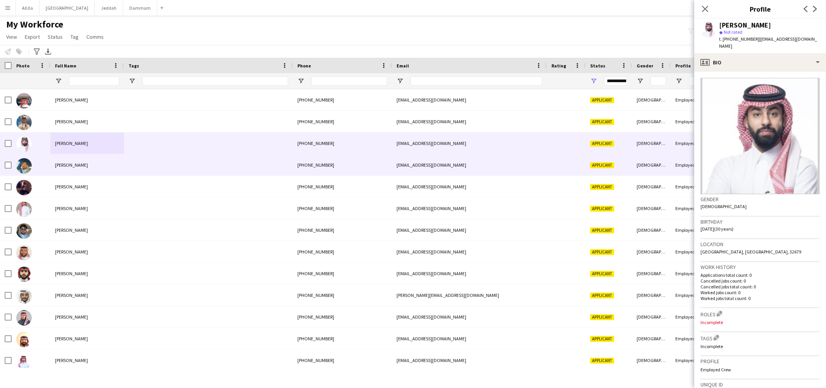
click at [76, 167] on span "[PERSON_NAME]" at bounding box center [71, 165] width 33 height 6
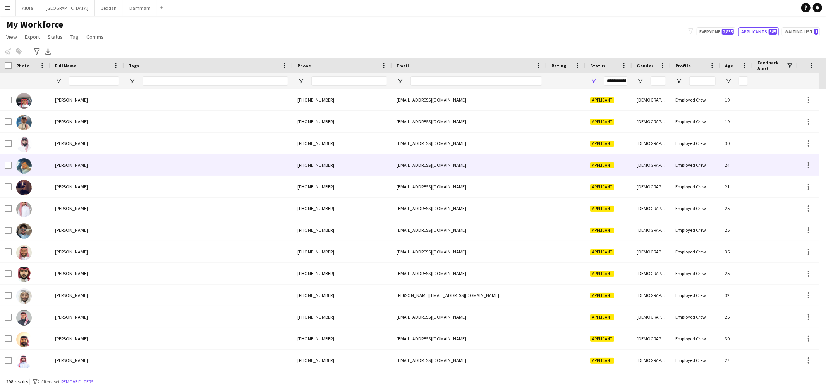
click at [53, 166] on div "[PERSON_NAME]" at bounding box center [87, 164] width 74 height 21
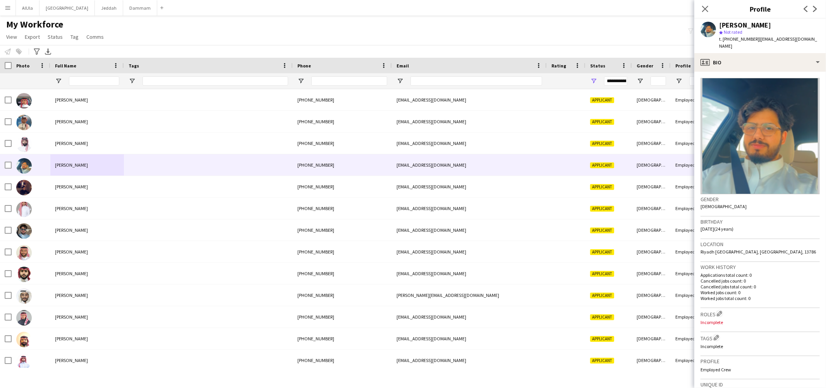
click at [733, 24] on div "[PERSON_NAME]" at bounding box center [745, 25] width 52 height 7
copy div "[PERSON_NAME]"
click at [738, 40] on span "t. [PHONE_NUMBER]" at bounding box center [739, 39] width 40 height 6
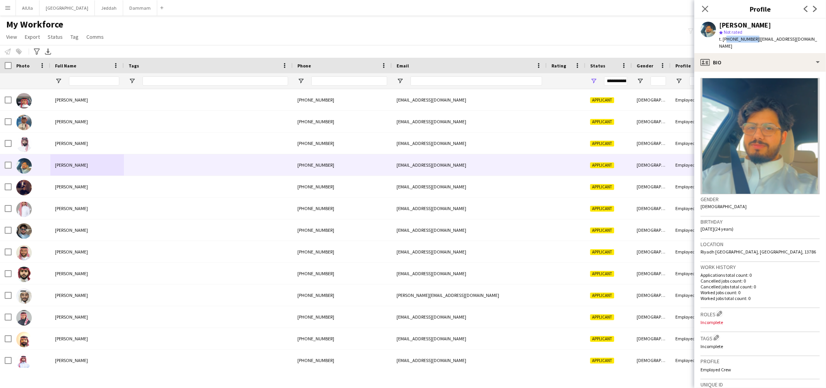
click at [738, 40] on span "t. [PHONE_NUMBER]" at bounding box center [739, 39] width 40 height 6
copy span "966592078977"
drag, startPoint x: 774, startPoint y: 41, endPoint x: 815, endPoint y: 42, distance: 40.7
click at [815, 42] on app-profile-header "[PERSON_NAME] star Not rated t. [PHONE_NUMBER] | [EMAIL_ADDRESS][DOMAIN_NAME]" at bounding box center [760, 36] width 132 height 34
copy span "[EMAIL_ADDRESS][DOMAIN_NAME]"
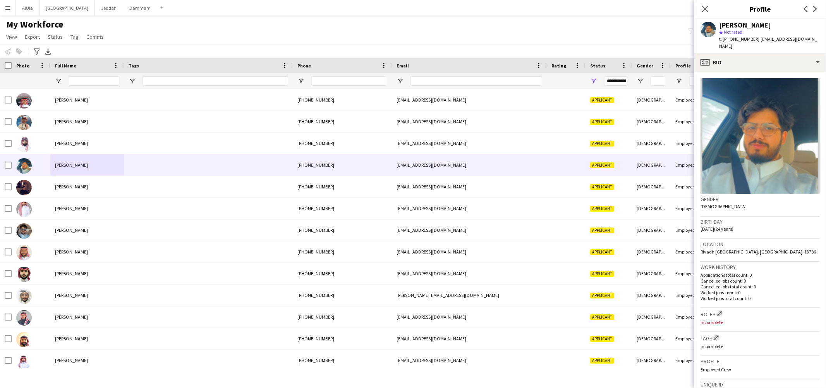
click at [733, 38] on span "t. [PHONE_NUMBER]" at bounding box center [739, 39] width 40 height 6
click at [732, 22] on div "[PERSON_NAME]" at bounding box center [745, 25] width 52 height 7
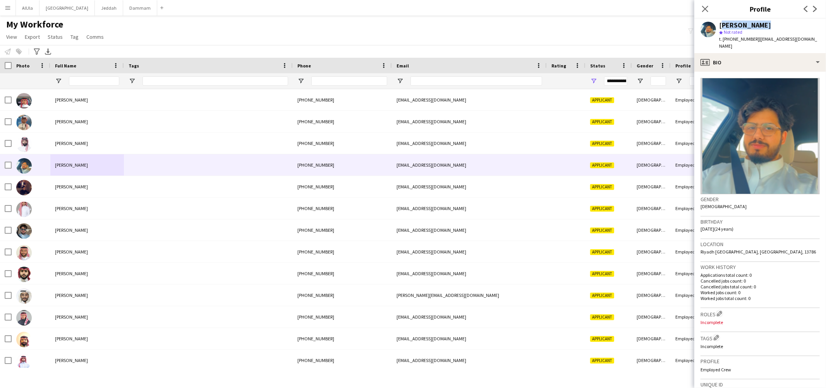
copy div "[PERSON_NAME]"
click at [745, 40] on span "t. [PHONE_NUMBER]" at bounding box center [739, 39] width 40 height 6
copy span "966592078977"
drag, startPoint x: 758, startPoint y: 40, endPoint x: 813, endPoint y: 39, distance: 55.0
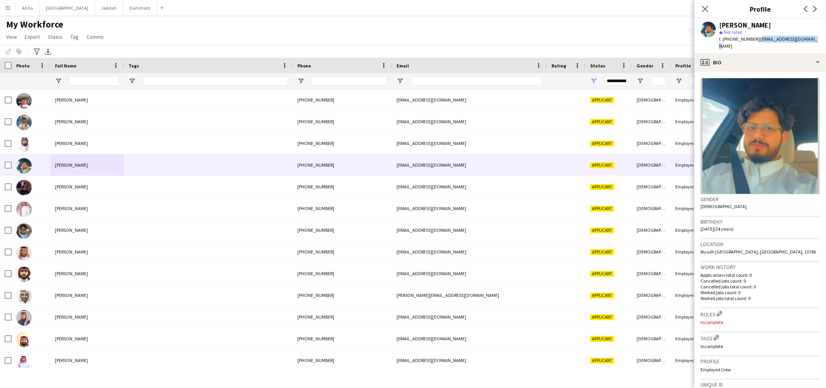
click at [813, 39] on div "Abdulaziz Alqarni star Not rated t. +966592078977 | abdulazizhr11@gmail.com" at bounding box center [760, 36] width 132 height 34
click at [771, 56] on div "profile Bio" at bounding box center [760, 62] width 132 height 19
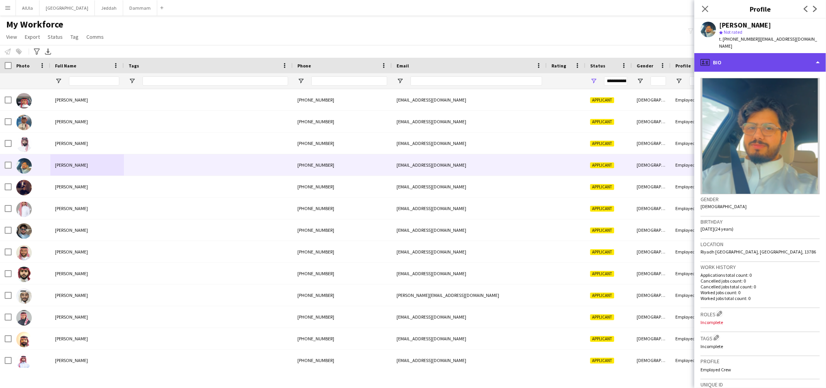
click at [758, 57] on div "profile Bio" at bounding box center [760, 62] width 132 height 19
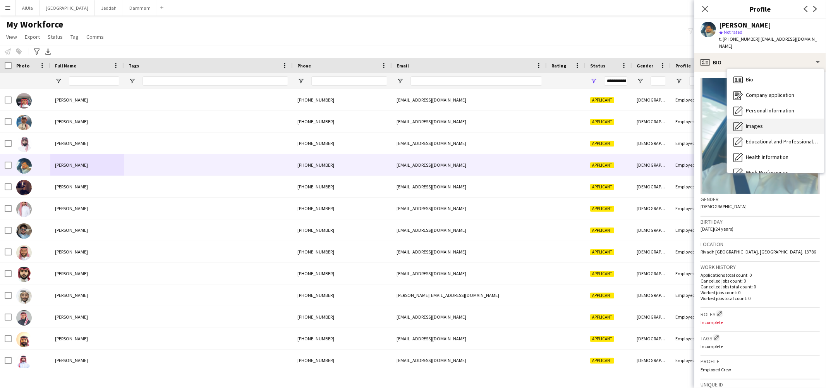
click at [764, 118] on div "Images Images" at bounding box center [775, 125] width 97 height 15
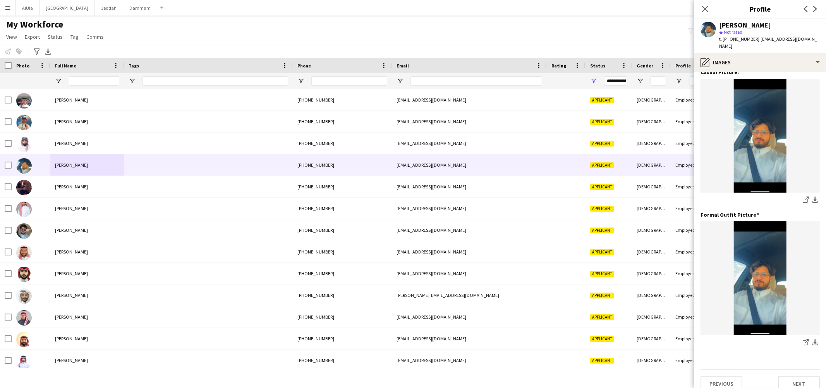
scroll to position [153, 0]
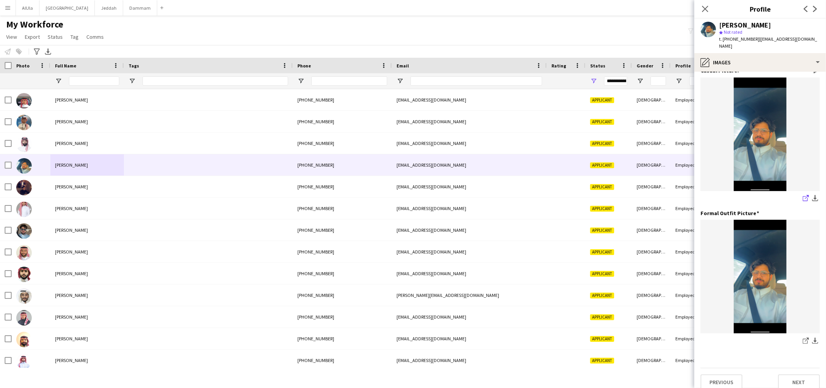
click at [803, 195] on icon "share-external-link-1" at bounding box center [806, 198] width 6 height 6
click at [728, 55] on div "pencil4 Images" at bounding box center [760, 62] width 132 height 19
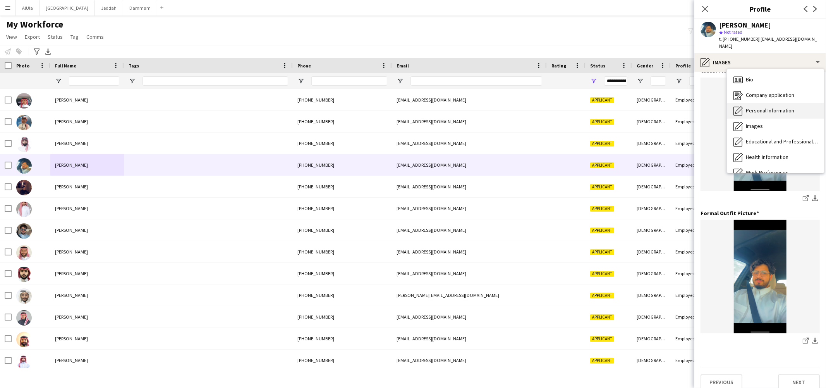
click at [760, 107] on span "Personal Information" at bounding box center [770, 110] width 48 height 7
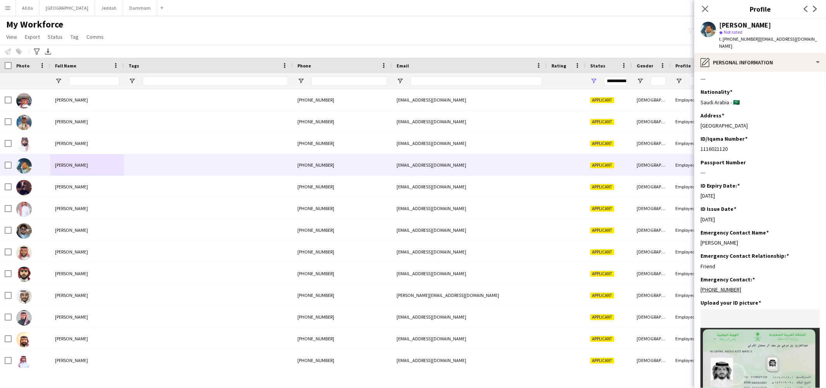
scroll to position [0, 0]
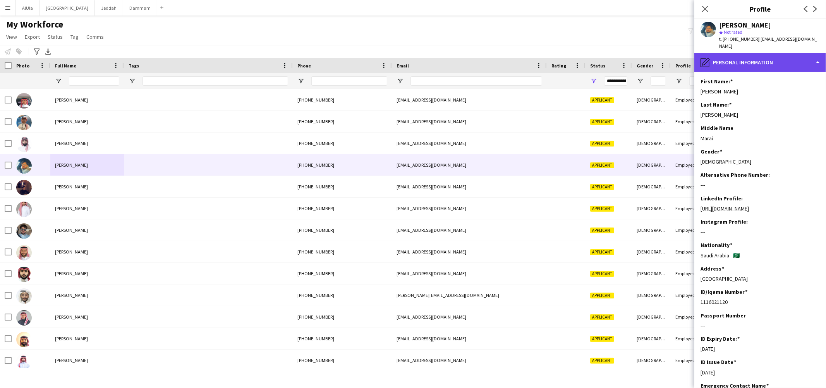
click at [746, 57] on div "pencil4 Personal Information" at bounding box center [760, 62] width 132 height 19
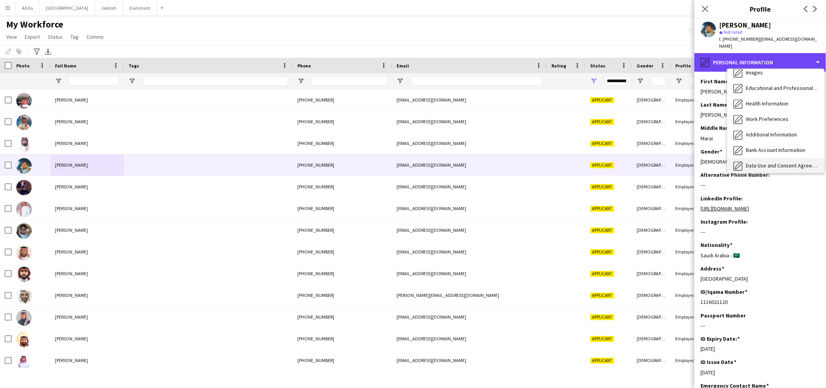
scroll to position [88, 0]
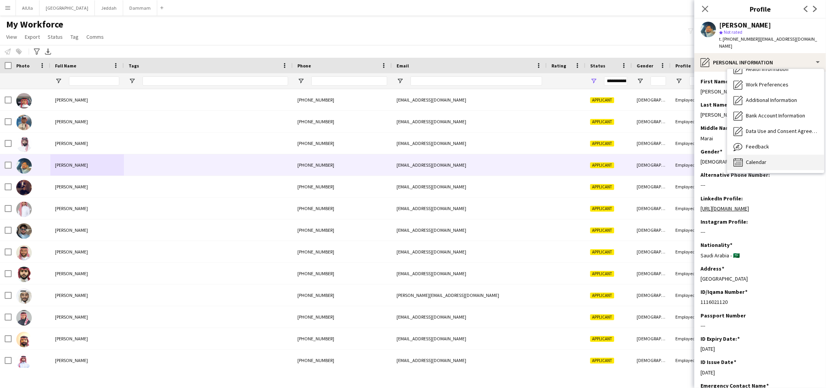
click at [754, 155] on div "Calendar Calendar" at bounding box center [775, 162] width 97 height 15
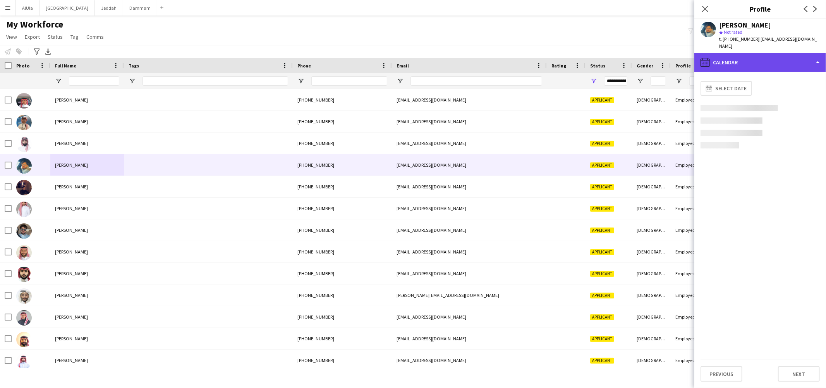
click at [744, 54] on div "calendar-full Calendar" at bounding box center [760, 62] width 132 height 19
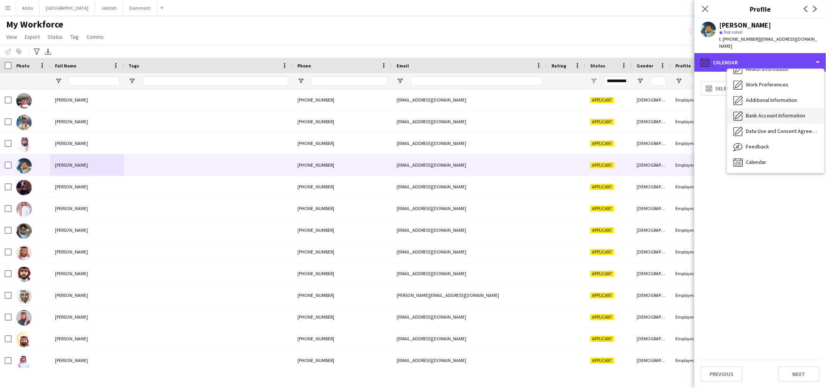
scroll to position [0, 0]
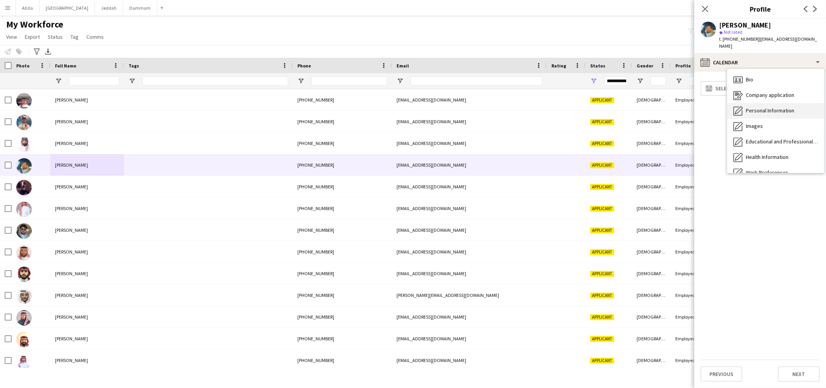
click at [761, 107] on span "Personal Information" at bounding box center [770, 110] width 48 height 7
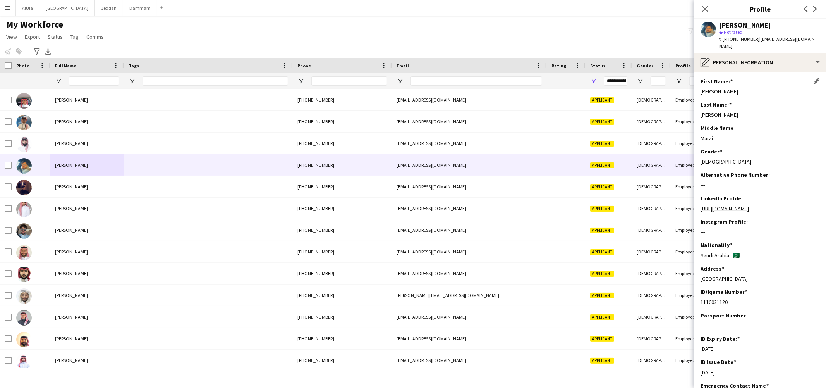
click at [705, 88] on div "[PERSON_NAME]" at bounding box center [760, 91] width 119 height 7
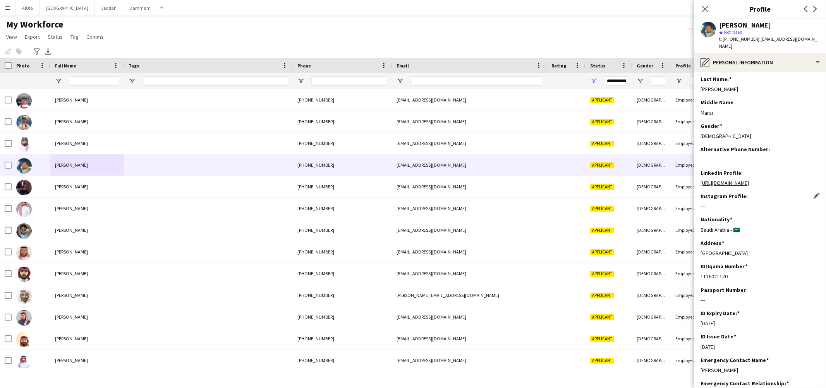
scroll to position [50, 0]
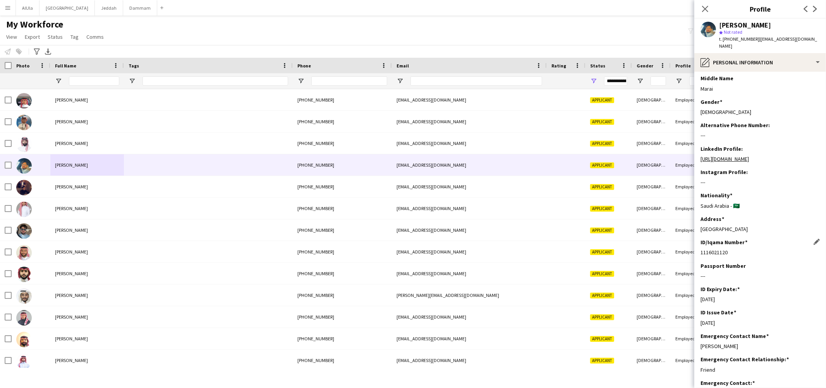
click at [720, 256] on div "1116021120" at bounding box center [760, 252] width 119 height 7
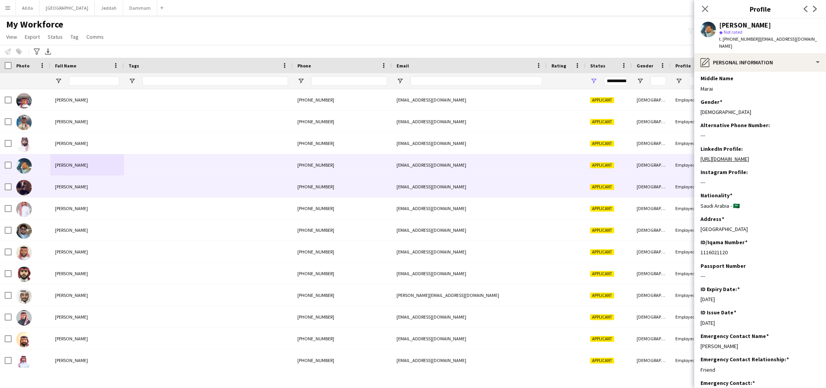
click at [70, 184] on span "[PERSON_NAME]" at bounding box center [71, 187] width 33 height 6
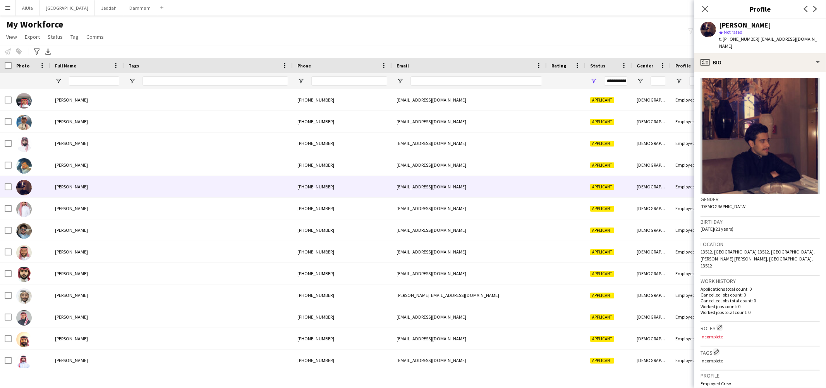
click at [739, 27] on div "[PERSON_NAME]" at bounding box center [745, 25] width 52 height 7
drag, startPoint x: 755, startPoint y: 40, endPoint x: 811, endPoint y: 38, distance: 56.2
click at [811, 38] on app-profile-header "Abdulaziz Alsaqer star Not rated t. +966592872112 | asagr16@gmail.com" at bounding box center [760, 36] width 132 height 34
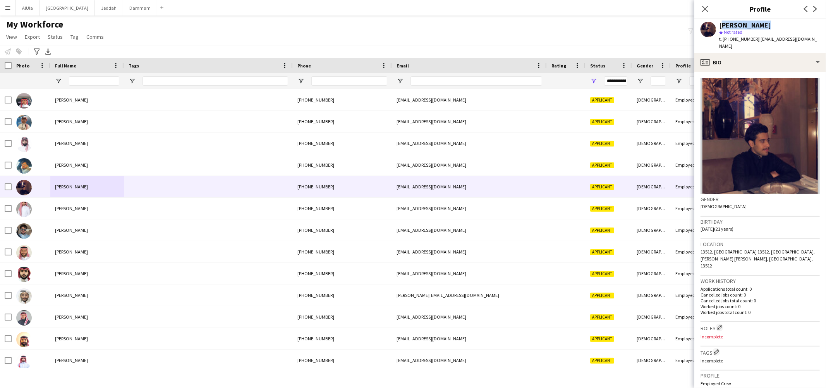
click at [736, 39] on span "t. +966592872112" at bounding box center [739, 39] width 40 height 6
click at [72, 207] on span "[PERSON_NAME]" at bounding box center [71, 208] width 33 height 6
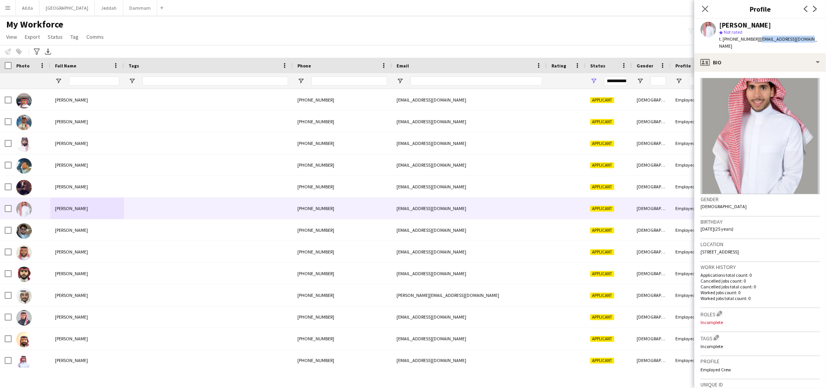
drag, startPoint x: 757, startPoint y: 39, endPoint x: 821, endPoint y: 37, distance: 64.3
click at [821, 37] on app-profile-header "Abdulelah Abuhashim star Not rated t. +966535407597 | aabuhashem4@gmail.com" at bounding box center [760, 36] width 132 height 34
click at [745, 38] on span "t. [PHONE_NUMBER]" at bounding box center [739, 39] width 40 height 6
click at [743, 27] on div "[PERSON_NAME]" at bounding box center [745, 25] width 52 height 7
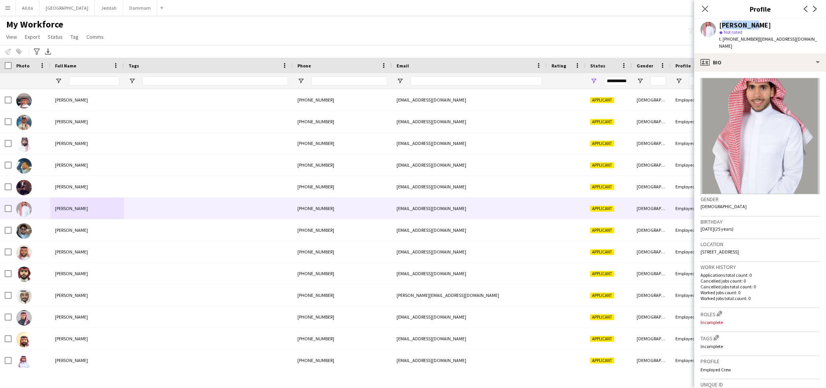
click at [743, 27] on div "[PERSON_NAME]" at bounding box center [745, 25] width 52 height 7
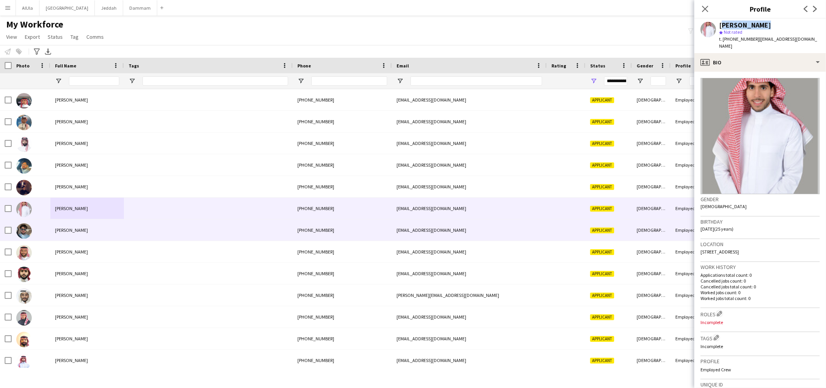
click at [62, 231] on span "[PERSON_NAME]" at bounding box center [71, 230] width 33 height 6
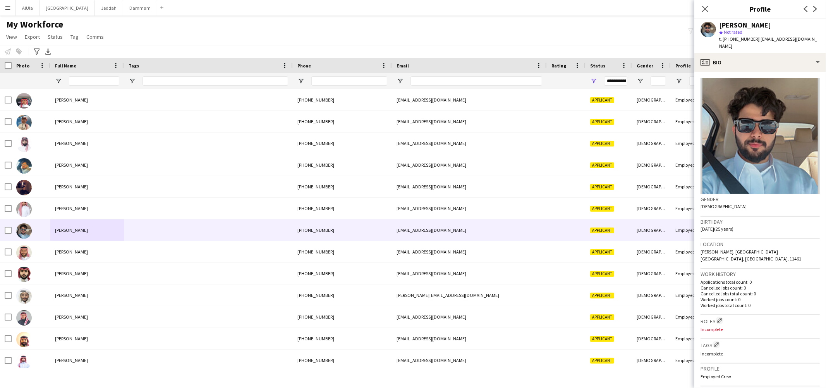
click at [734, 27] on div "[PERSON_NAME]" at bounding box center [745, 25] width 52 height 7
click at [764, 38] on span "| [EMAIL_ADDRESS][DOMAIN_NAME]" at bounding box center [768, 42] width 98 height 13
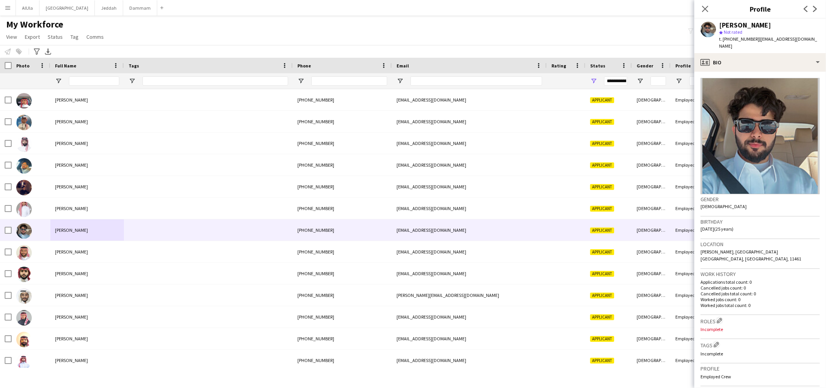
click at [754, 41] on span "| [EMAIL_ADDRESS][DOMAIN_NAME]" at bounding box center [768, 42] width 98 height 13
drag, startPoint x: 757, startPoint y: 41, endPoint x: 809, endPoint y: 39, distance: 52.7
click at [809, 39] on app-profile-header "[PERSON_NAME] star Not rated t. [PHONE_NUMBER] | [EMAIL_ADDRESS][DOMAIN_NAME]" at bounding box center [760, 36] width 132 height 34
drag, startPoint x: 797, startPoint y: 39, endPoint x: 756, endPoint y: 41, distance: 41.1
click at [756, 41] on div "[PERSON_NAME] star Not rated t. [PHONE_NUMBER] | [EMAIL_ADDRESS][DOMAIN_NAME]" at bounding box center [760, 36] width 132 height 34
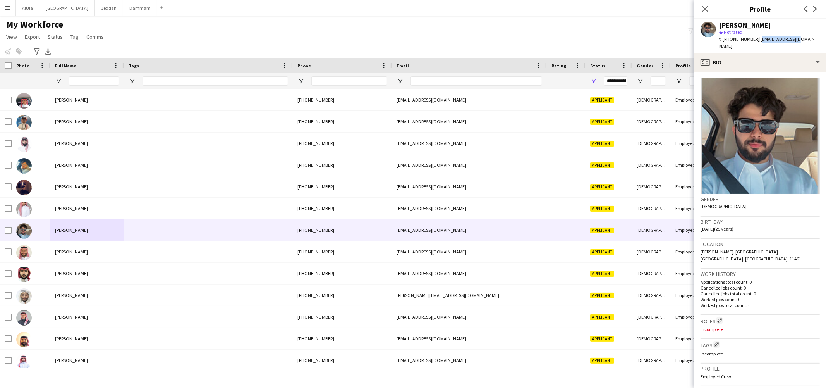
click at [734, 39] on span "t. [PHONE_NUMBER]" at bounding box center [739, 39] width 40 height 6
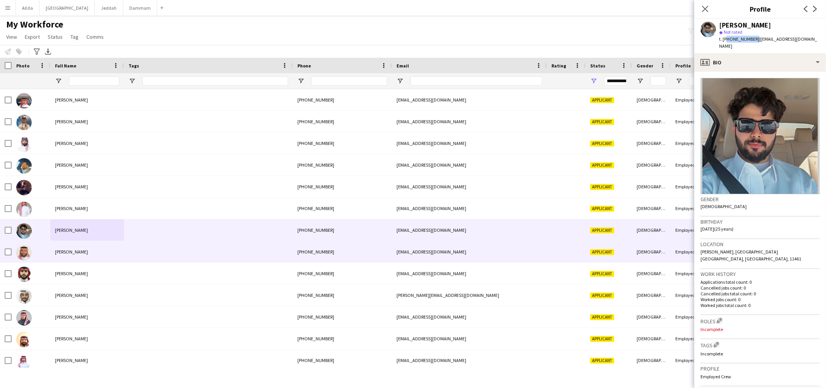
click at [88, 254] on span "Abdulelah Alhowaish" at bounding box center [71, 252] width 33 height 6
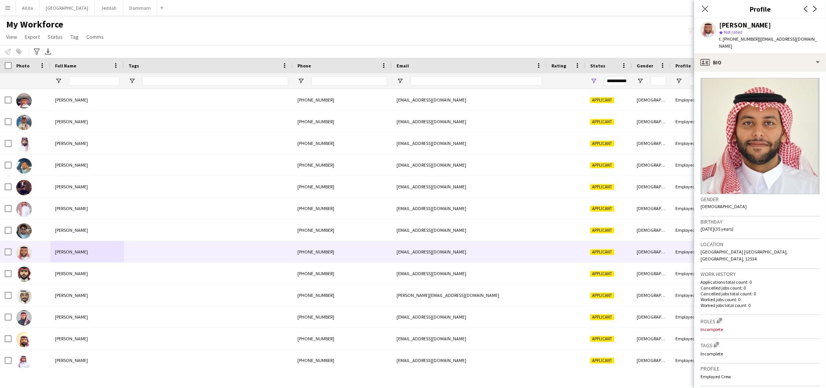
click at [746, 20] on div "Abdulelah Alhowaish star Not rated t. +966548836606 | alabdulelah6@gmail.com" at bounding box center [760, 36] width 132 height 34
drag, startPoint x: 756, startPoint y: 41, endPoint x: 816, endPoint y: 37, distance: 60.1
click at [816, 37] on app-profile-header "Abdulelah Alhowaish star Not rated t. +966548836606 | alabdulelah6@gmail.com" at bounding box center [760, 36] width 132 height 34
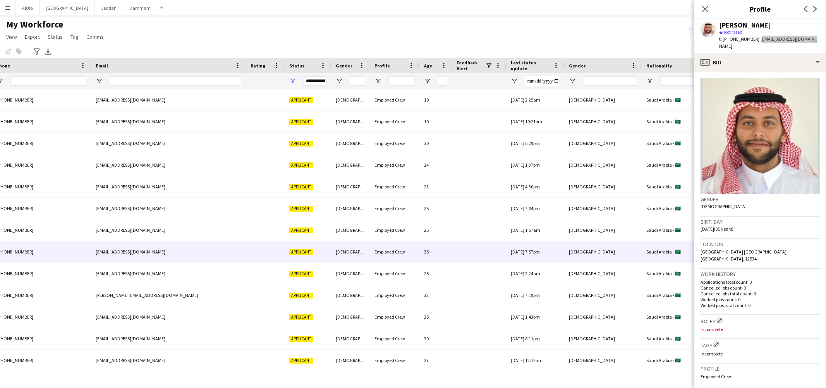
scroll to position [0, 0]
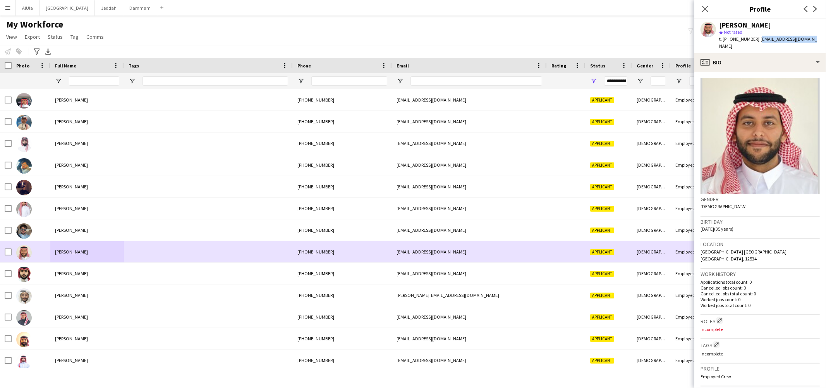
click at [79, 254] on span "Abdulelah Alhowaish" at bounding box center [71, 252] width 33 height 6
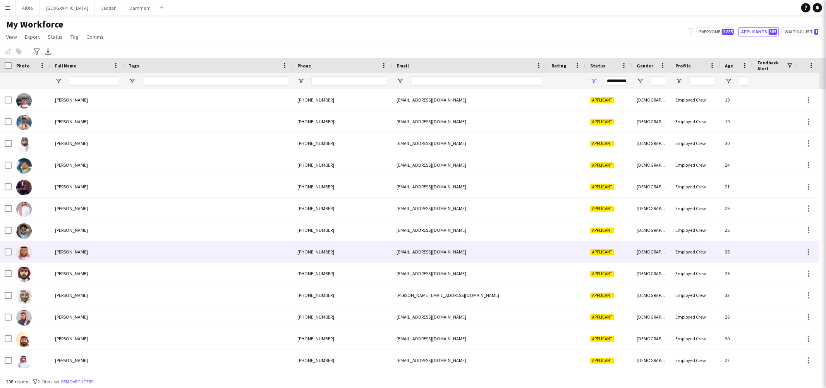
click at [79, 254] on span "Abdulelah Alhowaish" at bounding box center [71, 252] width 33 height 6
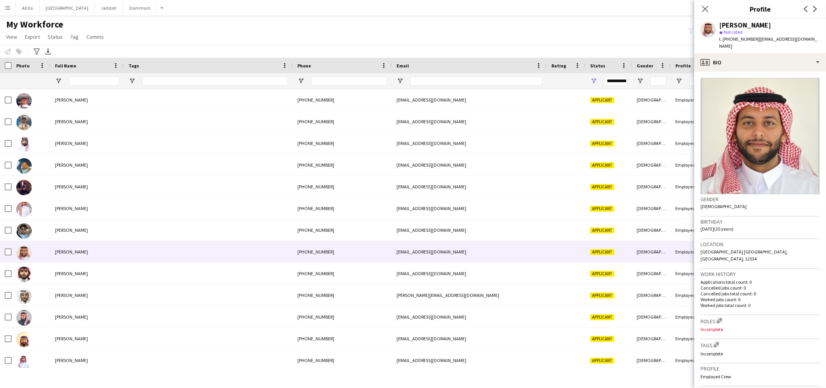
click at [742, 72] on app-crew-profile-bio "Gender Male Birthday 18-02-1990 (35 years) Location Riyadh Saudi Arabia, Riyadh…" at bounding box center [760, 230] width 132 height 316
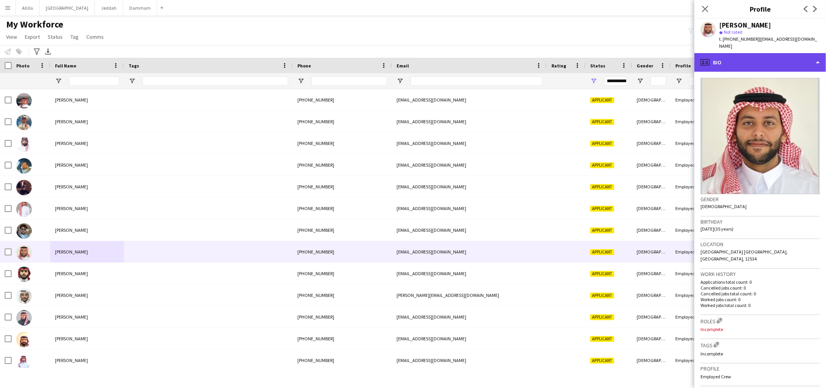
click at [738, 62] on div "profile Bio" at bounding box center [760, 62] width 132 height 19
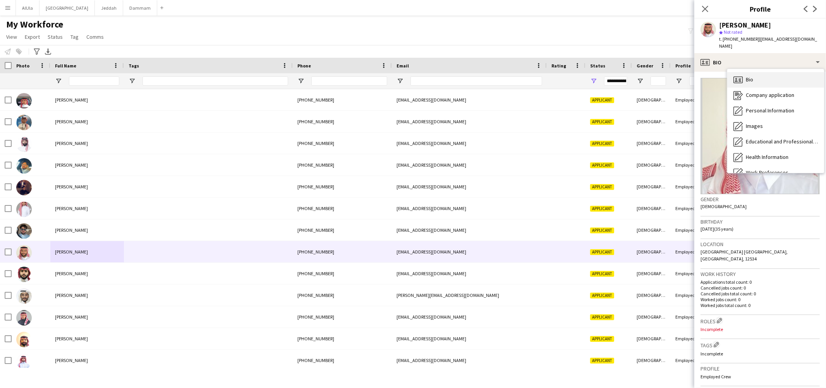
click at [756, 72] on div "Bio Bio" at bounding box center [775, 79] width 97 height 15
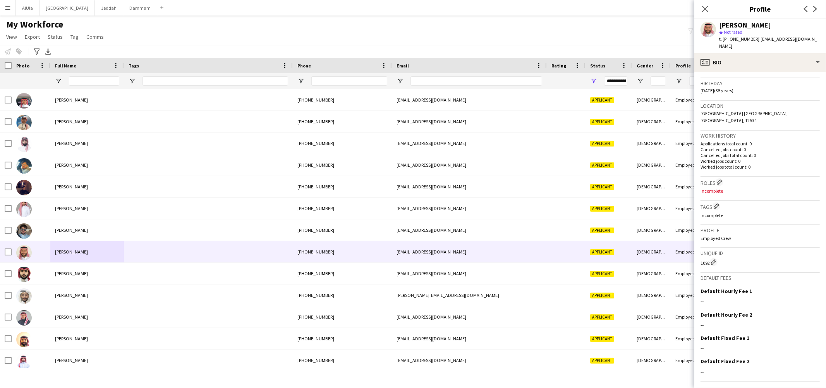
scroll to position [143, 0]
click at [722, 175] on app-icon "Edit crew company roles" at bounding box center [719, 177] width 5 height 5
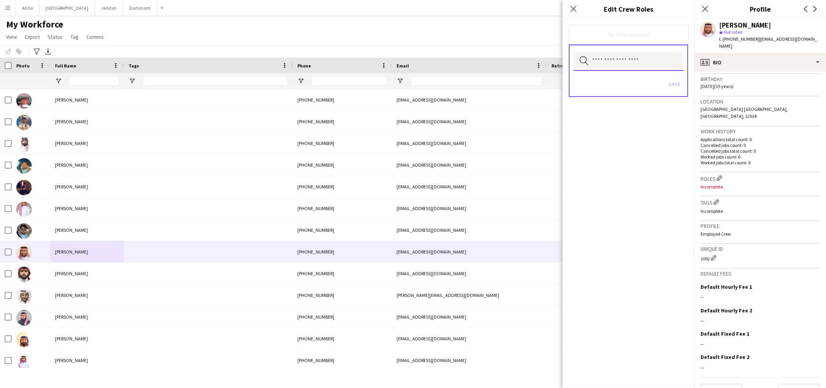
click at [613, 58] on input "text" at bounding box center [629, 61] width 110 height 19
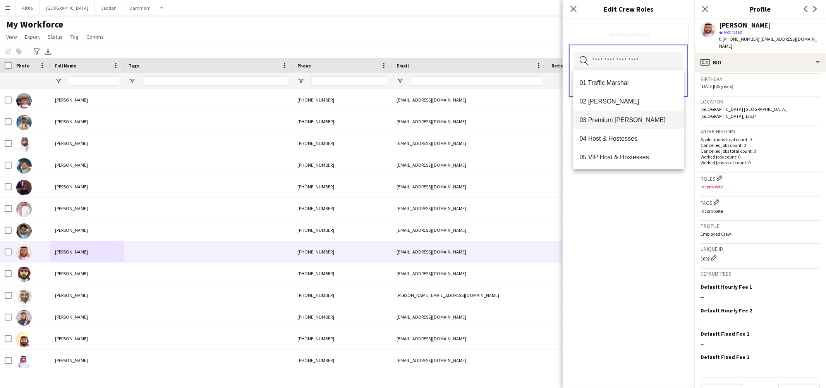
click at [610, 119] on span "03 Premium [PERSON_NAME]" at bounding box center [628, 119] width 98 height 7
click at [612, 115] on mat-option "04 Host & Hostesses" at bounding box center [628, 120] width 111 height 19
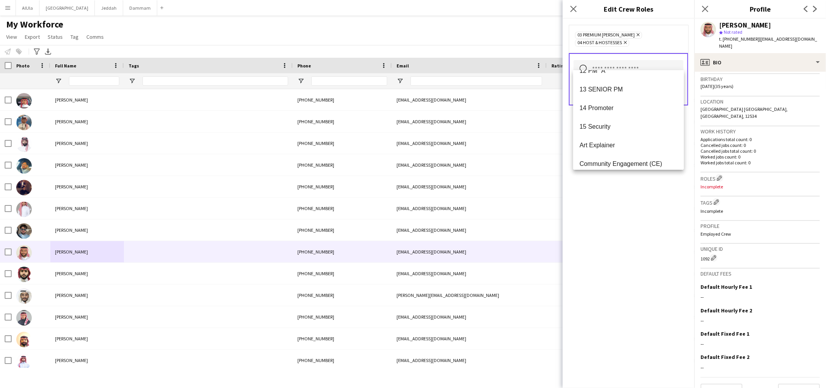
scroll to position [180, 0]
drag, startPoint x: 622, startPoint y: 189, endPoint x: 660, endPoint y: 142, distance: 60.5
click at [622, 189] on div "03 Premium Usher Remove 04 Host & Hostesses Remove Search by role type Save" at bounding box center [629, 203] width 132 height 369
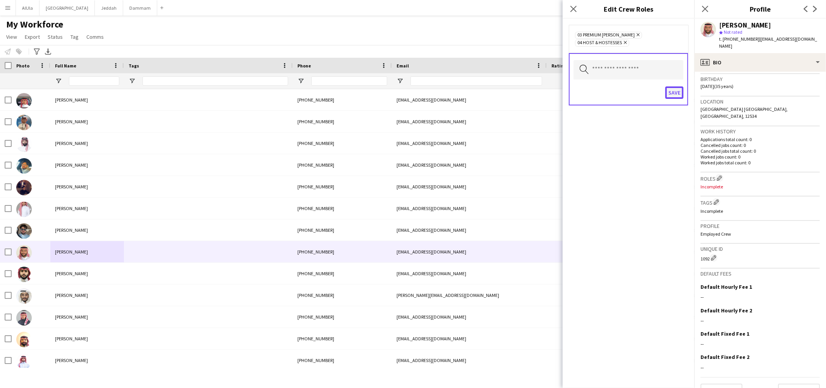
click at [670, 86] on button "Save" at bounding box center [674, 92] width 18 height 12
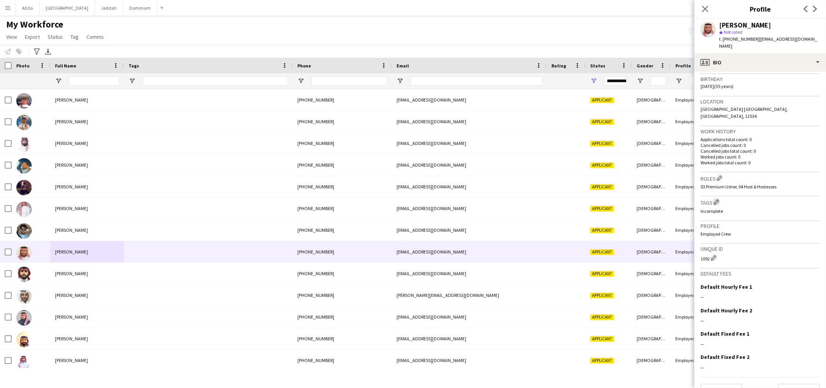
click at [716, 198] on button "Edit crew company tags" at bounding box center [717, 202] width 8 height 8
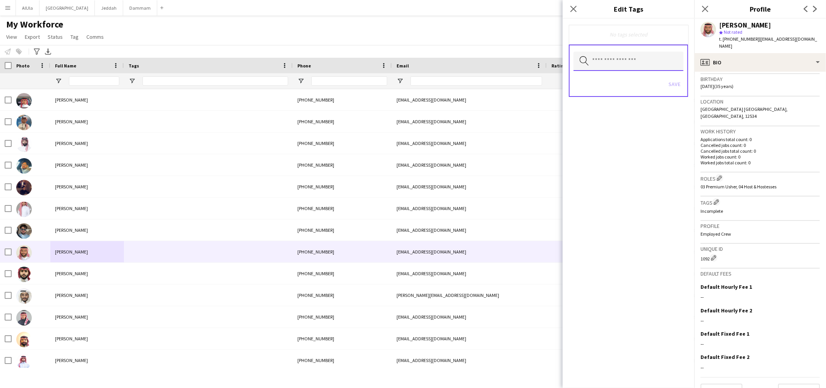
click at [620, 55] on input "text" at bounding box center [629, 61] width 110 height 19
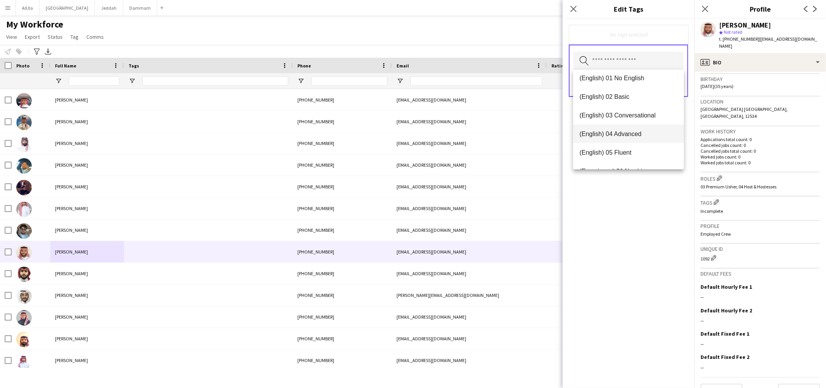
scroll to position [0, 0]
click at [624, 117] on span "(English) 03 Conversational" at bounding box center [628, 119] width 98 height 7
click at [628, 153] on span "(Experience) 02 Experienced" at bounding box center [628, 153] width 98 height 7
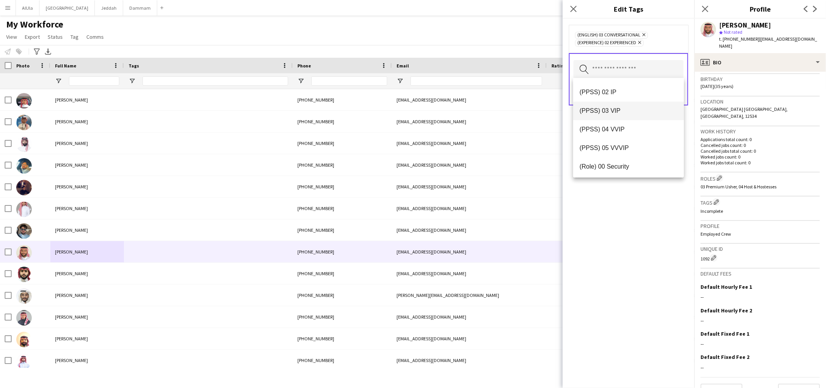
scroll to position [113, 0]
click at [612, 121] on mat-option "(PPSS) 03 VIP" at bounding box center [628, 126] width 111 height 19
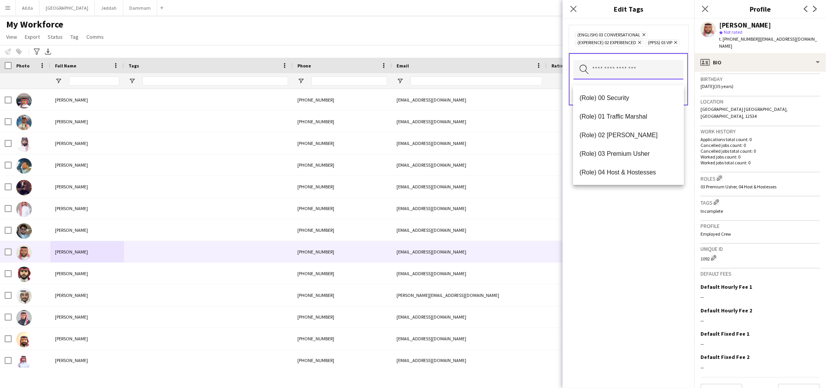
scroll to position [189, 0]
click at [615, 144] on mat-option "(Role) 03 Premium Usher" at bounding box center [628, 151] width 111 height 19
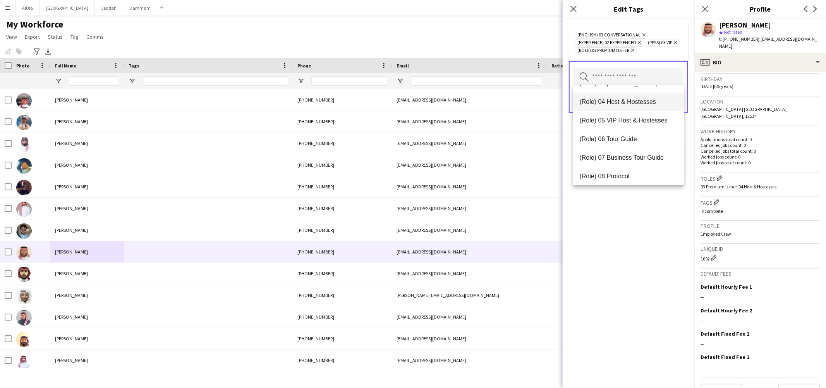
scroll to position [226, 0]
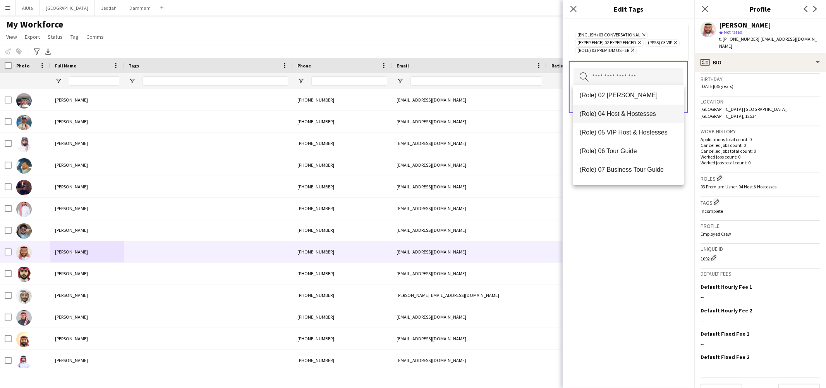
click at [614, 107] on mat-option "(Role) 04 Host & Hostesses" at bounding box center [628, 114] width 111 height 19
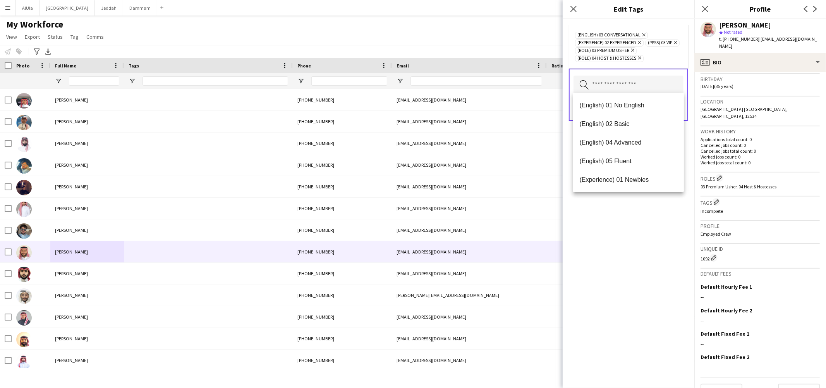
click at [618, 213] on div "(English) 03 Conversational Remove (Experience) 02 Experienced Remove (PPSS) 03…" at bounding box center [629, 203] width 132 height 369
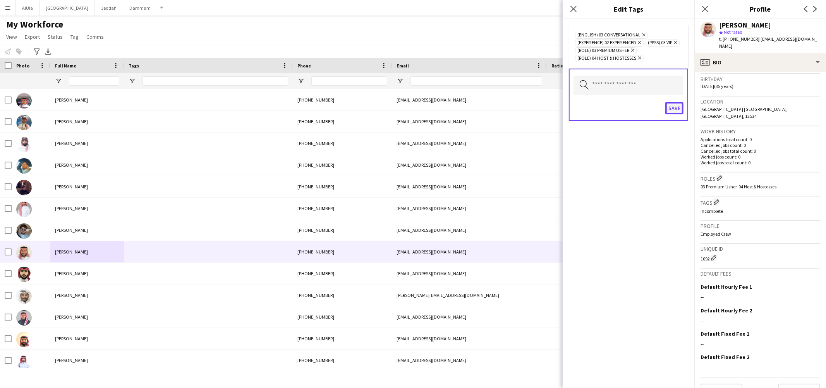
click at [677, 104] on button "Save" at bounding box center [674, 108] width 18 height 12
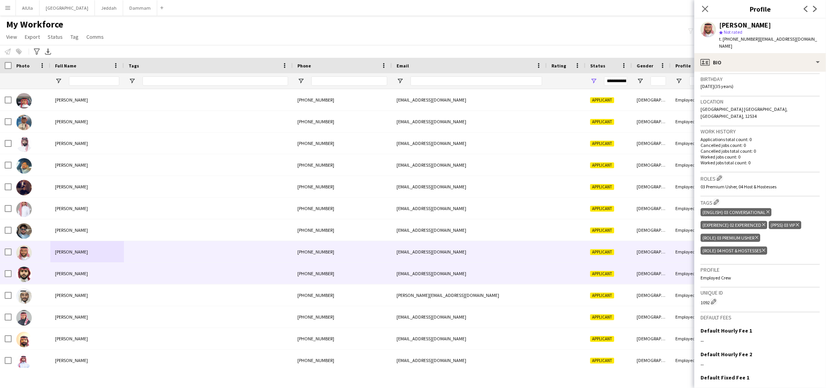
click at [75, 276] on span "Abdulelah Alqahtani" at bounding box center [71, 273] width 33 height 6
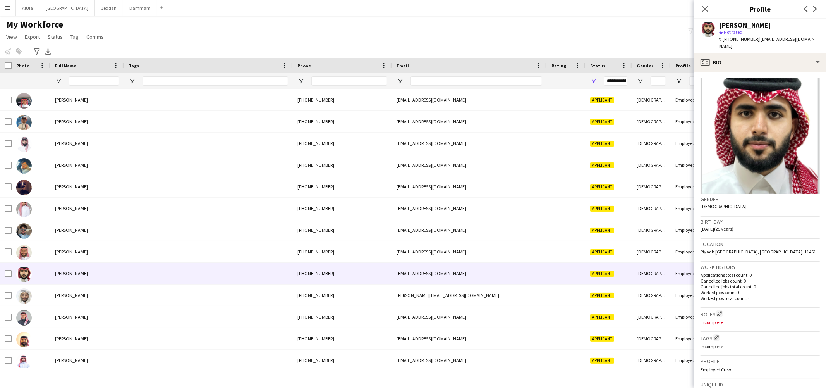
click at [754, 28] on div "Abdulelah Alqahtani" at bounding box center [745, 25] width 52 height 7
click at [740, 39] on span "t. [PHONE_NUMBER]" at bounding box center [739, 39] width 40 height 6
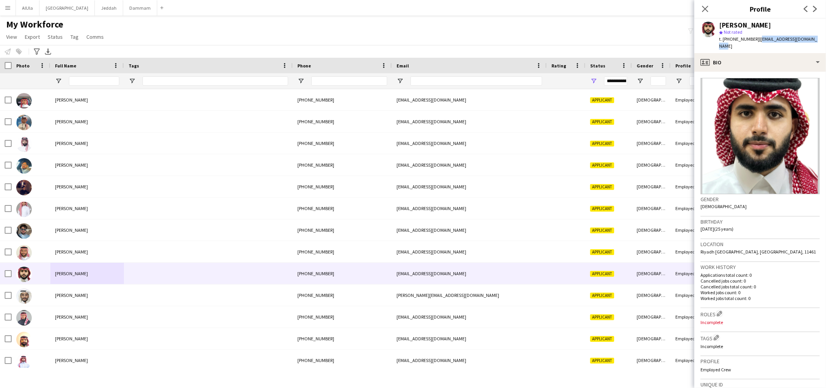
drag, startPoint x: 756, startPoint y: 39, endPoint x: 820, endPoint y: 37, distance: 63.9
click at [820, 37] on div "Abdulelah Alqahtani star Not rated t. +966508040192 | abdulelah.a7mad@gmail.com" at bounding box center [760, 36] width 132 height 34
click at [744, 41] on span "t. [PHONE_NUMBER]" at bounding box center [739, 39] width 40 height 6
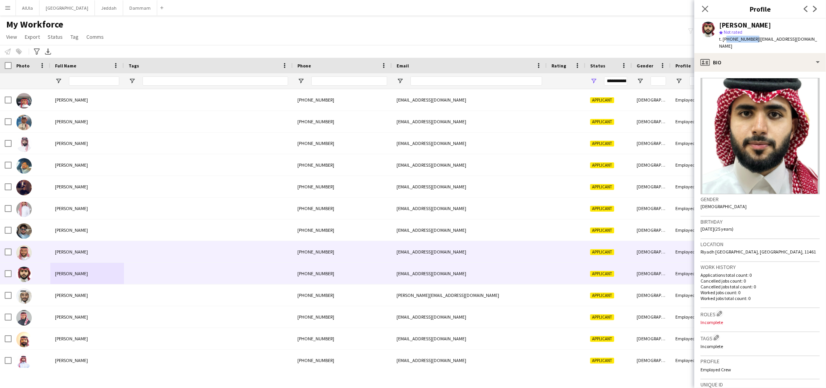
click at [89, 255] on div "Abdulelah Alhowaish" at bounding box center [87, 251] width 74 height 21
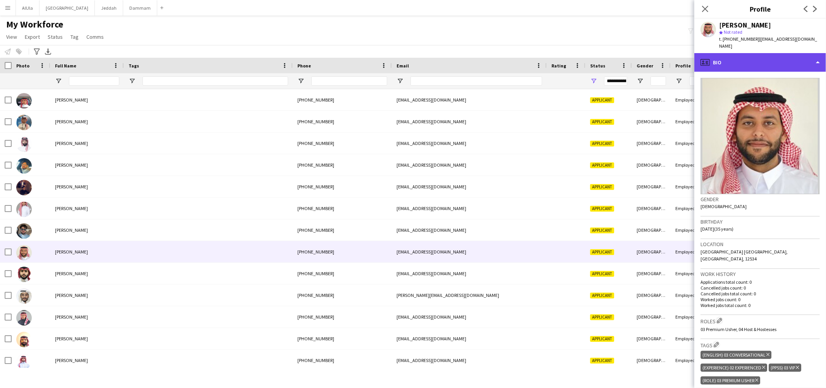
click at [781, 56] on div "profile Bio" at bounding box center [760, 62] width 132 height 19
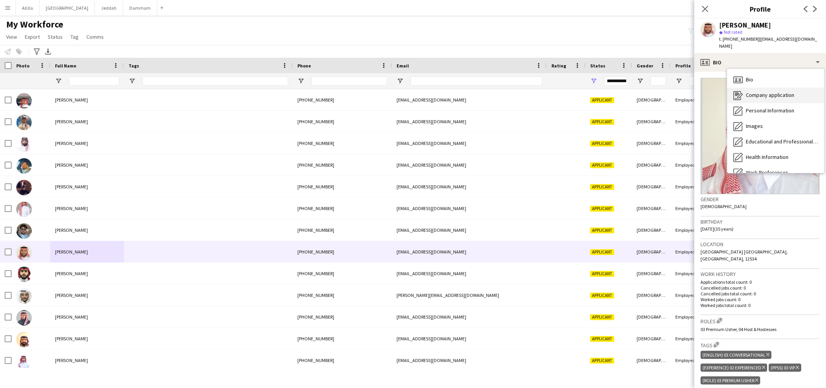
click at [766, 92] on div "Company application Company application" at bounding box center [775, 95] width 97 height 15
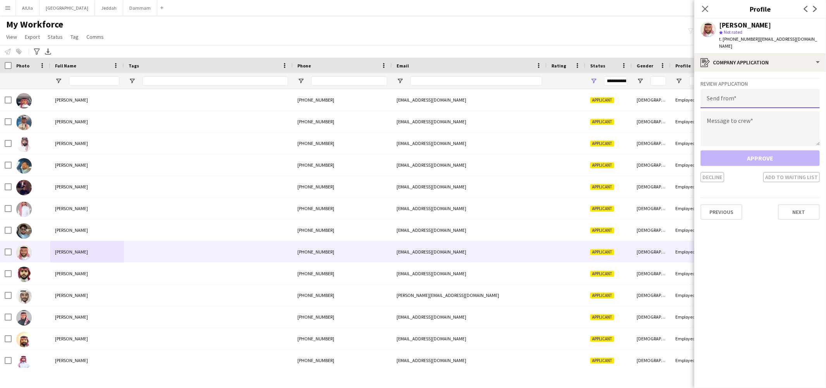
click at [738, 89] on input "email" at bounding box center [760, 98] width 119 height 19
paste input "**********"
type input "**********"
click at [730, 124] on textarea at bounding box center [760, 128] width 119 height 35
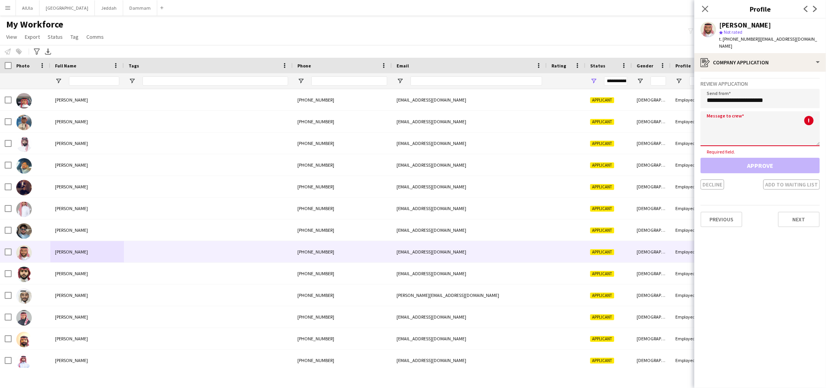
paste textarea "**********"
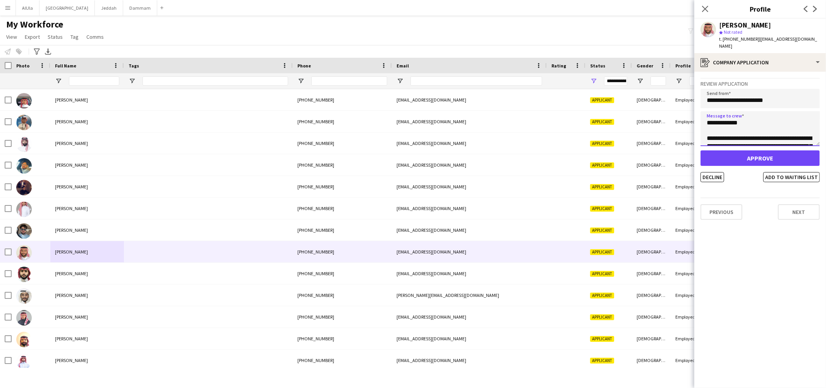
scroll to position [136, 0]
type textarea "**********"
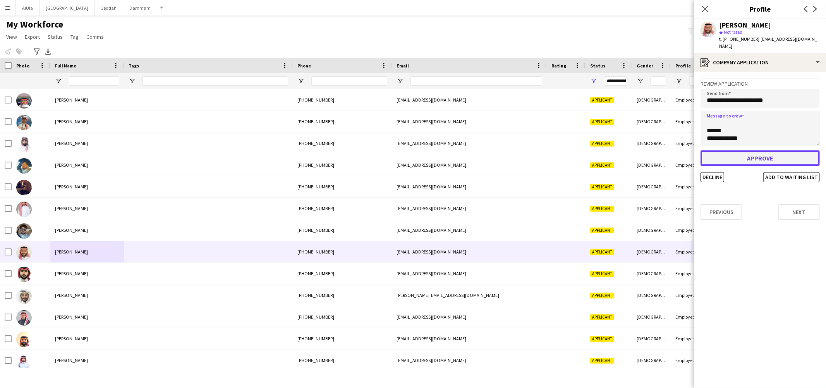
click at [750, 150] on button "Approve" at bounding box center [760, 157] width 119 height 15
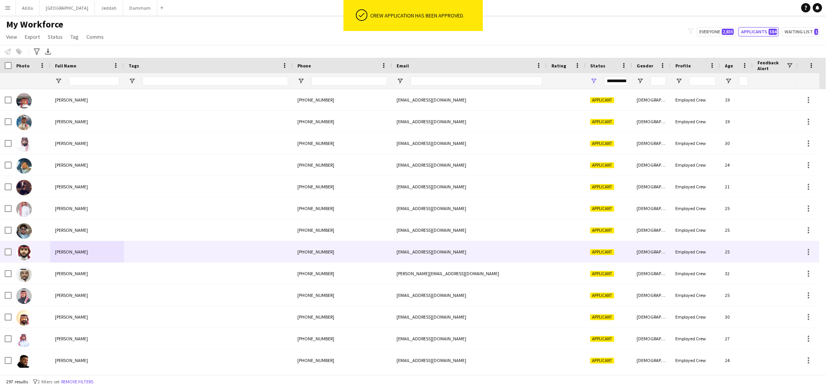
click at [78, 250] on span "Abdulelah Alqahtani" at bounding box center [71, 252] width 33 height 6
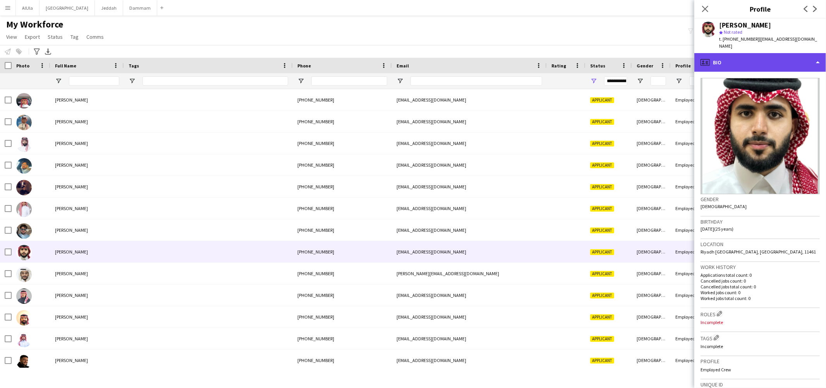
click at [771, 55] on div "profile Bio" at bounding box center [760, 62] width 132 height 19
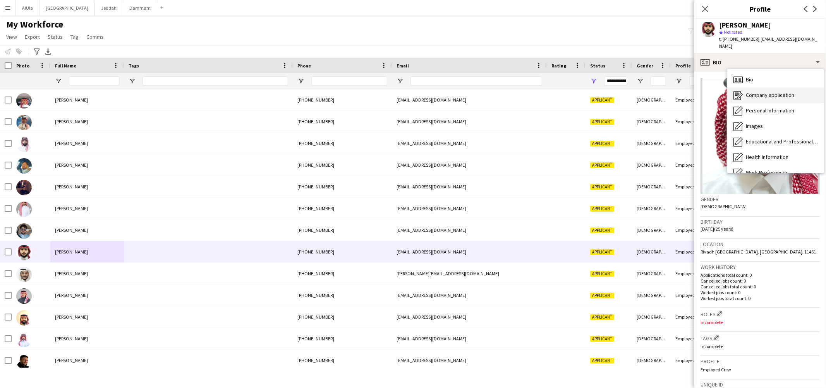
click at [771, 91] on span "Company application" at bounding box center [770, 94] width 48 height 7
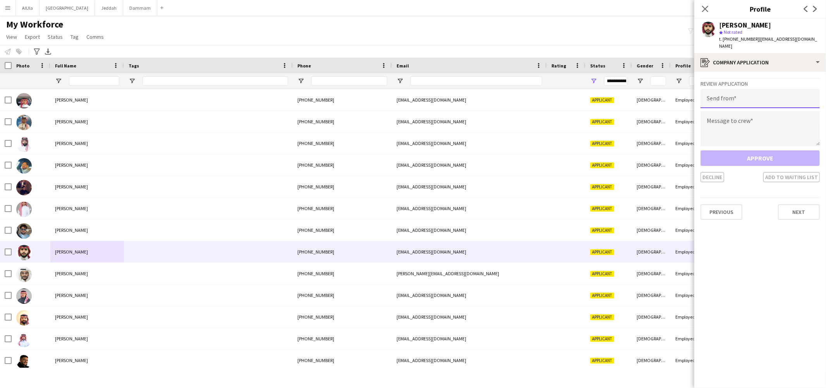
click at [740, 95] on input "email" at bounding box center [760, 98] width 119 height 19
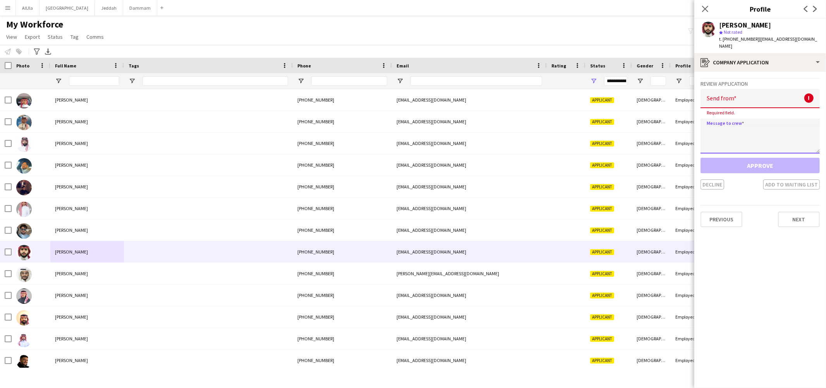
click at [739, 118] on textarea at bounding box center [760, 135] width 119 height 35
paste textarea "**********"
type textarea "**********"
click at [718, 96] on input "email" at bounding box center [760, 98] width 119 height 19
click at [768, 94] on input "email" at bounding box center [760, 98] width 119 height 19
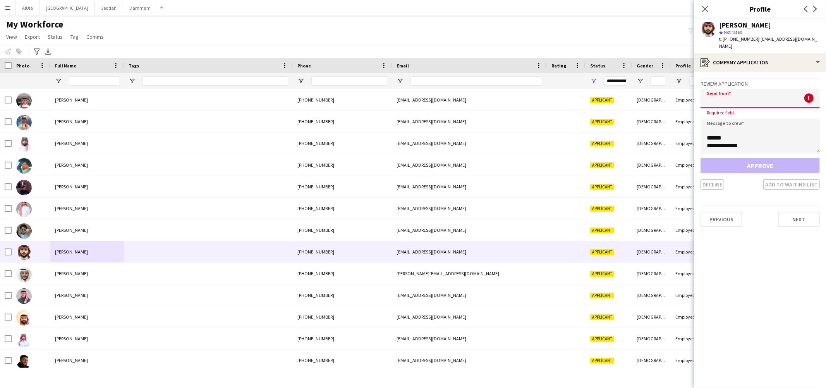
paste input "**********"
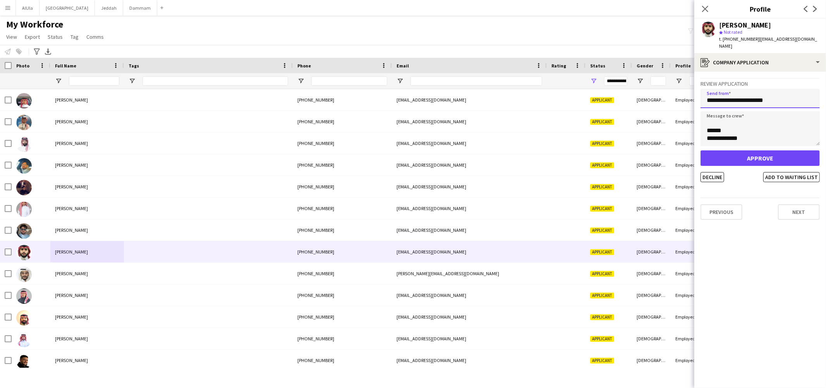
type input "**********"
click at [745, 151] on button "Approve" at bounding box center [760, 157] width 119 height 15
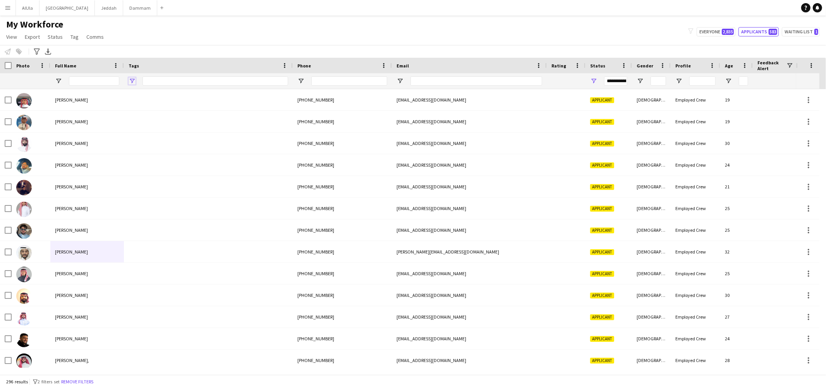
click at [131, 80] on span "Open Filter Menu" at bounding box center [132, 80] width 7 height 7
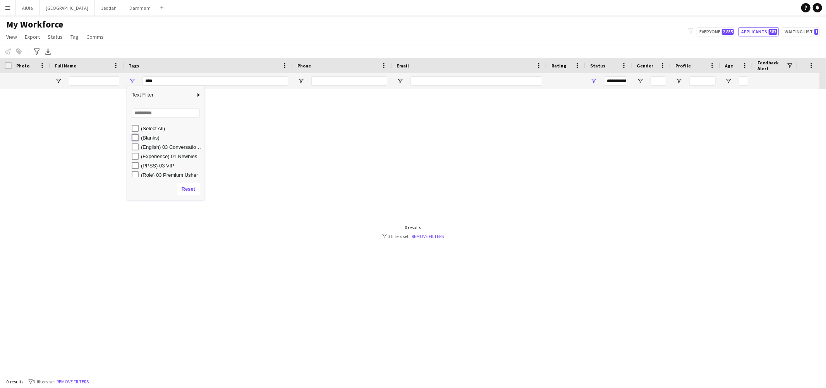
type input "**********"
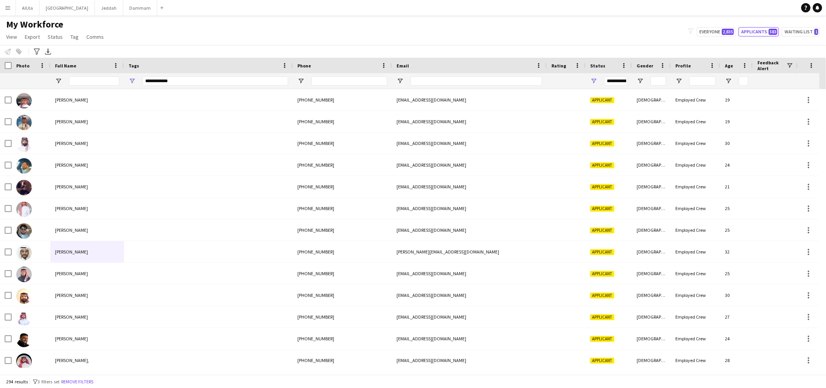
click at [285, 35] on div "My Workforce View Views Default view New view Update view Delete view Edit name…" at bounding box center [413, 32] width 826 height 26
click at [595, 81] on span "Open Filter Menu" at bounding box center [593, 80] width 7 height 7
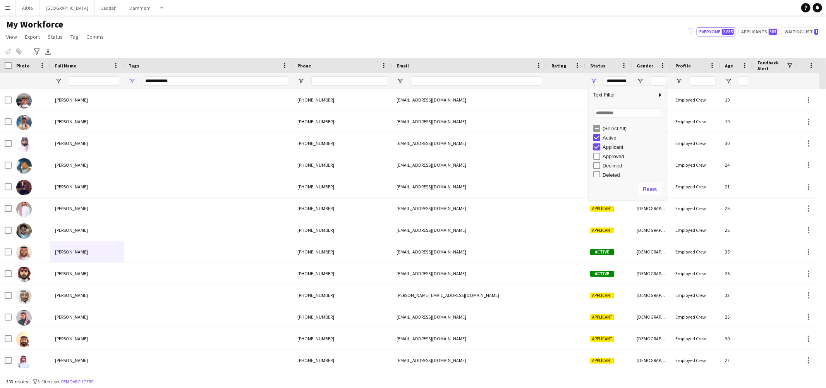
type input "**********"
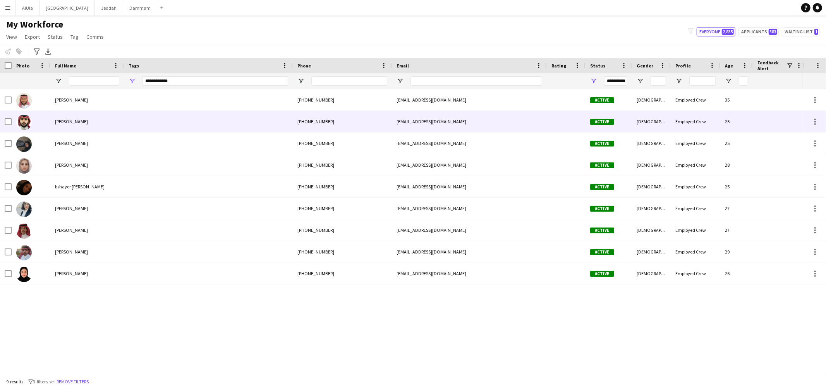
click at [72, 123] on span "Abdulelah Alqahtani" at bounding box center [71, 121] width 33 height 6
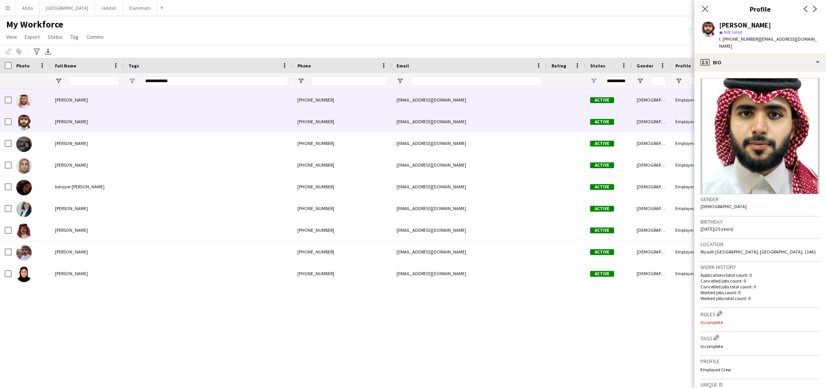
click at [110, 94] on div "Abdulelah Alhowaish" at bounding box center [87, 99] width 74 height 21
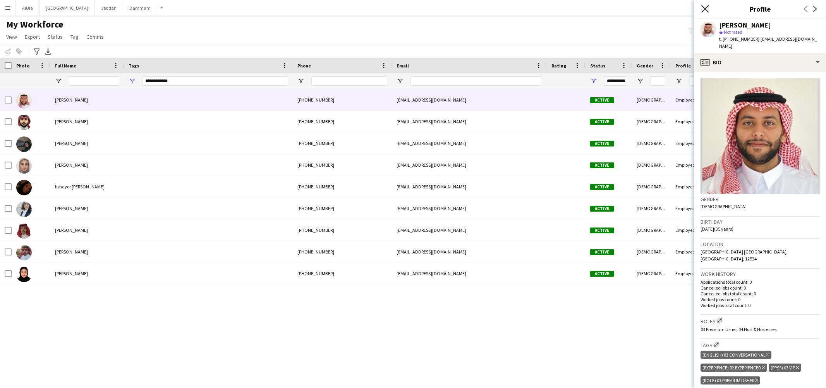
click at [708, 9] on icon "Close pop-in" at bounding box center [704, 8] width 7 height 7
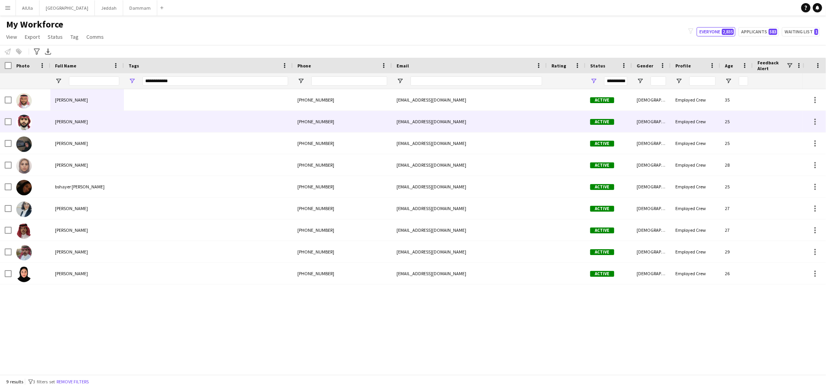
click at [103, 122] on div "Abdulelah Alqahtani" at bounding box center [87, 121] width 74 height 21
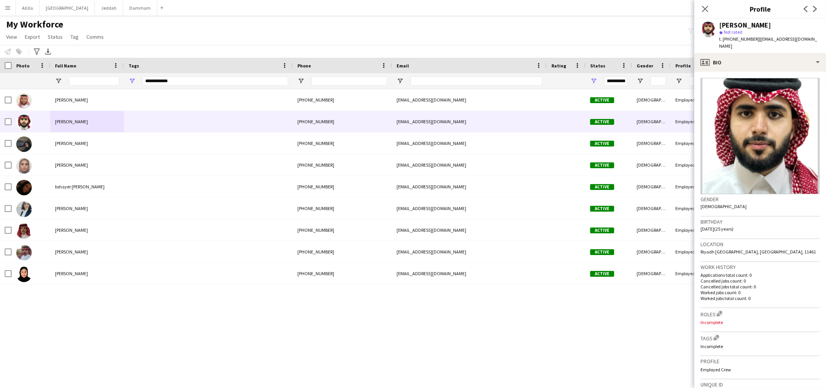
click at [720, 309] on h3 "Roles Edit crew company roles" at bounding box center [760, 313] width 119 height 8
drag, startPoint x: 720, startPoint y: 305, endPoint x: 719, endPoint y: 299, distance: 6.4
click at [720, 311] on app-icon "Edit crew company roles" at bounding box center [719, 313] width 5 height 5
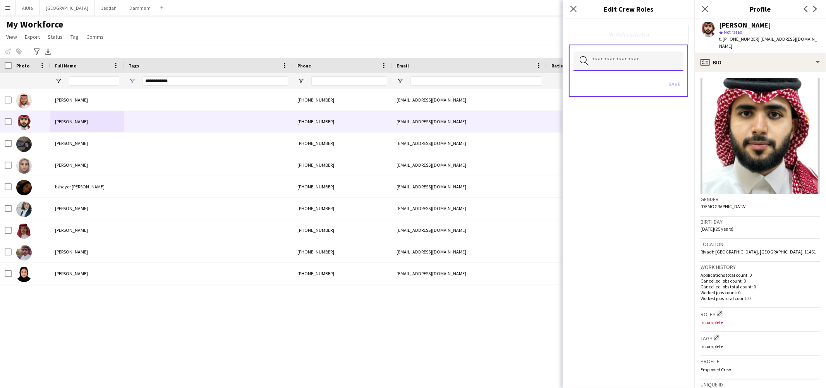
click at [596, 60] on input "text" at bounding box center [629, 61] width 110 height 19
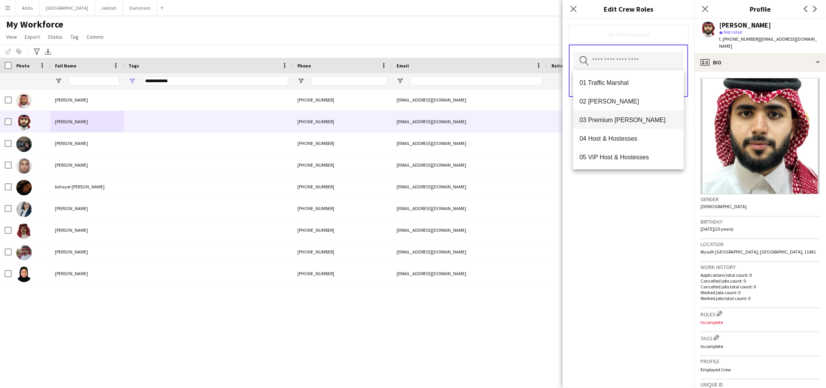
click at [621, 123] on span "03 Premium [PERSON_NAME]" at bounding box center [628, 119] width 98 height 7
click at [627, 236] on div "03 Premium [PERSON_NAME] Remove Search by role type Save" at bounding box center [629, 203] width 132 height 369
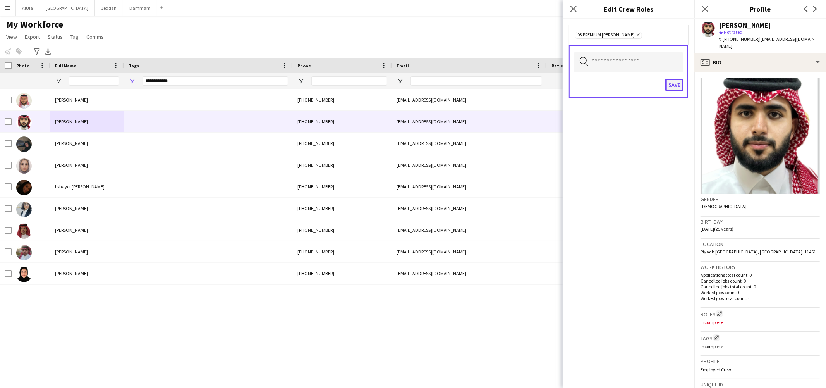
click at [673, 85] on button "Save" at bounding box center [674, 85] width 18 height 12
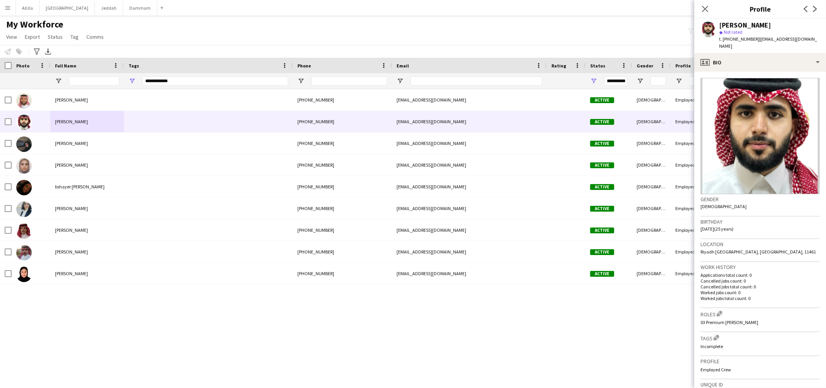
drag, startPoint x: 714, startPoint y: 329, endPoint x: 717, endPoint y: 323, distance: 6.3
click at [714, 335] on app-icon "Edit crew company tags" at bounding box center [716, 337] width 5 height 5
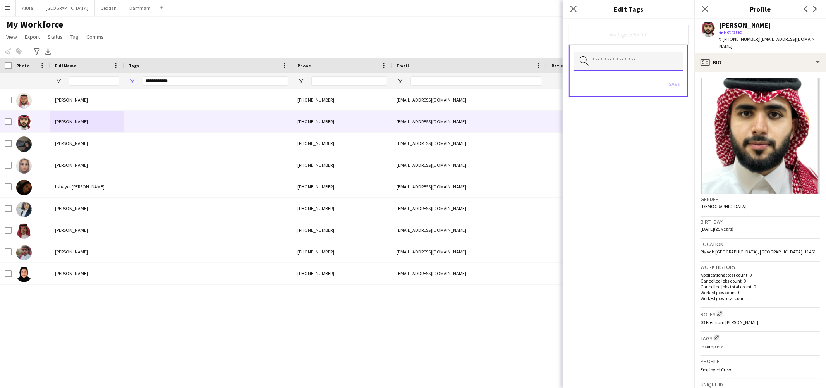
click at [597, 52] on input "text" at bounding box center [629, 61] width 110 height 19
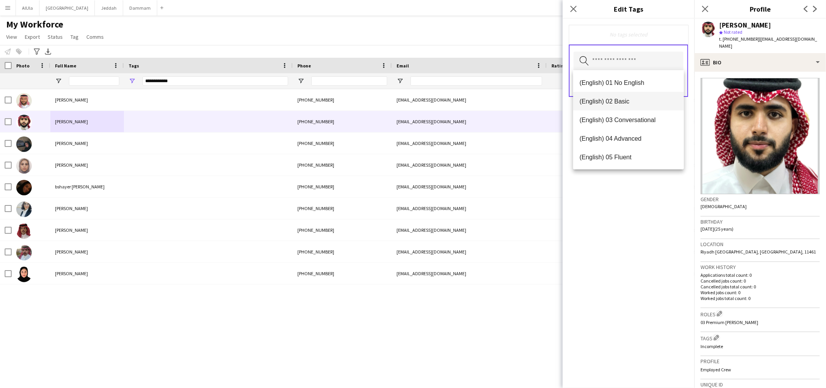
click at [612, 104] on span "(English) 02 Basic" at bounding box center [628, 101] width 98 height 7
click at [612, 140] on span "(Experience) 01 Newbies" at bounding box center [628, 137] width 98 height 7
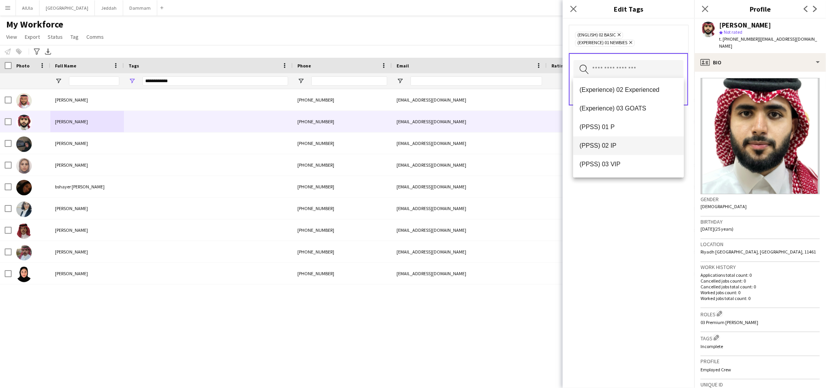
scroll to position [76, 0]
click at [607, 145] on span "(PPSS) 02 IP" at bounding box center [628, 144] width 98 height 7
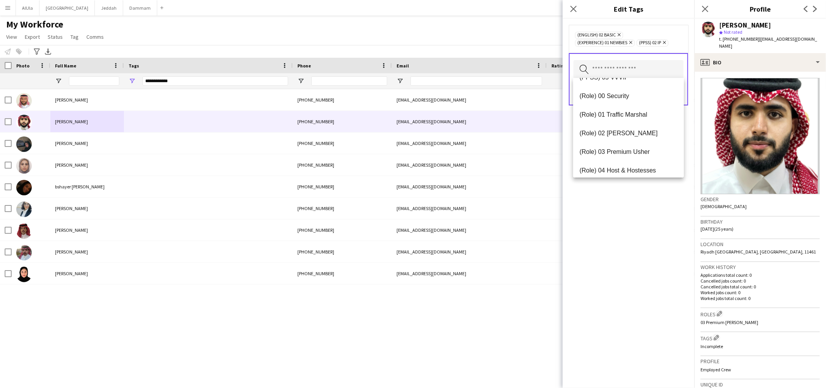
scroll to position [204, 0]
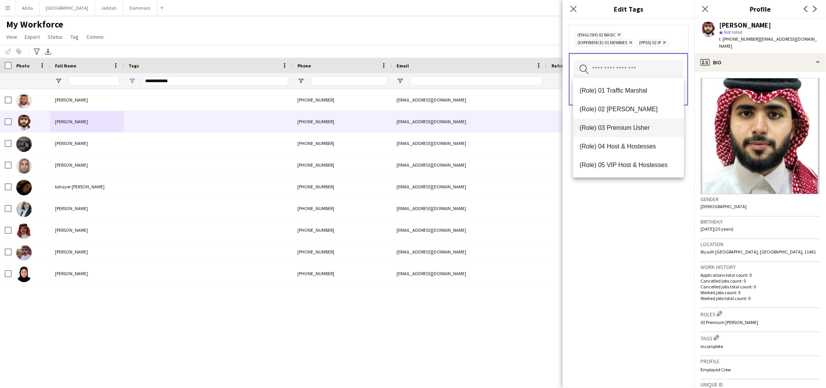
click at [605, 128] on span "(Role) 03 Premium Usher" at bounding box center [628, 127] width 98 height 7
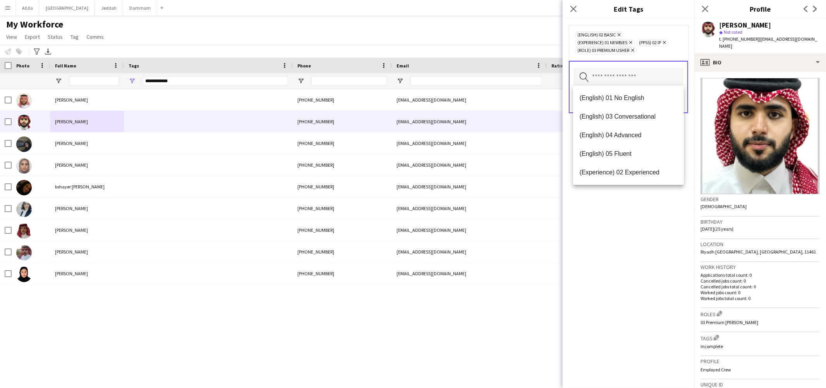
click at [626, 223] on div "(English) 02 Basic Remove (Experience) 01 Newbies Remove (PPSS) 02 IP Remove (R…" at bounding box center [629, 203] width 132 height 369
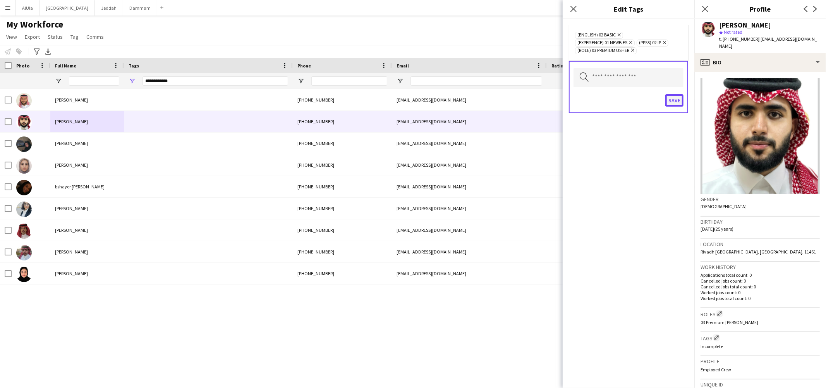
click at [671, 101] on button "Save" at bounding box center [674, 100] width 18 height 12
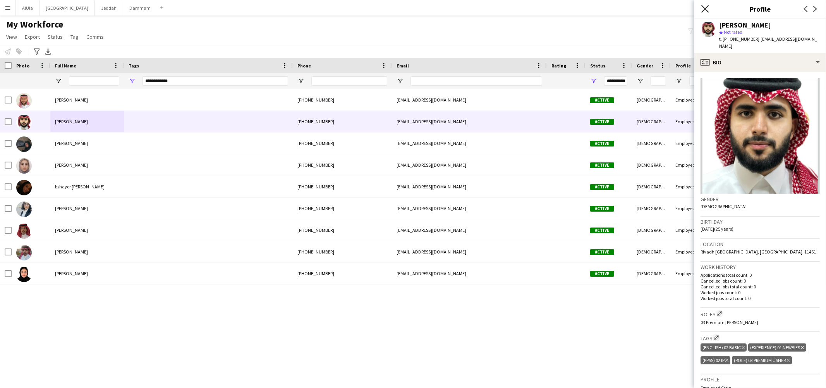
click at [705, 9] on icon at bounding box center [704, 8] width 7 height 7
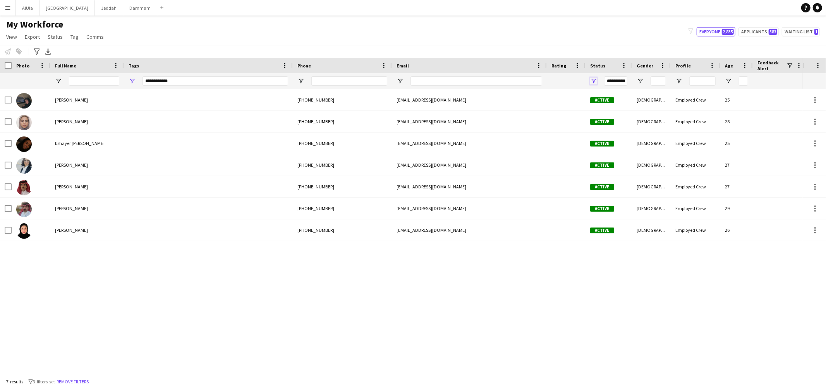
click at [592, 81] on span "Open Filter Menu" at bounding box center [593, 80] width 7 height 7
type input "***"
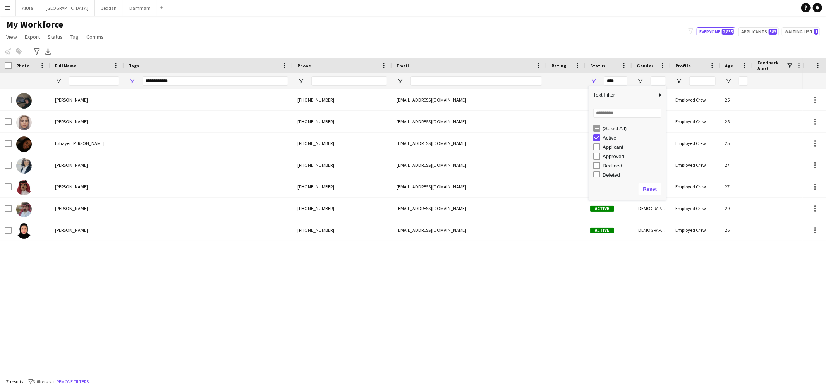
type input "***"
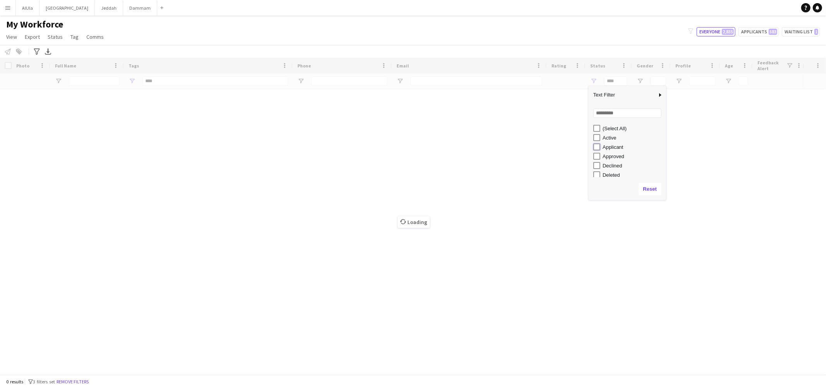
type input "**********"
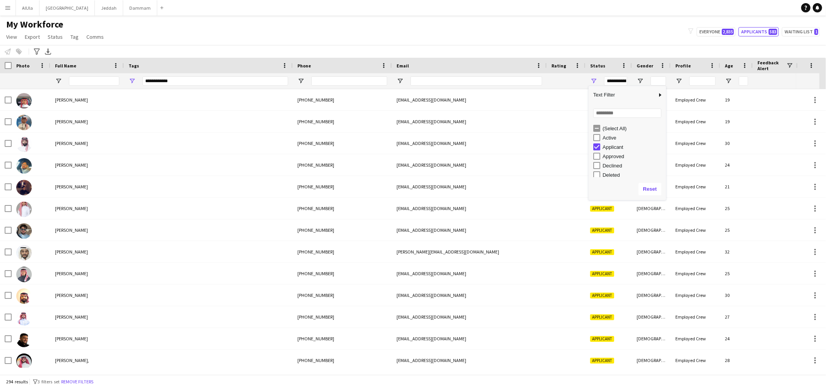
click at [474, 43] on div "My Workforce View Views Default view New view Update view Delete view Edit name…" at bounding box center [413, 32] width 826 height 26
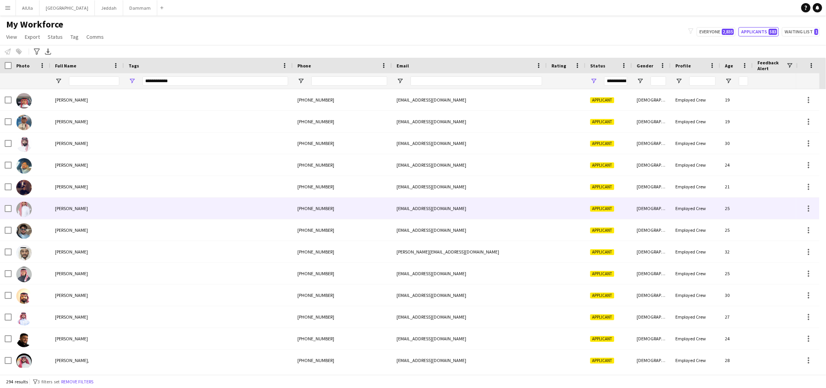
click at [78, 213] on div "[PERSON_NAME]" at bounding box center [87, 207] width 74 height 21
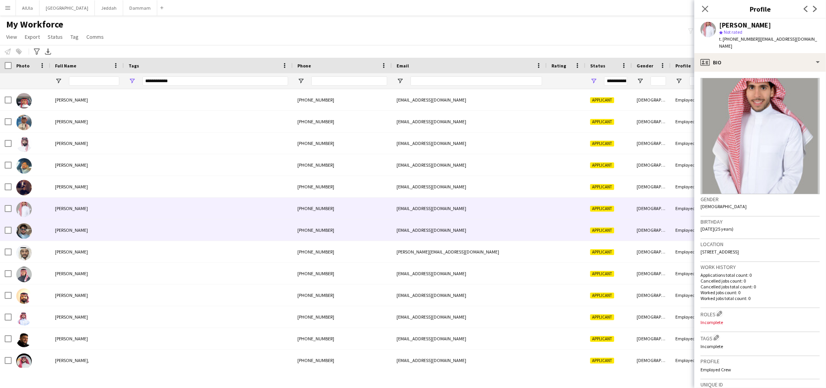
click at [78, 233] on div "[PERSON_NAME]" at bounding box center [87, 229] width 74 height 21
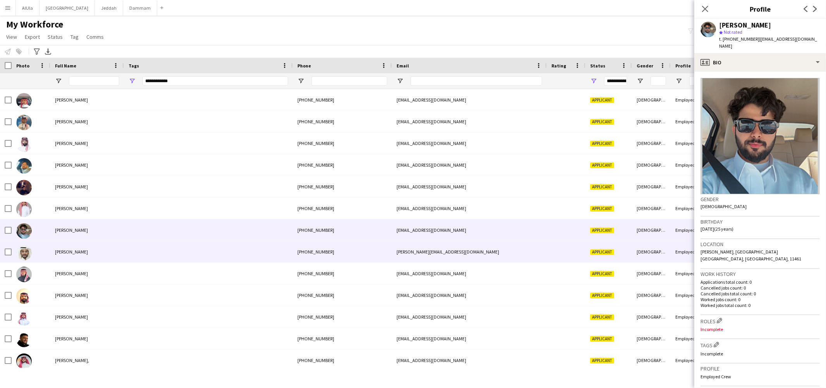
click at [70, 260] on div "[PERSON_NAME]" at bounding box center [87, 251] width 74 height 21
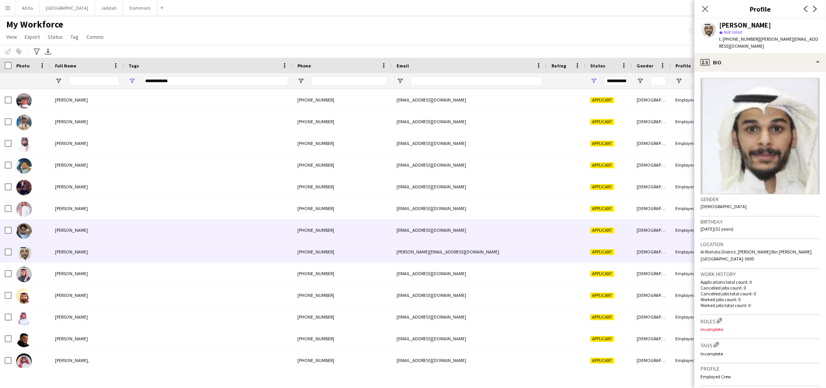
click at [81, 235] on div "[PERSON_NAME]" at bounding box center [87, 229] width 74 height 21
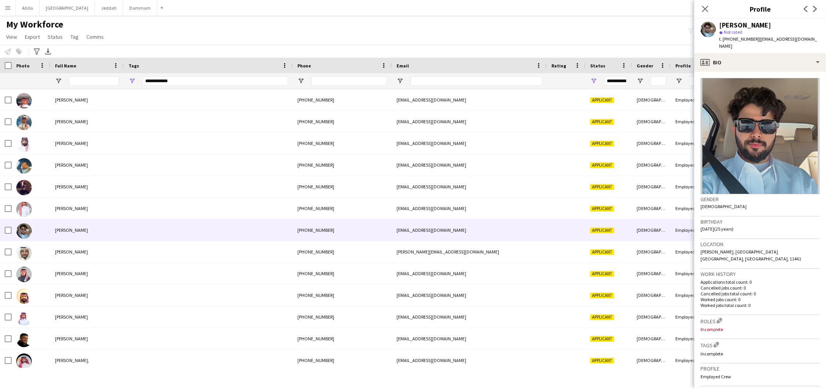
click at [743, 37] on span "t. [PHONE_NUMBER]" at bounding box center [739, 39] width 40 height 6
copy span "966508040192"
click at [768, 38] on span "| [EMAIL_ADDRESS][DOMAIN_NAME]" at bounding box center [768, 42] width 98 height 13
drag, startPoint x: 756, startPoint y: 40, endPoint x: 793, endPoint y: 40, distance: 37.6
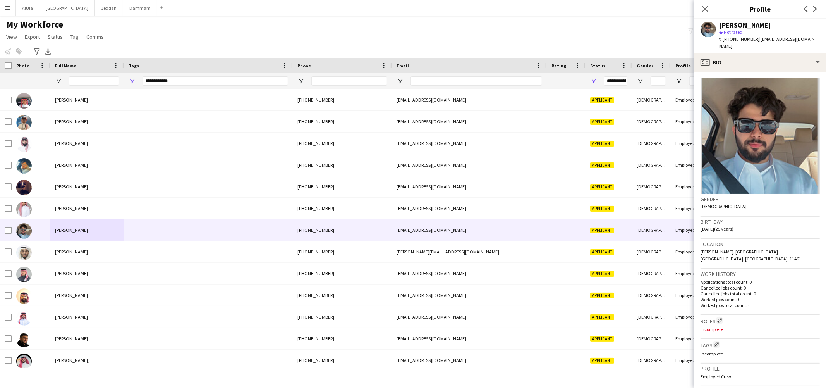
click at [793, 40] on div "[PERSON_NAME] star Not rated t. [PHONE_NUMBER] | [EMAIL_ADDRESS][DOMAIN_NAME]" at bounding box center [760, 36] width 132 height 34
drag, startPoint x: 794, startPoint y: 40, endPoint x: 756, endPoint y: 41, distance: 37.6
click at [756, 41] on div "[PERSON_NAME] star Not rated t. [PHONE_NUMBER] | [EMAIL_ADDRESS][DOMAIN_NAME]" at bounding box center [760, 36] width 132 height 34
copy span "[EMAIL_ADDRESS][DOMAIN_NAME]"
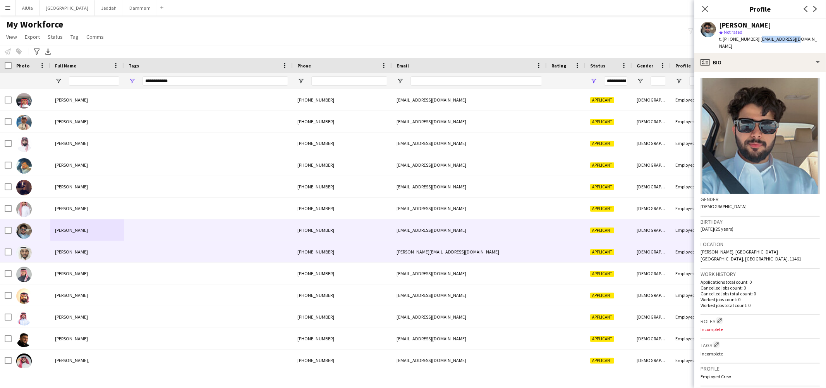
click at [68, 254] on span "[PERSON_NAME]" at bounding box center [71, 252] width 33 height 6
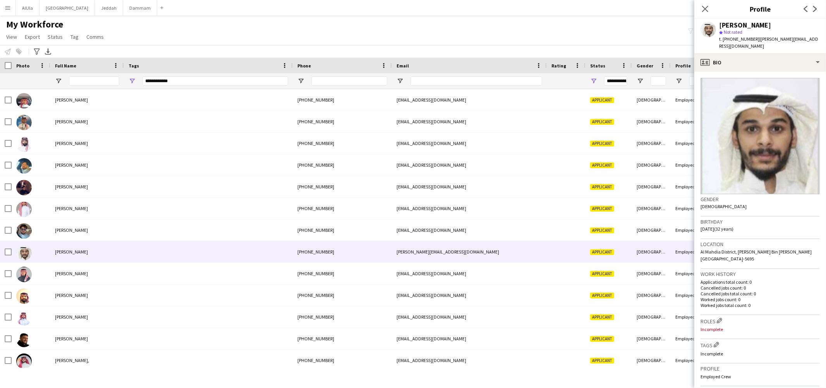
click at [730, 23] on div "[PERSON_NAME]" at bounding box center [745, 25] width 52 height 7
copy div "[PERSON_NAME]"
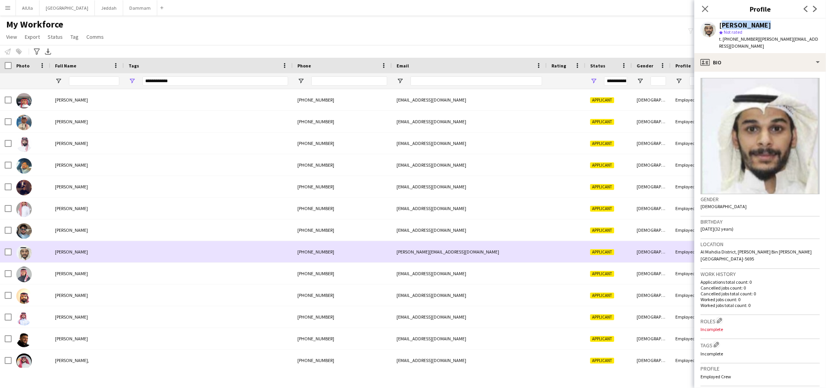
click at [116, 255] on div "[PERSON_NAME]" at bounding box center [87, 251] width 74 height 21
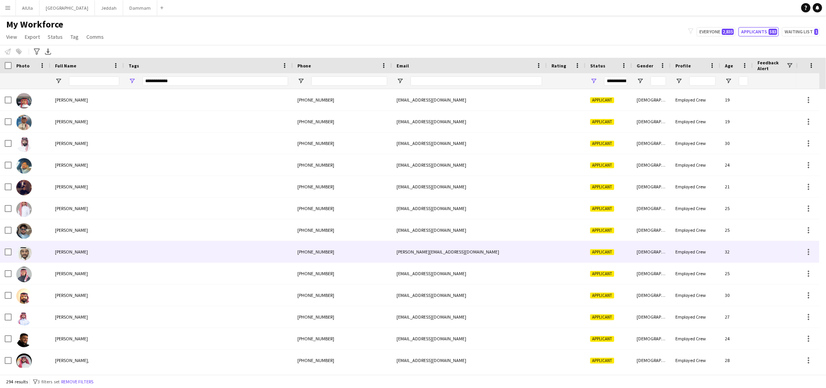
click at [152, 254] on div at bounding box center [208, 251] width 169 height 21
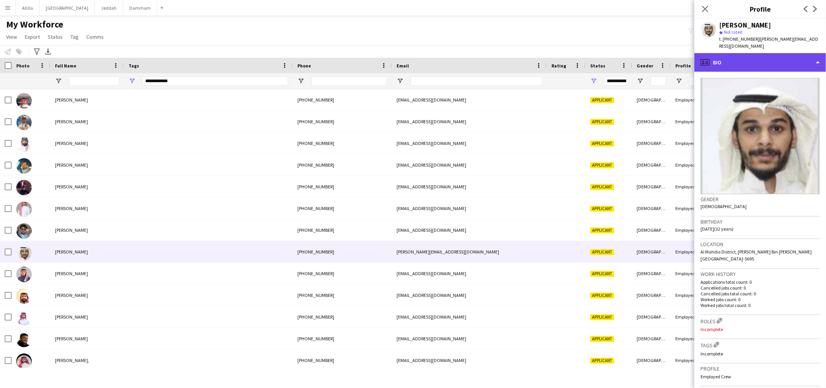
click at [756, 53] on div "profile Bio" at bounding box center [760, 62] width 132 height 19
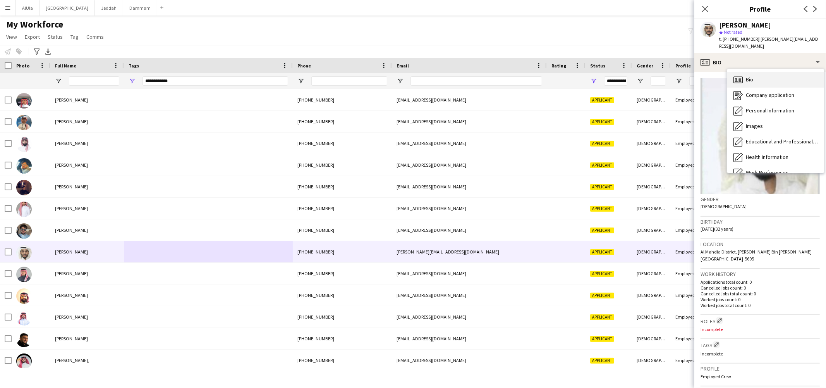
click at [744, 74] on div "Bio Bio" at bounding box center [775, 79] width 97 height 15
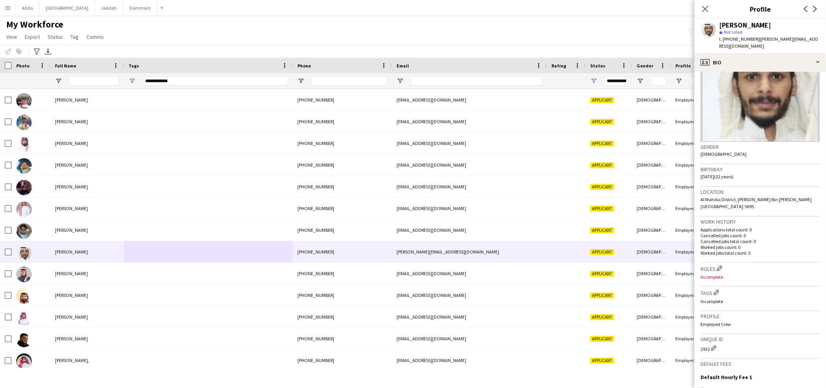
scroll to position [121, 0]
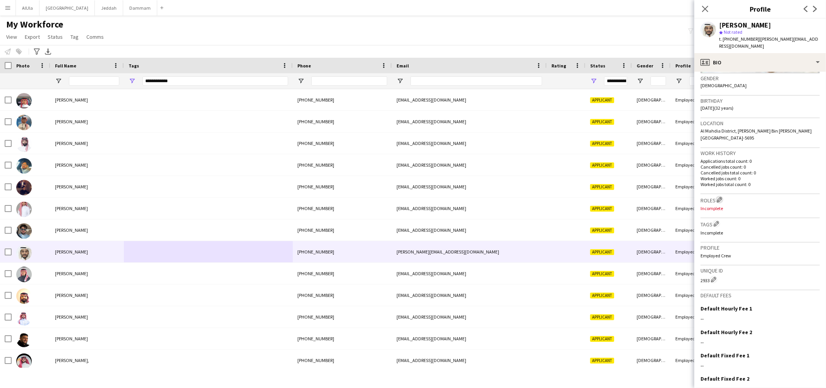
click at [720, 197] on app-icon "Edit crew company roles" at bounding box center [719, 199] width 5 height 5
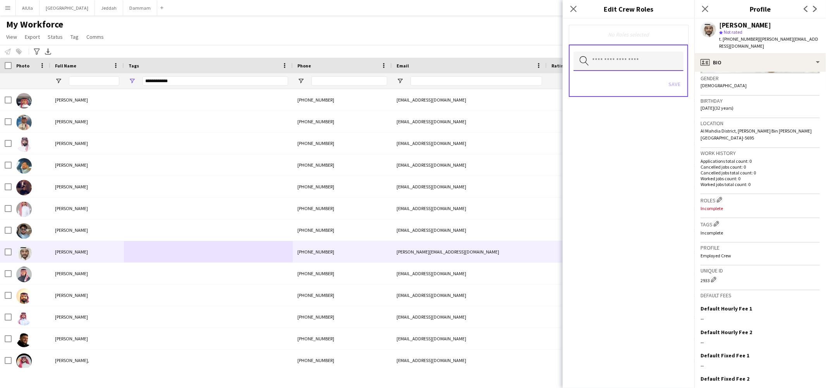
click at [625, 63] on input "text" at bounding box center [629, 61] width 110 height 19
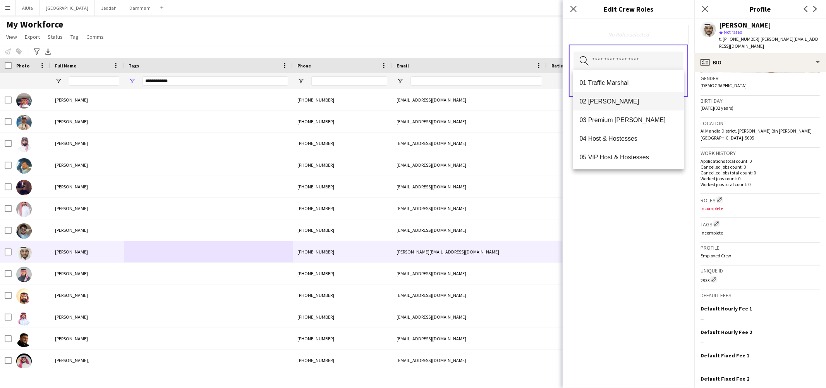
click at [624, 95] on mat-option "02 [PERSON_NAME]" at bounding box center [628, 101] width 111 height 19
drag, startPoint x: 639, startPoint y: 233, endPoint x: 682, endPoint y: 151, distance: 92.1
click at [639, 233] on div "02 [PERSON_NAME] Remove Search by role type Save" at bounding box center [629, 203] width 132 height 369
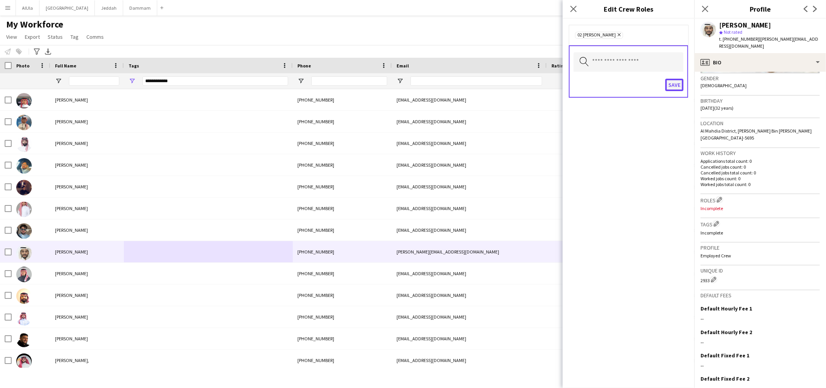
click at [673, 82] on button "Save" at bounding box center [674, 85] width 18 height 12
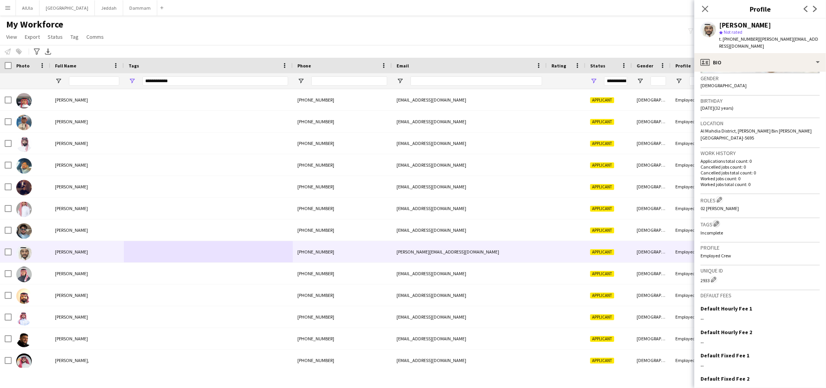
click at [716, 221] on app-icon "Edit crew company tags" at bounding box center [716, 223] width 5 height 5
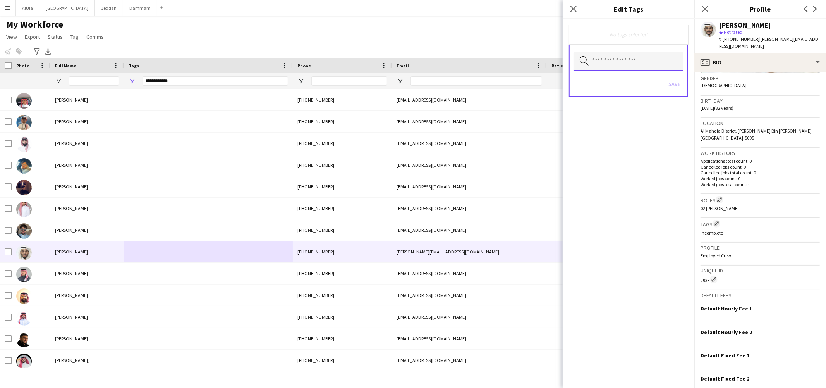
click at [617, 65] on input "text" at bounding box center [629, 61] width 110 height 19
click at [615, 63] on input "text" at bounding box center [629, 61] width 110 height 19
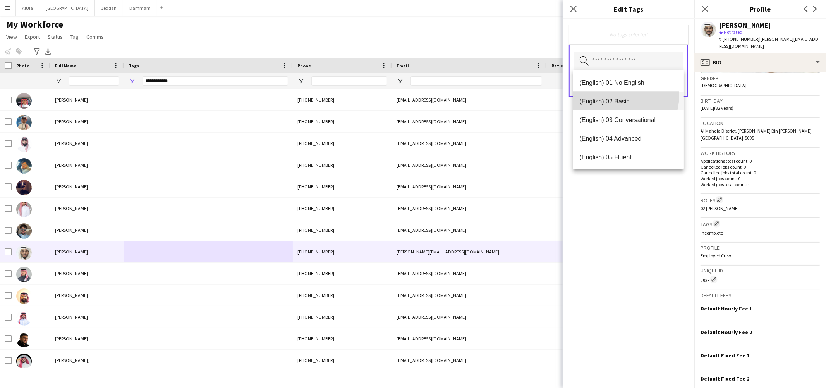
click at [615, 95] on mat-option "(English) 02 Basic" at bounding box center [628, 101] width 111 height 19
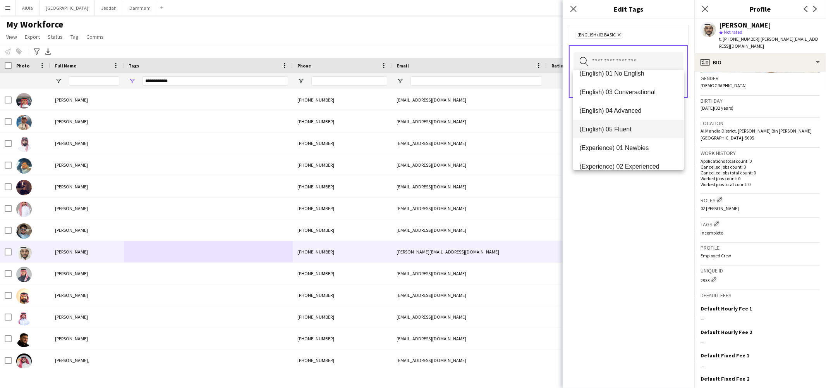
scroll to position [23, 0]
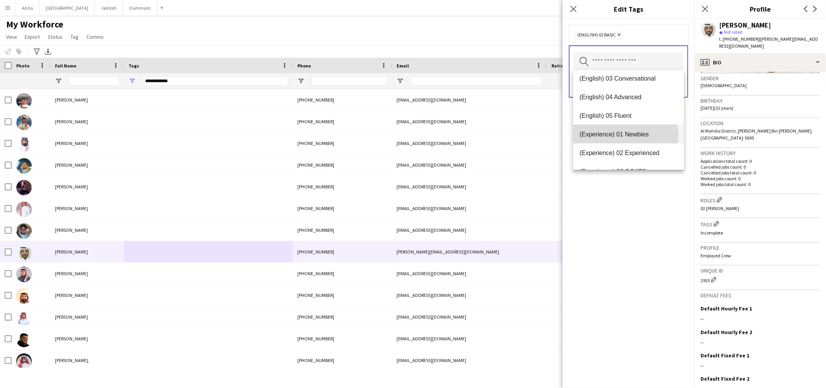
click at [622, 136] on span "(Experience) 01 Newbies" at bounding box center [628, 134] width 98 height 7
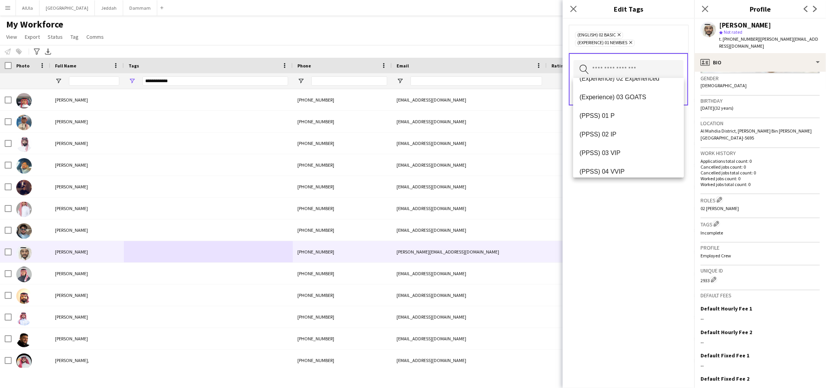
scroll to position [101, 0]
click at [614, 121] on span "(PPSS) 02 IP" at bounding box center [628, 119] width 98 height 7
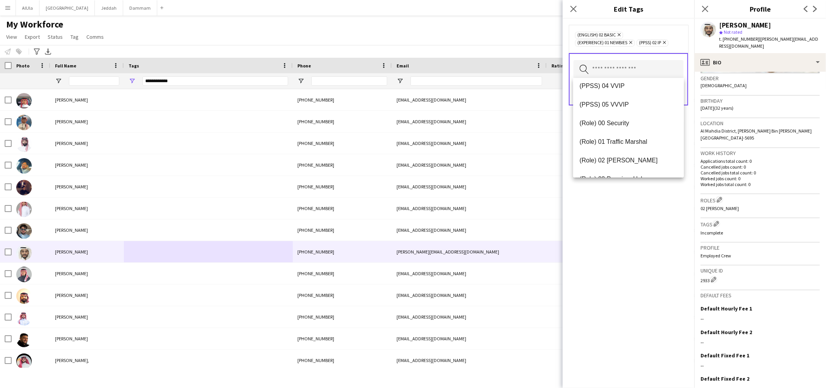
scroll to position [188, 0]
click at [614, 121] on mat-option "(Role) 02 [PERSON_NAME]" at bounding box center [628, 126] width 111 height 19
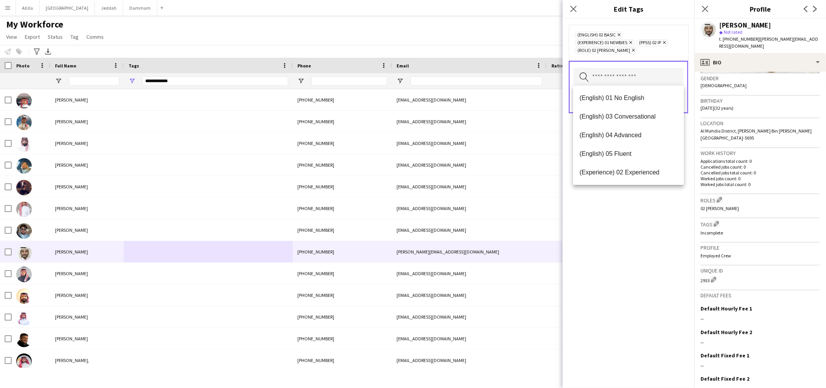
click at [647, 242] on div "(English) 02 Basic Remove (Experience) 01 Newbies Remove (PPSS) 02 IP Remove (R…" at bounding box center [629, 203] width 132 height 369
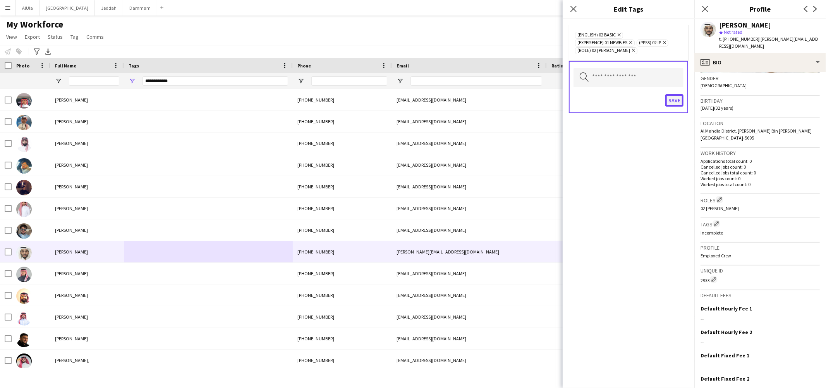
click at [670, 96] on button "Save" at bounding box center [674, 100] width 18 height 12
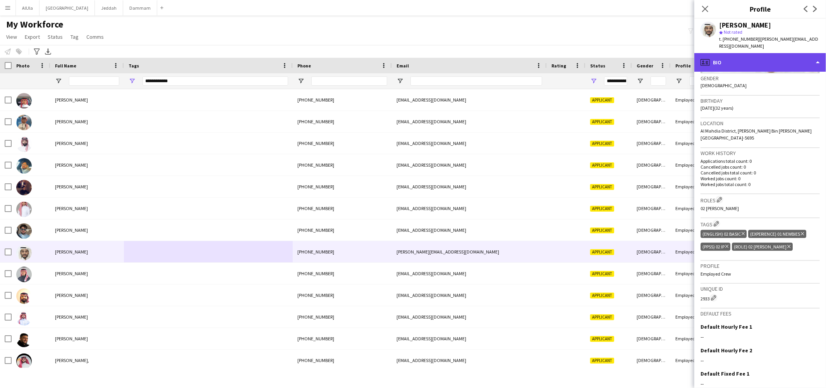
click at [718, 59] on div "profile Bio" at bounding box center [760, 62] width 132 height 19
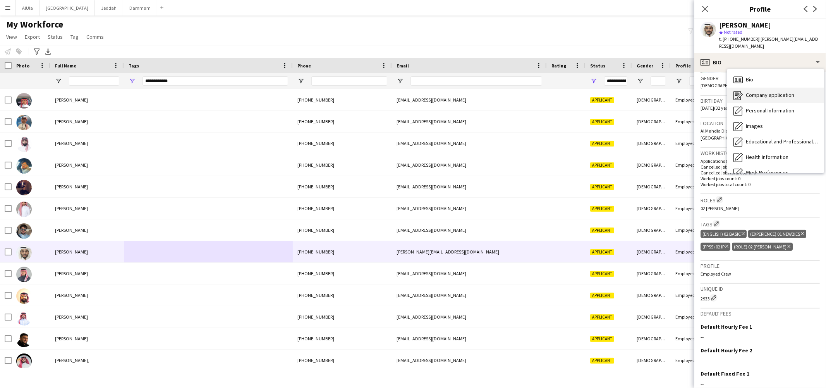
click at [742, 91] on icon "Company application" at bounding box center [737, 95] width 9 height 9
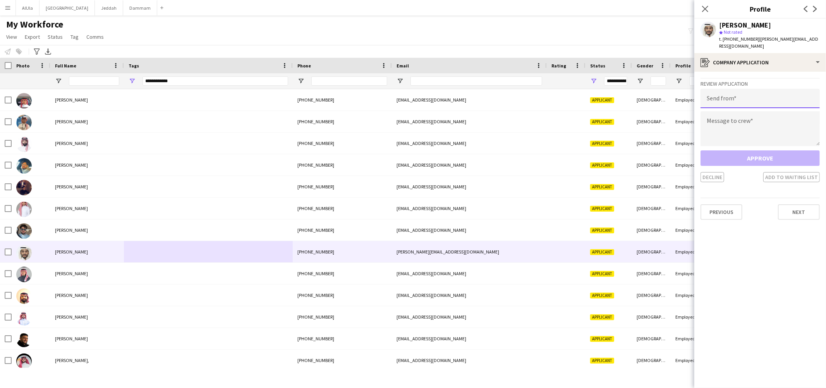
click at [761, 89] on input "email" at bounding box center [760, 98] width 119 height 19
paste input "**********"
type input "**********"
click at [744, 120] on textarea at bounding box center [760, 128] width 119 height 35
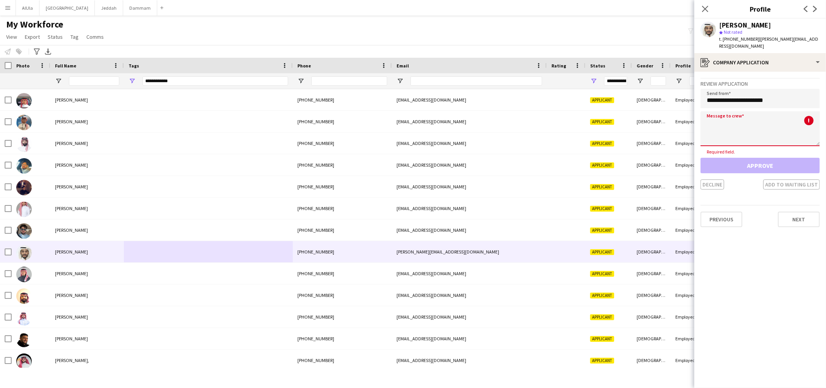
click at [773, 121] on textarea at bounding box center [760, 128] width 119 height 35
paste textarea "**********"
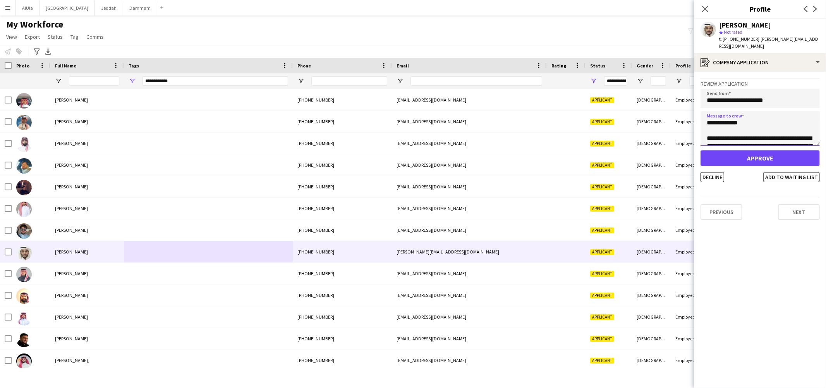
scroll to position [136, 0]
type textarea "**********"
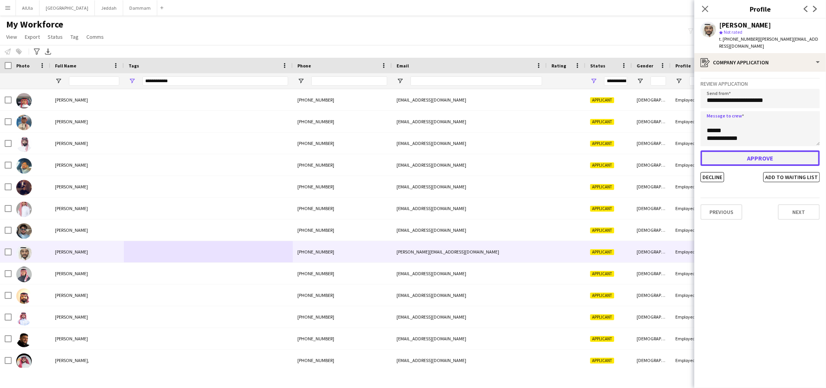
click at [753, 150] on button "Approve" at bounding box center [760, 157] width 119 height 15
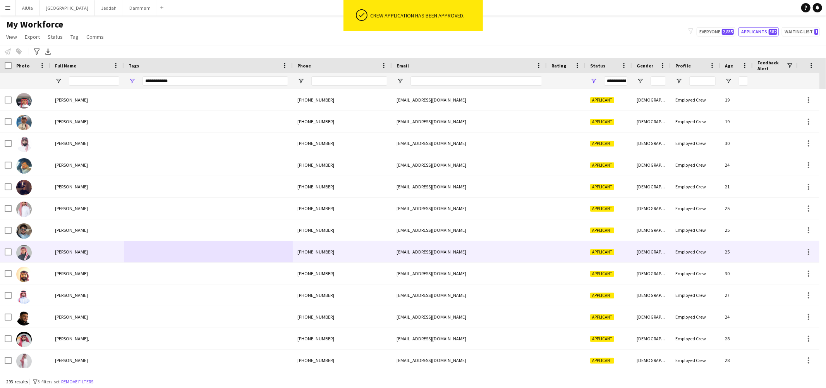
click at [67, 250] on span "[PERSON_NAME]" at bounding box center [71, 252] width 33 height 6
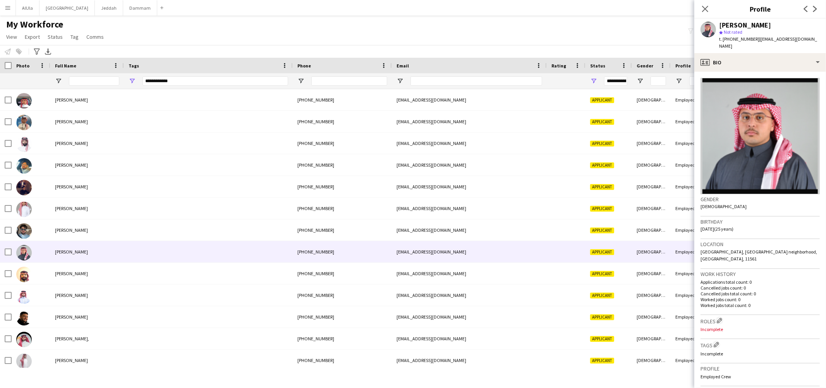
click at [743, 25] on div "[PERSON_NAME]" at bounding box center [745, 25] width 52 height 7
click at [749, 37] on span "t. [PHONE_NUMBER]" at bounding box center [739, 39] width 40 height 6
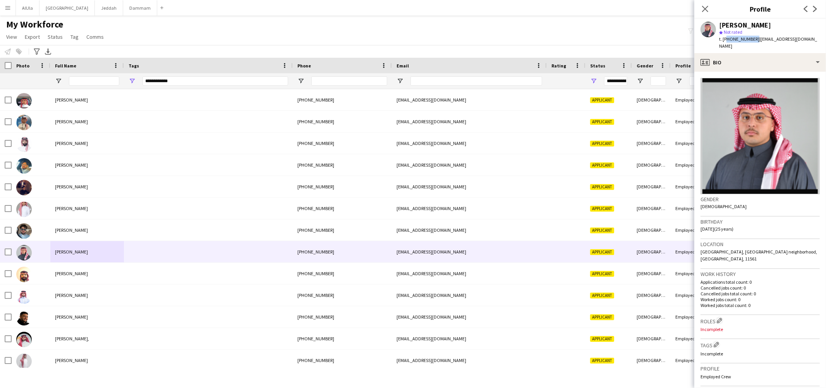
copy span "966594443186"
drag, startPoint x: 755, startPoint y: 39, endPoint x: 812, endPoint y: 41, distance: 56.6
click at [812, 41] on div "[PERSON_NAME] star Not rated t. [PHONE_NUMBER] | [PERSON_NAME][EMAIL_ADDRESS][D…" at bounding box center [760, 36] width 132 height 34
copy span "[EMAIL_ADDRESS][DOMAIN_NAME]"
click at [735, 40] on span "t. [PHONE_NUMBER]" at bounding box center [739, 39] width 40 height 6
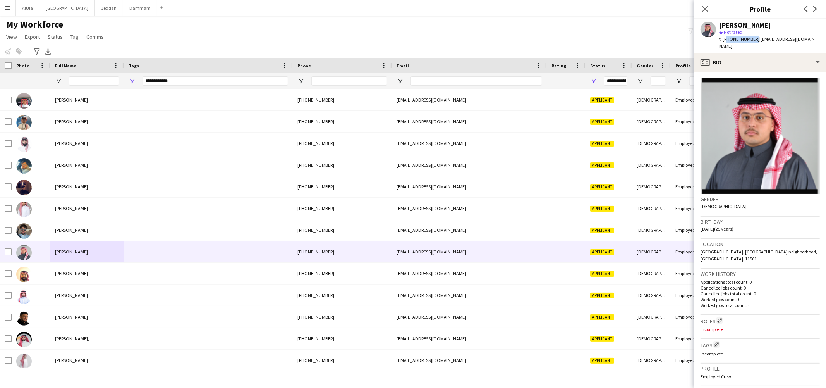
click at [735, 40] on span "t. [PHONE_NUMBER]" at bounding box center [739, 39] width 40 height 6
copy span "966594443186"
click at [759, 53] on div "profile Bio" at bounding box center [760, 62] width 132 height 19
click at [757, 60] on div "profile Bio" at bounding box center [760, 62] width 132 height 19
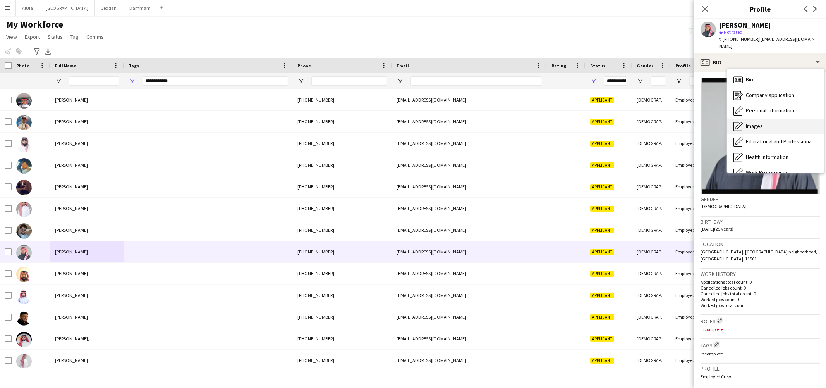
click at [764, 118] on div "Images Images" at bounding box center [775, 125] width 97 height 15
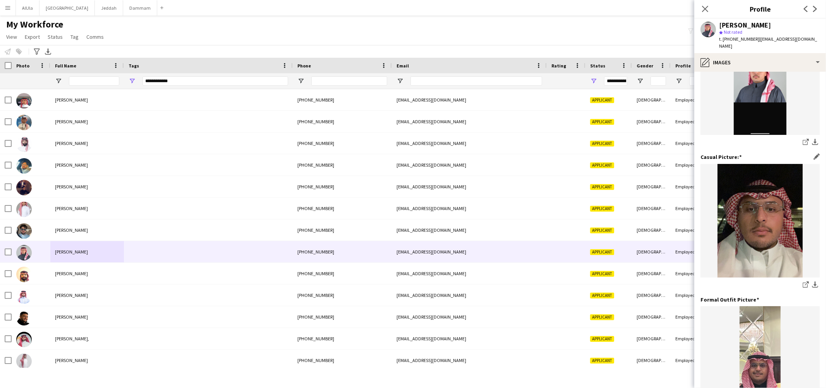
scroll to position [0, 0]
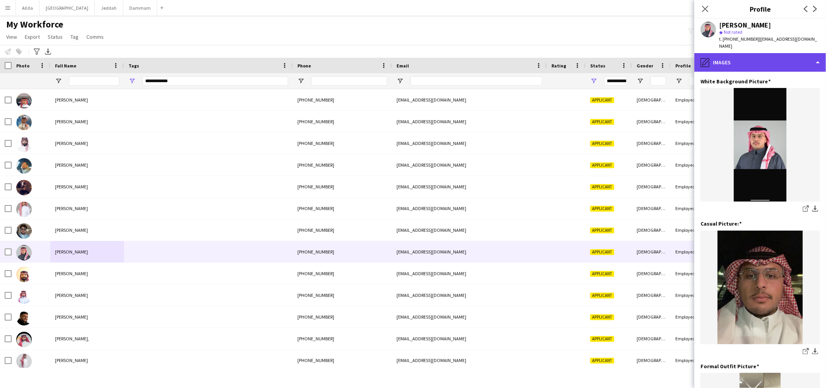
drag, startPoint x: 740, startPoint y: 50, endPoint x: 747, endPoint y: 58, distance: 9.9
click at [741, 53] on div "pencil4 Images" at bounding box center [760, 62] width 132 height 19
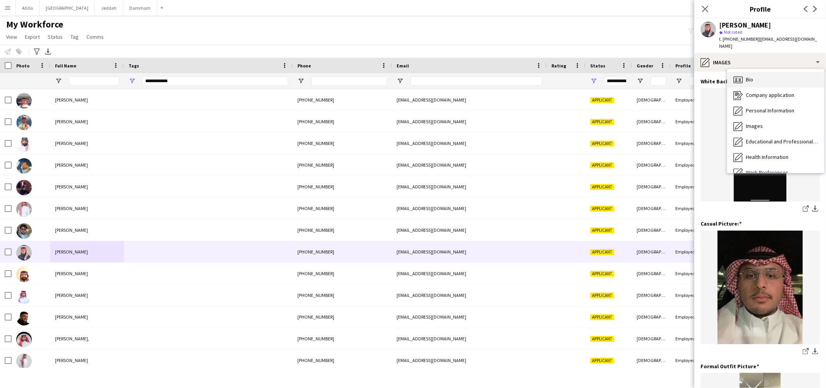
click at [771, 72] on div "Bio Bio" at bounding box center [775, 79] width 97 height 15
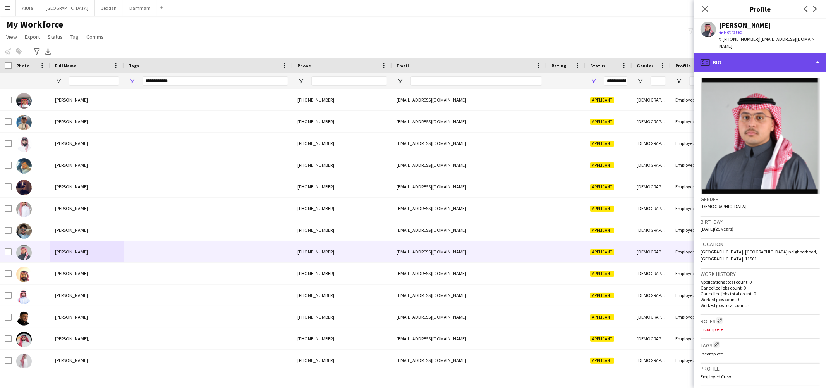
click at [744, 58] on div "profile Bio" at bounding box center [760, 62] width 132 height 19
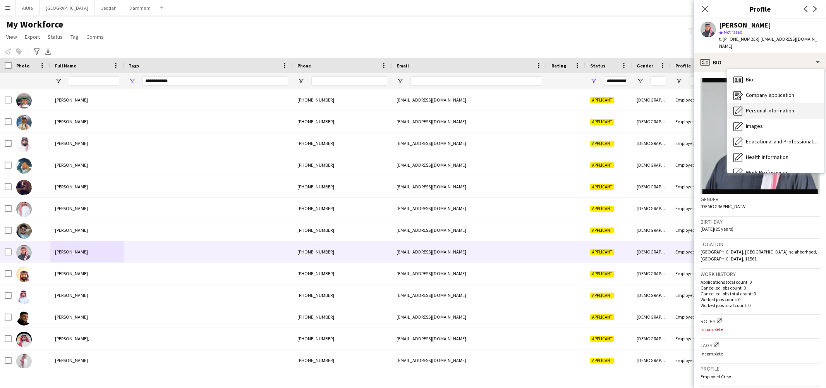
click at [773, 103] on div "Personal Information Personal Information" at bounding box center [775, 110] width 97 height 15
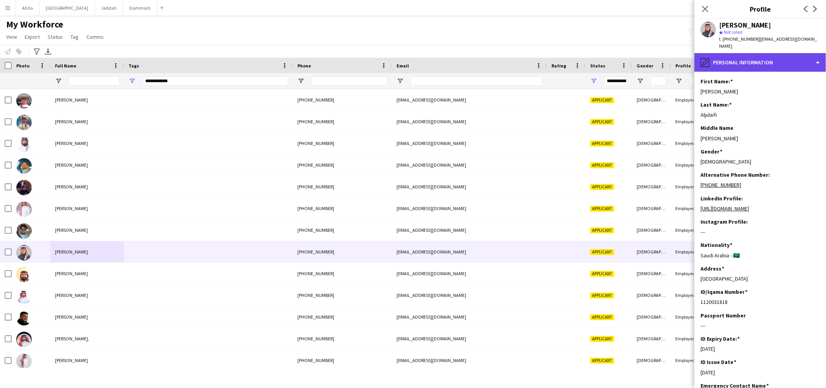
click at [740, 53] on div "pencil4 Personal Information" at bounding box center [760, 62] width 132 height 19
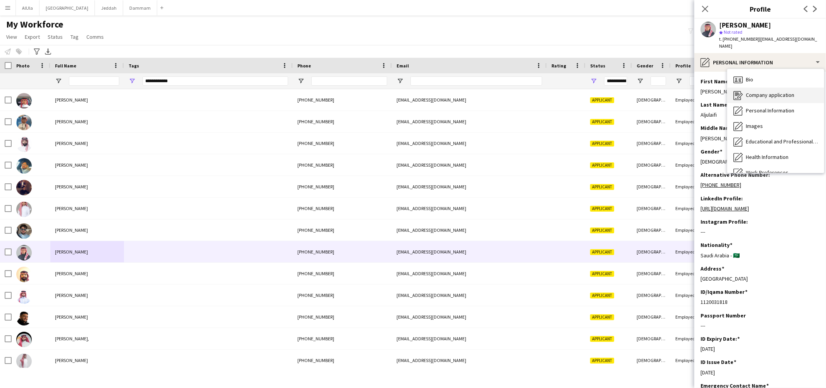
click at [760, 91] on span "Company application" at bounding box center [770, 94] width 48 height 7
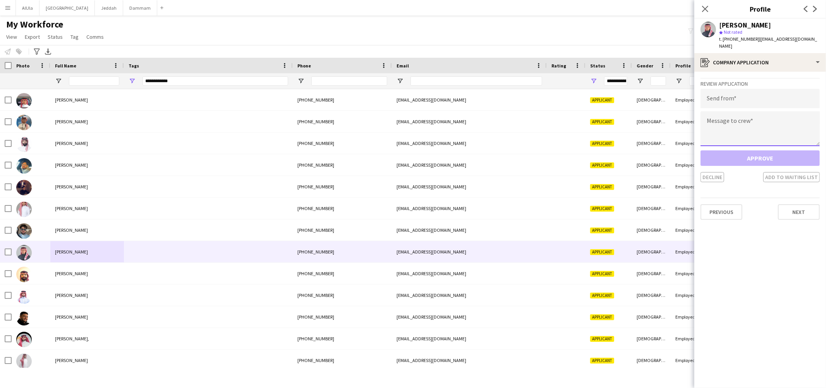
click at [759, 122] on textarea at bounding box center [760, 128] width 119 height 35
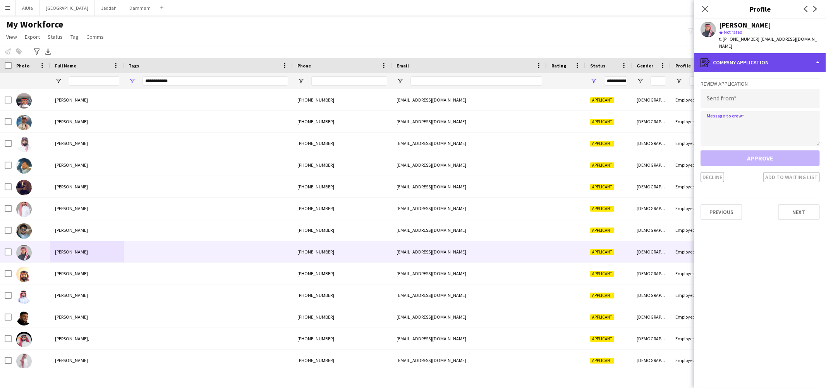
click at [726, 57] on div "register Company application" at bounding box center [760, 62] width 132 height 19
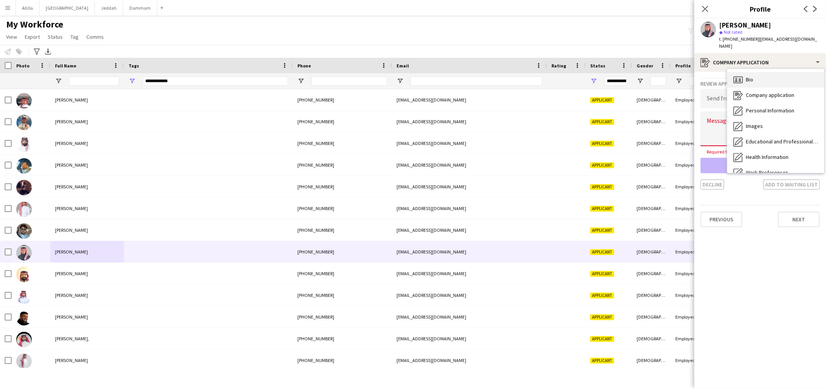
click at [740, 75] on icon "Bio" at bounding box center [737, 79] width 9 height 9
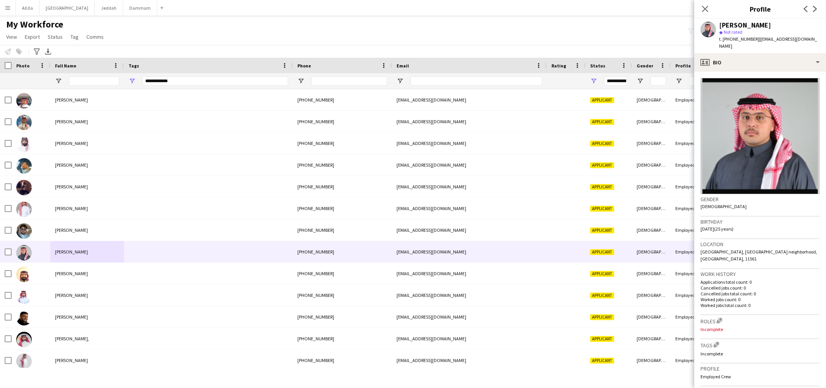
scroll to position [122, 0]
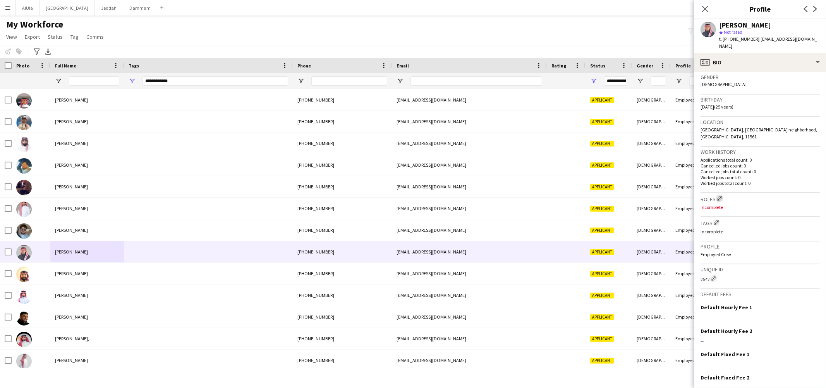
click at [720, 196] on app-icon "Edit crew company roles" at bounding box center [719, 198] width 5 height 5
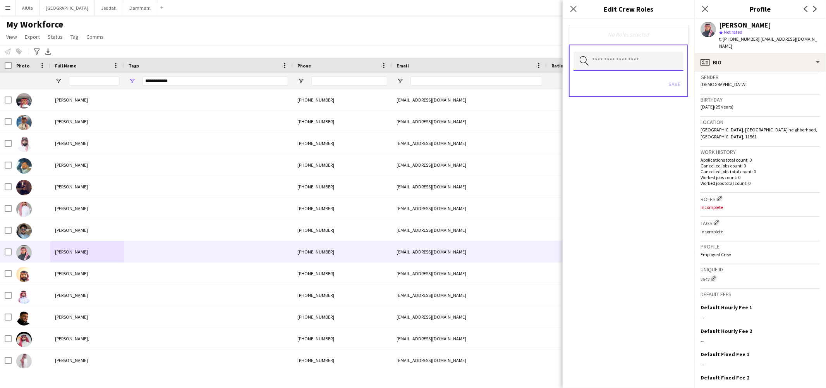
click at [621, 57] on input "text" at bounding box center [629, 61] width 110 height 19
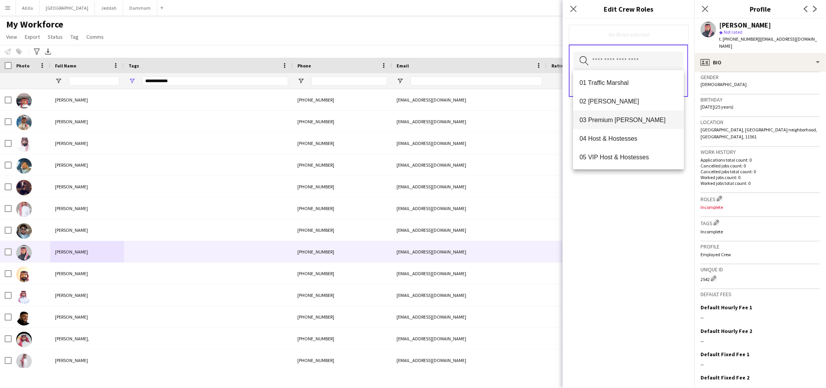
click at [627, 120] on span "03 Premium [PERSON_NAME]" at bounding box center [628, 119] width 98 height 7
click at [637, 229] on div "03 Premium [PERSON_NAME] Remove Search by role type Save" at bounding box center [629, 203] width 132 height 369
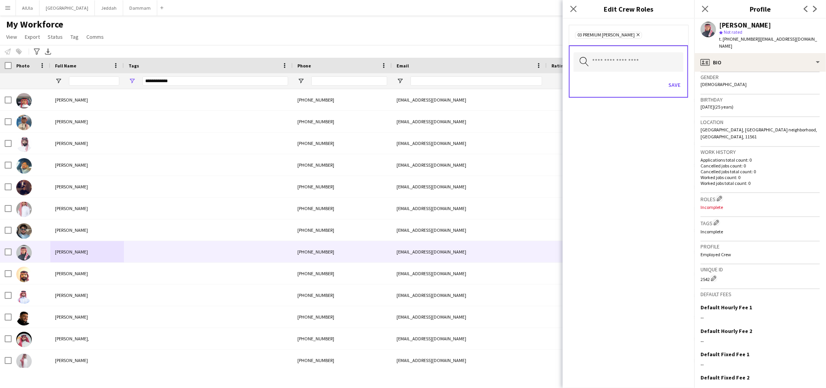
click at [672, 77] on div "Save" at bounding box center [629, 86] width 110 height 22
click at [675, 81] on button "Save" at bounding box center [674, 85] width 18 height 12
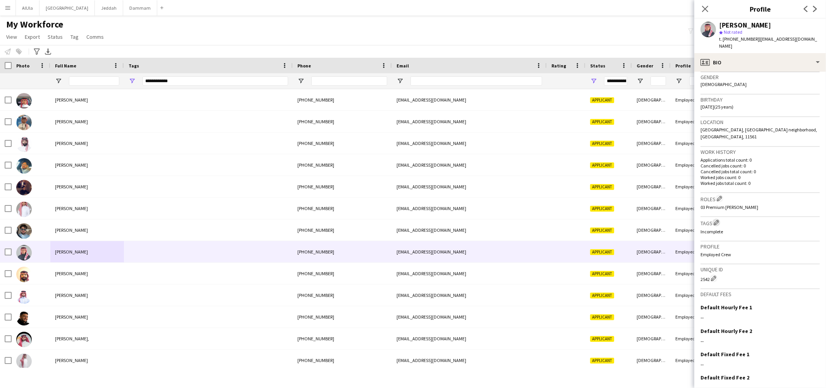
click at [717, 220] on app-icon "Edit crew company tags" at bounding box center [716, 222] width 5 height 5
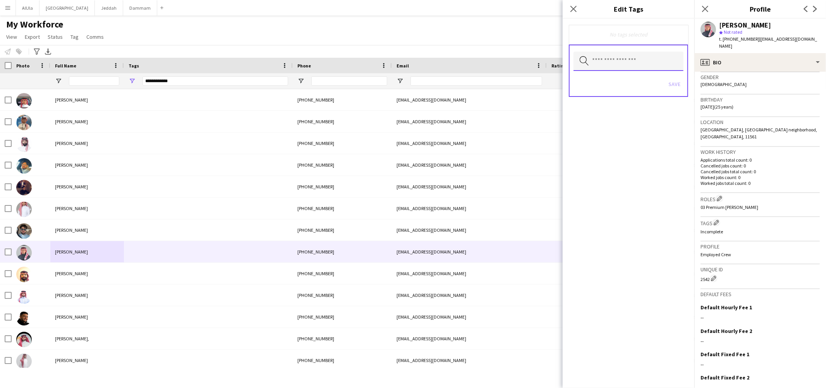
click at [605, 58] on input "text" at bounding box center [629, 61] width 110 height 19
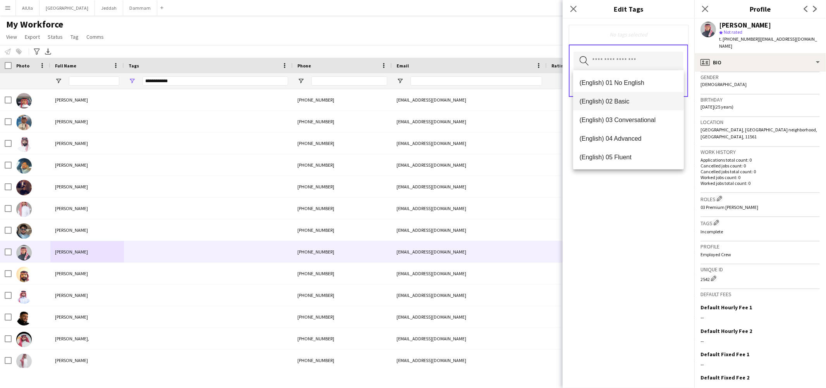
click at [615, 101] on span "(English) 02 Basic" at bounding box center [628, 101] width 98 height 7
click at [634, 155] on span "(Experience) 01 Newbies" at bounding box center [628, 157] width 98 height 7
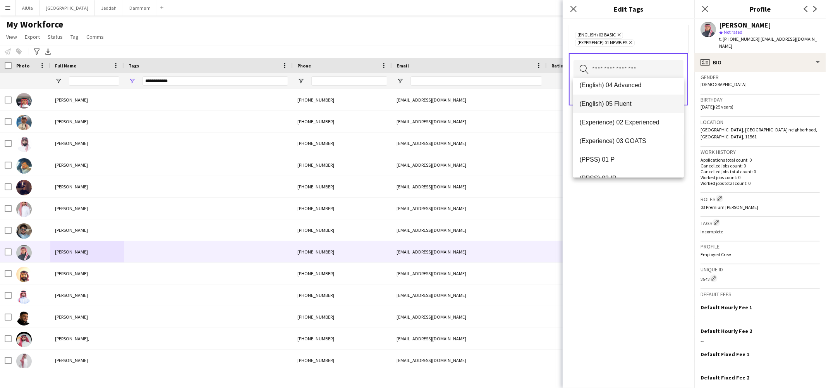
scroll to position [119, 0]
click at [620, 98] on span "(PPSS) 02 IP" at bounding box center [628, 101] width 98 height 7
click at [615, 120] on span "(Role) 03 Premium Usher" at bounding box center [628, 121] width 98 height 7
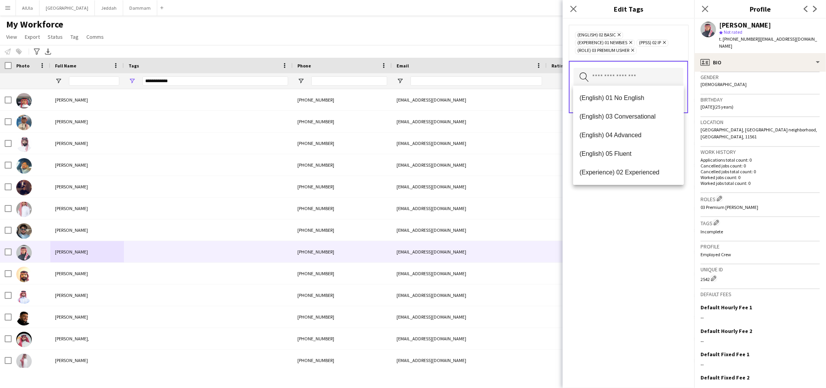
click at [629, 213] on div "(English) 02 Basic Remove (Experience) 01 Newbies Remove (PPSS) 02 IP Remove (R…" at bounding box center [629, 203] width 132 height 369
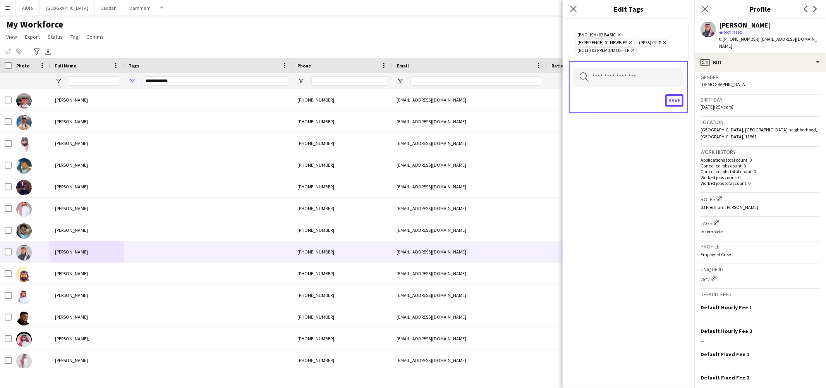
click at [673, 98] on button "Save" at bounding box center [674, 100] width 18 height 12
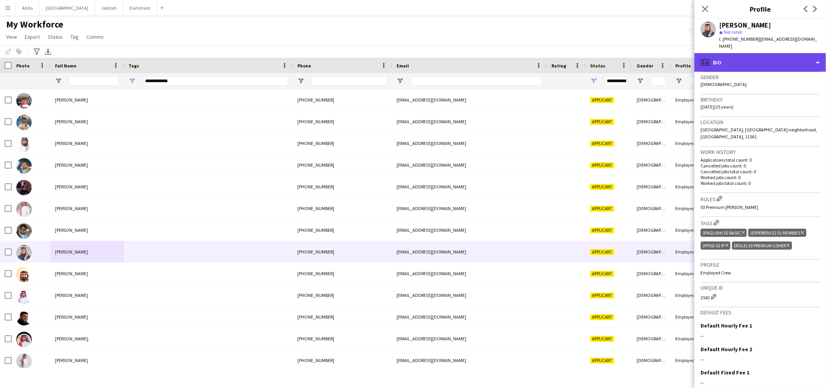
click at [725, 53] on div "profile Bio" at bounding box center [760, 62] width 132 height 19
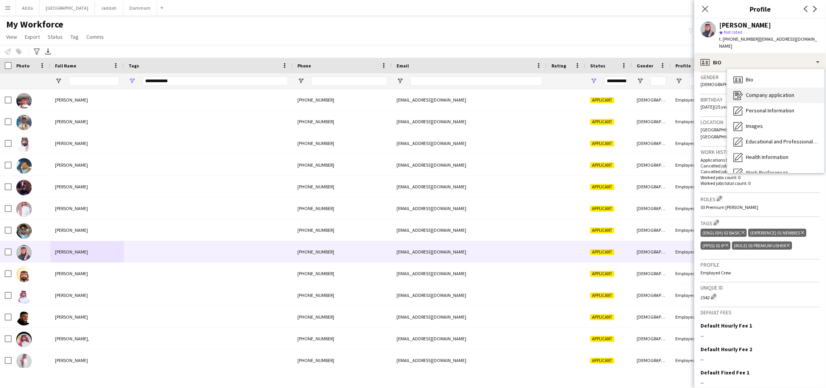
click at [740, 91] on icon "Company application" at bounding box center [737, 95] width 9 height 9
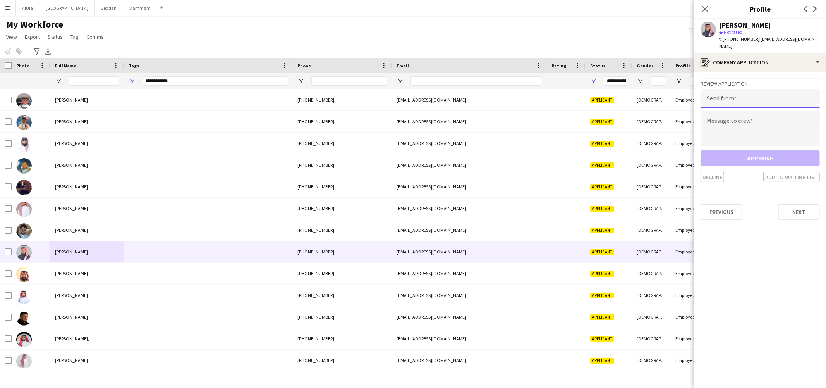
click at [736, 91] on input "email" at bounding box center [760, 98] width 119 height 19
paste input "**********"
type input "**********"
click at [741, 112] on textarea at bounding box center [760, 128] width 119 height 35
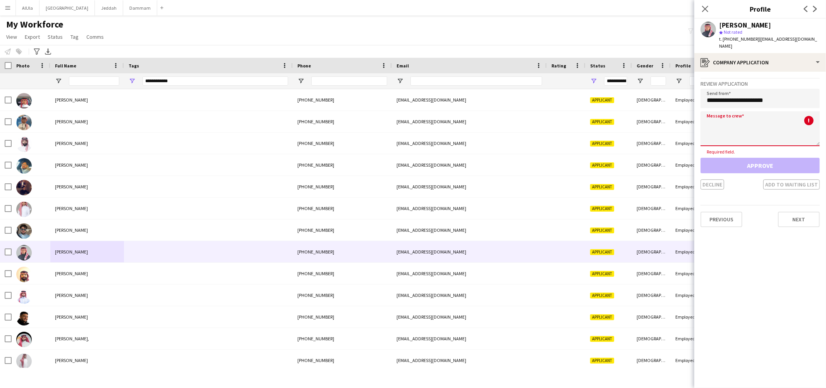
click at [776, 121] on textarea at bounding box center [760, 128] width 119 height 35
paste textarea "**********"
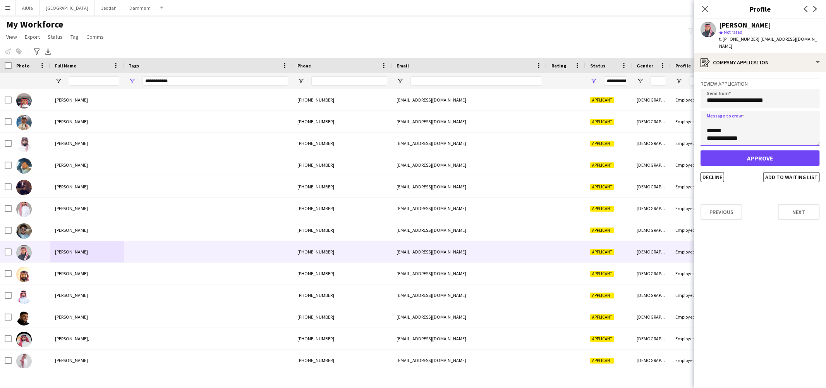
type textarea "**********"
click at [733, 150] on button "Approve" at bounding box center [760, 157] width 119 height 15
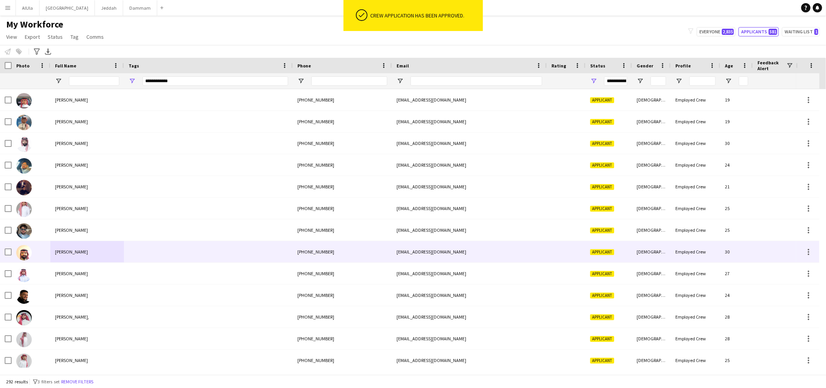
click at [83, 252] on span "[PERSON_NAME]" at bounding box center [71, 252] width 33 height 6
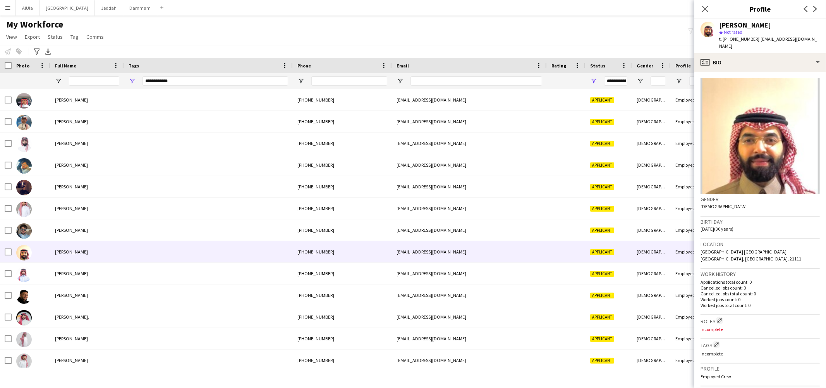
click at [746, 24] on div "[PERSON_NAME]" at bounding box center [745, 25] width 52 height 7
click at [766, 37] on span "| [EMAIL_ADDRESS][DOMAIN_NAME]" at bounding box center [768, 42] width 98 height 13
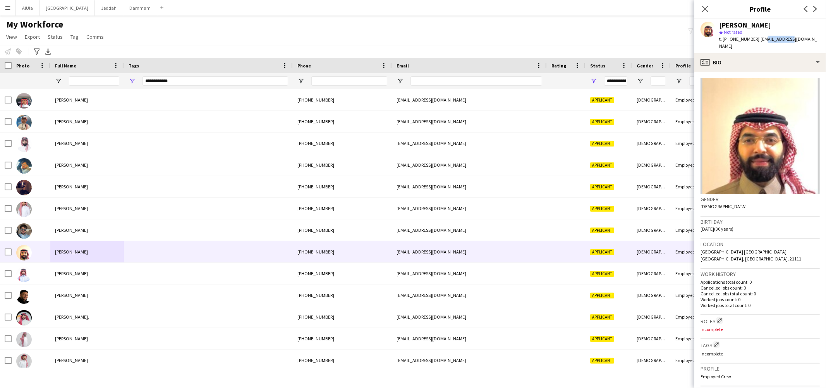
click at [761, 38] on span "| [EMAIL_ADDRESS][DOMAIN_NAME]" at bounding box center [768, 42] width 98 height 13
drag, startPoint x: 756, startPoint y: 38, endPoint x: 816, endPoint y: 41, distance: 59.7
click at [816, 41] on app-profile-header "[PERSON_NAME] star Not rated t. [PHONE_NUMBER] | [EMAIL_ADDRESS][DOMAIN_NAME]" at bounding box center [760, 36] width 132 height 34
copy span "[EMAIL_ADDRESS][DOMAIN_NAME]"
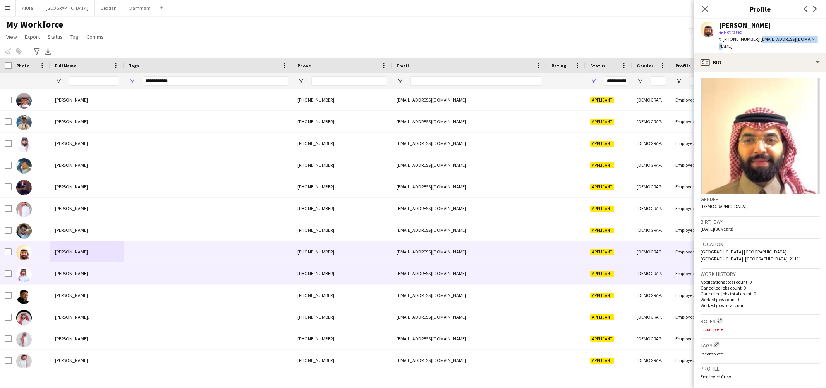
click at [69, 276] on div "[PERSON_NAME]" at bounding box center [87, 273] width 74 height 21
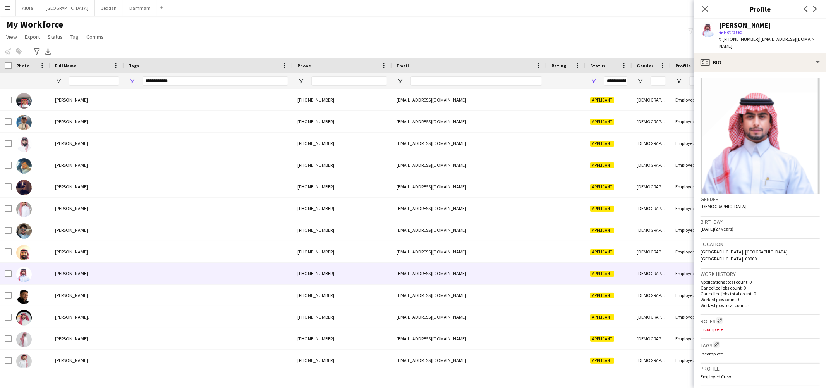
click at [740, 25] on div "[PERSON_NAME]" at bounding box center [745, 25] width 52 height 7
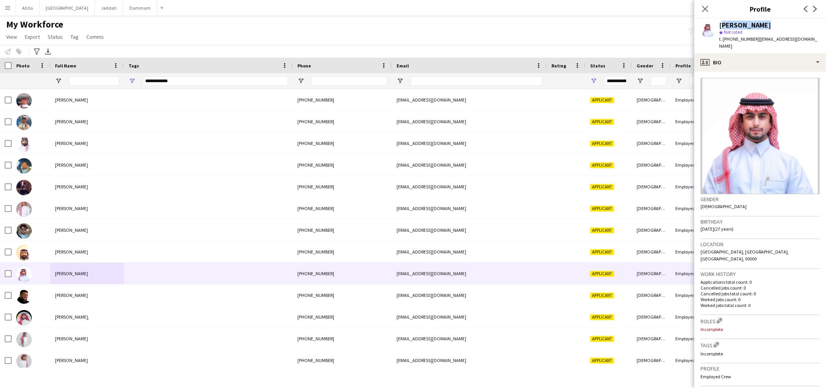
click at [740, 25] on div "[PERSON_NAME]" at bounding box center [745, 25] width 52 height 7
copy div "[PERSON_NAME]"
click at [731, 38] on span "t. [PHONE_NUMBER]" at bounding box center [739, 39] width 40 height 6
copy span "966570579977"
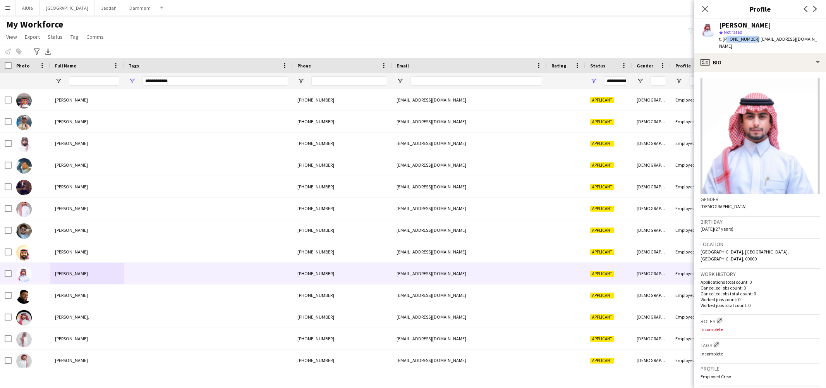
click at [760, 38] on span "| [EMAIL_ADDRESS][DOMAIN_NAME]" at bounding box center [768, 42] width 98 height 13
click at [758, 38] on span "| [EMAIL_ADDRESS][DOMAIN_NAME]" at bounding box center [768, 42] width 98 height 13
drag, startPoint x: 756, startPoint y: 39, endPoint x: 810, endPoint y: 40, distance: 53.5
click at [810, 40] on div "[PERSON_NAME] star Not rated t. [PHONE_NUMBER] | [EMAIL_ADDRESS][DOMAIN_NAME]" at bounding box center [760, 36] width 132 height 34
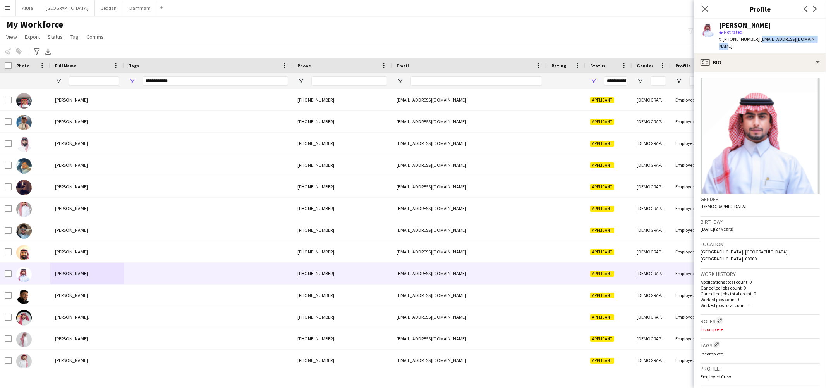
copy span "[EMAIL_ADDRESS][DOMAIN_NAME]"
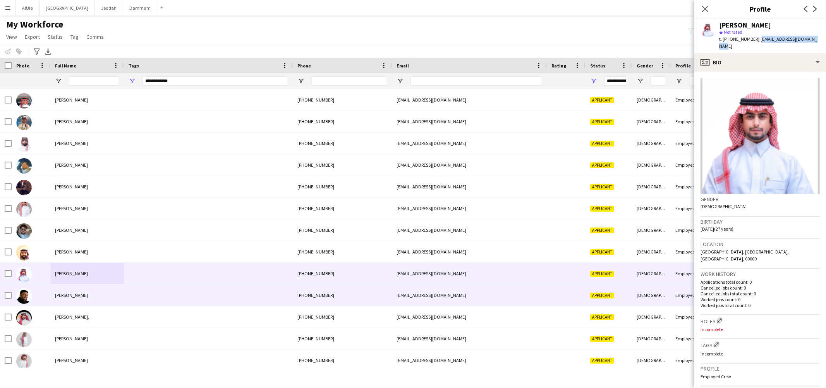
click at [79, 298] on span "[PERSON_NAME]" at bounding box center [71, 295] width 33 height 6
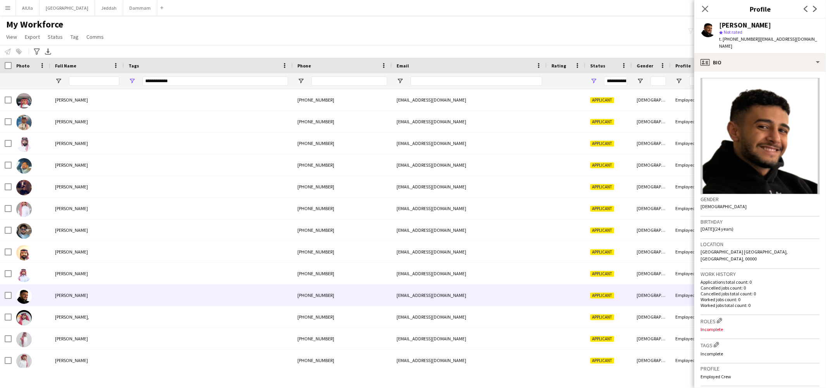
click at [730, 24] on div "[PERSON_NAME]" at bounding box center [745, 25] width 52 height 7
click at [736, 39] on span "t. [PHONE_NUMBER]" at bounding box center [739, 39] width 40 height 6
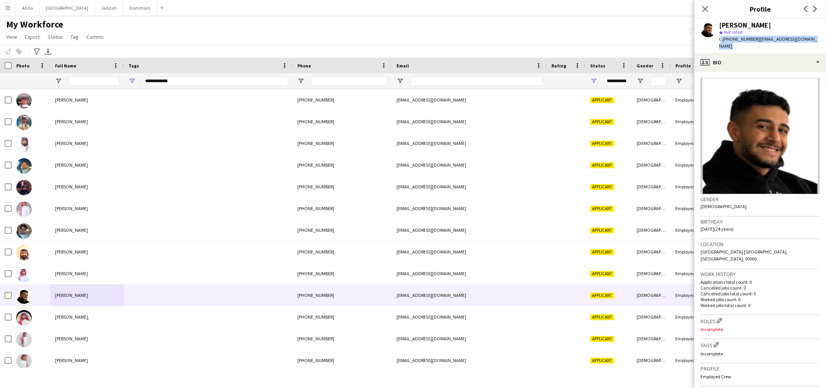
click at [736, 39] on span "t. [PHONE_NUMBER]" at bounding box center [739, 39] width 40 height 6
click at [735, 39] on span "t. [PHONE_NUMBER]" at bounding box center [739, 39] width 40 height 6
drag, startPoint x: 756, startPoint y: 39, endPoint x: 817, endPoint y: 37, distance: 60.8
click at [817, 37] on app-profile-header "[PERSON_NAME] star Not rated t. [PHONE_NUMBER] | [EMAIL_ADDRESS][DOMAIN_NAME]" at bounding box center [760, 36] width 132 height 34
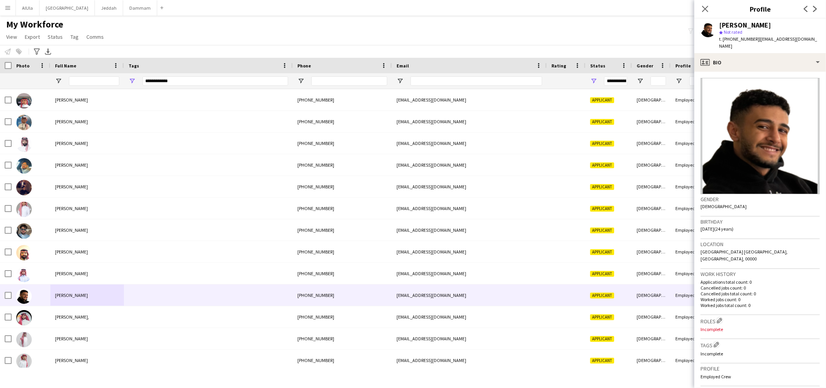
click at [749, 25] on div "[PERSON_NAME]" at bounding box center [745, 25] width 52 height 7
click at [742, 24] on div "[PERSON_NAME]" at bounding box center [745, 25] width 52 height 7
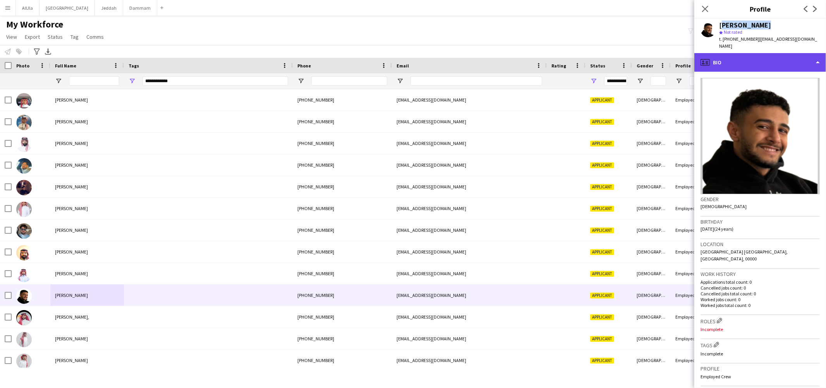
click at [742, 53] on div "profile Bio" at bounding box center [760, 62] width 132 height 19
click at [738, 57] on div "profile Bio" at bounding box center [760, 62] width 132 height 19
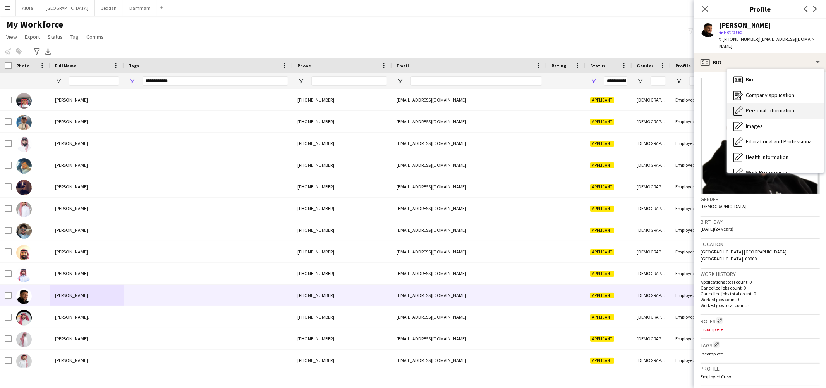
click at [759, 107] on span "Personal Information" at bounding box center [770, 110] width 48 height 7
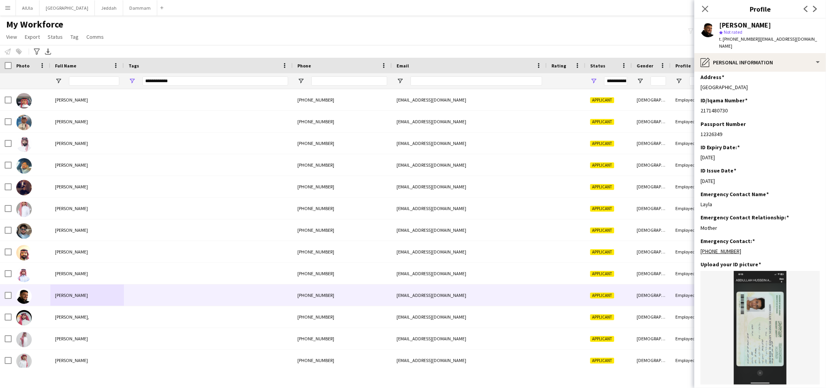
scroll to position [270, 0]
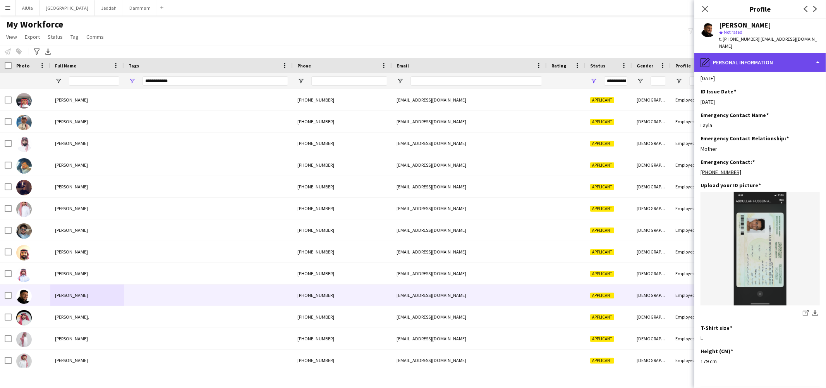
click at [747, 53] on div "pencil4 Personal Information" at bounding box center [760, 62] width 132 height 19
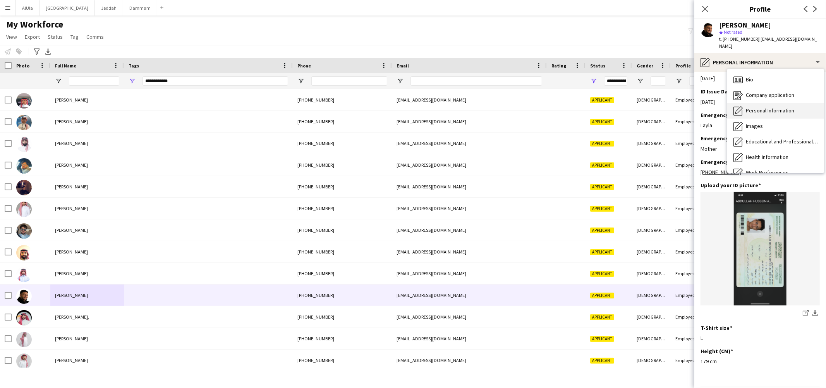
click at [762, 103] on div "Personal Information Personal Information" at bounding box center [775, 110] width 97 height 15
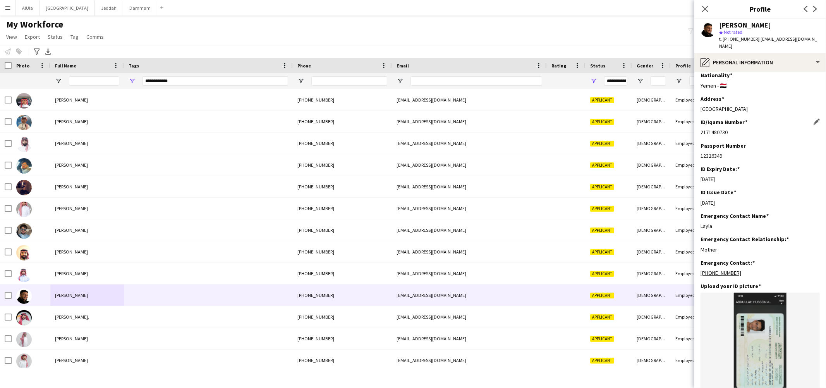
scroll to position [303, 0]
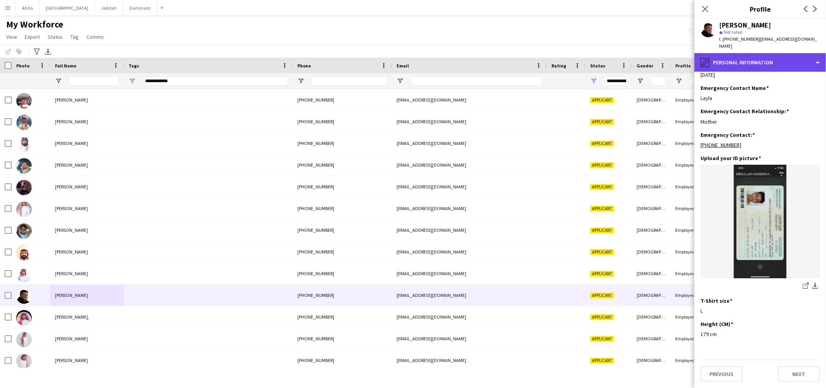
click at [764, 53] on div "pencil4 Personal Information" at bounding box center [760, 62] width 132 height 19
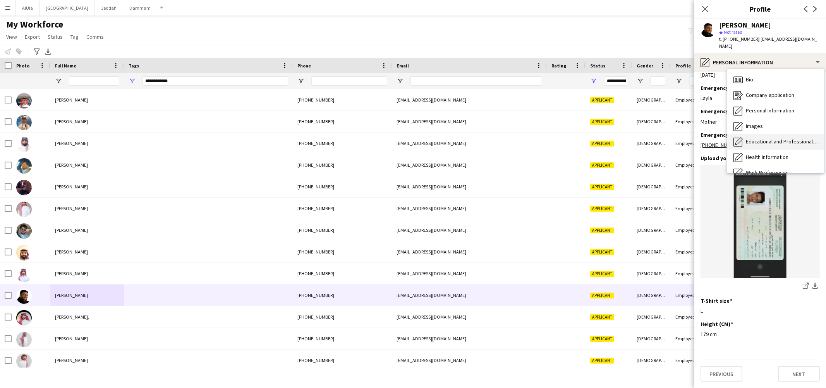
click at [764, 138] on span "Educational and Professional Background" at bounding box center [782, 141] width 72 height 7
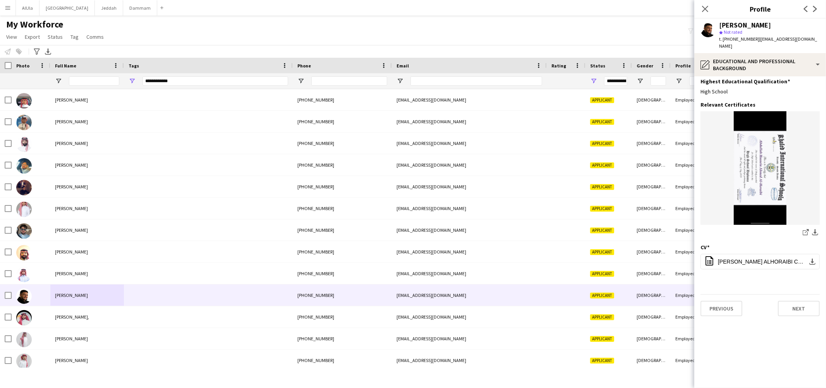
scroll to position [0, 0]
click at [773, 258] on span "[PERSON_NAME] ALHORAIBI CV resume.pdf" at bounding box center [762, 261] width 88 height 6
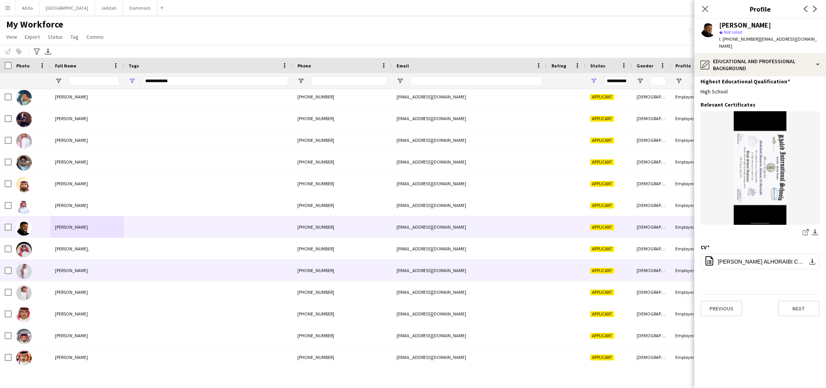
scroll to position [86, 0]
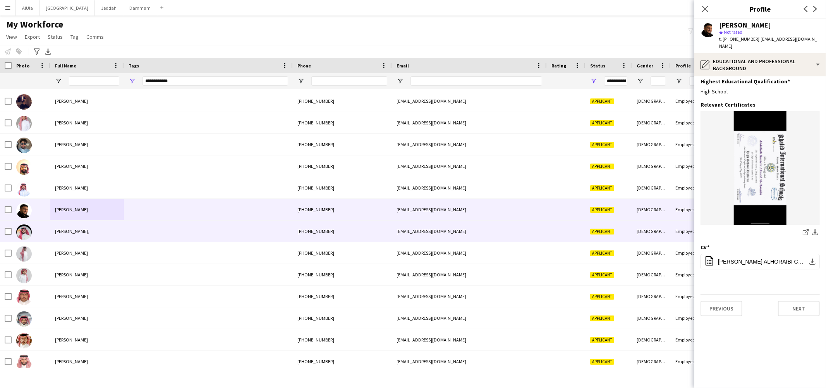
click at [83, 227] on div "[PERSON_NAME]," at bounding box center [87, 230] width 74 height 21
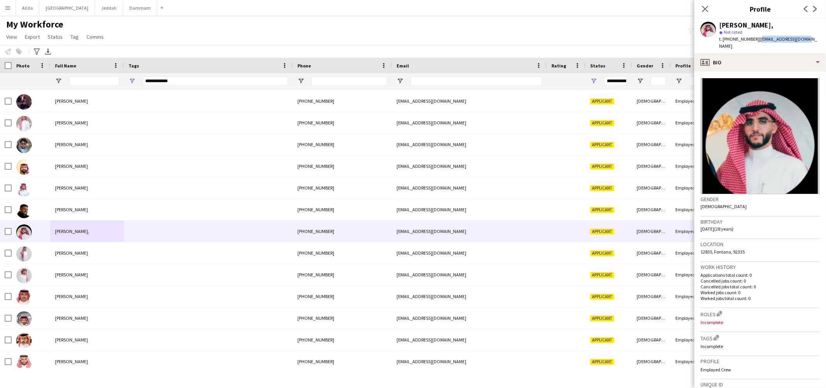
drag, startPoint x: 756, startPoint y: 38, endPoint x: 811, endPoint y: 36, distance: 54.6
click at [811, 36] on app-profile-header "[PERSON_NAME], star Not rated t. [PHONE_NUMBER] | [EMAIL_ADDRESS][DOMAIN_NAME]" at bounding box center [760, 36] width 132 height 34
drag, startPoint x: 397, startPoint y: 49, endPoint x: 74, endPoint y: 253, distance: 381.7
click at [74, 253] on main "My Workforce View Views Default view New view Update view Delete view Edit name…" at bounding box center [413, 196] width 826 height 362
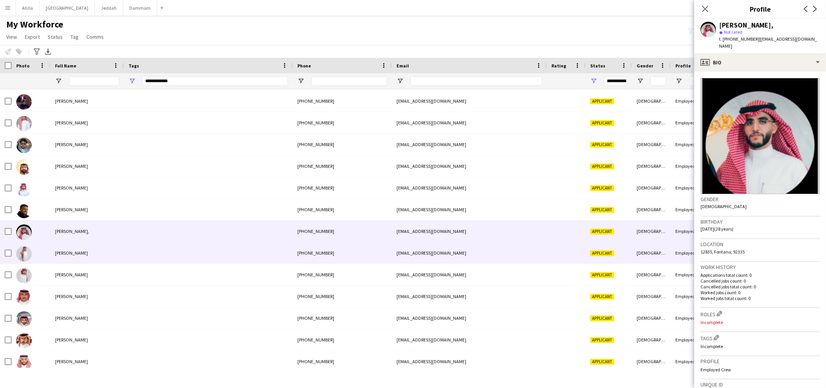
click at [87, 255] on span "[PERSON_NAME]" at bounding box center [71, 253] width 33 height 6
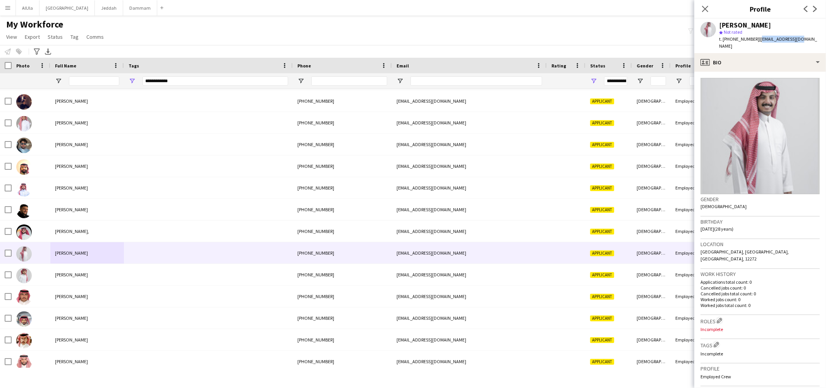
drag, startPoint x: 756, startPoint y: 38, endPoint x: 800, endPoint y: 39, distance: 43.8
click at [800, 39] on div "[PERSON_NAME] star Not rated t. [PHONE_NUMBER] | [EMAIL_ADDRESS][DOMAIN_NAME]" at bounding box center [760, 36] width 132 height 34
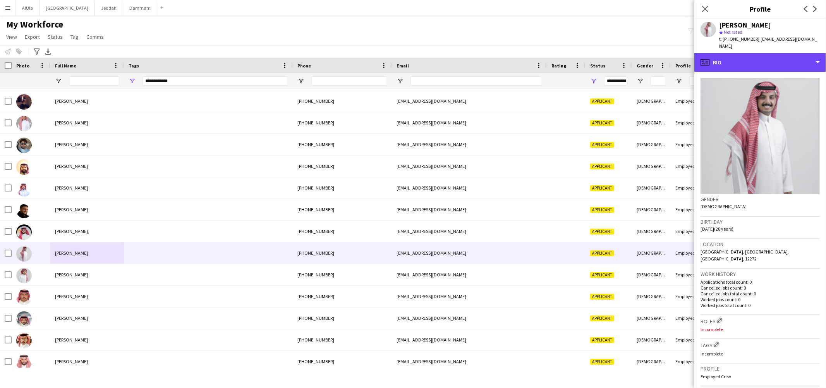
click at [729, 60] on div "profile Bio" at bounding box center [760, 62] width 132 height 19
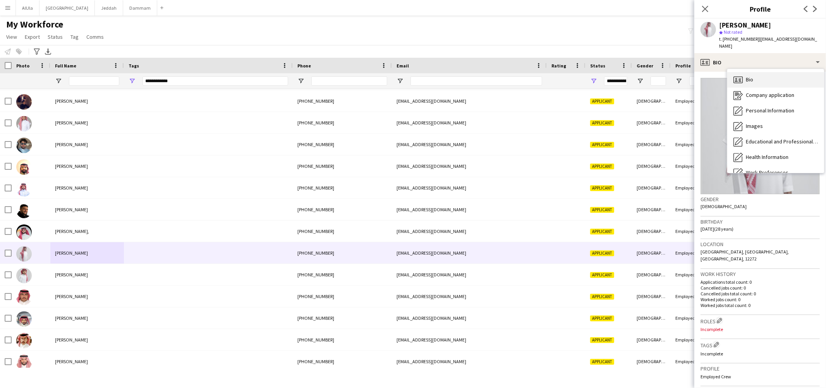
click at [753, 76] on span "Bio" at bounding box center [749, 79] width 7 height 7
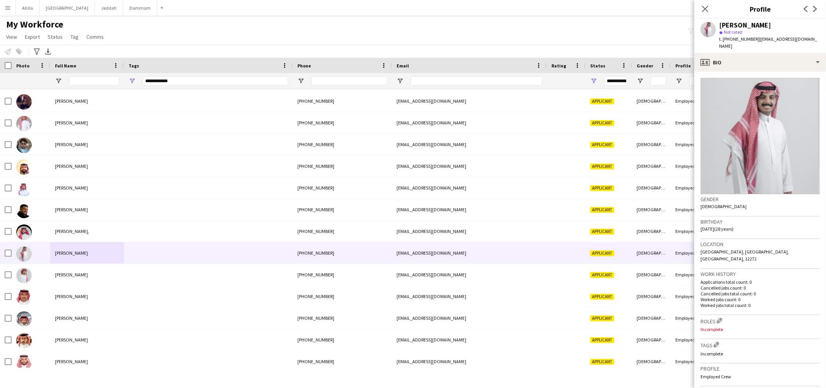
scroll to position [16, 0]
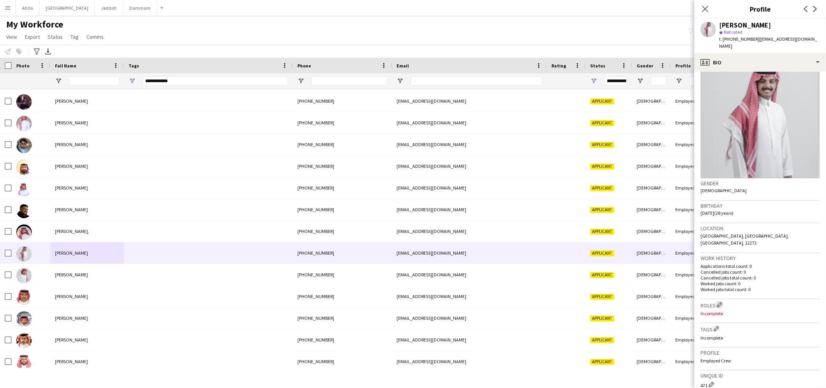
click at [722, 302] on app-icon "Edit crew company roles" at bounding box center [719, 304] width 5 height 5
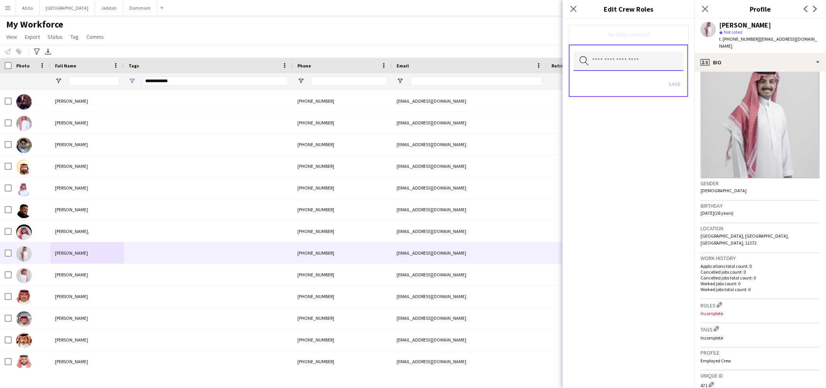
click at [604, 60] on input "text" at bounding box center [629, 61] width 110 height 19
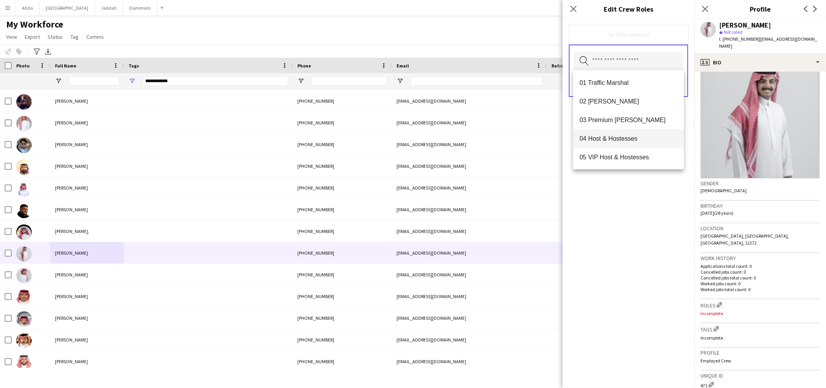
click at [620, 117] on span "03 Premium [PERSON_NAME]" at bounding box center [628, 119] width 98 height 7
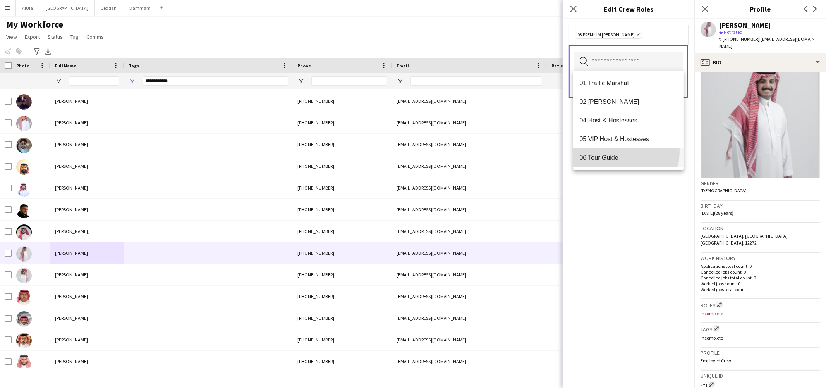
drag, startPoint x: 623, startPoint y: 151, endPoint x: 625, endPoint y: 174, distance: 22.9
click at [623, 151] on mat-option "06 Tour Guide" at bounding box center [628, 157] width 111 height 19
click at [629, 210] on div "03 Premium [PERSON_NAME] Remove 06 Tour Guide Remove Search by role type Save" at bounding box center [629, 203] width 132 height 369
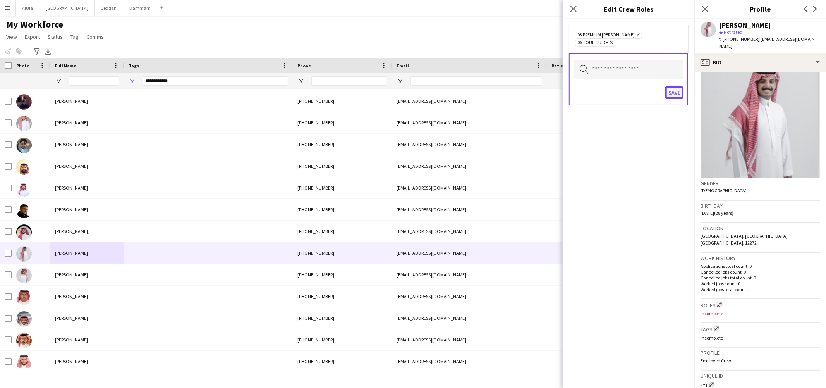
click at [675, 86] on button "Save" at bounding box center [674, 92] width 18 height 12
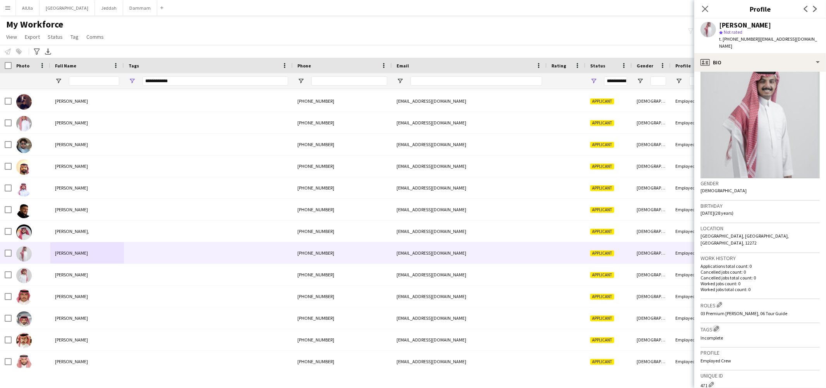
click at [717, 326] on app-icon "Edit crew company tags" at bounding box center [716, 328] width 5 height 5
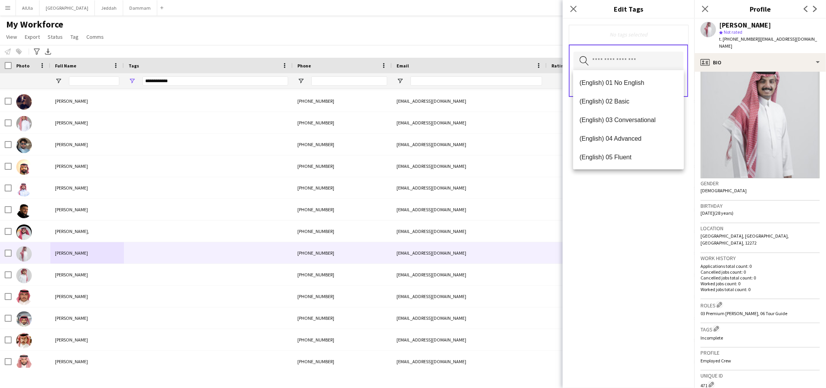
click at [608, 58] on input "text" at bounding box center [629, 61] width 110 height 19
click at [618, 116] on span "(English) 03 Conversational" at bounding box center [628, 119] width 98 height 7
click at [620, 149] on mat-option "(Experience) 01 Newbies" at bounding box center [628, 155] width 111 height 19
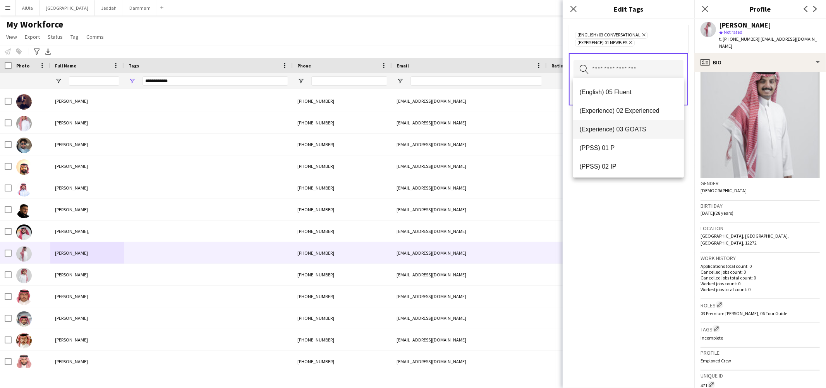
scroll to position [72, 0]
click at [618, 147] on span "(PPSS) 02 IP" at bounding box center [628, 148] width 98 height 7
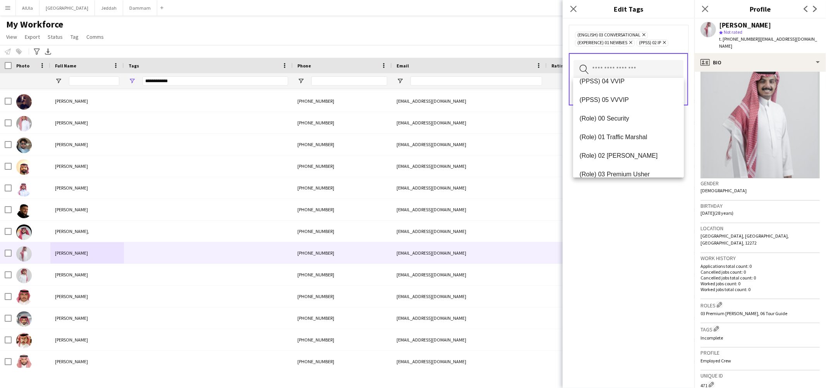
scroll to position [160, 0]
click at [617, 169] on span "(Role) 03 Premium Usher" at bounding box center [628, 171] width 98 height 7
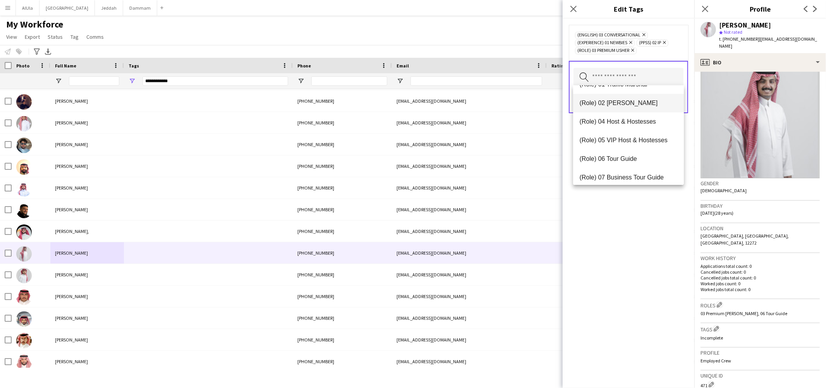
scroll to position [248, 0]
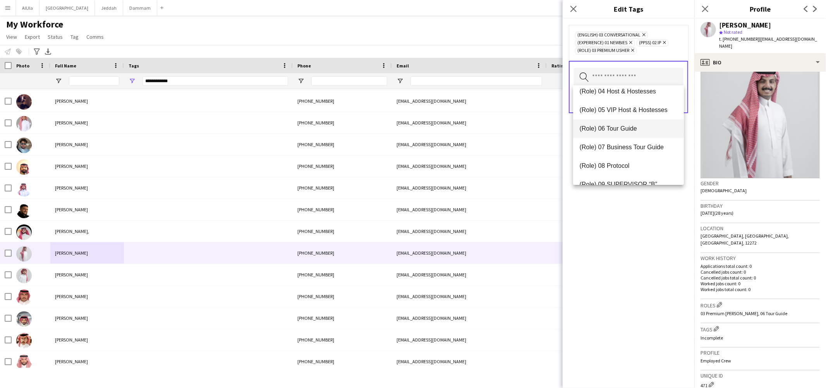
click at [621, 128] on span "(Role) 06 Tour Guide" at bounding box center [628, 128] width 98 height 7
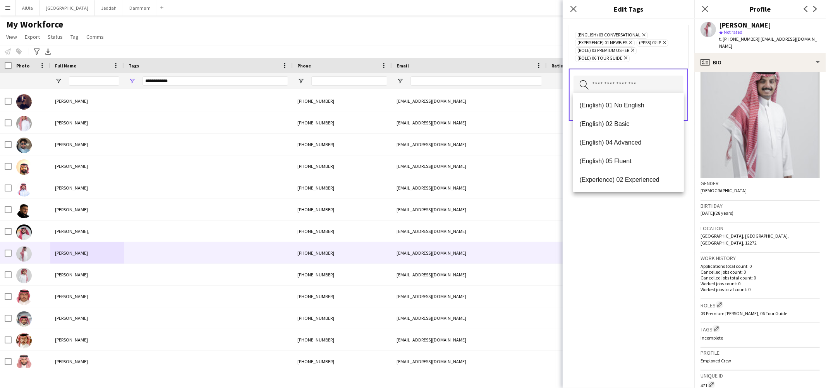
click at [623, 219] on div "(English) 03 Conversational Remove (Experience) 01 Newbies Remove (PPSS) 02 IP …" at bounding box center [629, 203] width 132 height 369
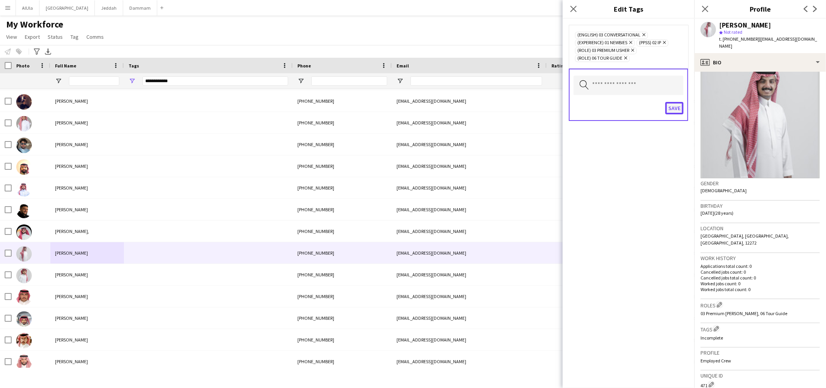
click at [676, 107] on button "Save" at bounding box center [674, 108] width 18 height 12
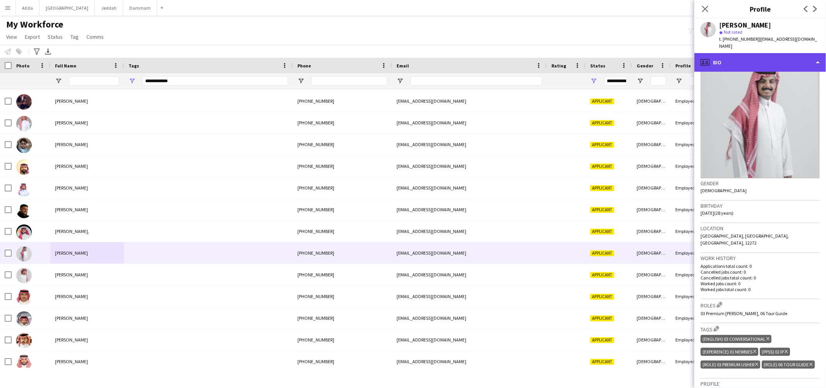
click at [716, 57] on div "profile Bio" at bounding box center [760, 62] width 132 height 19
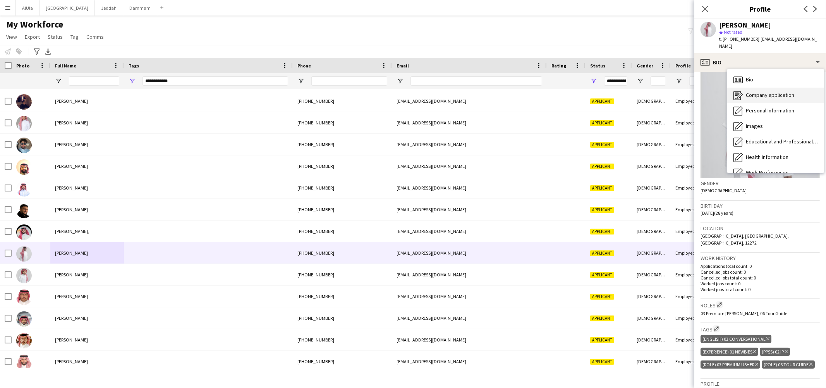
click at [747, 91] on span "Company application" at bounding box center [770, 94] width 48 height 7
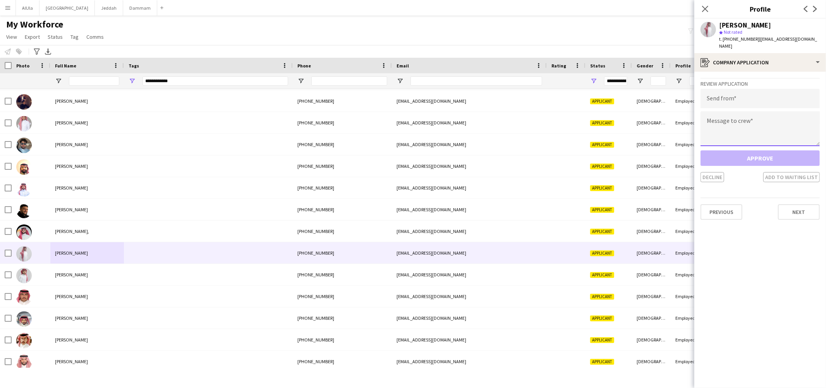
click at [736, 121] on textarea at bounding box center [760, 128] width 119 height 35
paste textarea "**********"
type textarea "**********"
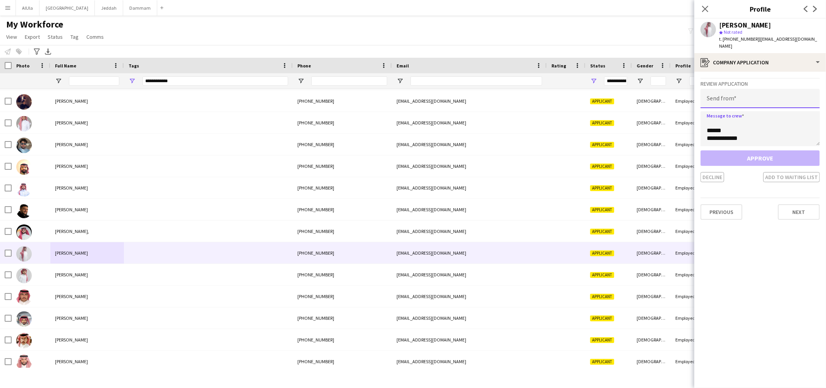
click at [732, 93] on input "email" at bounding box center [760, 98] width 119 height 19
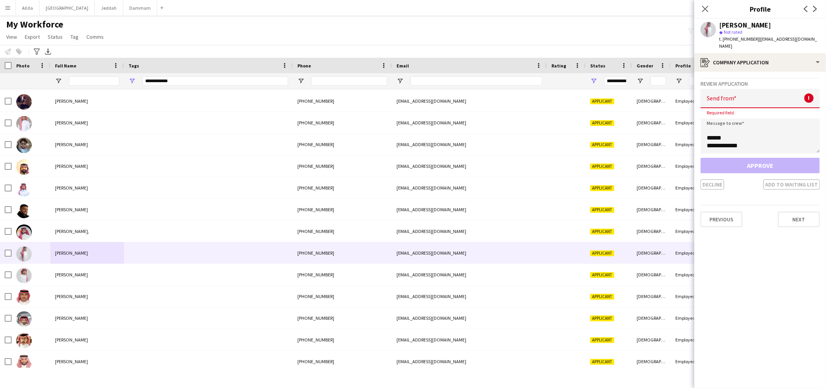
paste input "**********"
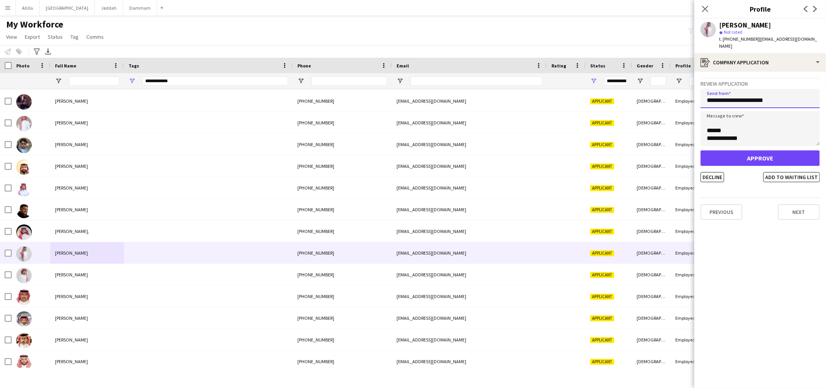
type input "**********"
click at [749, 155] on button "Approve" at bounding box center [760, 157] width 119 height 15
